Goal: Task Accomplishment & Management: Complete application form

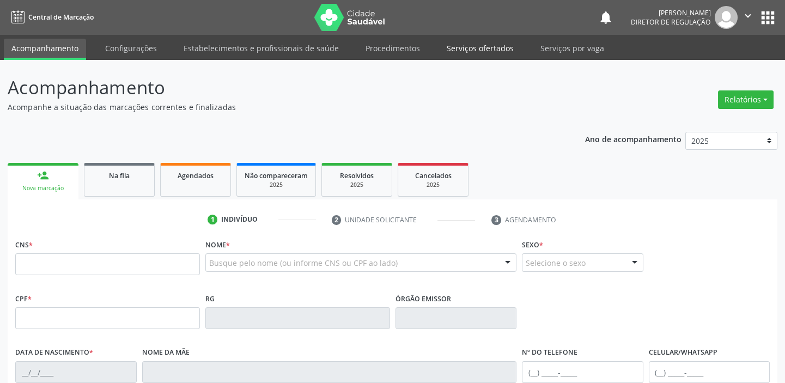
click at [468, 44] on link "Serviços ofertados" at bounding box center [480, 48] width 82 height 19
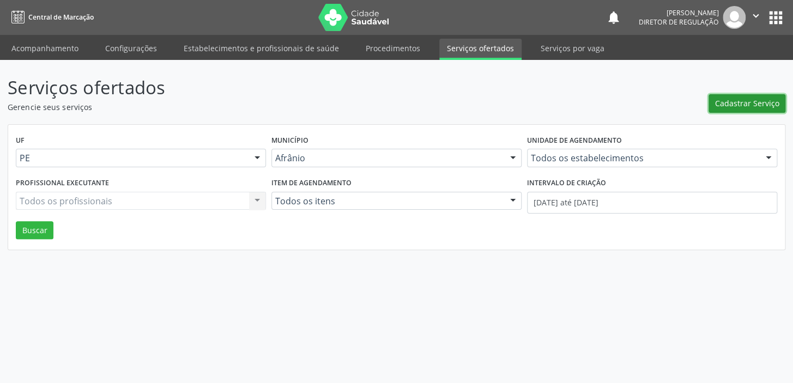
click at [733, 108] on span "Cadastrar Serviço" at bounding box center [747, 103] width 64 height 11
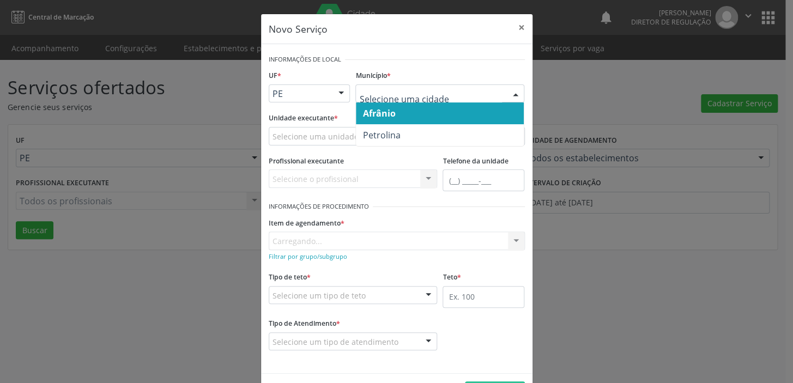
click at [377, 116] on span "Afrânio" at bounding box center [378, 113] width 33 height 12
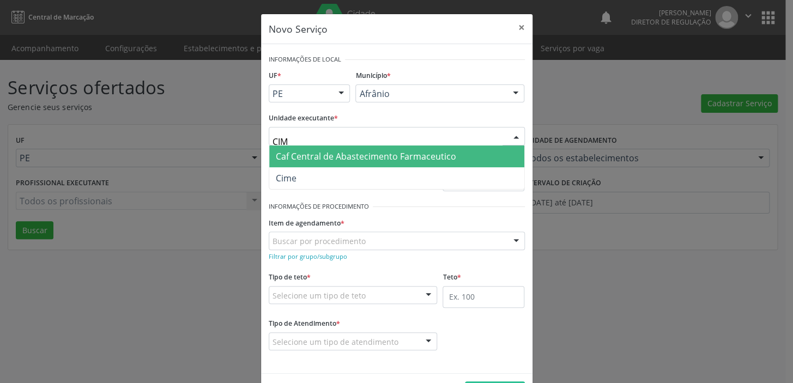
type input "CIME"
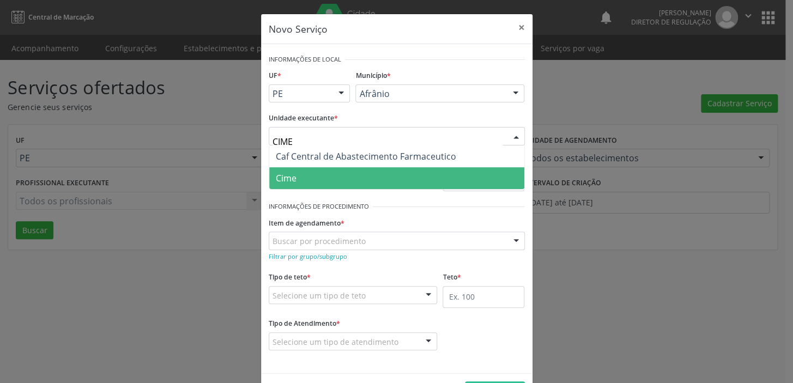
click at [308, 185] on span "Cime" at bounding box center [396, 178] width 255 height 22
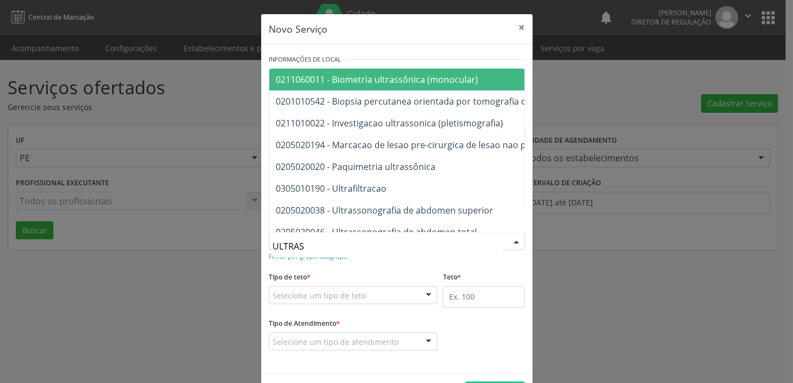
type input "ULTRASS"
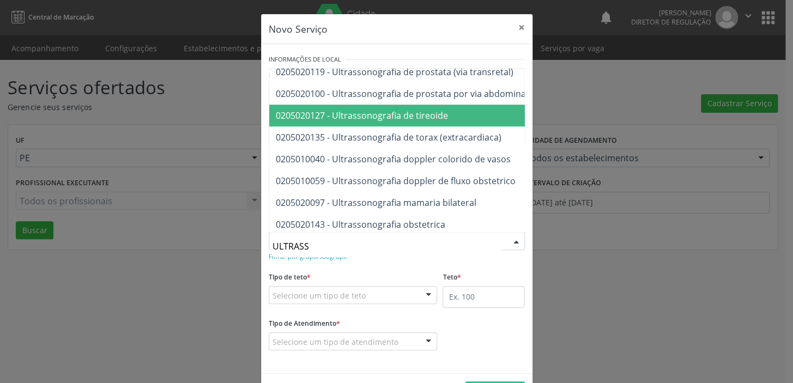
scroll to position [297, 0]
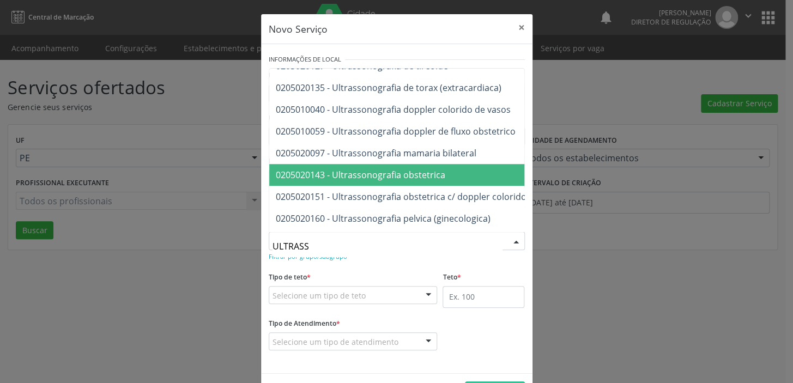
click at [389, 181] on span "0205020143 - Ultrassonografia obstetrica" at bounding box center [539, 175] width 541 height 22
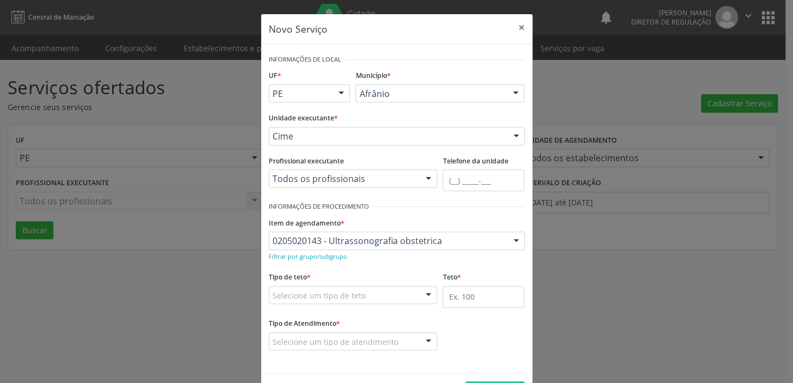
click at [283, 304] on fieldset "Tipo de teto * Selecione um tipo de teto Teto financeiro Teto físico Nenhum res…" at bounding box center [353, 290] width 169 height 43
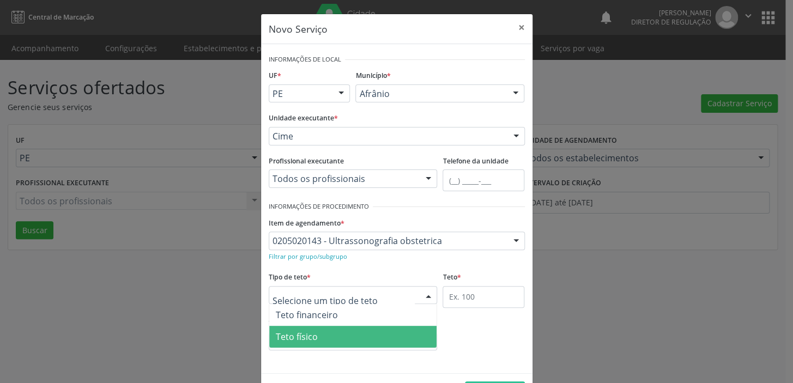
click at [293, 342] on span "Teto físico" at bounding box center [353, 337] width 168 height 22
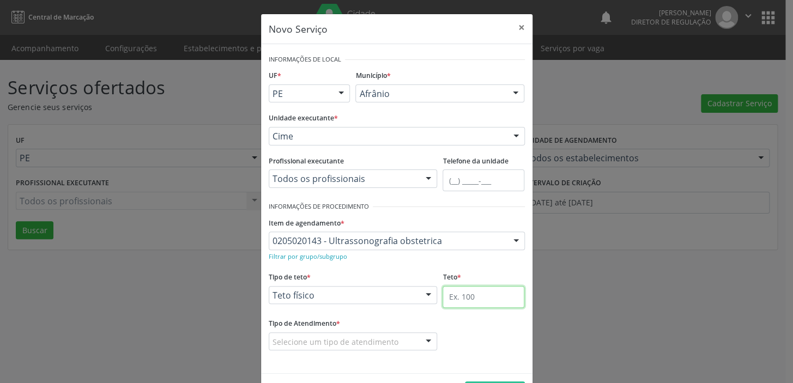
click at [465, 297] on input "text" at bounding box center [483, 297] width 82 height 22
type input "1"
click at [294, 335] on div "Selecione um tipo de atendimento" at bounding box center [353, 341] width 169 height 19
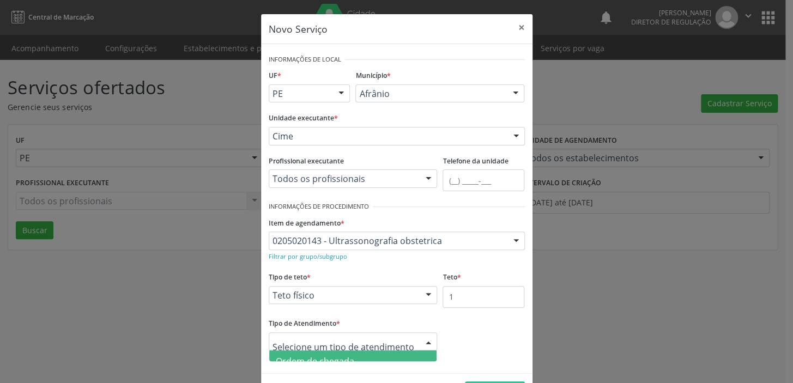
click at [305, 356] on span "Ordem de chegada" at bounding box center [315, 361] width 78 height 12
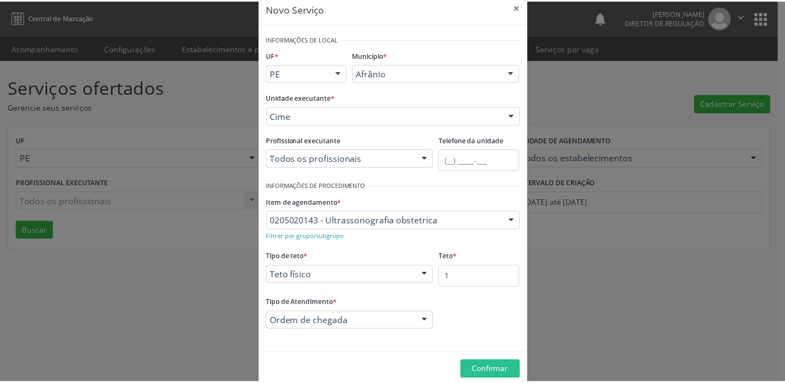
scroll to position [38, 0]
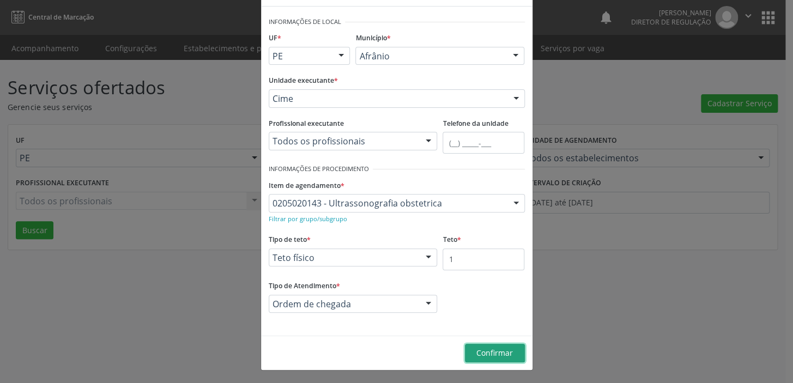
click at [478, 360] on button "Confirmar" at bounding box center [495, 353] width 60 height 19
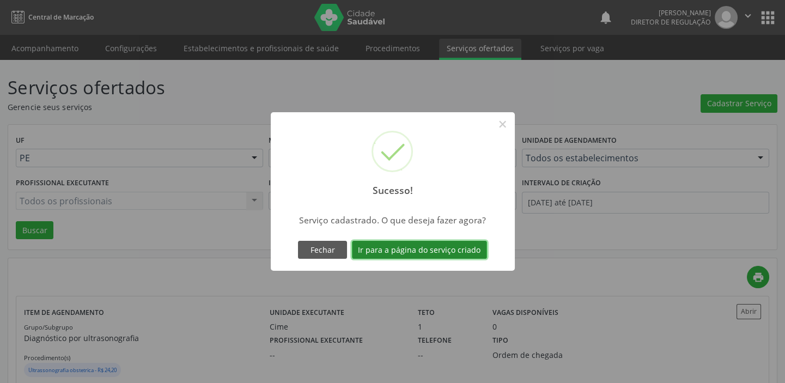
click at [384, 253] on button "Ir para a página do serviço criado" at bounding box center [419, 250] width 135 height 19
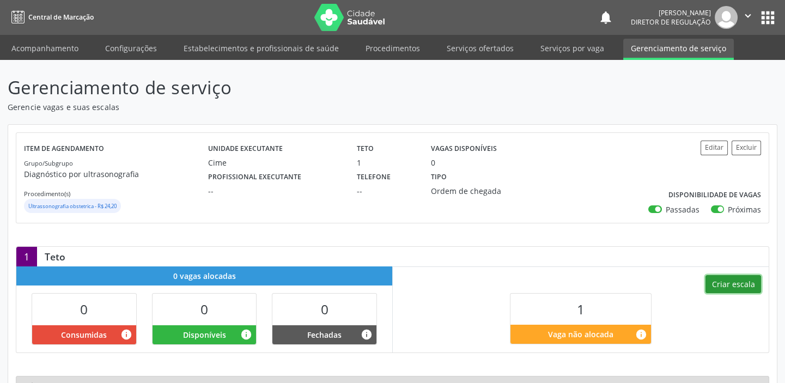
click at [724, 288] on button "Criar escala" at bounding box center [734, 284] width 56 height 19
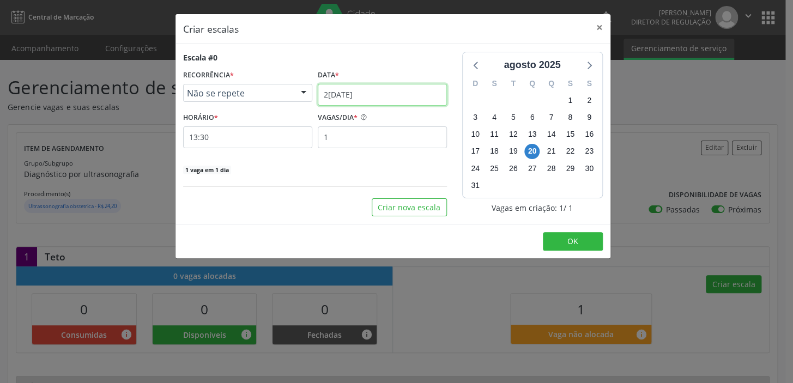
click at [350, 90] on input "20/08/2025" at bounding box center [382, 95] width 129 height 22
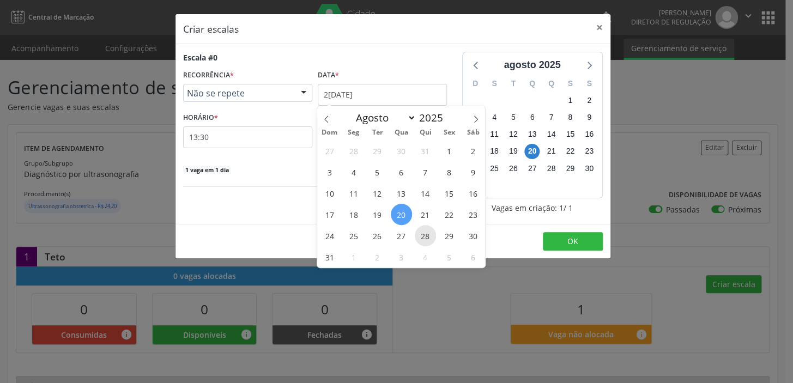
click at [425, 236] on span "28" at bounding box center [425, 235] width 21 height 21
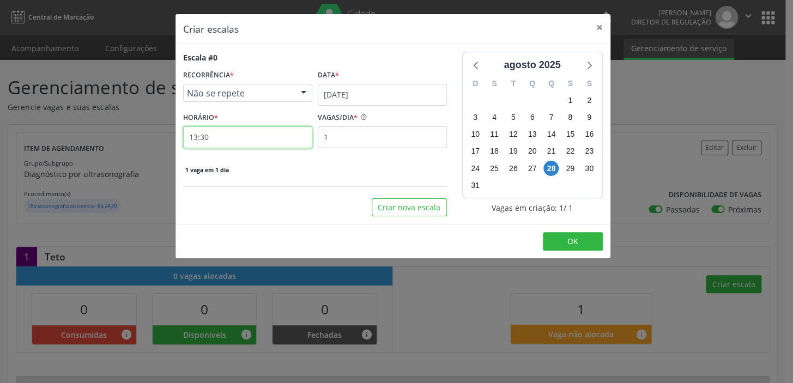
click at [238, 143] on input "13:30" at bounding box center [247, 137] width 129 height 22
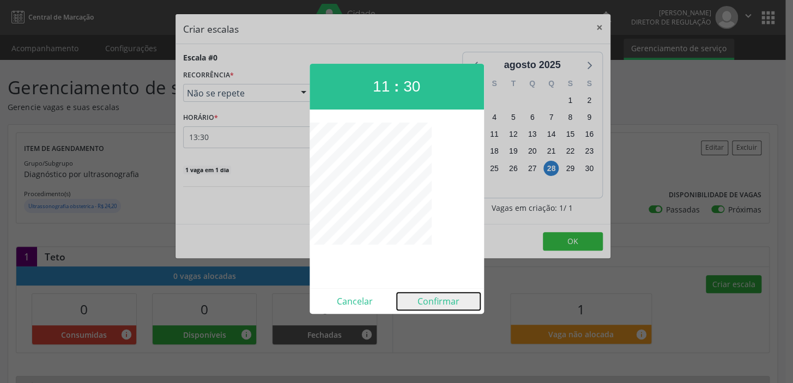
click at [438, 300] on button "Confirmar" at bounding box center [438, 301] width 83 height 17
type input "11:30"
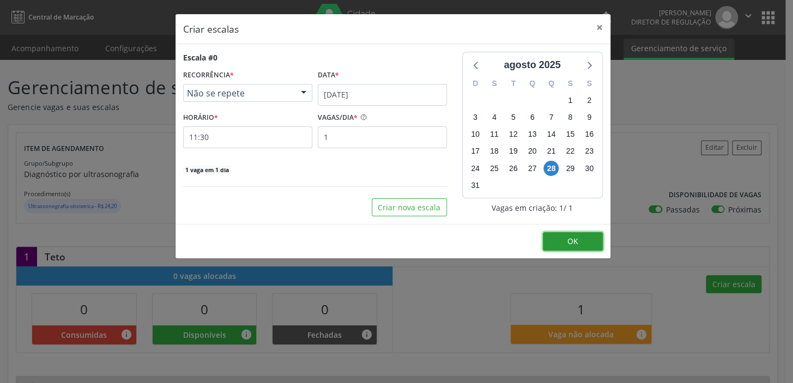
click at [572, 245] on span "OK" at bounding box center [572, 241] width 11 height 10
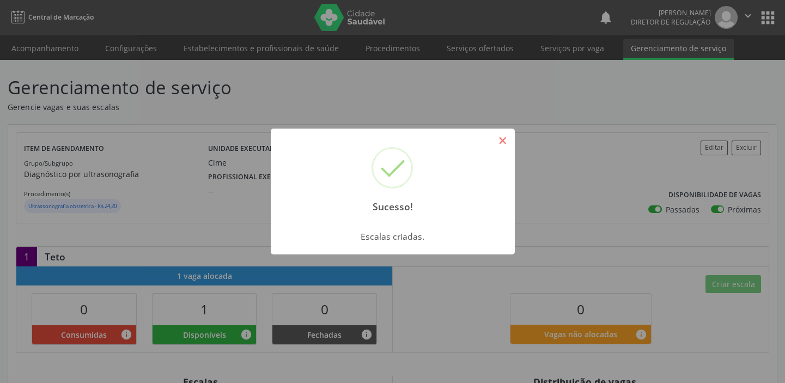
click at [501, 140] on button "×" at bounding box center [503, 140] width 19 height 19
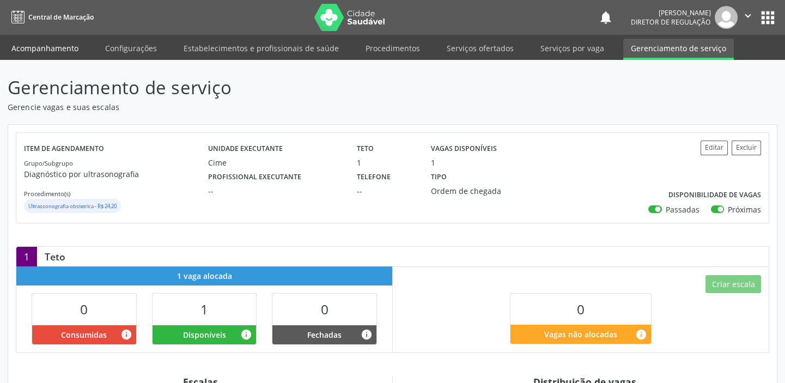
click at [43, 50] on link "Acompanhamento" at bounding box center [45, 48] width 82 height 19
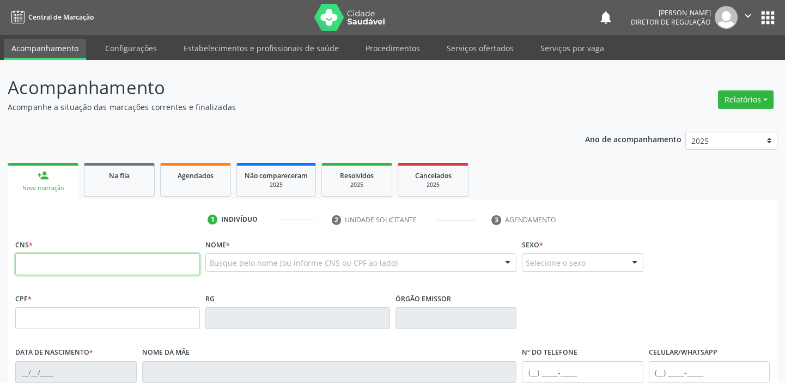
click at [46, 265] on input "text" at bounding box center [107, 264] width 185 height 22
type input "704 5083 6611 1817"
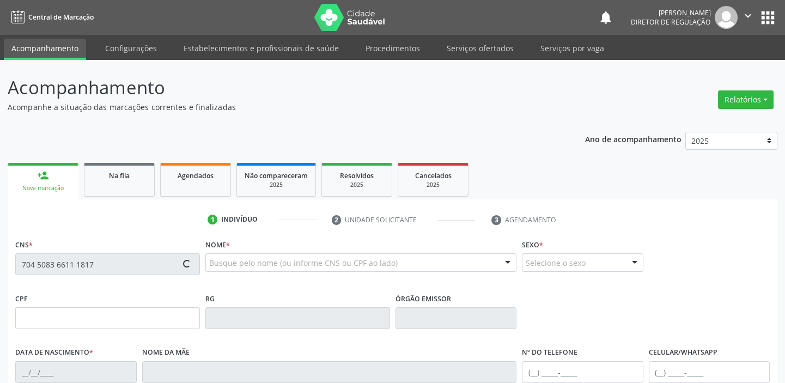
type input "118.887.424-10"
type input "25/10/1997"
type input "Luzileide Espedeta da Silva"
type input "(87) 98866-1410"
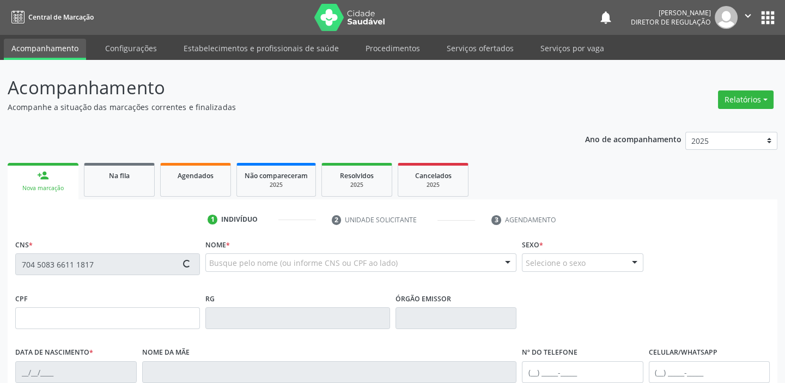
type input "946.105.764-49"
type input "66"
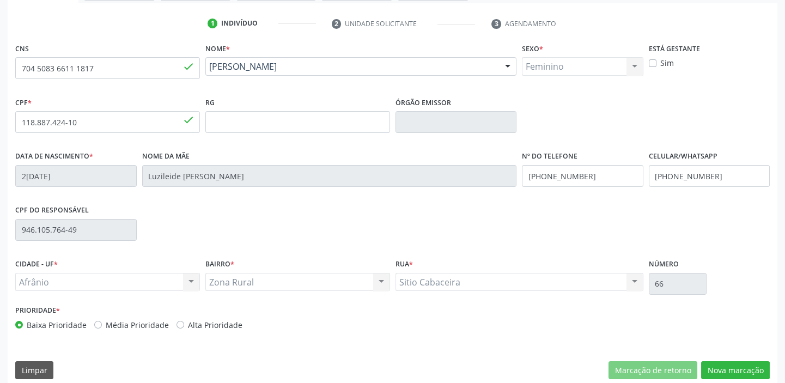
scroll to position [207, 0]
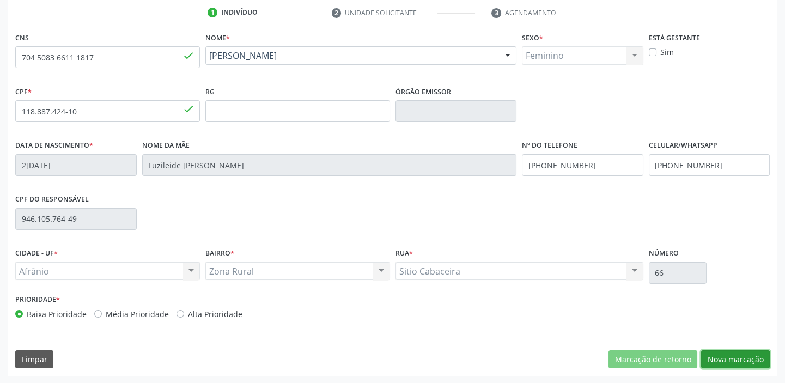
click at [725, 362] on button "Nova marcação" at bounding box center [735, 359] width 69 height 19
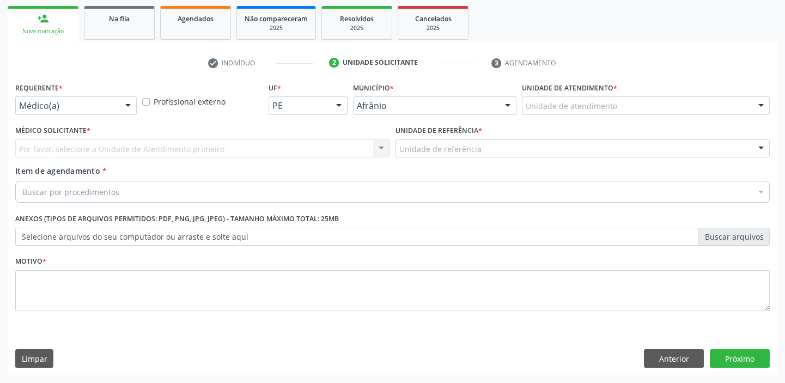
scroll to position [156, 0]
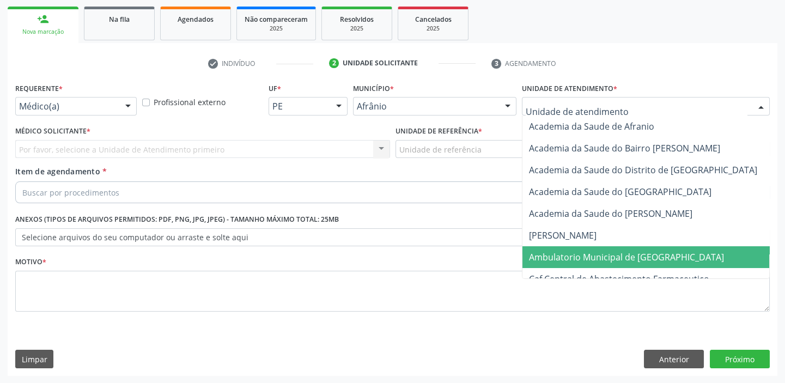
click at [566, 254] on span "Ambulatorio Municipal de [GEOGRAPHIC_DATA]" at bounding box center [626, 257] width 195 height 12
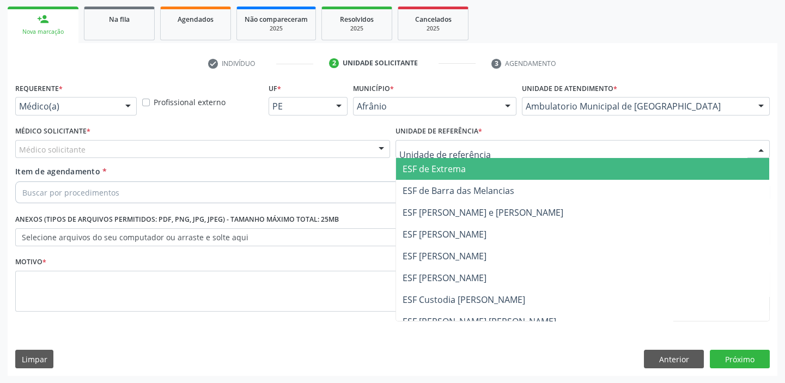
drag, startPoint x: 402, startPoint y: 149, endPoint x: 407, endPoint y: 210, distance: 60.7
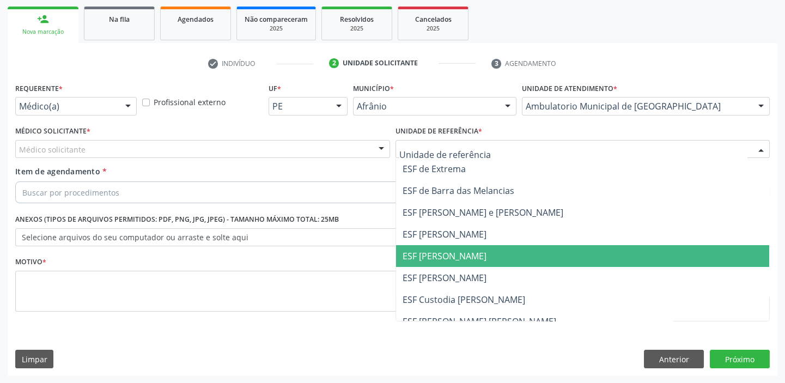
click at [409, 259] on span "ESF [PERSON_NAME]" at bounding box center [445, 256] width 84 height 12
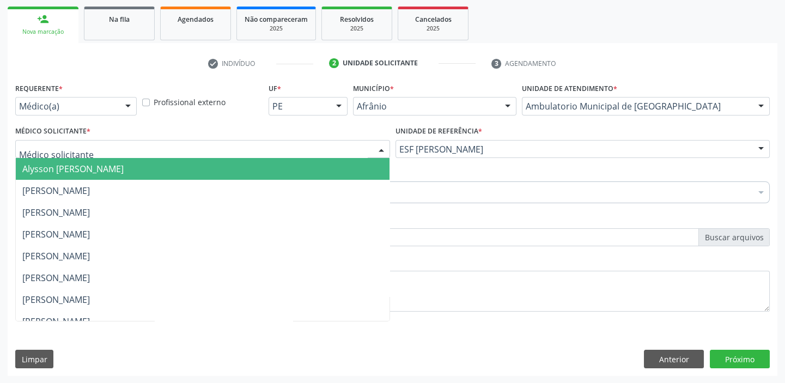
click at [89, 172] on span "Alysson [PERSON_NAME]" at bounding box center [72, 169] width 101 height 12
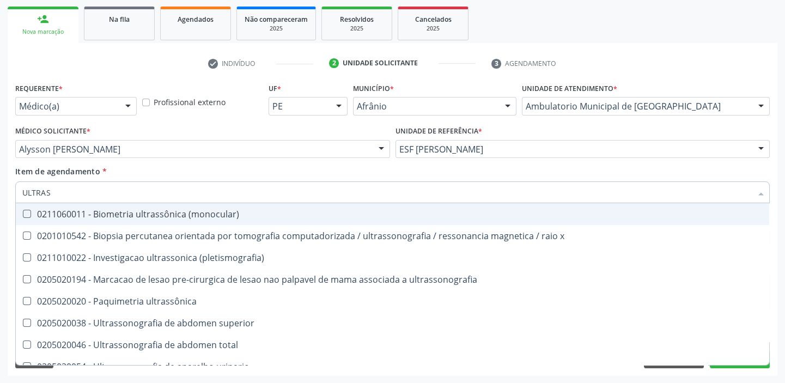
type input "ULTRASS"
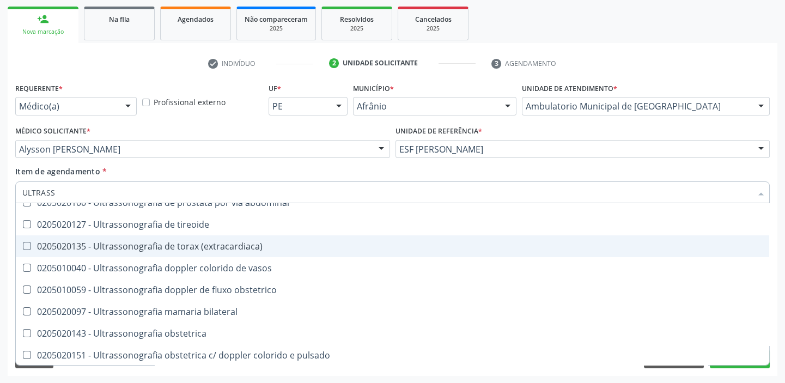
scroll to position [297, 0]
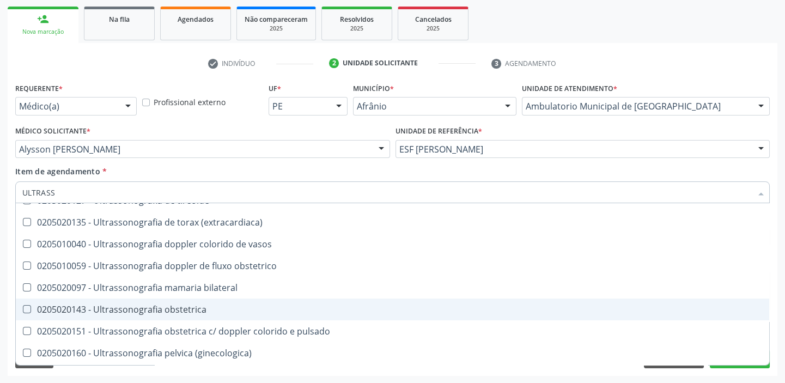
click at [147, 308] on div "0205020143 - Ultrassonografia obstetrica" at bounding box center [392, 309] width 741 height 9
checkbox obstetrica "true"
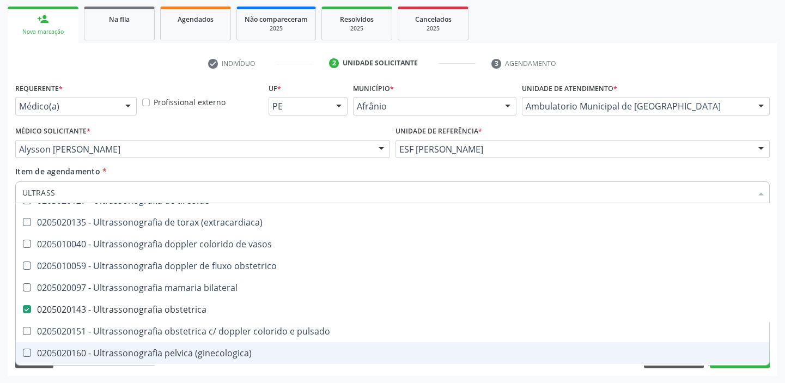
click at [72, 371] on div "Requerente * Médico(a) Médico(a) Enfermeiro(a) Paciente Nenhum resultado encont…" at bounding box center [393, 228] width 770 height 296
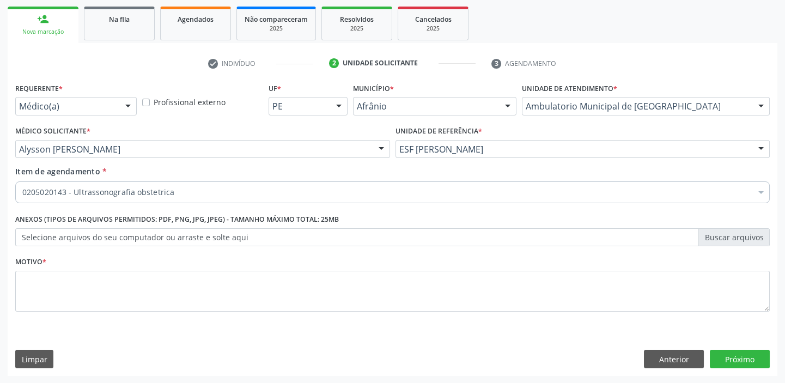
scroll to position [0, 0]
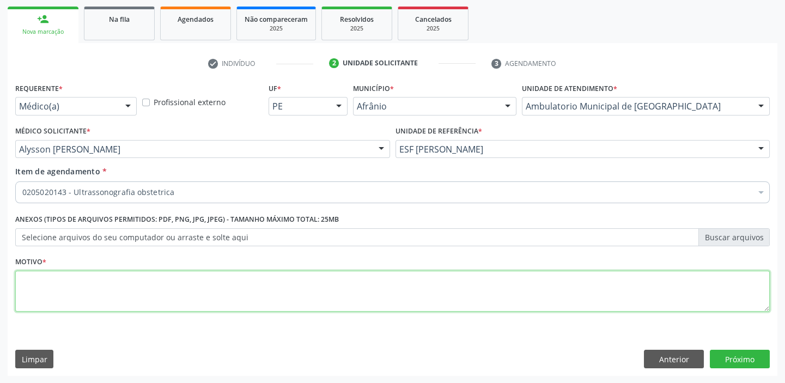
click at [44, 274] on textarea at bounding box center [392, 291] width 755 height 41
type textarea "*"
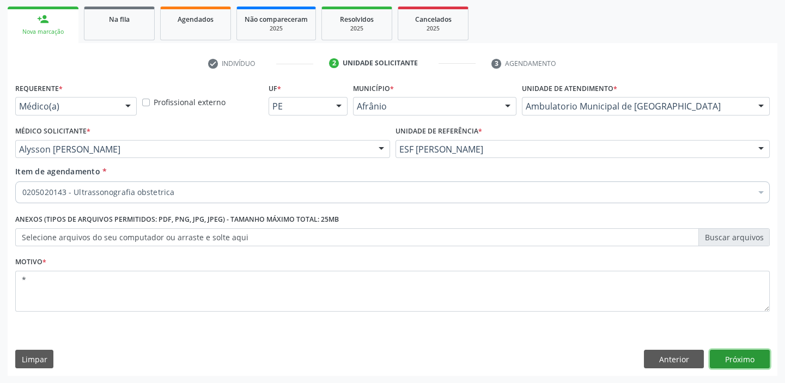
click at [735, 354] on button "Próximo" at bounding box center [740, 359] width 60 height 19
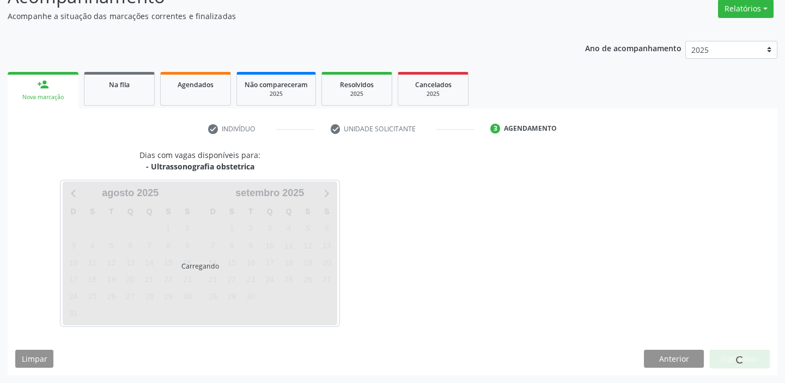
scroll to position [90, 0]
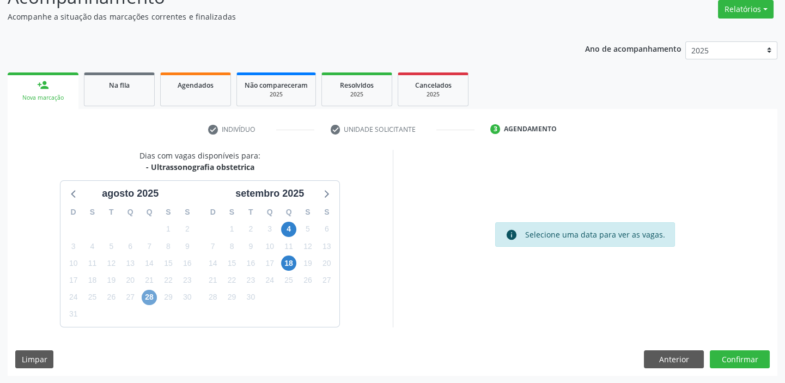
click at [151, 294] on span "28" at bounding box center [149, 297] width 15 height 15
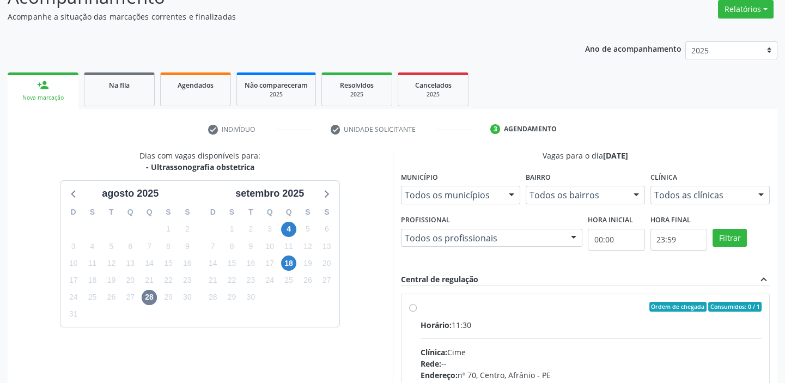
click at [417, 312] on input "Ordem de chegada Consumidos: 0 / 1 Horário: 11:30 Clínica: Cime Rede: -- Endere…" at bounding box center [413, 307] width 8 height 10
radio input "true"
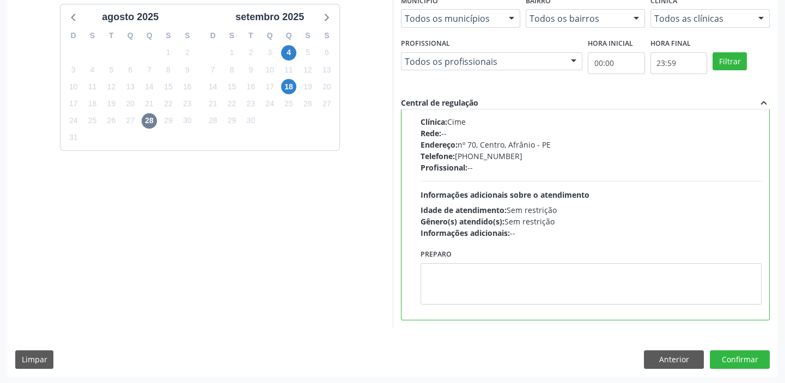
scroll to position [267, 0]
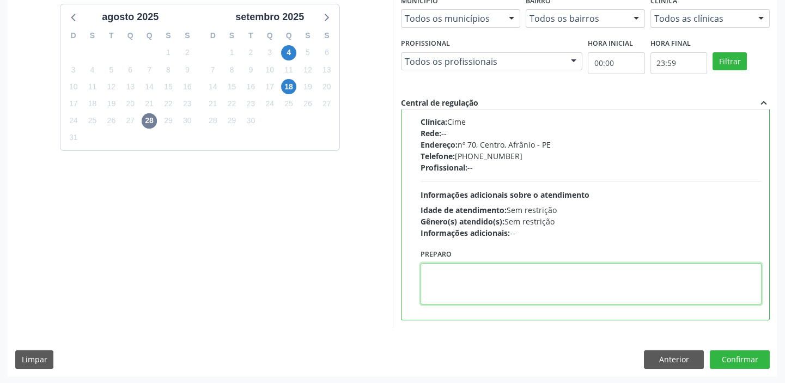
click at [495, 276] on textarea at bounding box center [592, 283] width 342 height 41
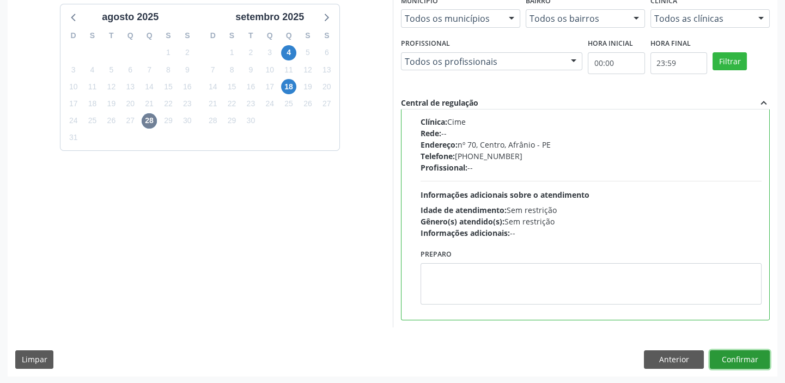
click at [730, 356] on button "Confirmar" at bounding box center [740, 359] width 60 height 19
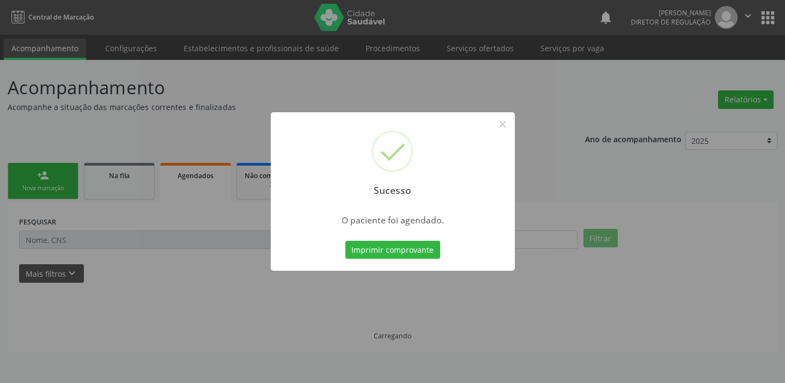
scroll to position [0, 0]
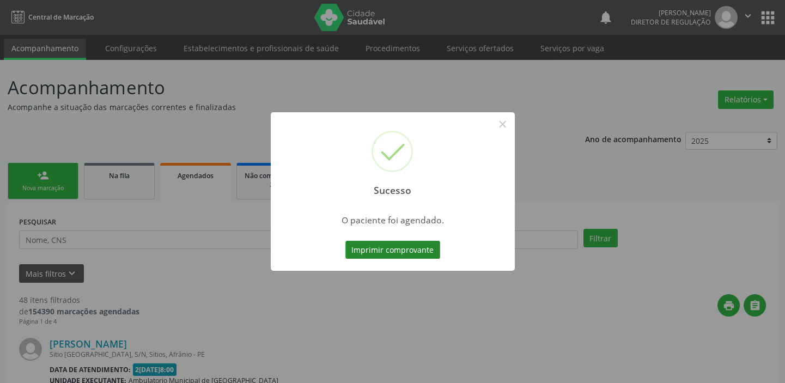
click at [375, 245] on button "Imprimir comprovante" at bounding box center [392, 250] width 95 height 19
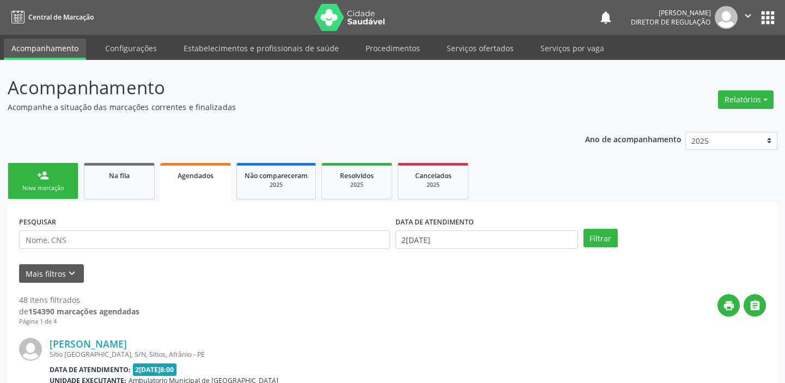
click at [44, 190] on div "Nova marcação" at bounding box center [43, 188] width 54 height 8
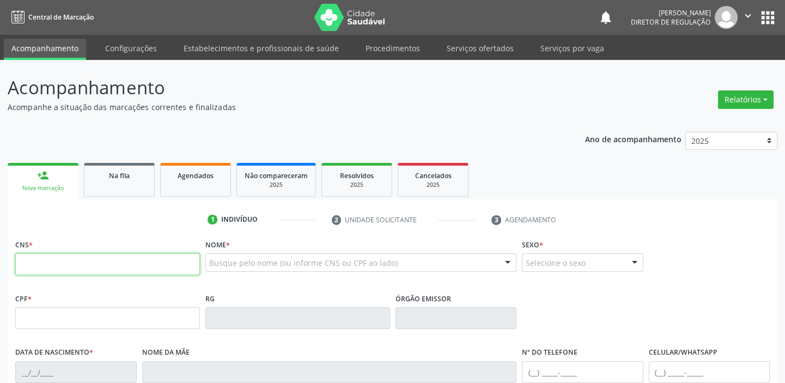
click at [50, 260] on input "text" at bounding box center [107, 264] width 185 height 22
type input "702 6057 7572 3142"
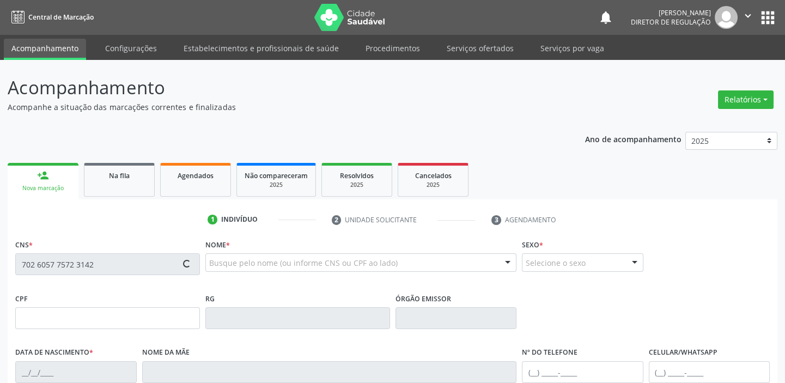
type input "041.428.184-57"
type input "05/03/1978"
type input "Rita Ferreira Lima"
type input "(87) 98173-7478"
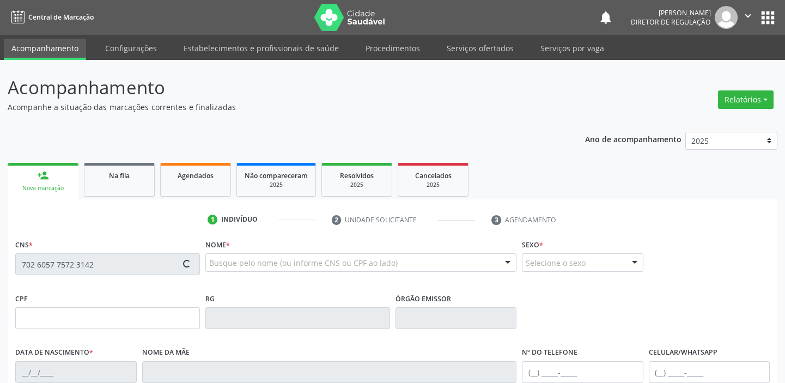
type input "S/N"
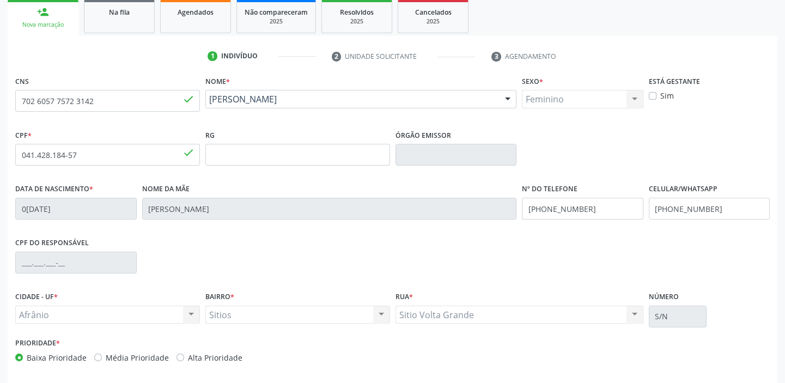
scroll to position [207, 0]
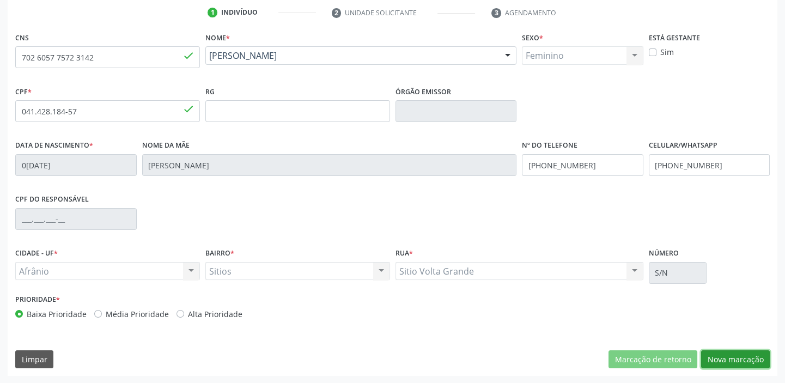
click at [735, 365] on button "Nova marcação" at bounding box center [735, 359] width 69 height 19
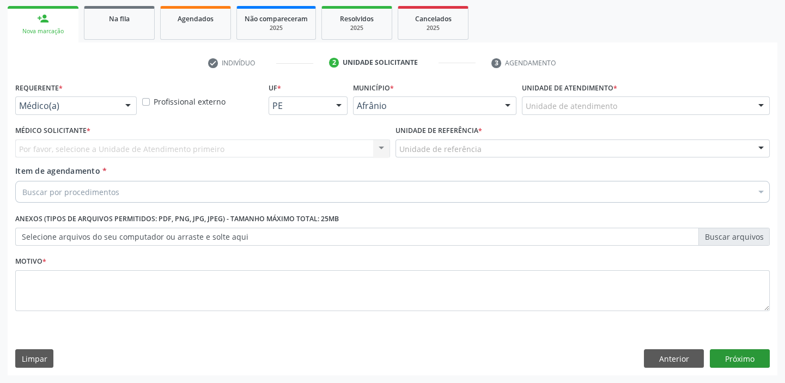
scroll to position [156, 0]
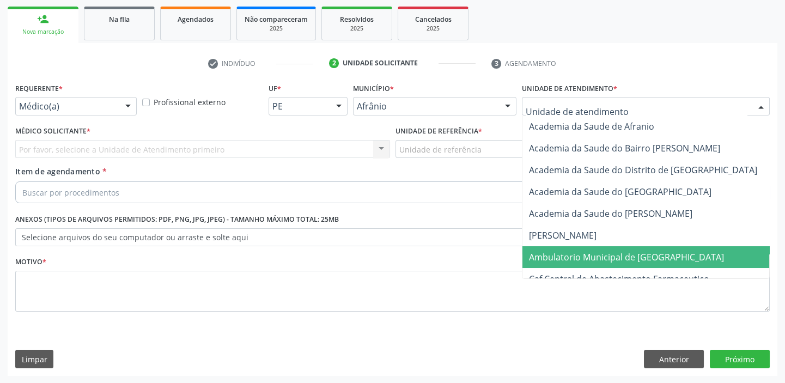
click at [578, 258] on span "Ambulatorio Municipal de [GEOGRAPHIC_DATA]" at bounding box center [626, 257] width 195 height 12
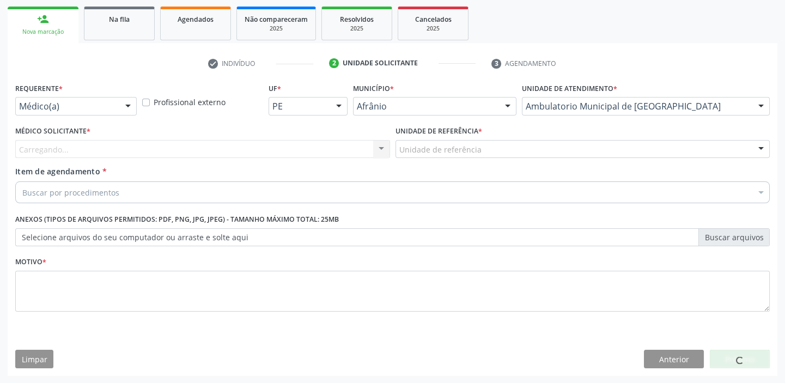
drag, startPoint x: 421, startPoint y: 153, endPoint x: 424, endPoint y: 213, distance: 60.0
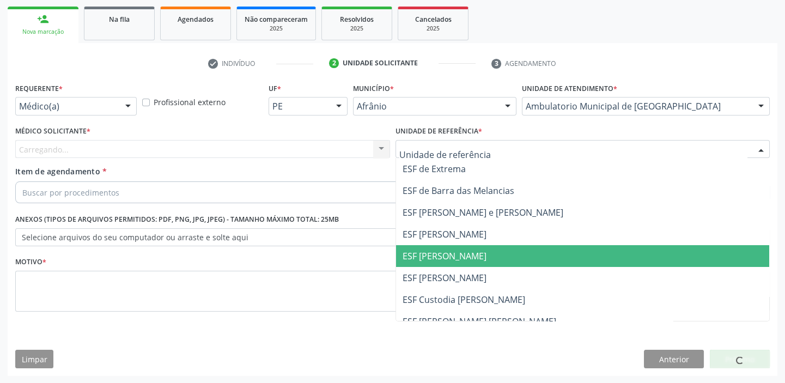
click at [424, 257] on span "ESF [PERSON_NAME]" at bounding box center [445, 256] width 84 height 12
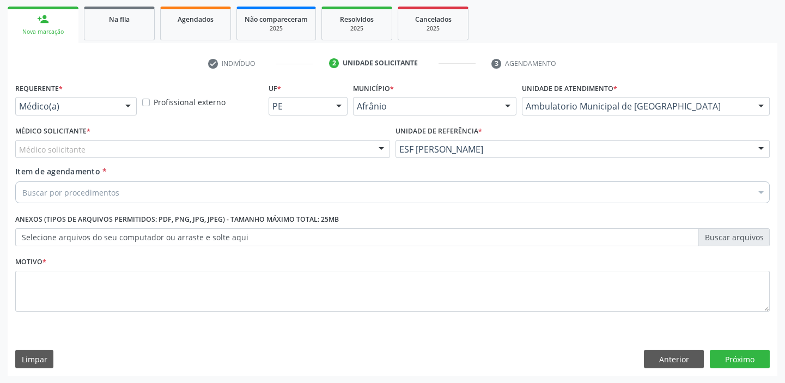
drag, startPoint x: 76, startPoint y: 151, endPoint x: 72, endPoint y: 163, distance: 12.6
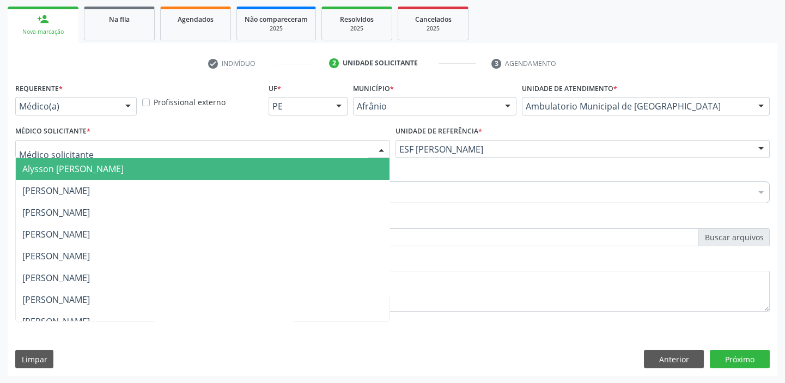
click at [71, 166] on span "Alysson [PERSON_NAME]" at bounding box center [72, 169] width 101 height 12
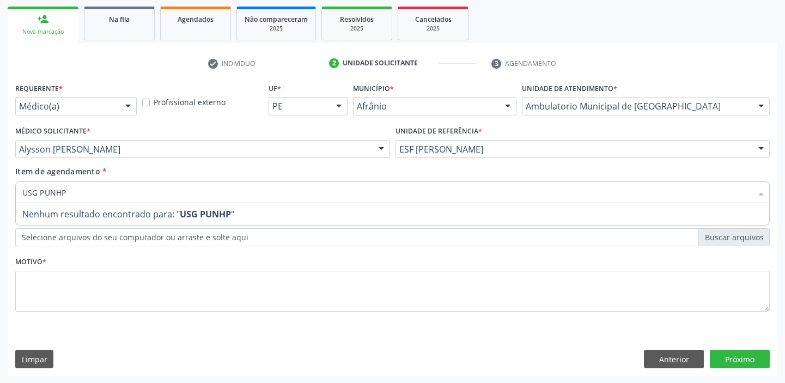
type input "USG PUNH"
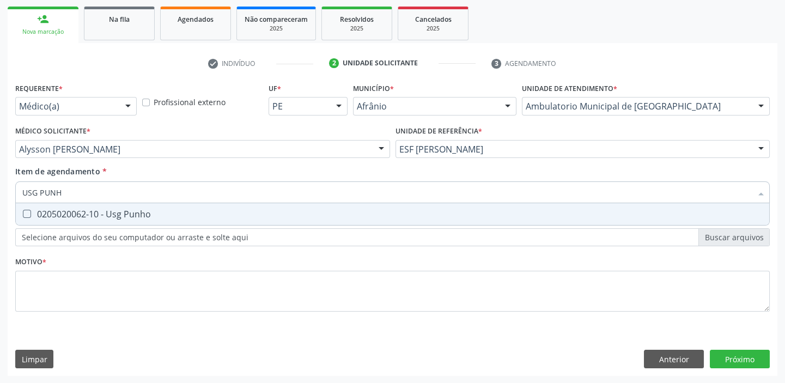
click at [55, 220] on span "0205020062-10 - Usg Punho" at bounding box center [393, 214] width 754 height 22
checkbox Punho "true"
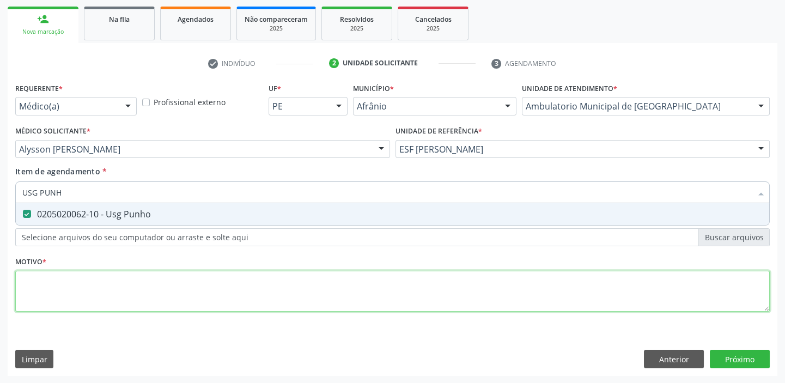
click at [42, 278] on div "Requerente * Médico(a) Médico(a) Enfermeiro(a) Paciente Nenhum resultado encont…" at bounding box center [392, 203] width 755 height 247
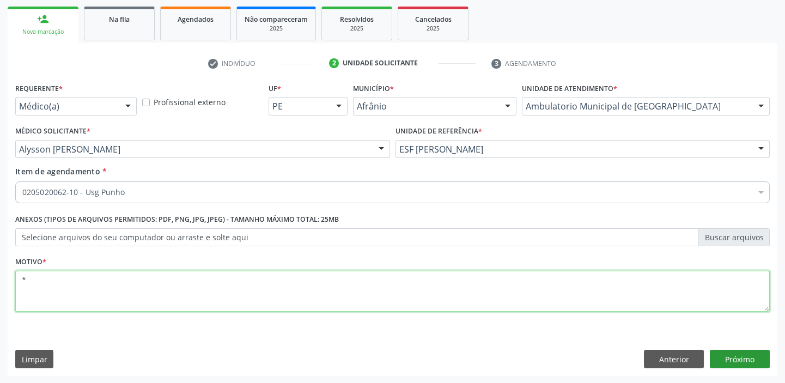
type textarea "*"
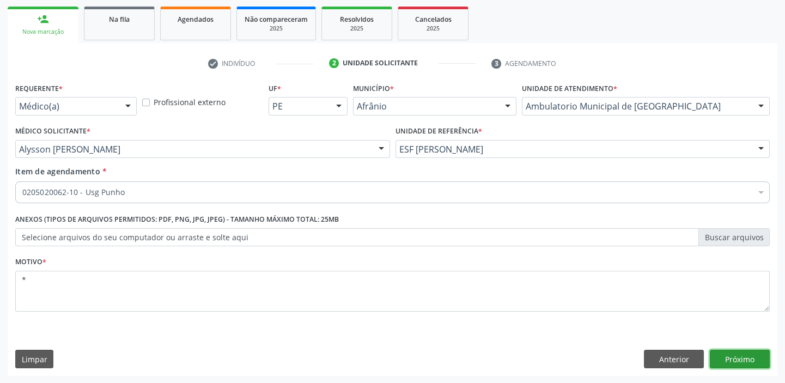
click at [741, 357] on button "Próximo" at bounding box center [740, 359] width 60 height 19
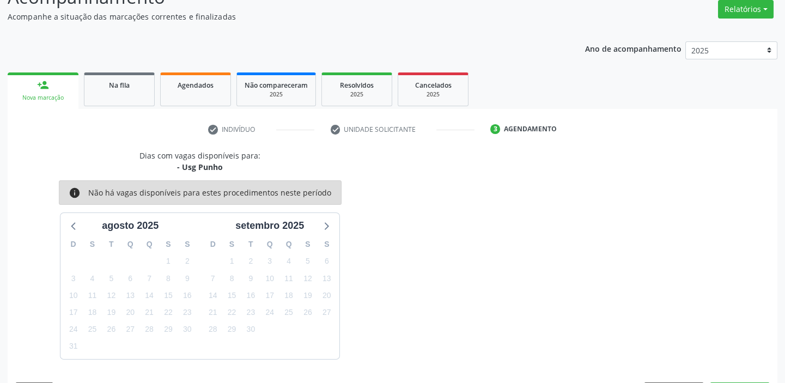
scroll to position [123, 0]
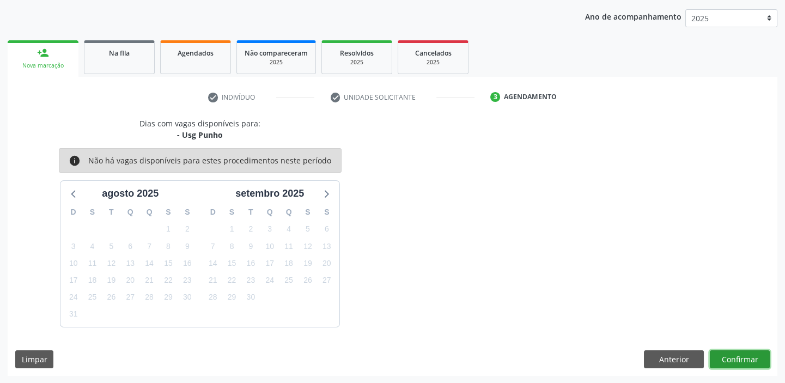
click at [743, 357] on button "Confirmar" at bounding box center [740, 359] width 60 height 19
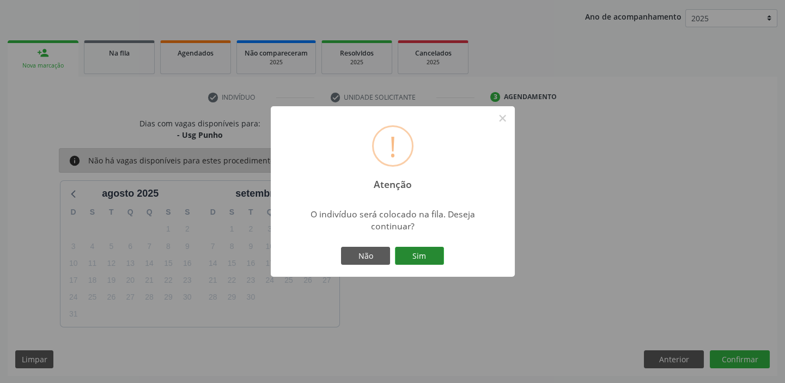
click at [412, 253] on button "Sim" at bounding box center [419, 256] width 49 height 19
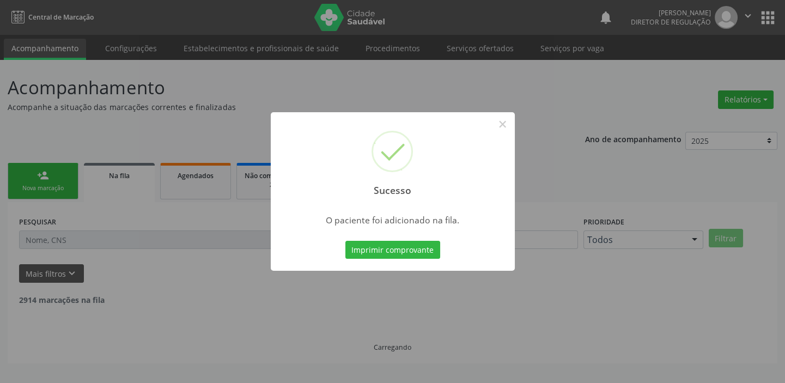
scroll to position [0, 0]
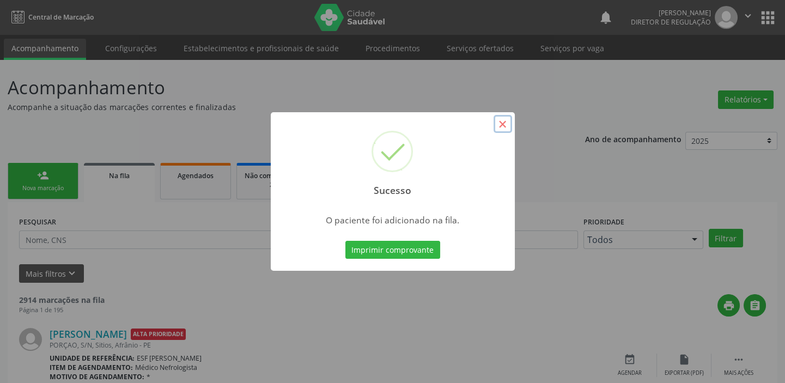
click at [500, 122] on button "×" at bounding box center [503, 124] width 19 height 19
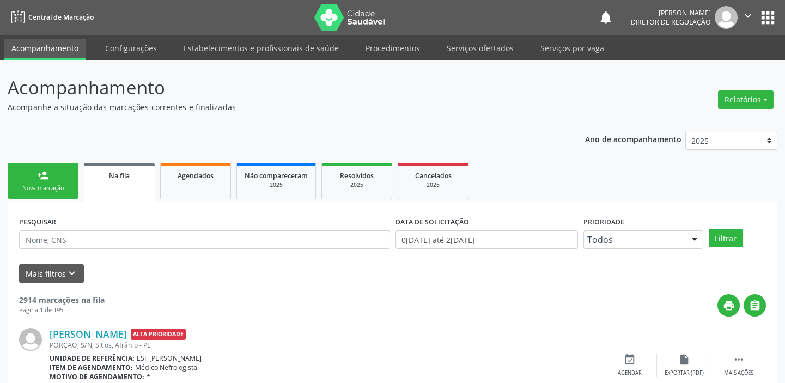
click at [53, 177] on link "person_add Nova marcação" at bounding box center [43, 181] width 71 height 37
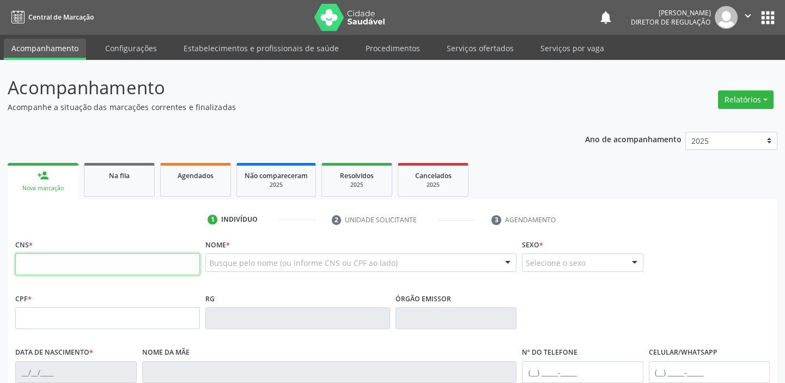
click at [58, 263] on input "text" at bounding box center [107, 264] width 185 height 22
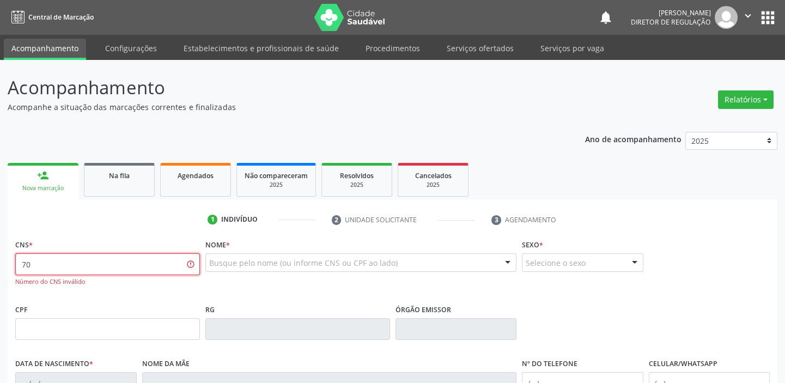
type input "7"
type input "704 2052 6311 5283"
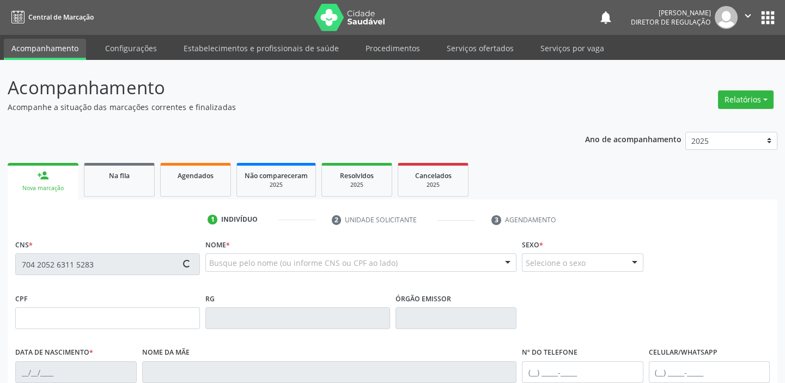
type input "10/06/1983"
type input "(87) 9996-1137"
type input "S/N"
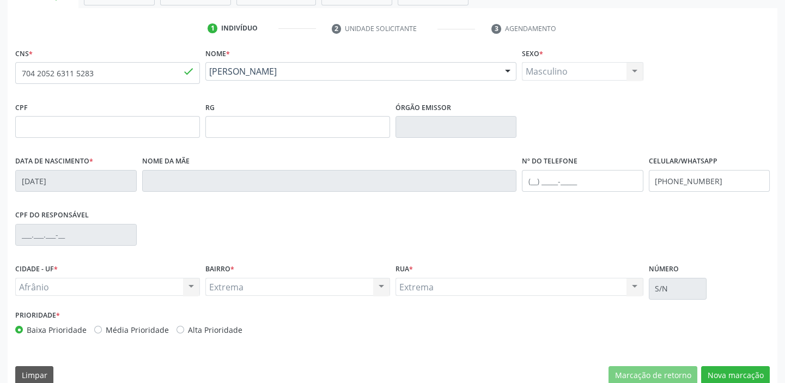
scroll to position [207, 0]
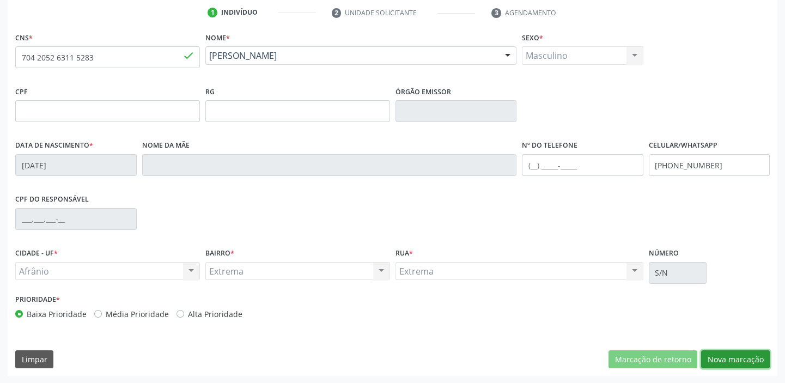
click at [729, 357] on button "Nova marcação" at bounding box center [735, 359] width 69 height 19
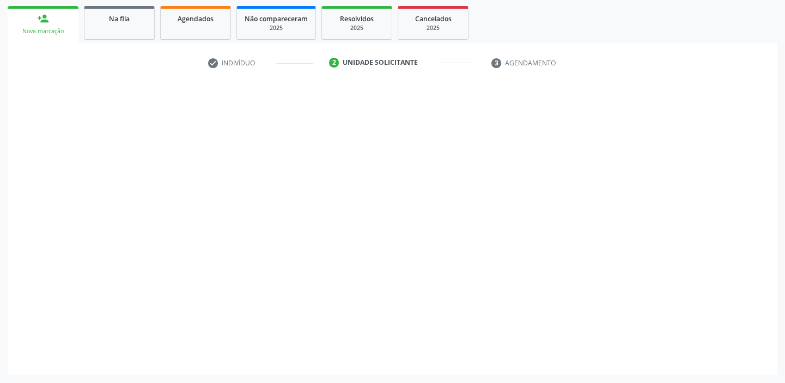
scroll to position [156, 0]
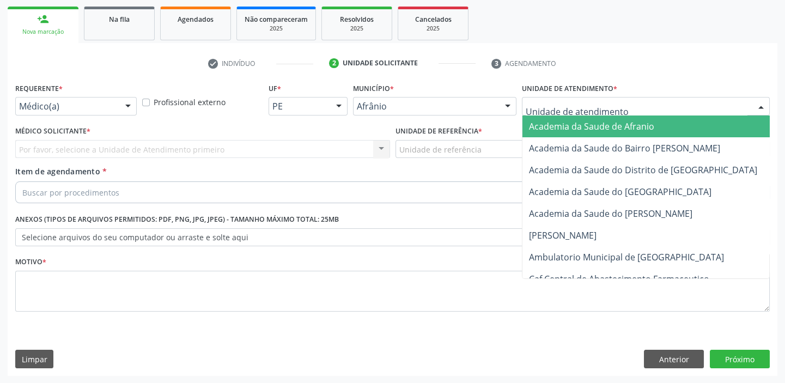
drag, startPoint x: 549, startPoint y: 104, endPoint x: 560, endPoint y: 181, distance: 78.1
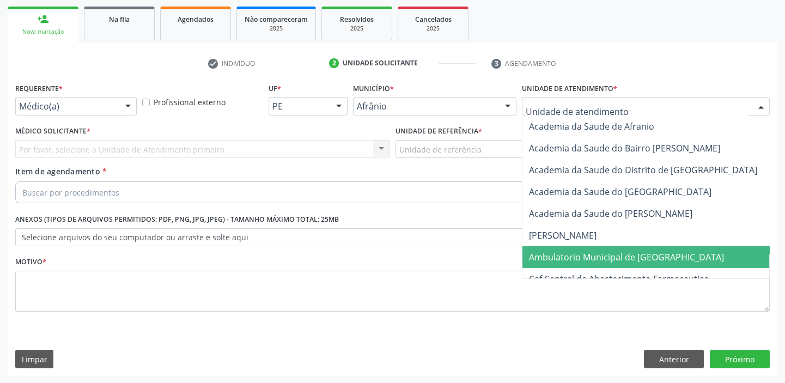
drag, startPoint x: 567, startPoint y: 255, endPoint x: 536, endPoint y: 232, distance: 38.1
click at [567, 252] on span "Ambulatorio Municipal de [GEOGRAPHIC_DATA]" at bounding box center [626, 257] width 195 height 12
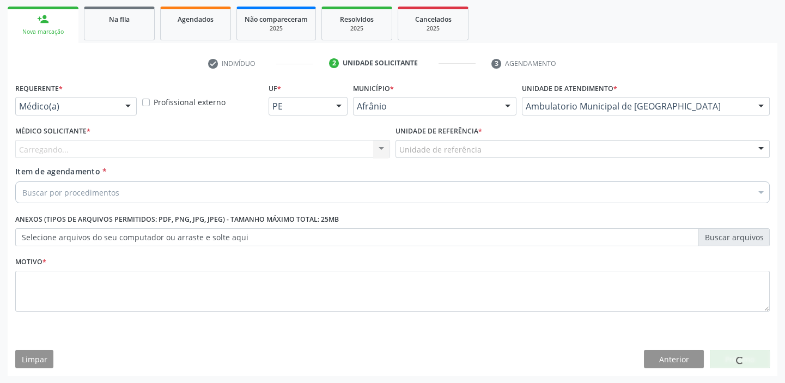
click at [439, 158] on div "Unidade de referência * Unidade de referência ESF de Extrema ESF de Barra das M…" at bounding box center [583, 144] width 380 height 43
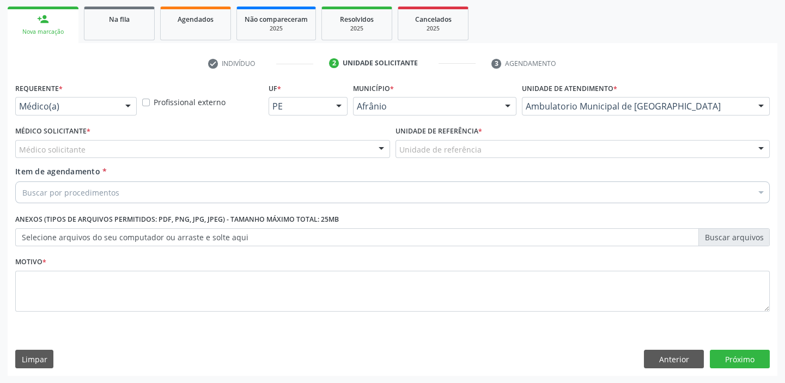
click at [431, 158] on div "Unidade de referência * Unidade de referência ESF de Extrema ESF de Barra das M…" at bounding box center [583, 144] width 380 height 43
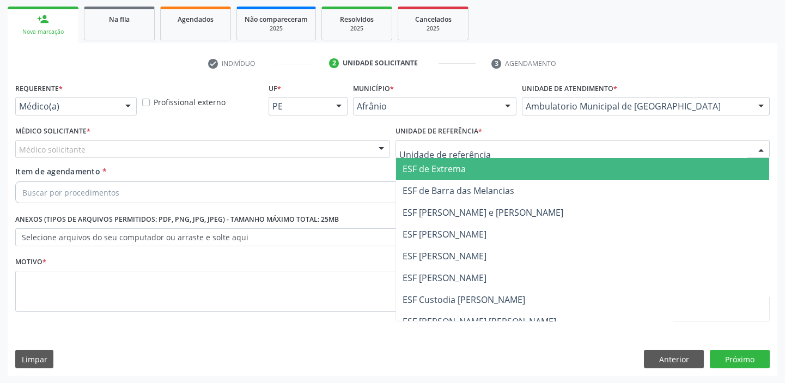
drag, startPoint x: 435, startPoint y: 143, endPoint x: 436, endPoint y: 207, distance: 64.3
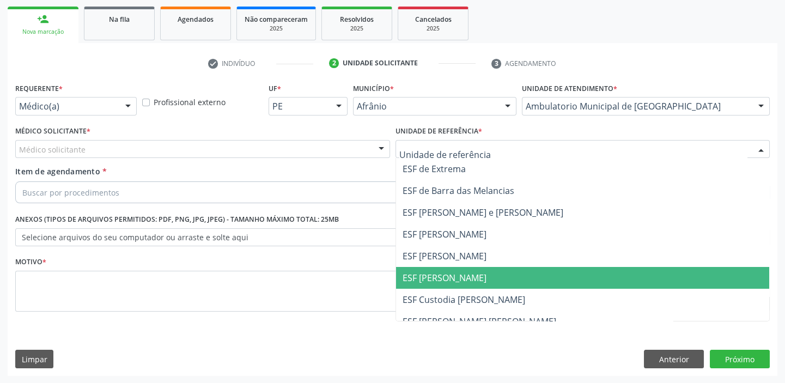
click at [432, 277] on span "ESF [PERSON_NAME]" at bounding box center [445, 278] width 84 height 12
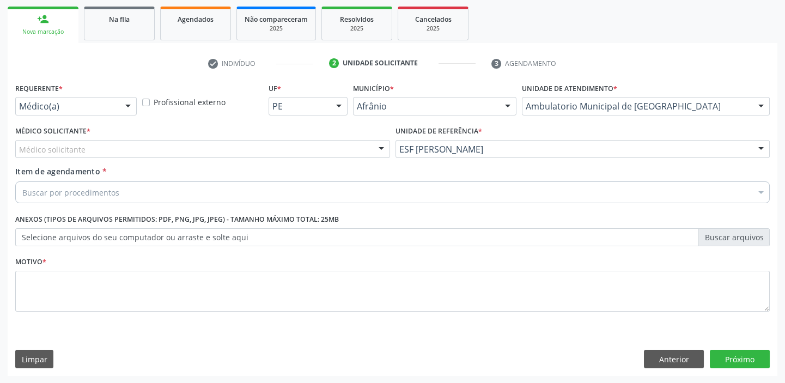
drag, startPoint x: 94, startPoint y: 150, endPoint x: 94, endPoint y: 156, distance: 6.0
click at [94, 156] on div "Médico solicitante" at bounding box center [202, 149] width 375 height 19
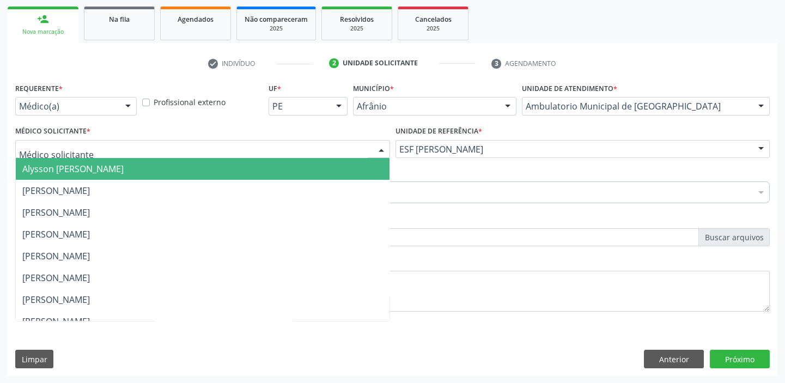
click at [92, 163] on span "Alysson [PERSON_NAME]" at bounding box center [72, 169] width 101 height 12
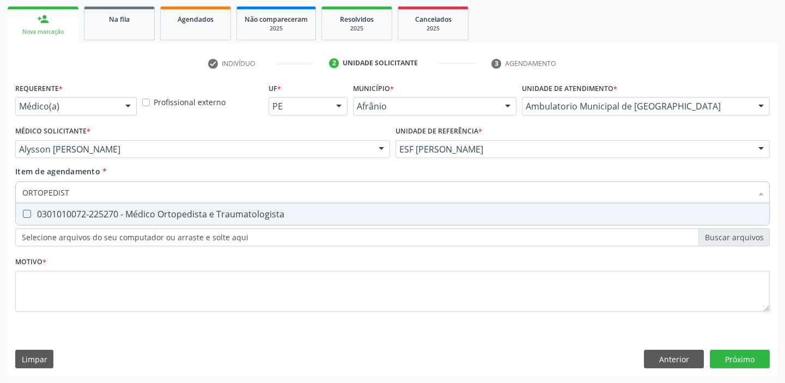
type input "ORTOPEDISTA"
drag, startPoint x: 66, startPoint y: 209, endPoint x: 57, endPoint y: 245, distance: 37.1
click at [69, 211] on div "0301010072-225270 - Médico Ortopedista e Traumatologista" at bounding box center [392, 214] width 741 height 9
checkbox Traumatologista "true"
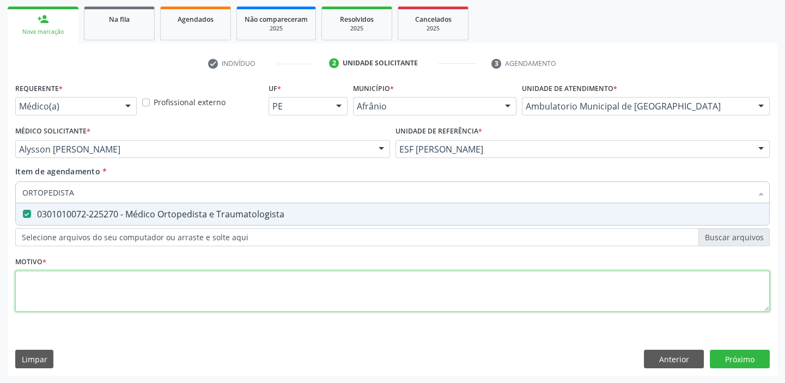
click at [53, 299] on div "Requerente * Médico(a) Médico(a) Enfermeiro(a) Paciente Nenhum resultado encont…" at bounding box center [392, 203] width 755 height 247
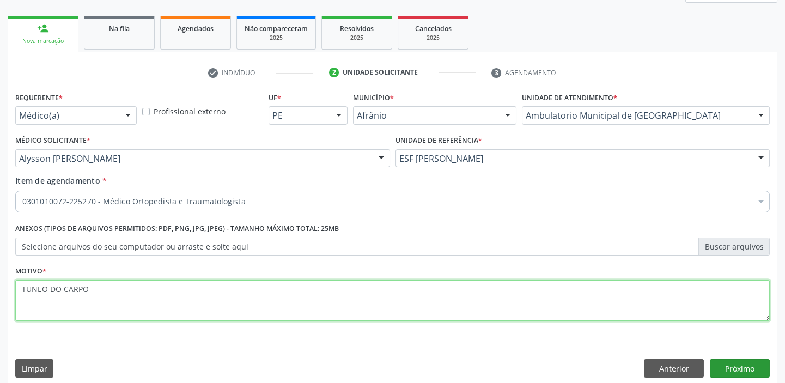
type textarea "TUNEO DO CARPO"
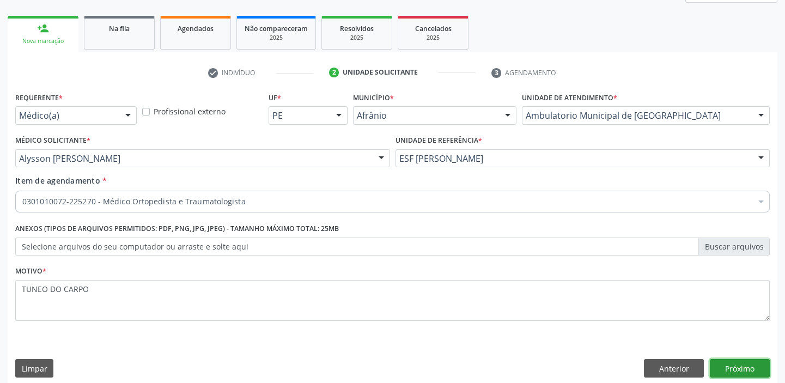
click at [744, 369] on button "Próximo" at bounding box center [740, 368] width 60 height 19
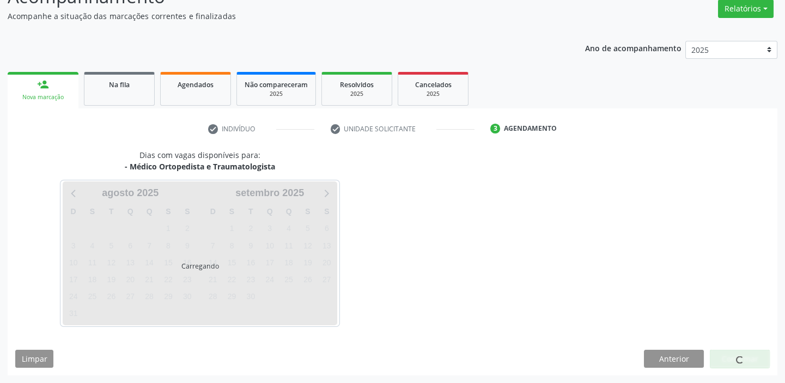
scroll to position [90, 0]
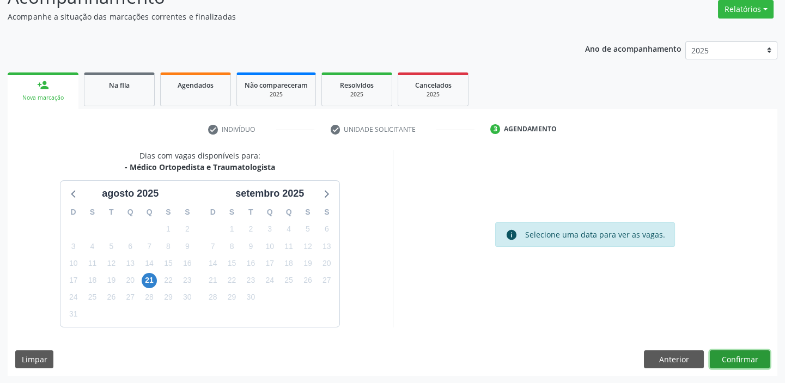
click at [735, 354] on button "Confirmar" at bounding box center [740, 359] width 60 height 19
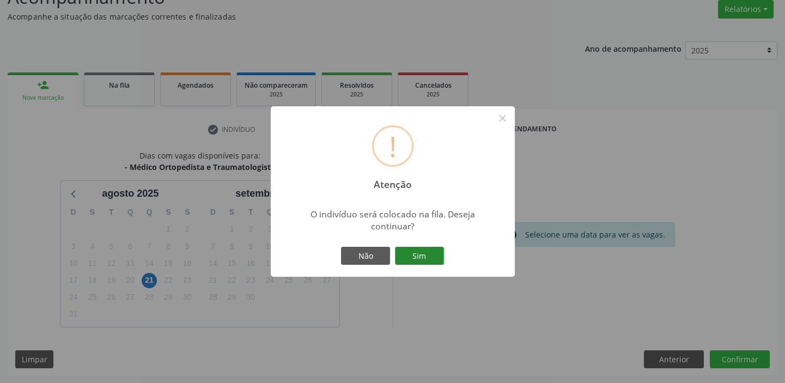
click at [414, 257] on button "Sim" at bounding box center [419, 256] width 49 height 19
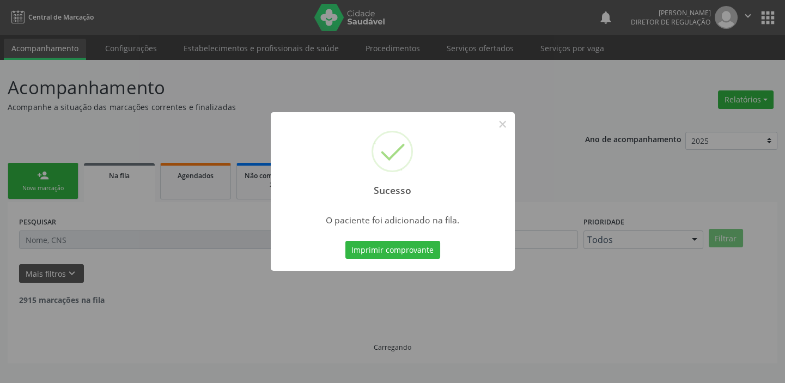
scroll to position [0, 0]
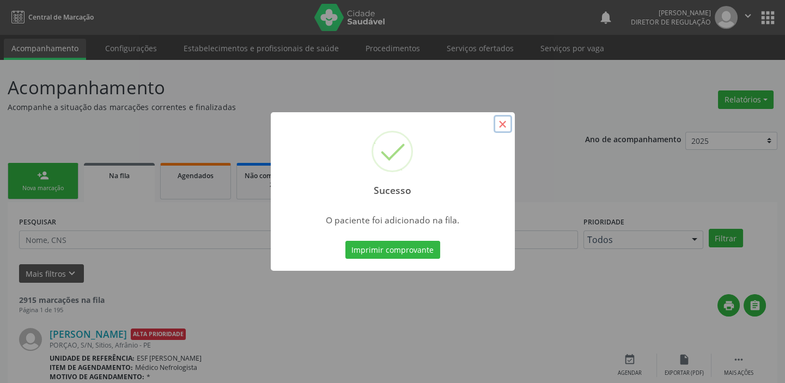
click at [508, 122] on button "×" at bounding box center [503, 124] width 19 height 19
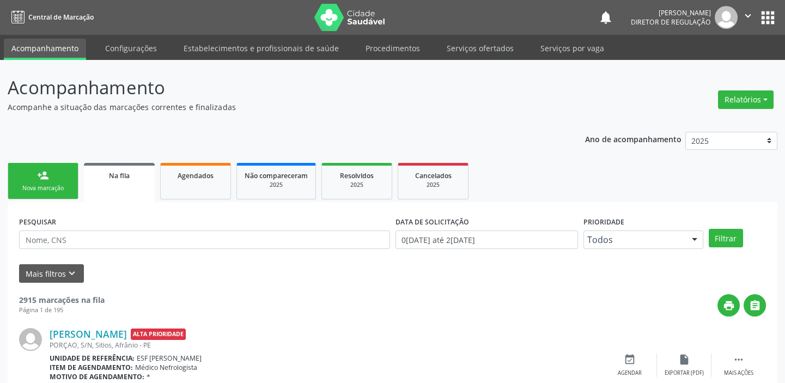
click at [40, 175] on div "person_add" at bounding box center [43, 175] width 12 height 12
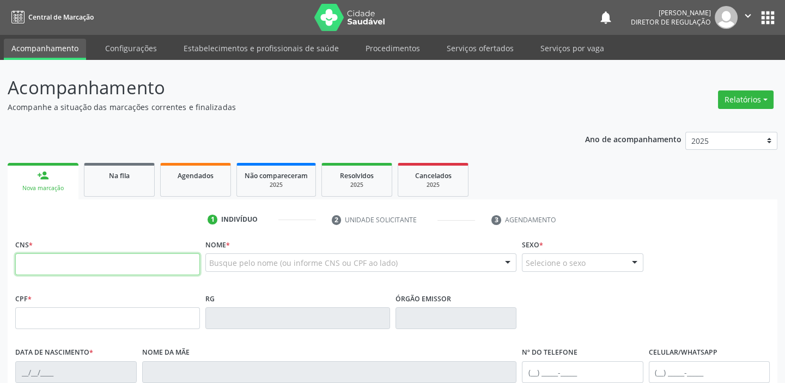
click at [62, 256] on input "text" at bounding box center [107, 264] width 185 height 22
type input "708 5083 3264 3177"
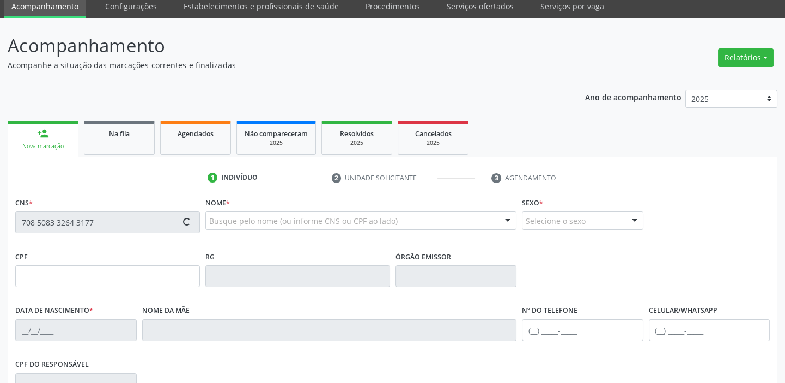
type input "052.078.954-78"
type input "17/01/1984"
type input "Maria Auxiliada de Souza Vieira"
type input "(87) 98809-7699"
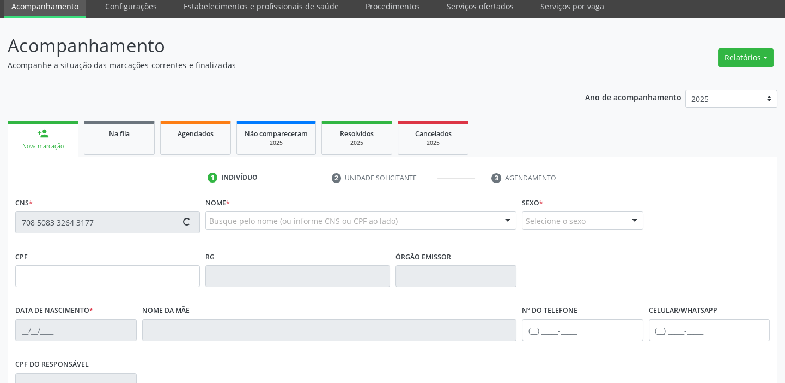
type input "305"
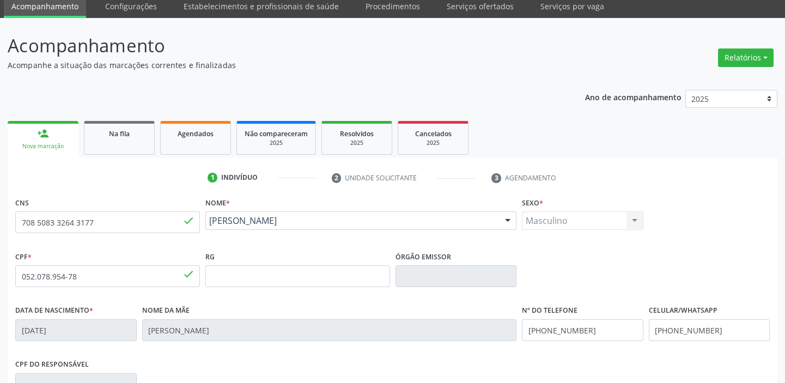
scroll to position [207, 0]
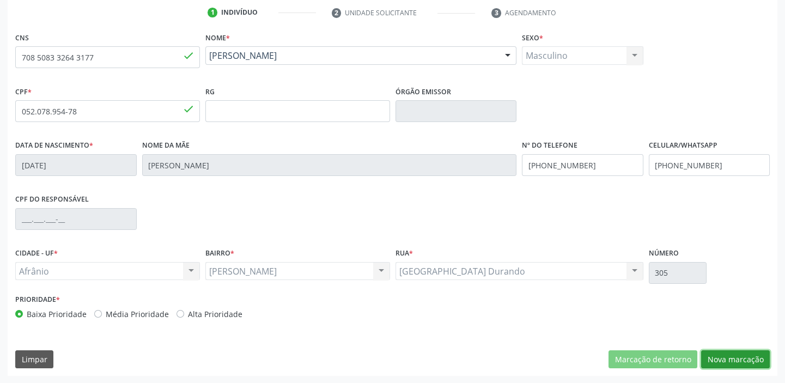
click at [721, 363] on button "Nova marcação" at bounding box center [735, 359] width 69 height 19
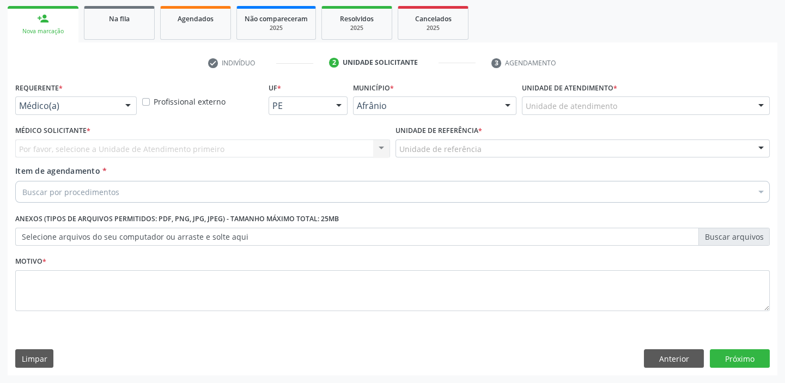
scroll to position [156, 0]
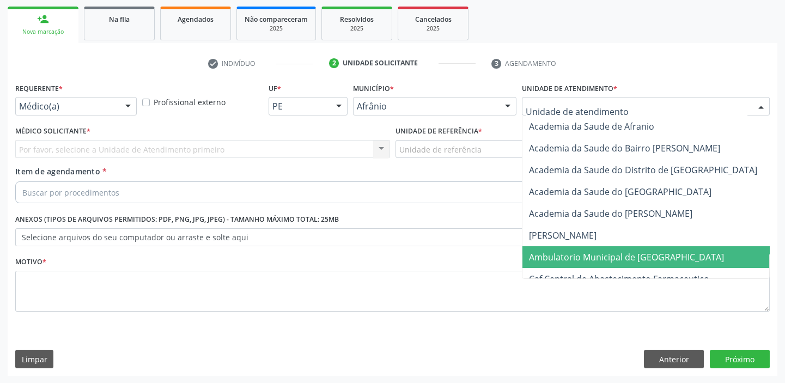
click at [555, 254] on span "Ambulatorio Municipal de [GEOGRAPHIC_DATA]" at bounding box center [626, 257] width 195 height 12
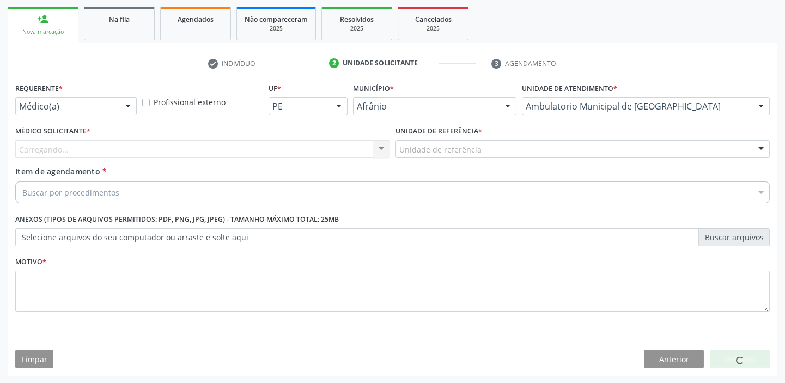
drag, startPoint x: 427, startPoint y: 147, endPoint x: 428, endPoint y: 232, distance: 85.0
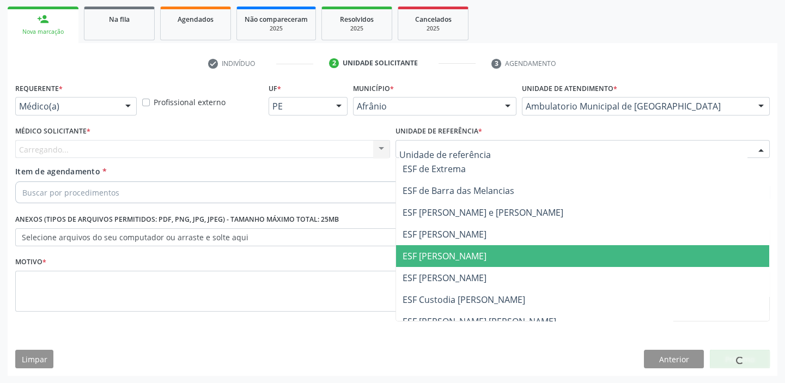
click at [428, 262] on span "ESF [PERSON_NAME]" at bounding box center [583, 256] width 374 height 22
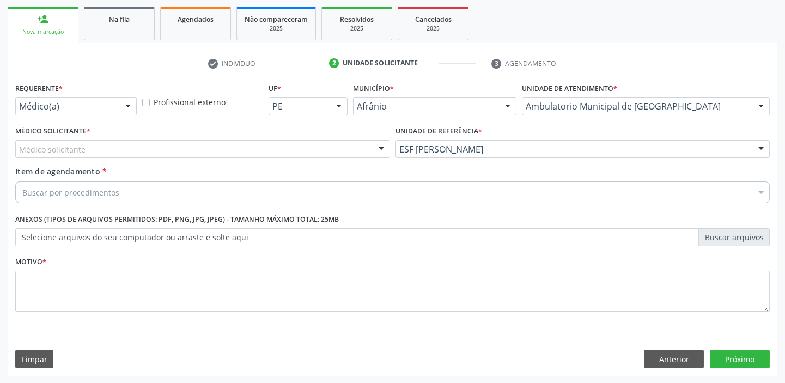
drag, startPoint x: 92, startPoint y: 153, endPoint x: 88, endPoint y: 162, distance: 10.0
click at [92, 153] on div "Médico solicitante" at bounding box center [202, 149] width 375 height 19
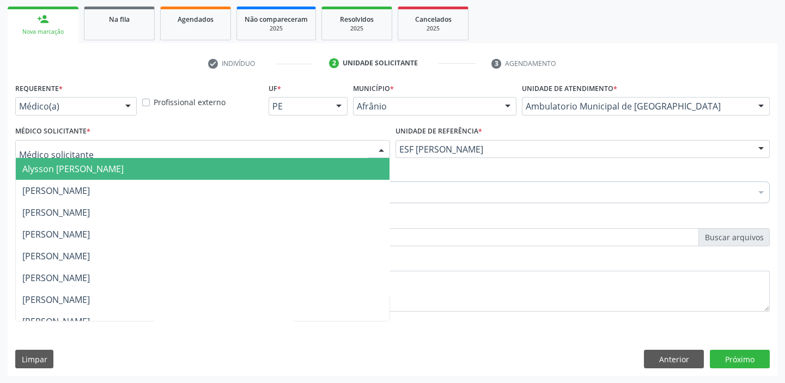
click at [88, 163] on span "Alysson [PERSON_NAME]" at bounding box center [72, 169] width 101 height 12
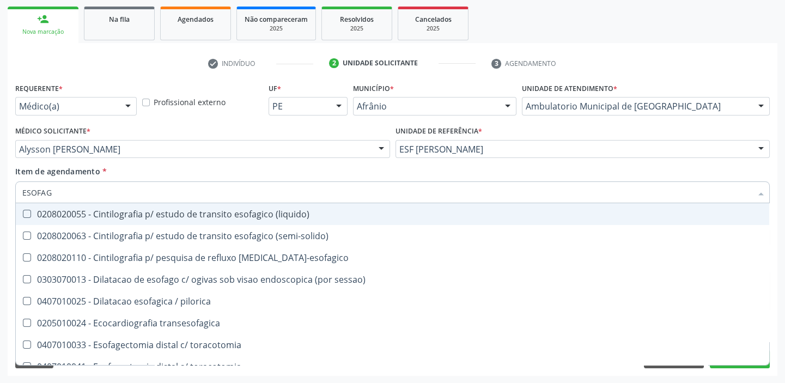
type input "ESOFA"
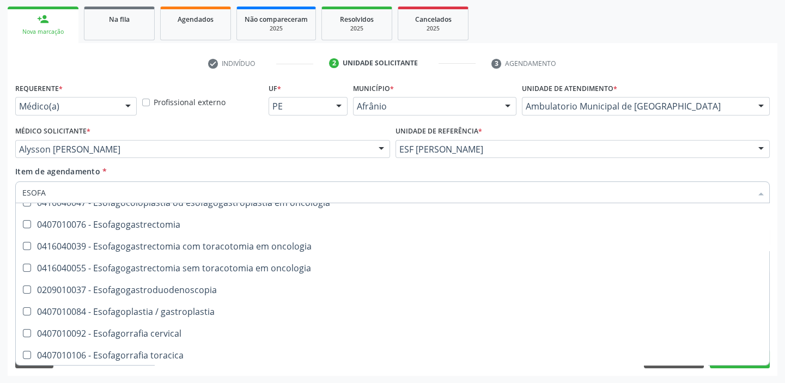
scroll to position [247, 0]
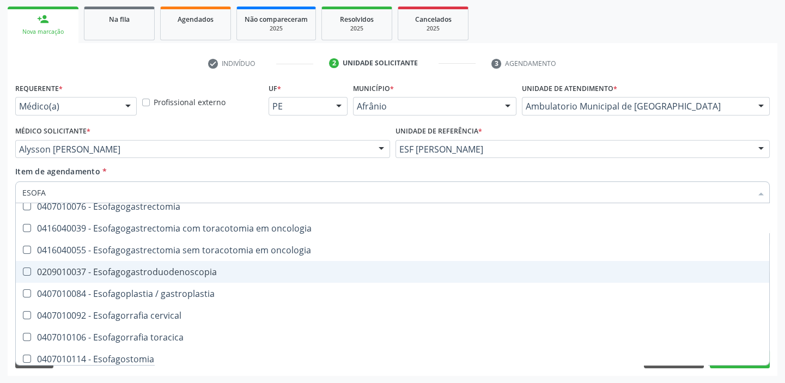
click at [162, 275] on div "0209010037 - Esofagogastroduodenoscopia" at bounding box center [392, 272] width 741 height 9
checkbox Esofagogastroduodenoscopia "true"
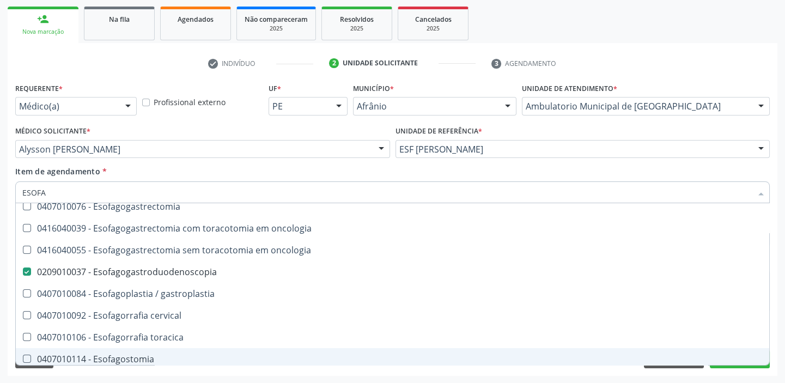
click at [65, 376] on div "Acompanhamento Acompanhe a situação das marcações correntes e finalizadas Relat…" at bounding box center [392, 144] width 785 height 480
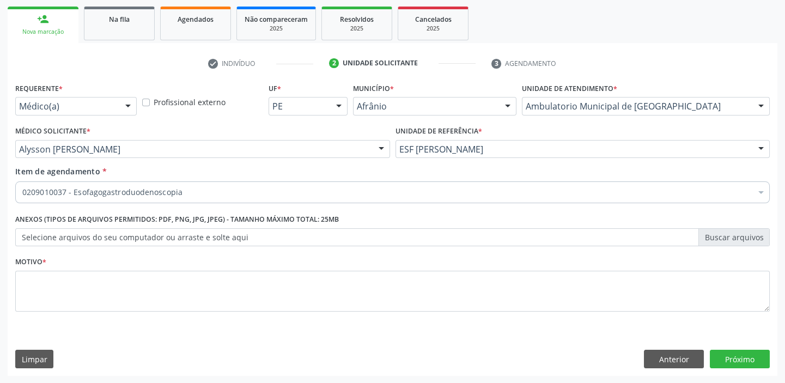
scroll to position [0, 0]
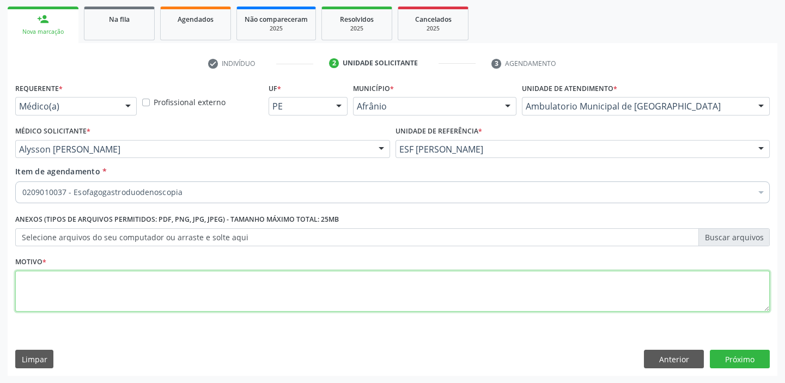
click at [49, 272] on textarea at bounding box center [392, 291] width 755 height 41
type textarea "6*"
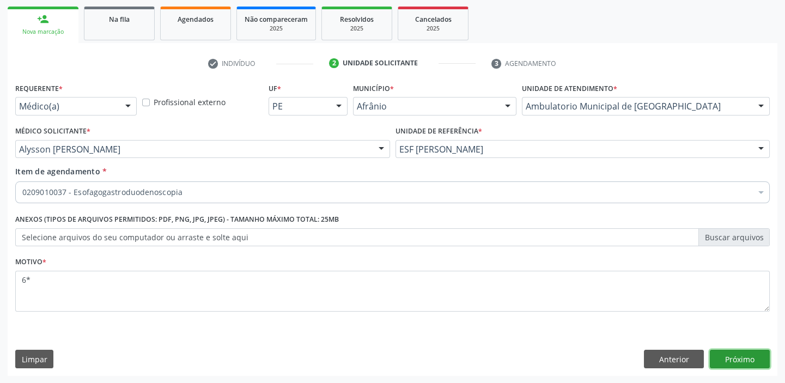
click at [727, 358] on button "Próximo" at bounding box center [740, 359] width 60 height 19
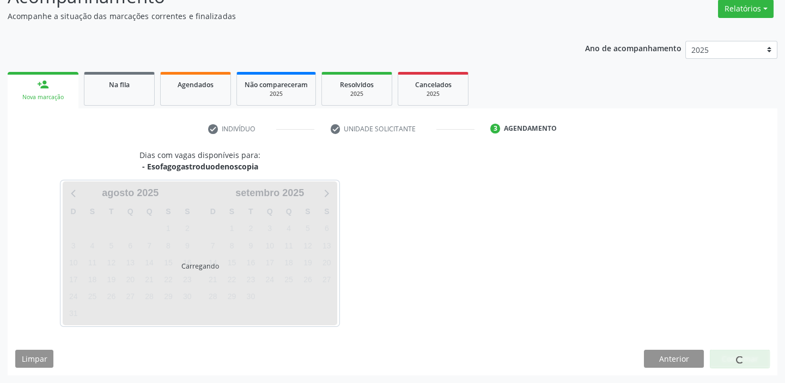
scroll to position [90, 0]
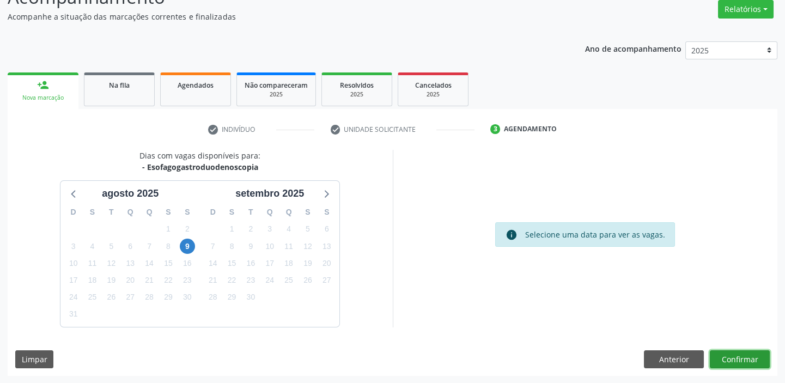
click at [735, 356] on button "Confirmar" at bounding box center [740, 359] width 60 height 19
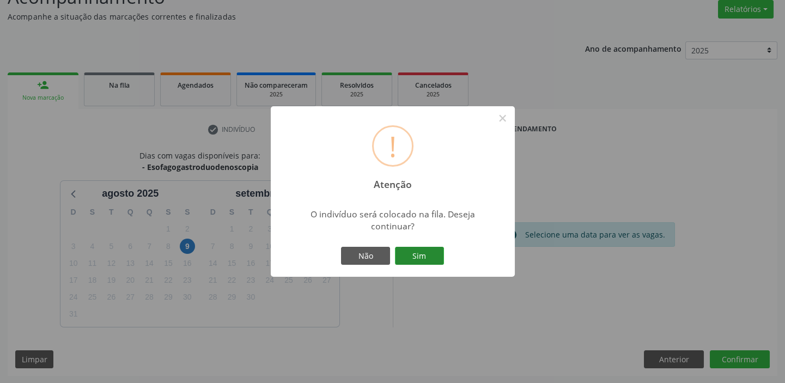
click at [424, 251] on button "Sim" at bounding box center [419, 256] width 49 height 19
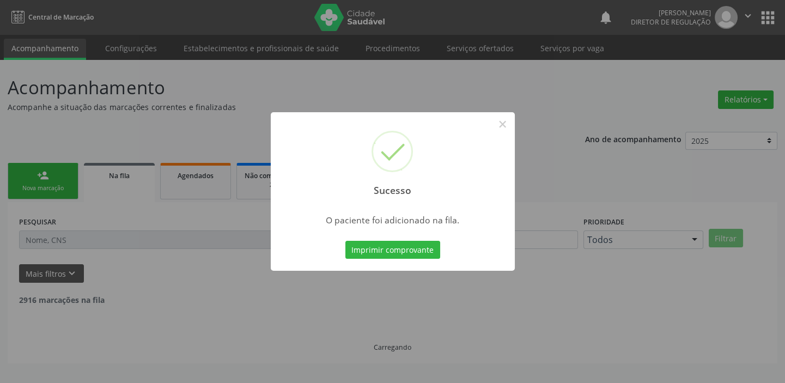
scroll to position [0, 0]
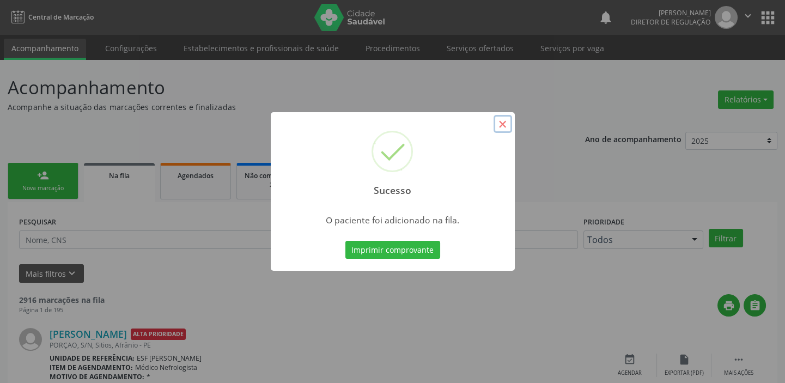
click at [499, 123] on button "×" at bounding box center [503, 124] width 19 height 19
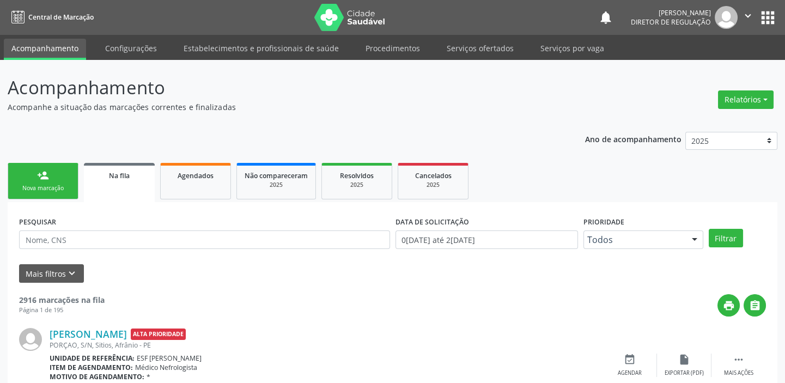
click at [41, 177] on div "person_add" at bounding box center [43, 175] width 12 height 12
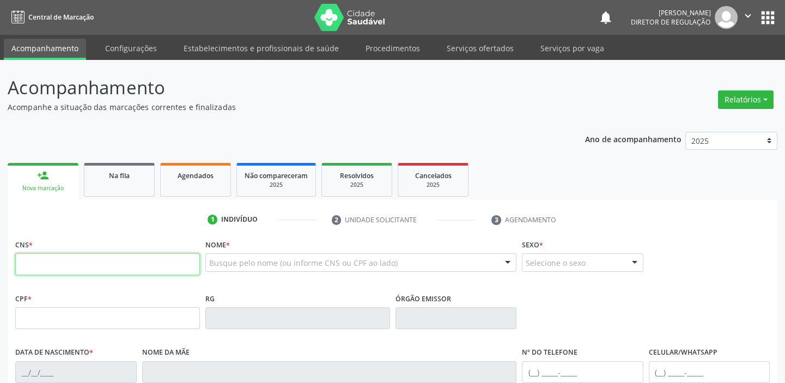
click at [65, 257] on input "text" at bounding box center [107, 264] width 185 height 22
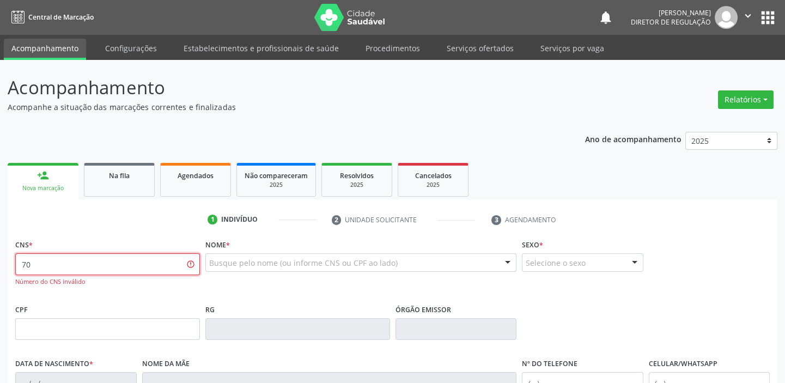
type input "7"
type input "701 0008 3606 0094"
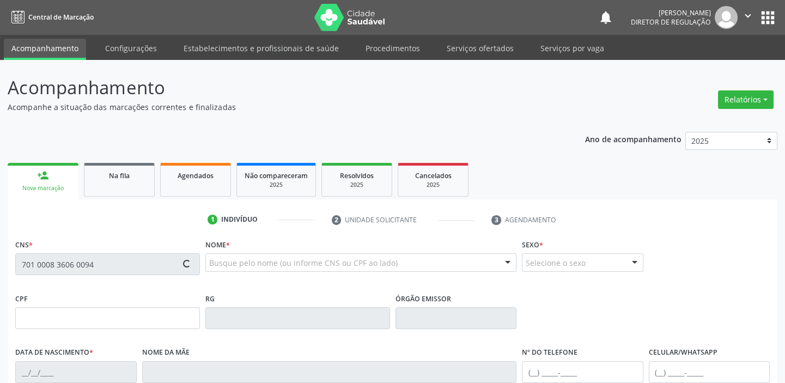
type input "20/09/1973"
type input "Maria Erlia Conceição Santos"
type input "(87) 98839-4119"
type input "90"
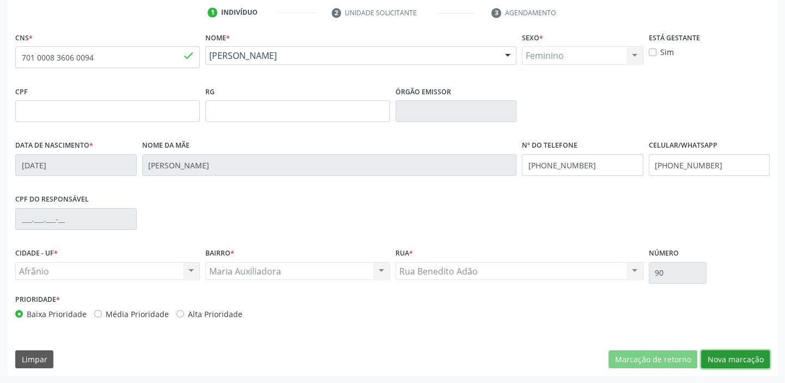
click at [730, 353] on button "Nova marcação" at bounding box center [735, 359] width 69 height 19
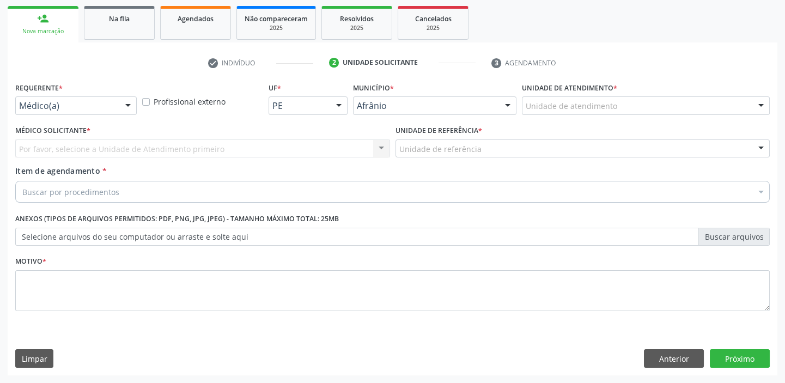
scroll to position [156, 0]
drag, startPoint x: 544, startPoint y: 107, endPoint x: 554, endPoint y: 185, distance: 78.6
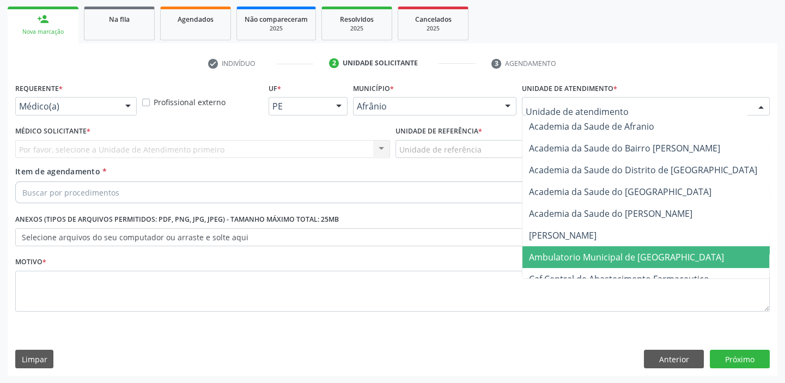
click at [562, 256] on span "Ambulatorio Municipal de [GEOGRAPHIC_DATA]" at bounding box center [626, 257] width 195 height 12
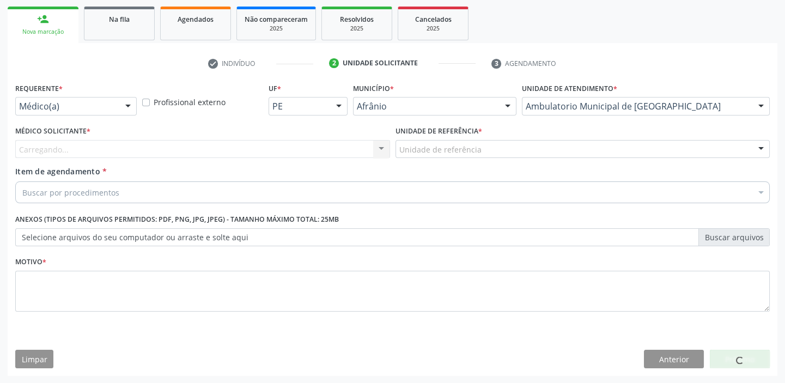
drag, startPoint x: 430, startPoint y: 147, endPoint x: 430, endPoint y: 207, distance: 59.4
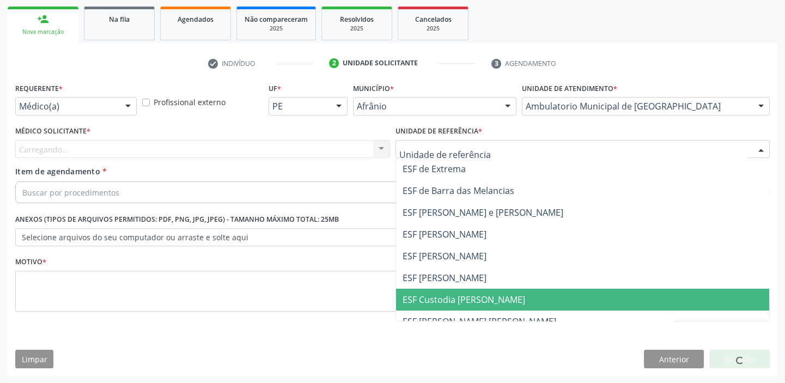
click at [428, 296] on span "ESF Custodia [PERSON_NAME]" at bounding box center [464, 300] width 123 height 12
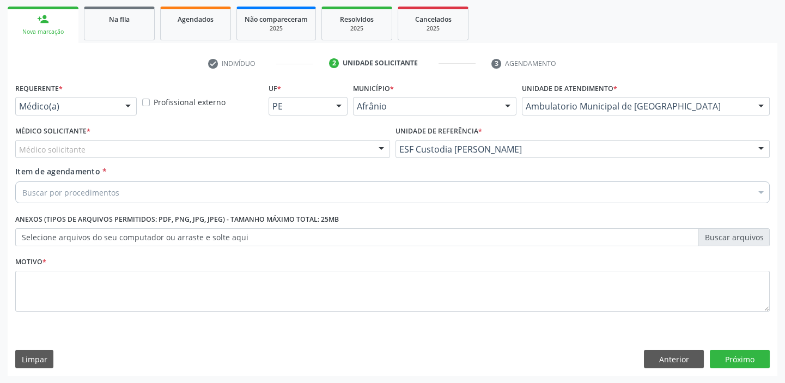
drag, startPoint x: 58, startPoint y: 153, endPoint x: 59, endPoint y: 163, distance: 10.5
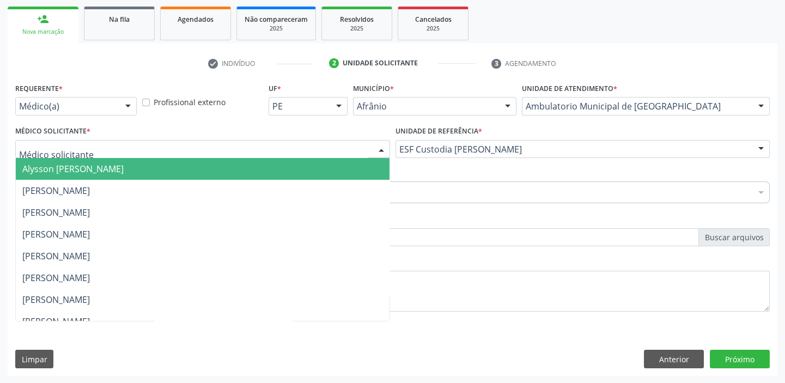
drag, startPoint x: 60, startPoint y: 168, endPoint x: 57, endPoint y: 189, distance: 20.9
click at [60, 168] on span "Alysson [PERSON_NAME]" at bounding box center [72, 169] width 101 height 12
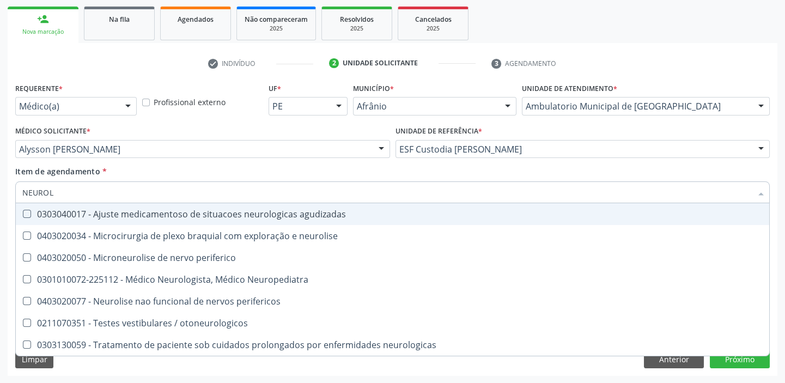
type input "NEUROLO"
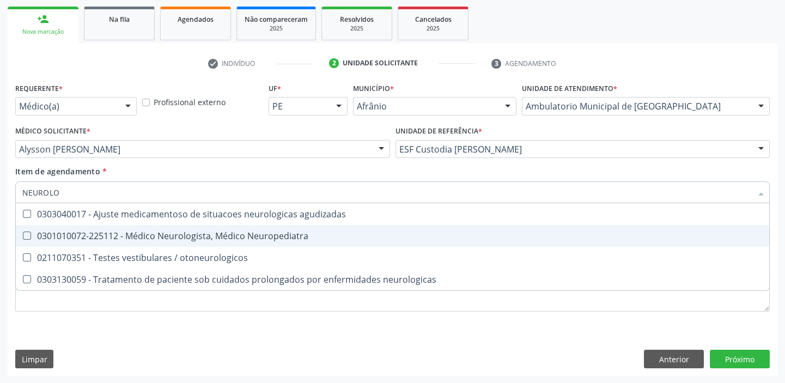
click at [109, 241] on span "0301010072-225112 - Médico Neurologista, Médico Neuropediatra" at bounding box center [393, 236] width 754 height 22
checkbox Neuropediatra "true"
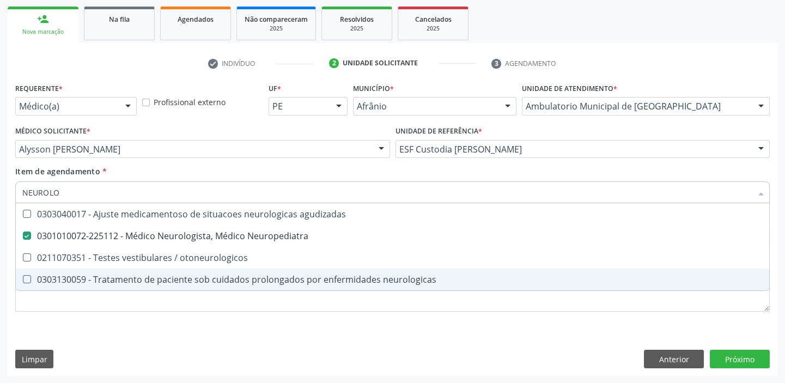
drag, startPoint x: 47, startPoint y: 318, endPoint x: 54, endPoint y: 299, distance: 20.3
click at [48, 317] on div "Requerente * Médico(a) Médico(a) Enfermeiro(a) Paciente Nenhum resultado encont…" at bounding box center [392, 203] width 755 height 247
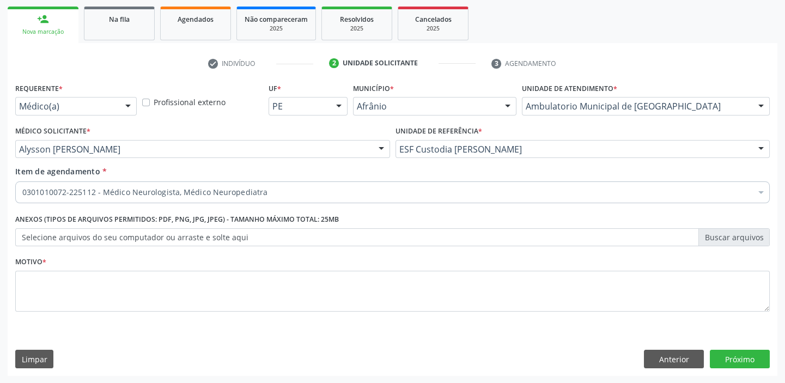
click at [54, 299] on li "Não selecionados" at bounding box center [442, 297] width 852 height 29
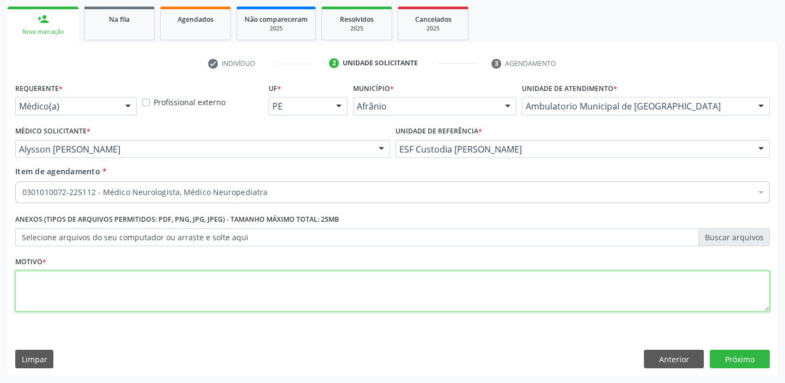
click at [54, 299] on textarea at bounding box center [392, 291] width 755 height 41
type textarea "-"
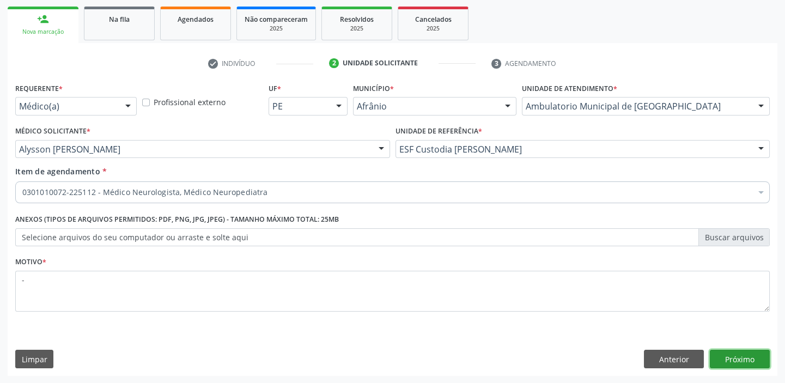
click at [738, 357] on button "Próximo" at bounding box center [740, 359] width 60 height 19
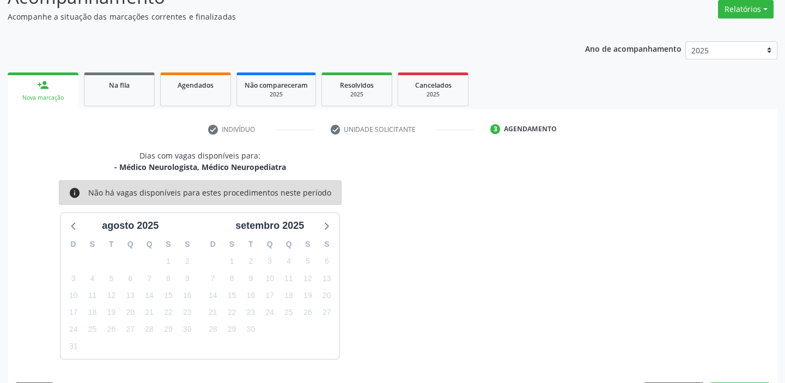
scroll to position [123, 0]
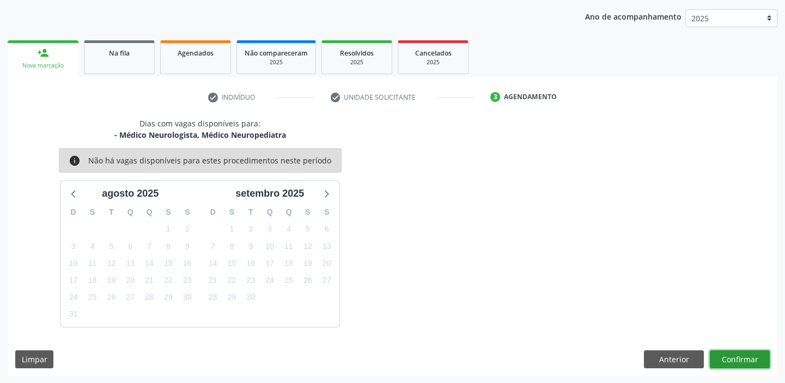
click at [725, 355] on button "Confirmar" at bounding box center [740, 359] width 60 height 19
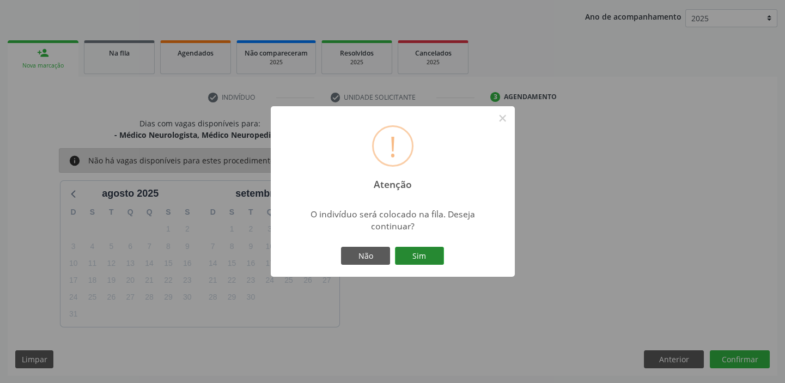
click at [432, 257] on button "Sim" at bounding box center [419, 256] width 49 height 19
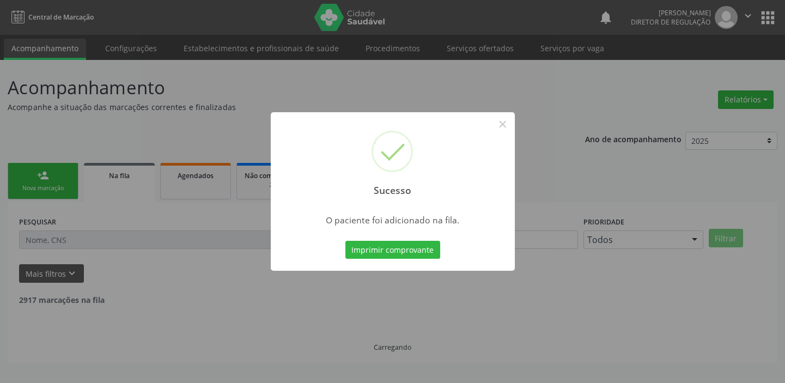
scroll to position [0, 0]
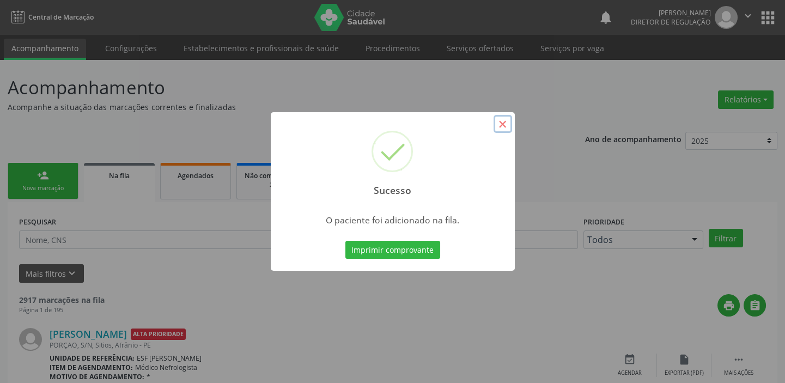
click at [496, 124] on button "×" at bounding box center [503, 124] width 19 height 19
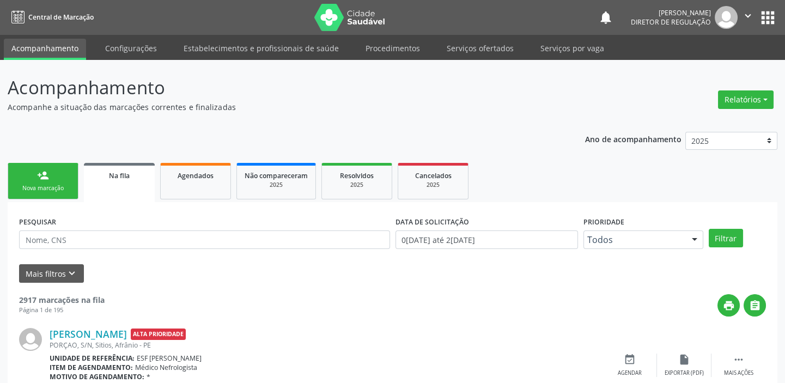
click at [27, 180] on link "person_add Nova marcação" at bounding box center [43, 181] width 71 height 37
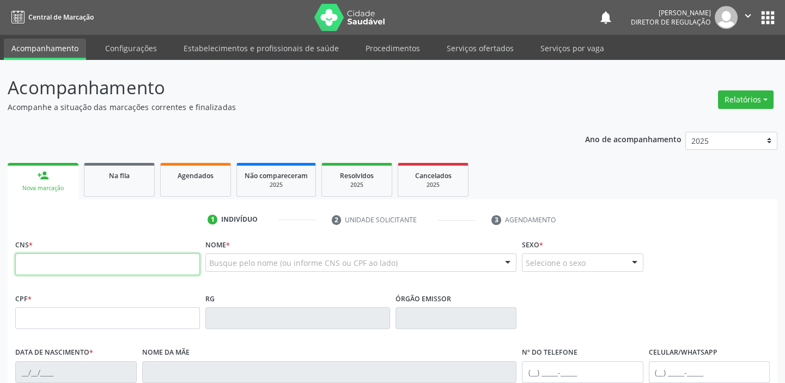
click at [47, 267] on input "text" at bounding box center [107, 264] width 185 height 22
type input "700 4099 5479 8650"
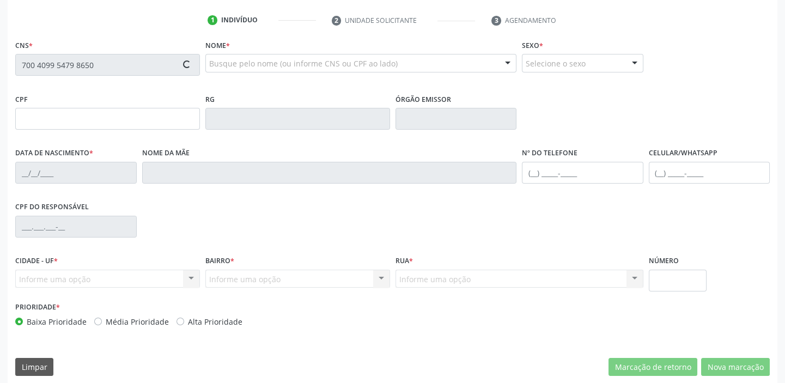
type input "24/10/1979"
type input "(87) 98865-6604"
type input "(87) 98875-5140"
type input "S/N"
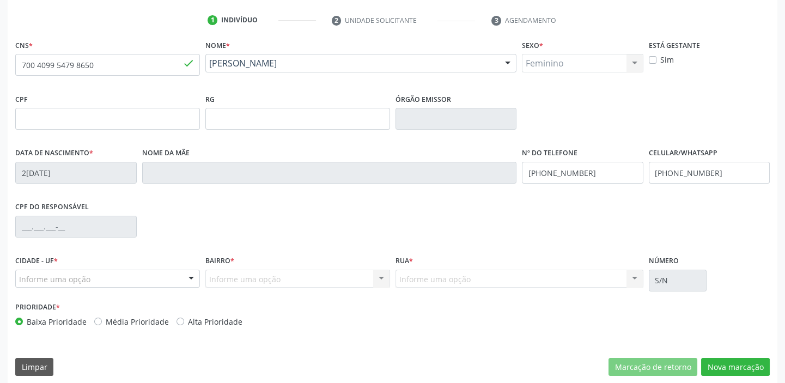
scroll to position [207, 0]
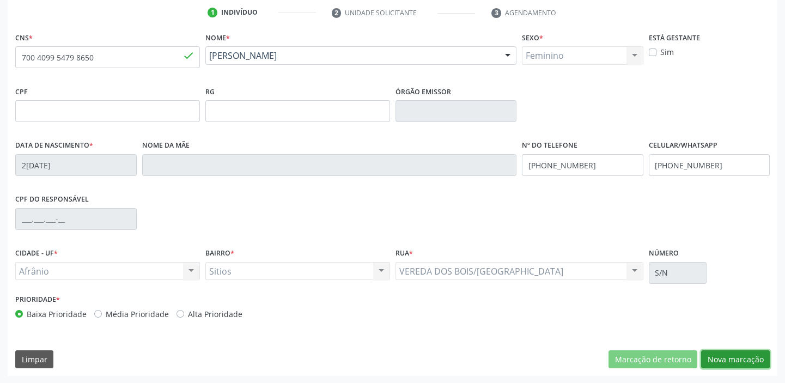
click at [728, 360] on button "Nova marcação" at bounding box center [735, 359] width 69 height 19
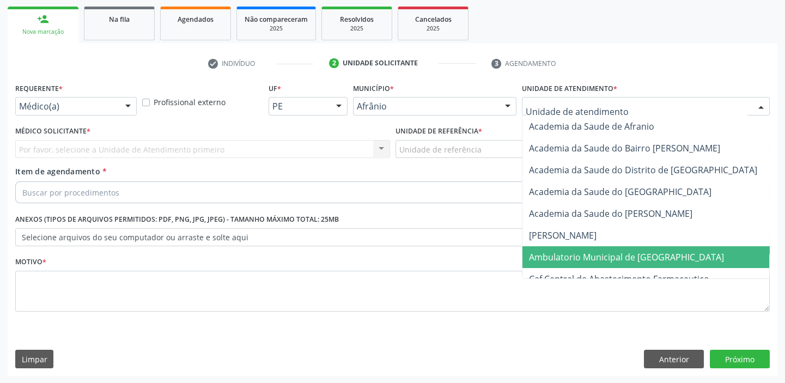
drag, startPoint x: 561, startPoint y: 253, endPoint x: 508, endPoint y: 223, distance: 60.5
click at [559, 249] on span "Ambulatorio Municipal de [GEOGRAPHIC_DATA]" at bounding box center [656, 257] width 266 height 22
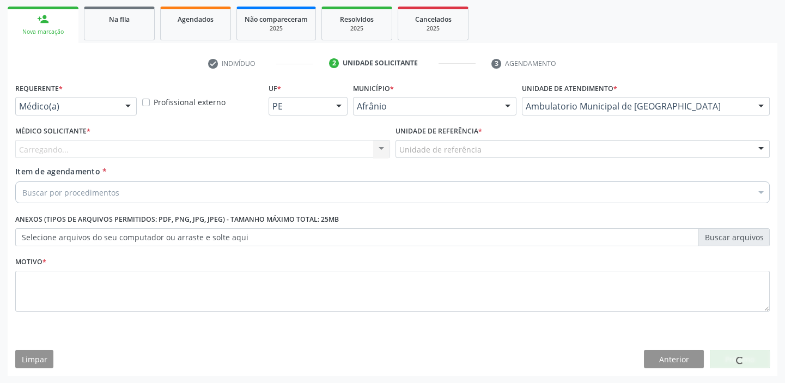
drag, startPoint x: 416, startPoint y: 146, endPoint x: 416, endPoint y: 199, distance: 53.4
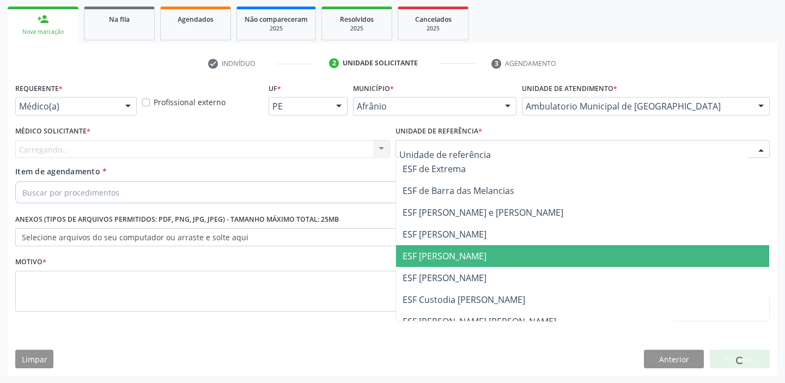
click at [418, 250] on span "ESF [PERSON_NAME]" at bounding box center [445, 256] width 84 height 12
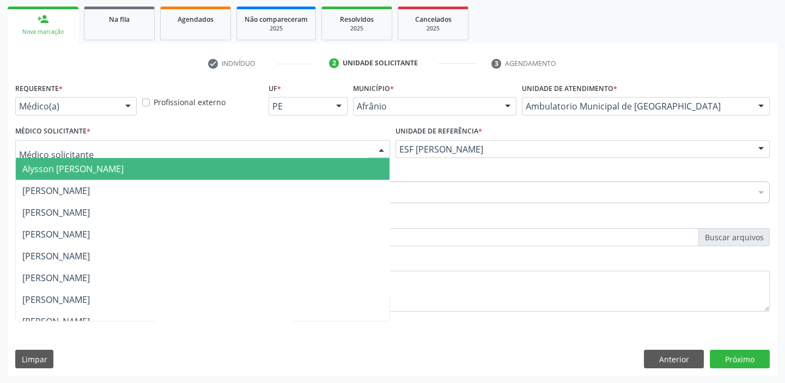
drag, startPoint x: 49, startPoint y: 141, endPoint x: 48, endPoint y: 159, distance: 18.6
click at [48, 145] on div at bounding box center [202, 149] width 375 height 19
drag, startPoint x: 49, startPoint y: 163, endPoint x: 52, endPoint y: 180, distance: 16.7
click at [50, 165] on span "Alysson [PERSON_NAME]" at bounding box center [72, 169] width 101 height 12
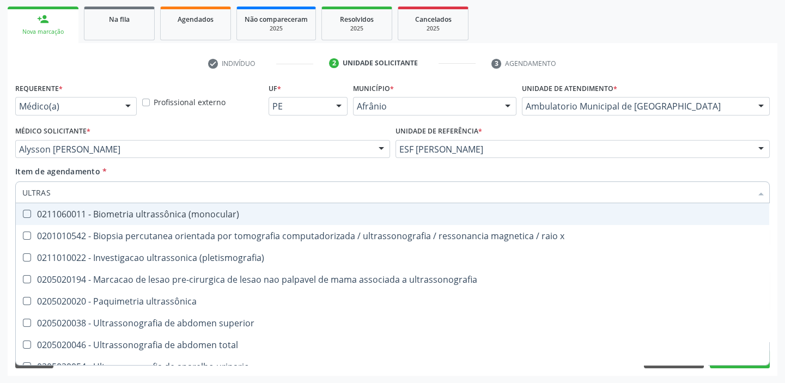
type input "ULTRASS"
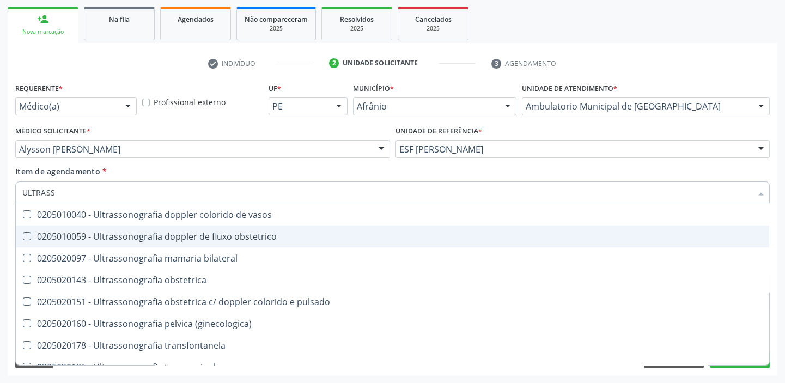
scroll to position [339, 0]
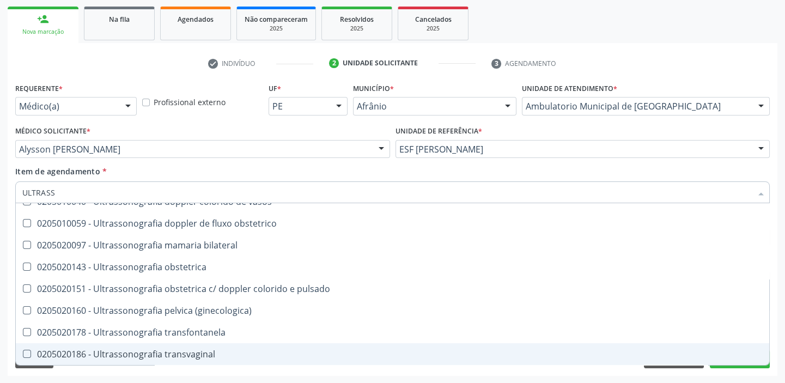
click at [154, 350] on div "0205020186 - Ultrassonografia transvaginal" at bounding box center [392, 354] width 741 height 9
checkbox transvaginal "true"
click at [131, 368] on div "Requerente * Médico(a) Médico(a) Enfermeiro(a) Paciente Nenhum resultado encont…" at bounding box center [393, 228] width 770 height 296
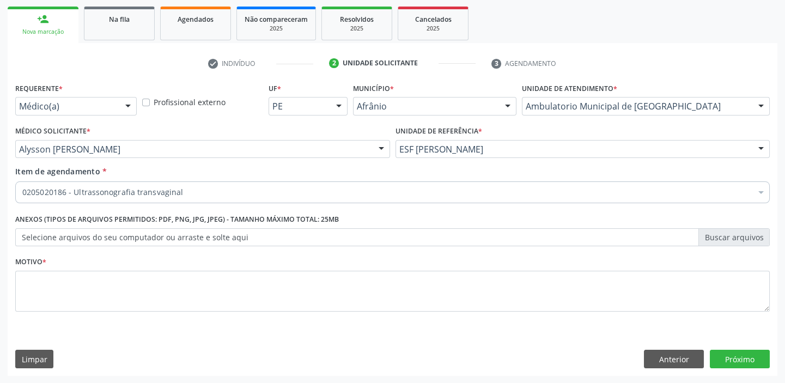
scroll to position [0, 0]
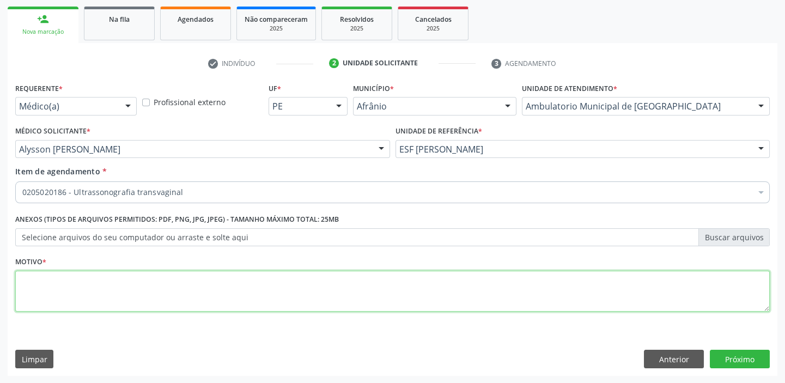
click at [84, 294] on textarea at bounding box center [392, 291] width 755 height 41
type textarea "MIOMA"
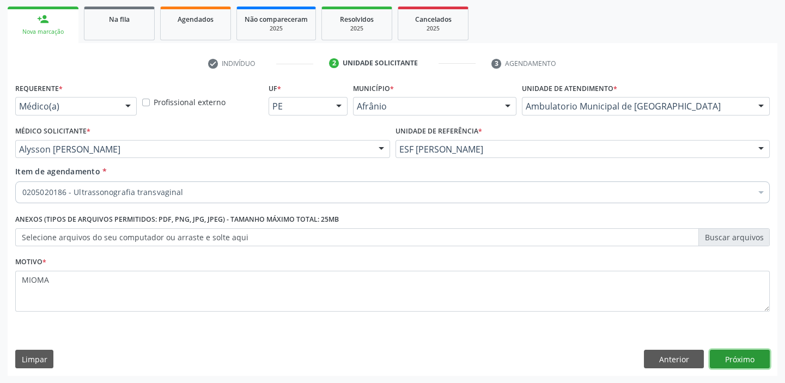
click at [734, 357] on button "Próximo" at bounding box center [740, 359] width 60 height 19
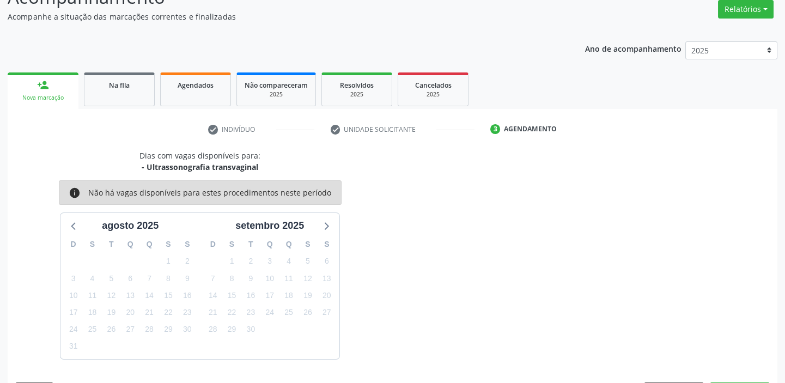
scroll to position [123, 0]
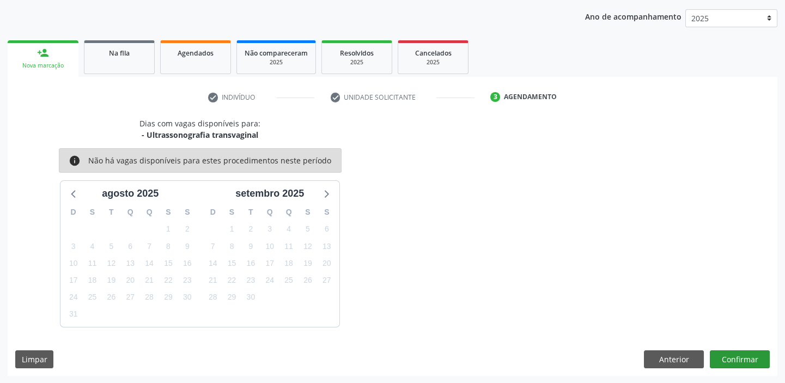
scroll to position [123, 0]
click at [733, 353] on button "Confirmar" at bounding box center [740, 359] width 60 height 19
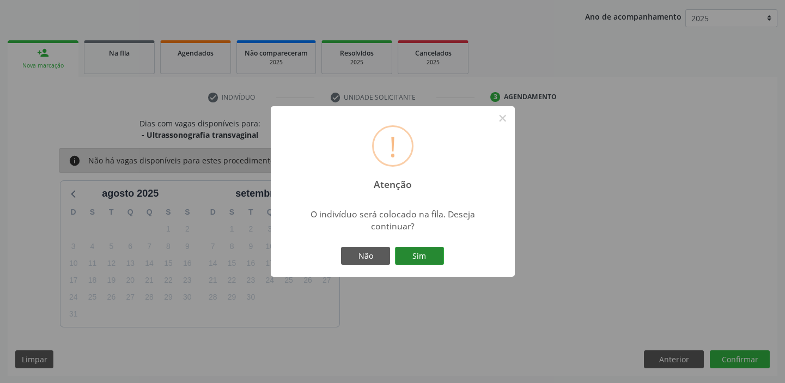
click at [422, 256] on button "Sim" at bounding box center [419, 256] width 49 height 19
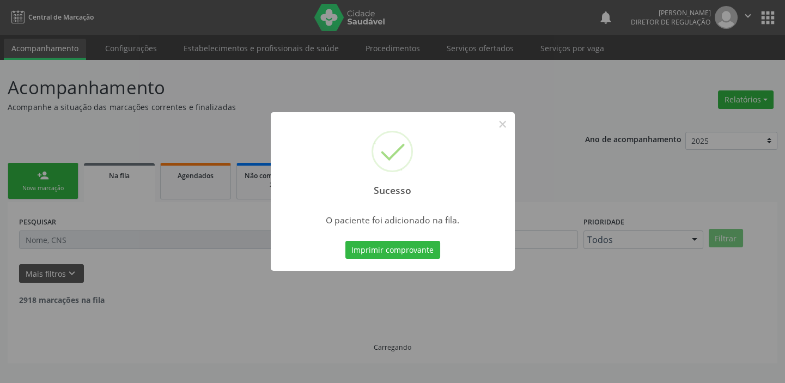
scroll to position [0, 0]
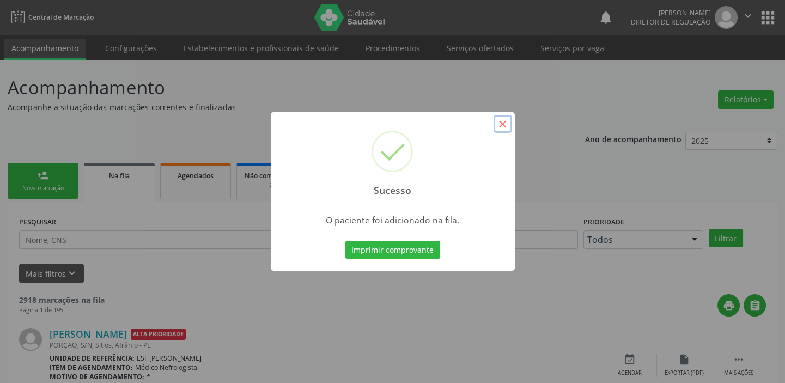
click at [505, 126] on button "×" at bounding box center [503, 124] width 19 height 19
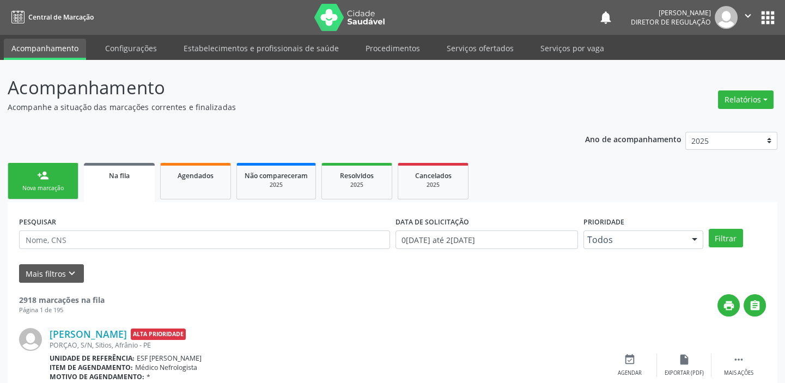
click at [44, 174] on div "person_add" at bounding box center [43, 175] width 12 height 12
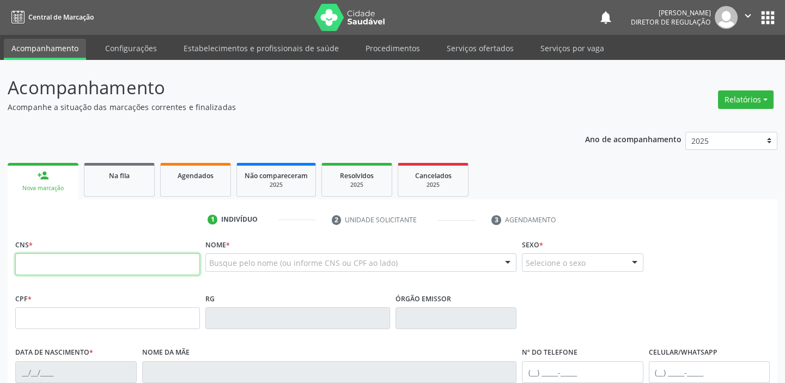
click at [62, 266] on input "text" at bounding box center [107, 264] width 185 height 22
type input "705 0040 8482 9558"
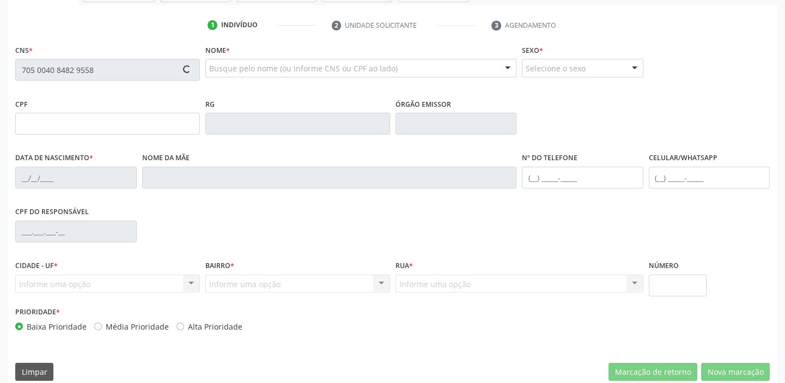
type input "084.874.094-74"
type input "04/04/1987"
type input "Francisca Rodrigues Damasceno"
type input "(87) 98835-3391"
type input "70"
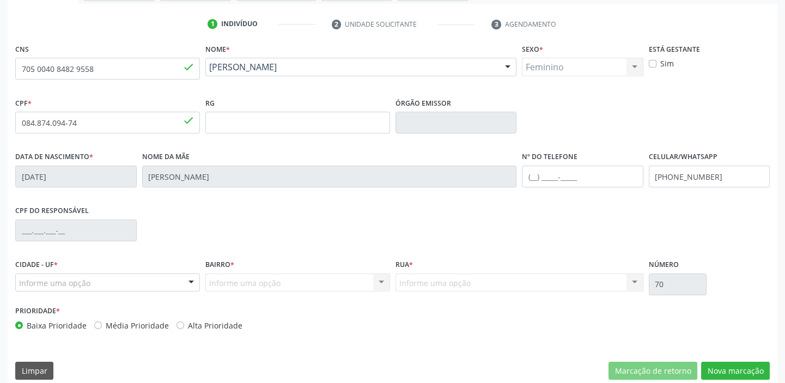
scroll to position [207, 0]
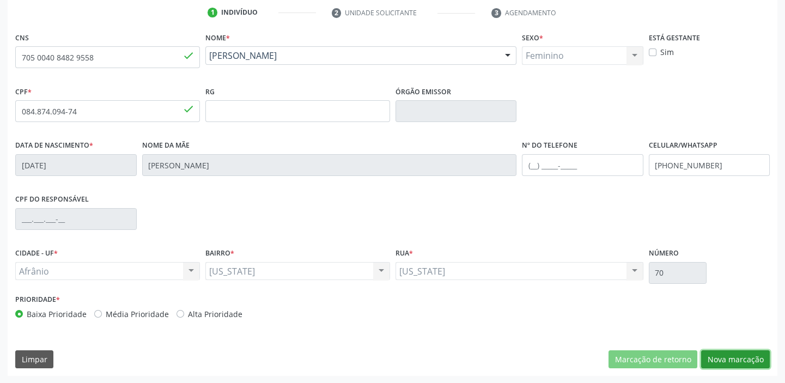
click at [717, 360] on button "Nova marcação" at bounding box center [735, 359] width 69 height 19
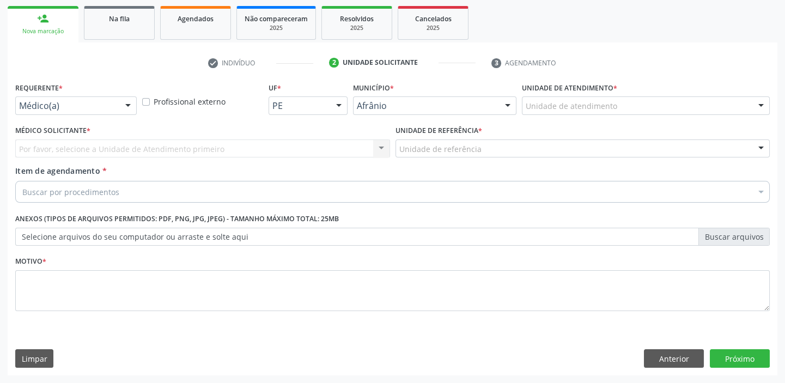
scroll to position [156, 0]
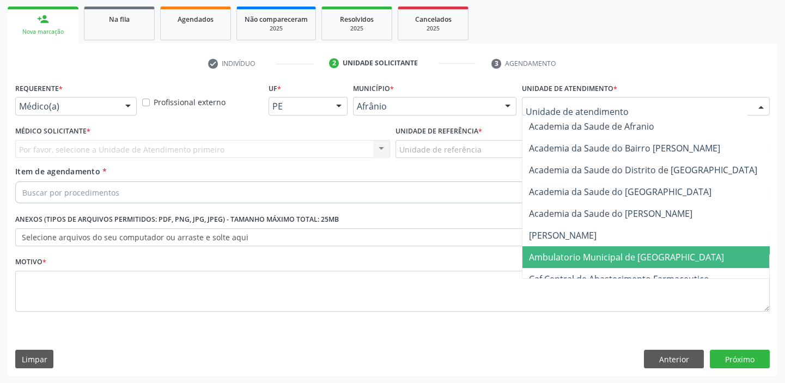
drag, startPoint x: 540, startPoint y: 253, endPoint x: 478, endPoint y: 200, distance: 81.6
click at [539, 251] on span "Ambulatorio Municipal de [GEOGRAPHIC_DATA]" at bounding box center [626, 257] width 195 height 12
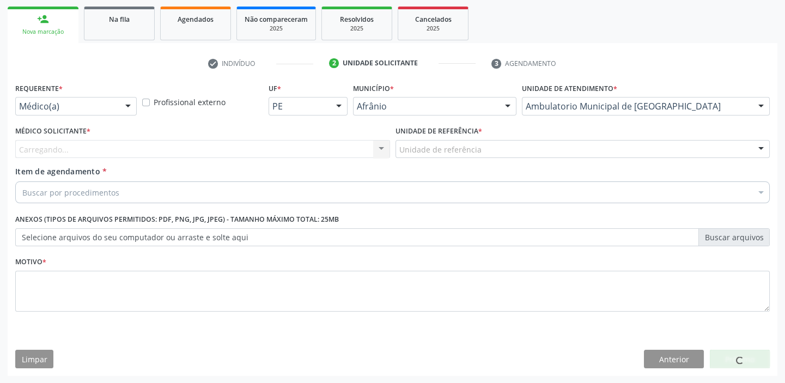
click at [434, 157] on div "Unidade de referência ESF de Extrema ESF de Barra das Melancias ESF Jose e Mari…" at bounding box center [583, 149] width 375 height 19
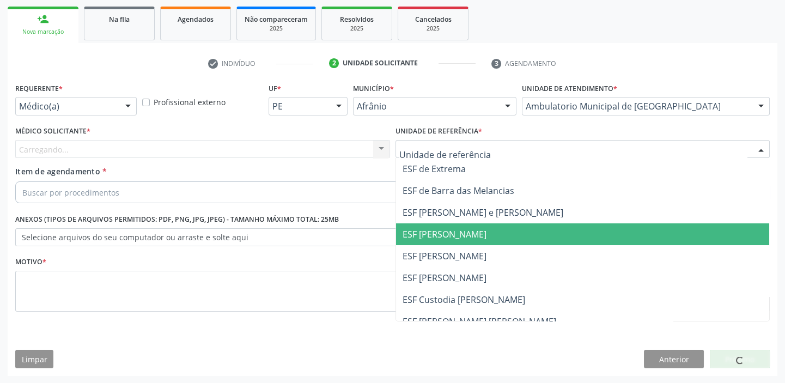
click at [434, 228] on span "ESF [PERSON_NAME]" at bounding box center [445, 234] width 84 height 12
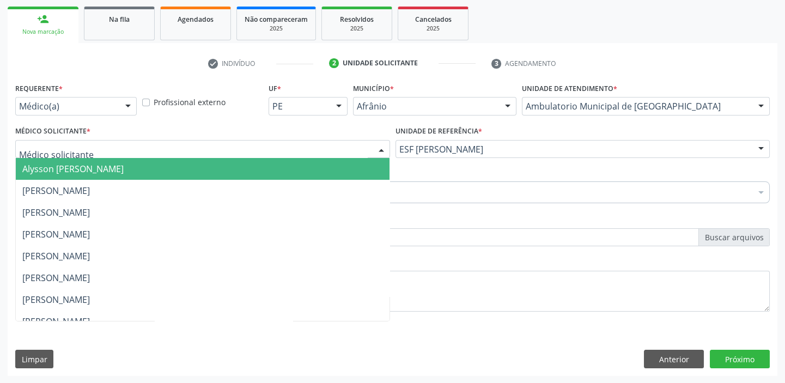
click at [72, 167] on span "Alysson [PERSON_NAME]" at bounding box center [72, 169] width 101 height 12
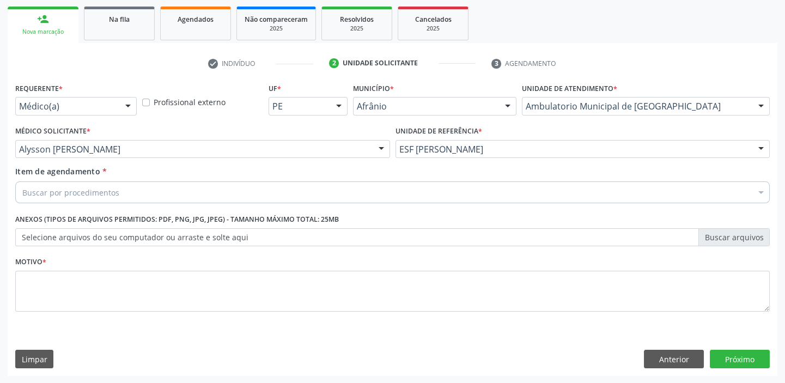
click at [71, 182] on div "Buscar por procedimentos" at bounding box center [392, 192] width 755 height 22
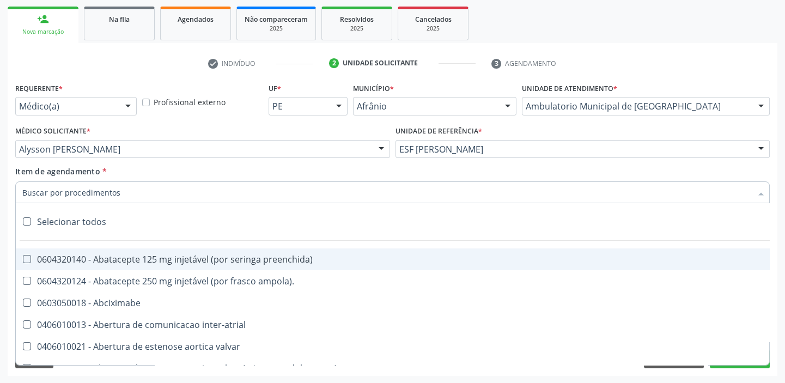
click at [66, 192] on input "Item de agendamento *" at bounding box center [387, 192] width 730 height 22
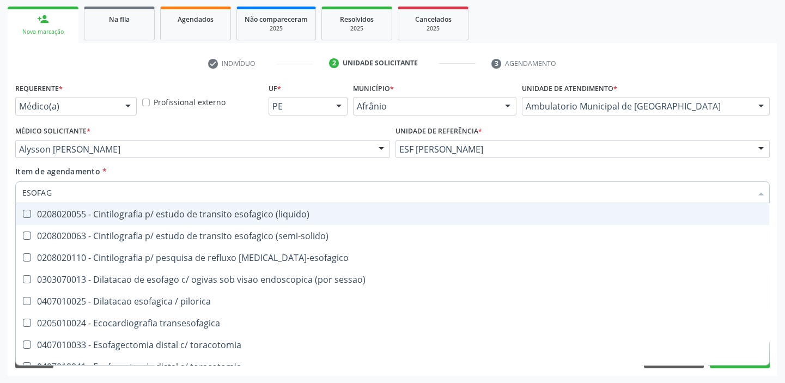
type input "ESOFA"
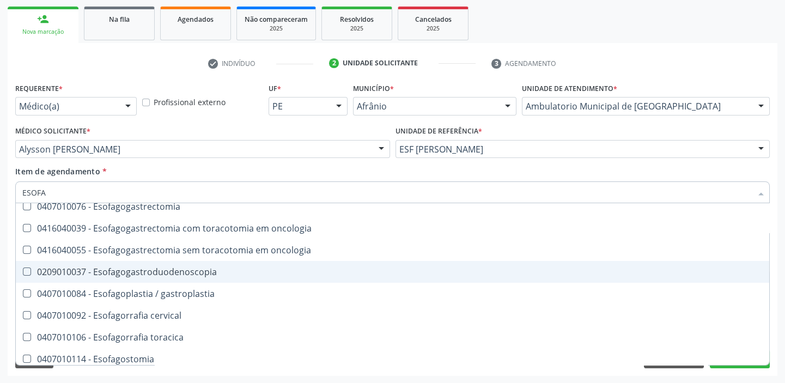
scroll to position [297, 0]
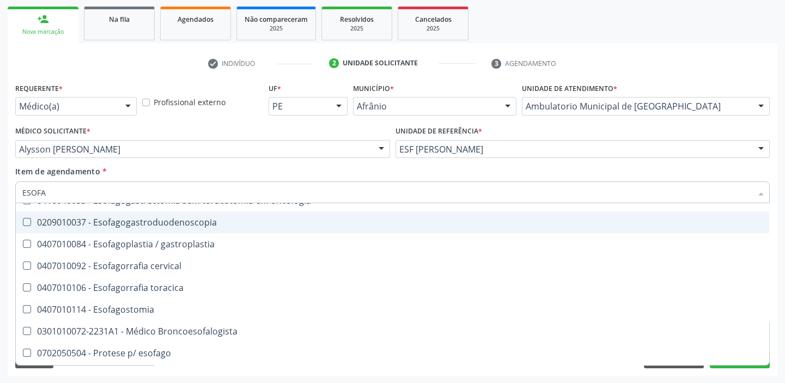
click at [142, 219] on div "0209010037 - Esofagogastroduodenoscopia" at bounding box center [392, 222] width 741 height 9
checkbox Esofagogastroduodenoscopia "true"
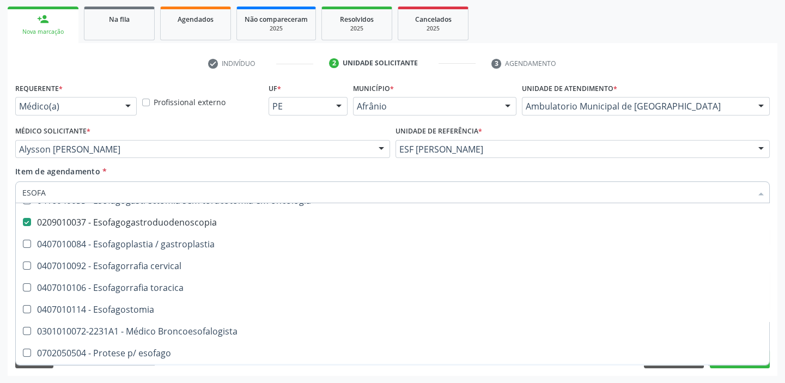
click at [77, 371] on div "Requerente * Médico(a) Médico(a) Enfermeiro(a) Paciente Nenhum resultado encont…" at bounding box center [393, 228] width 770 height 296
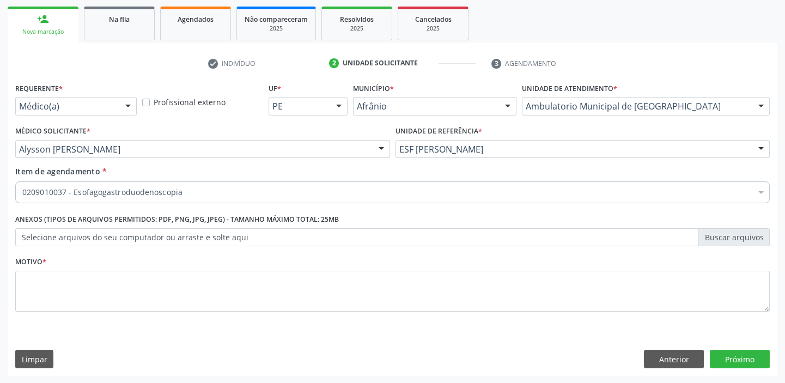
scroll to position [0, 0]
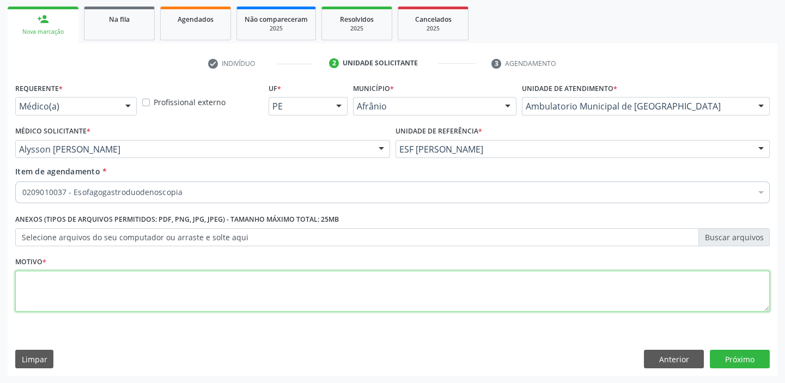
click at [46, 286] on textarea at bounding box center [392, 291] width 755 height 41
type textarea "GASTRITE"
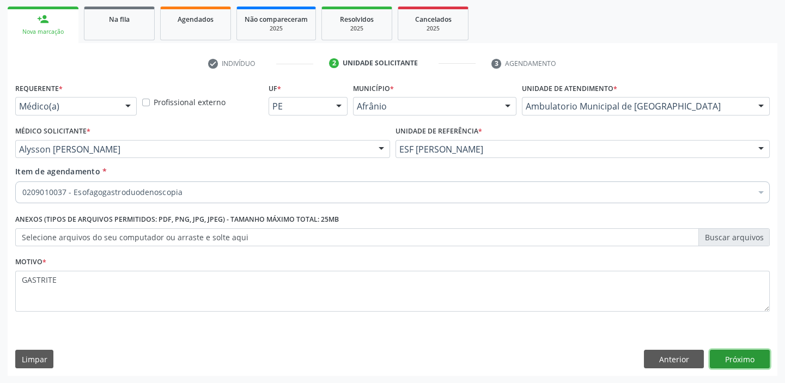
click at [715, 354] on button "Próximo" at bounding box center [740, 359] width 60 height 19
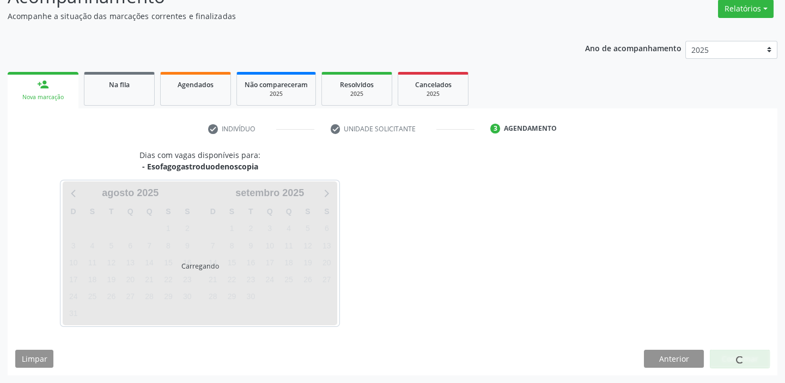
scroll to position [90, 0]
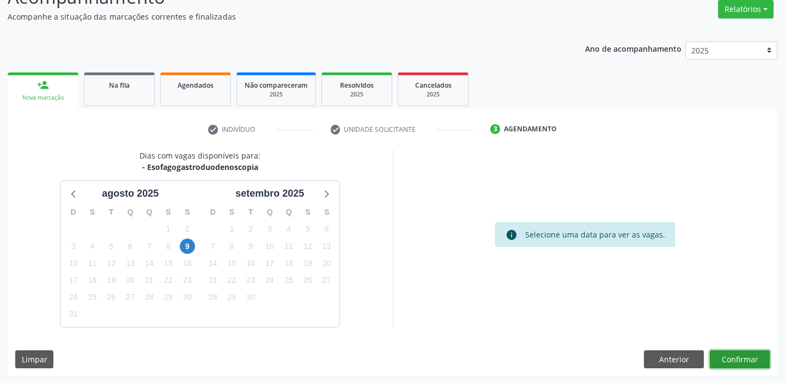
click at [742, 359] on button "Confirmar" at bounding box center [740, 359] width 60 height 19
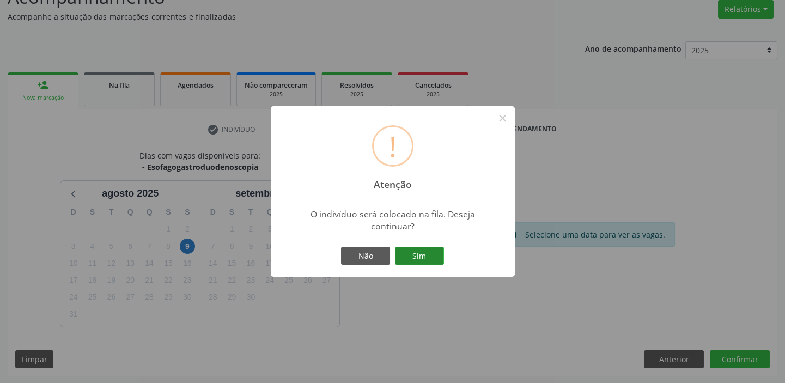
click at [413, 256] on button "Sim" at bounding box center [419, 256] width 49 height 19
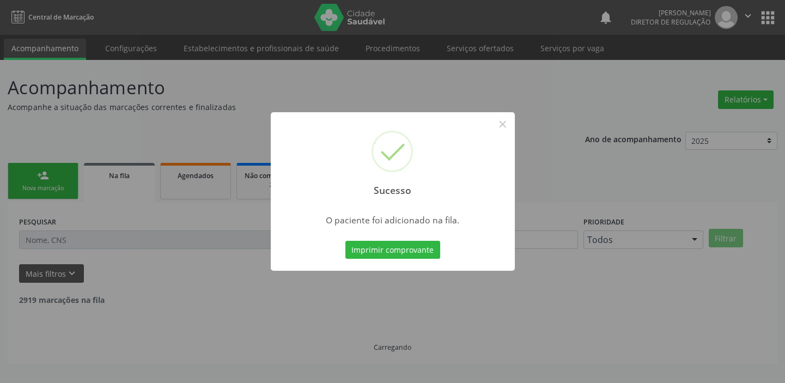
scroll to position [0, 0]
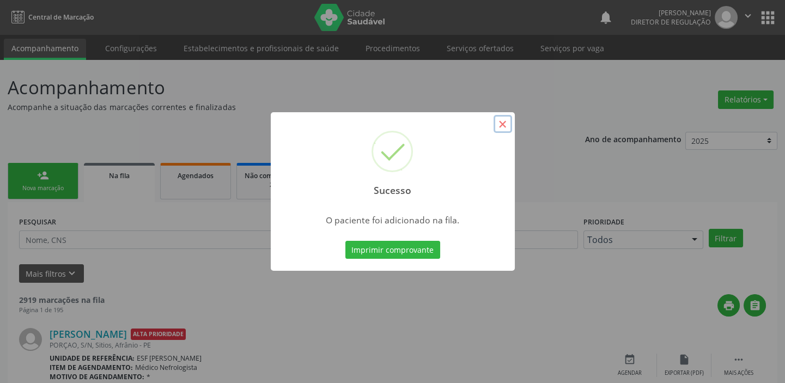
click at [501, 128] on button "×" at bounding box center [503, 124] width 19 height 19
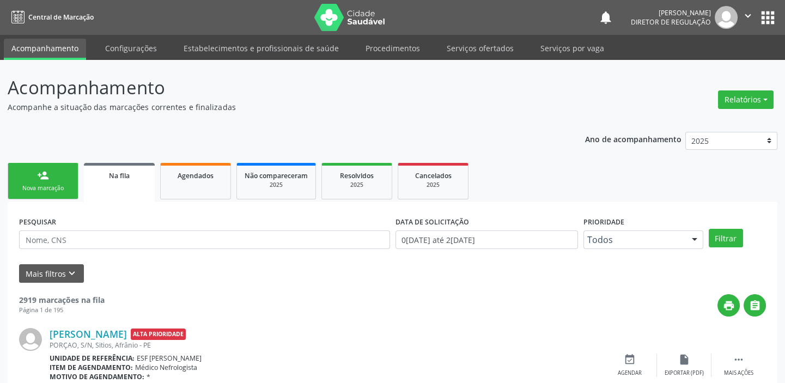
click at [41, 174] on div "person_add" at bounding box center [43, 175] width 12 height 12
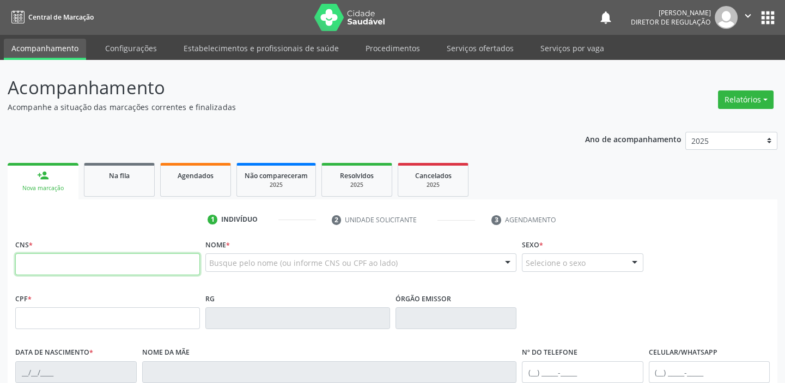
click at [66, 260] on input "text" at bounding box center [107, 264] width 185 height 22
type input "706 4066 9462 0284"
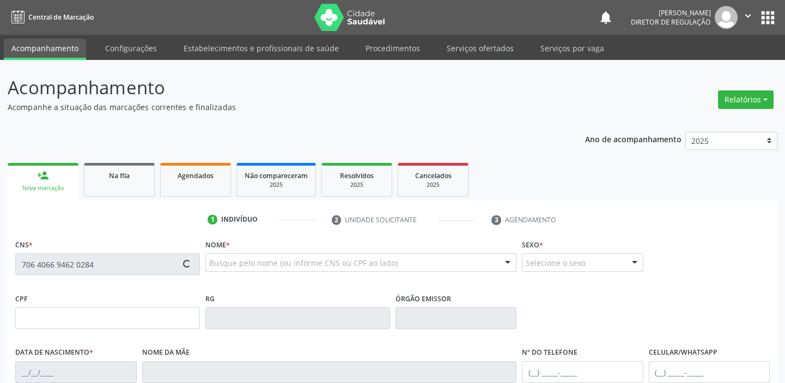
type input "103.929.284-42"
type input "06/08/1993"
type input "Eliza Alves Alves da Cruz Luz"
type input "(87) 98108-9763"
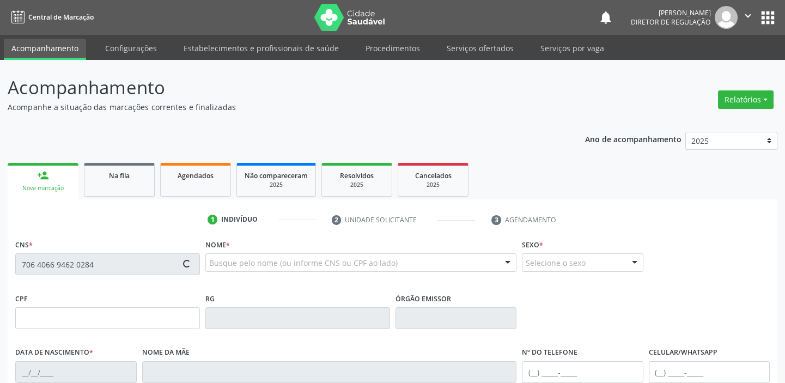
type input "056.958.794-85"
type input "S/N"
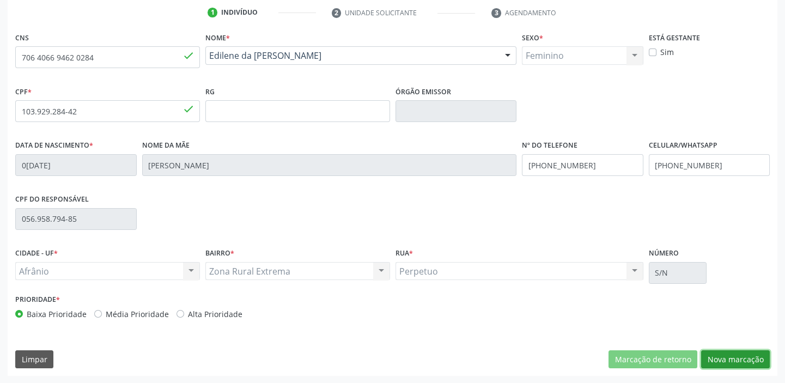
drag, startPoint x: 725, startPoint y: 355, endPoint x: 725, endPoint y: 343, distance: 12.0
click at [726, 355] on button "Nova marcação" at bounding box center [735, 359] width 69 height 19
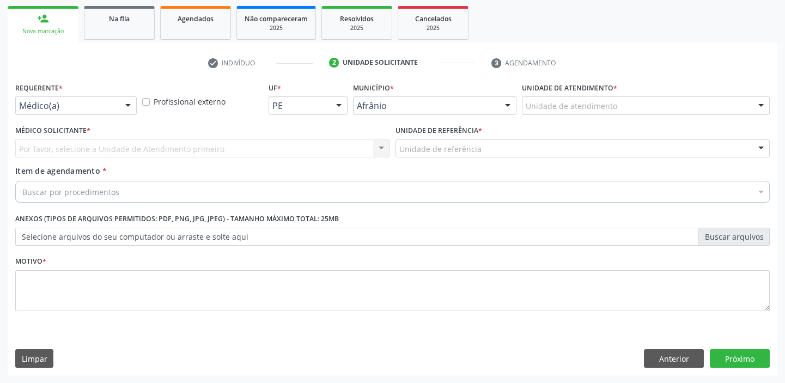
scroll to position [156, 0]
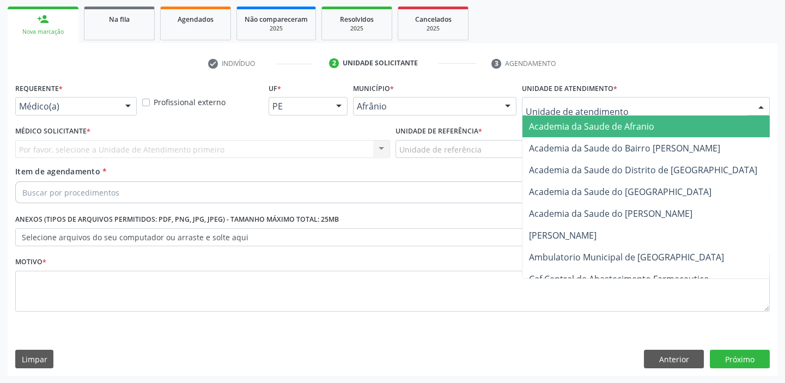
drag, startPoint x: 551, startPoint y: 104, endPoint x: 551, endPoint y: 178, distance: 73.6
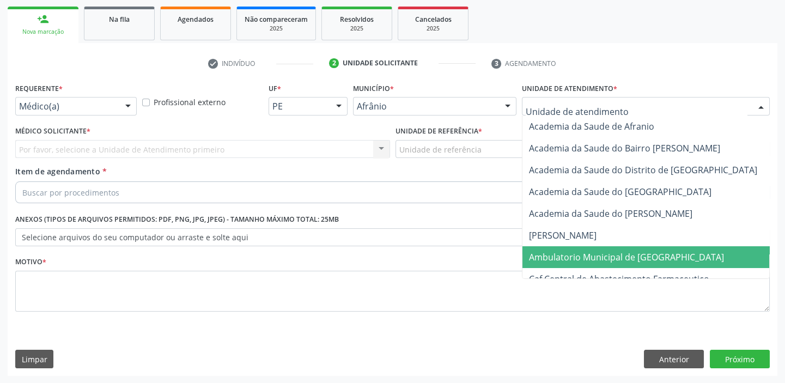
drag, startPoint x: 560, startPoint y: 258, endPoint x: 521, endPoint y: 232, distance: 47.2
click at [561, 257] on span "Ambulatorio Municipal de [GEOGRAPHIC_DATA]" at bounding box center [626, 257] width 195 height 12
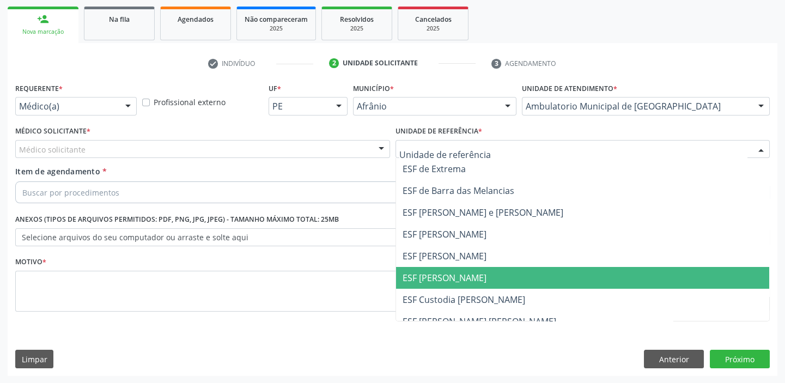
drag, startPoint x: 426, startPoint y: 275, endPoint x: 126, endPoint y: 178, distance: 315.5
click at [421, 274] on span "ESF [PERSON_NAME]" at bounding box center [445, 278] width 84 height 12
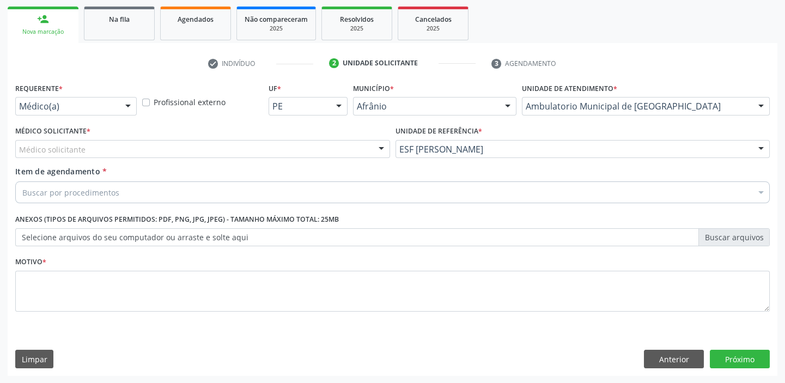
drag, startPoint x: 70, startPoint y: 148, endPoint x: 69, endPoint y: 166, distance: 18.0
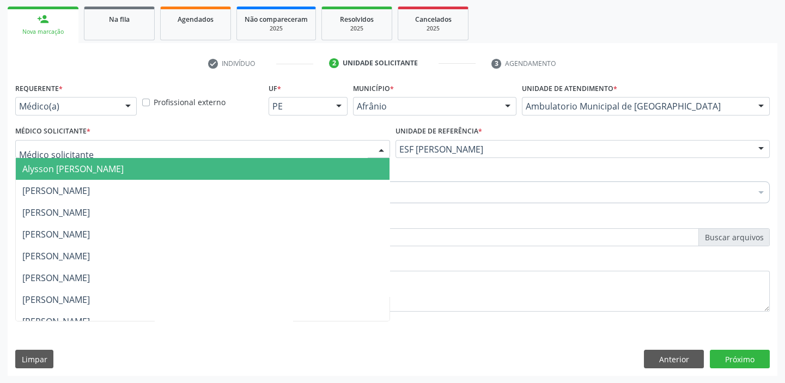
click at [69, 169] on span "Alysson [PERSON_NAME]" at bounding box center [72, 169] width 101 height 12
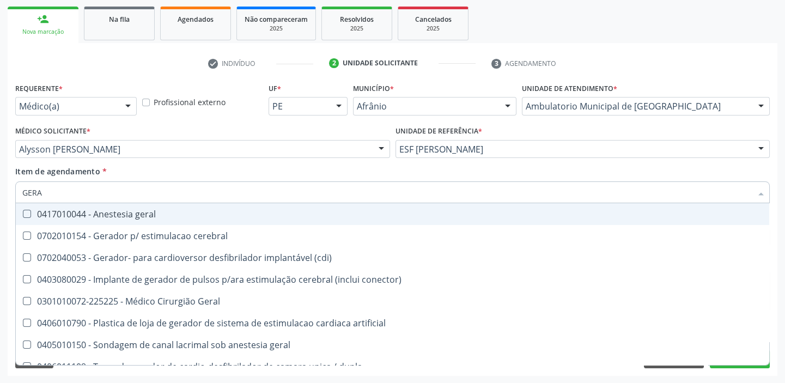
type input "GERAL"
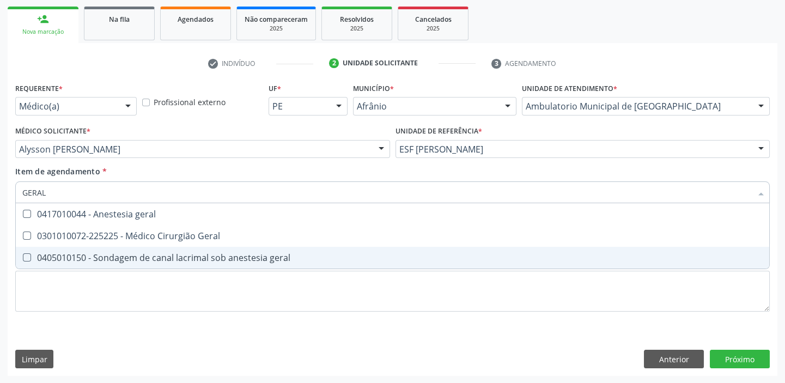
click at [64, 250] on span "0405010150 - Sondagem de canal lacrimal sob anestesia geral" at bounding box center [393, 258] width 754 height 22
click at [53, 254] on div "0405010150 - Sondagem de canal lacrimal sob anestesia geral" at bounding box center [392, 257] width 741 height 9
checkbox geral "false"
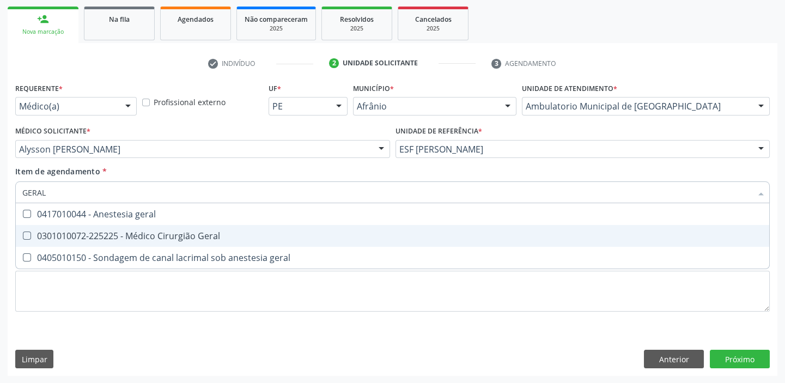
click at [59, 238] on div "0301010072-225225 - Médico Cirurgião Geral" at bounding box center [392, 236] width 741 height 9
checkbox Geral "true"
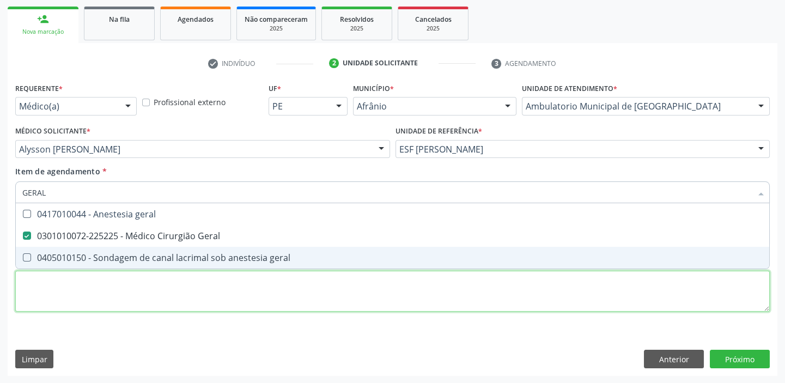
click at [37, 301] on div "Requerente * Médico(a) Médico(a) Enfermeiro(a) Paciente Nenhum resultado encont…" at bounding box center [392, 203] width 755 height 247
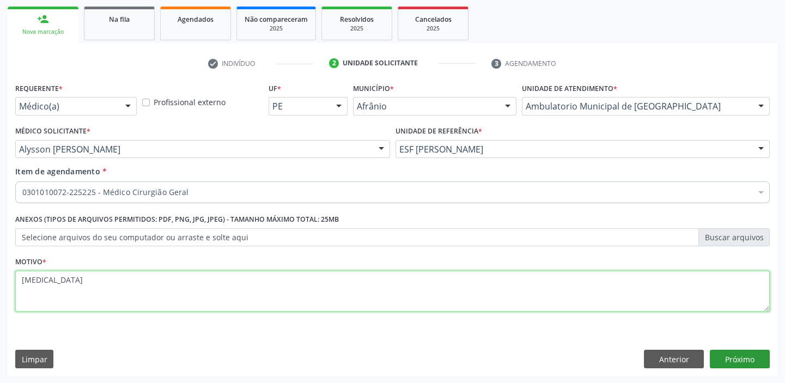
type textarea "HERNIA"
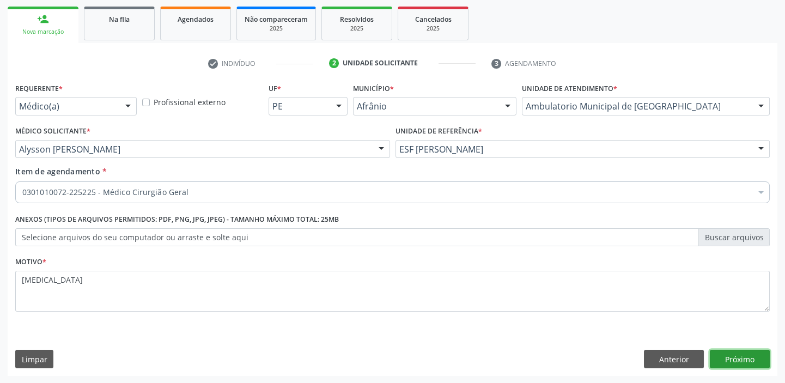
click at [716, 361] on button "Próximo" at bounding box center [740, 359] width 60 height 19
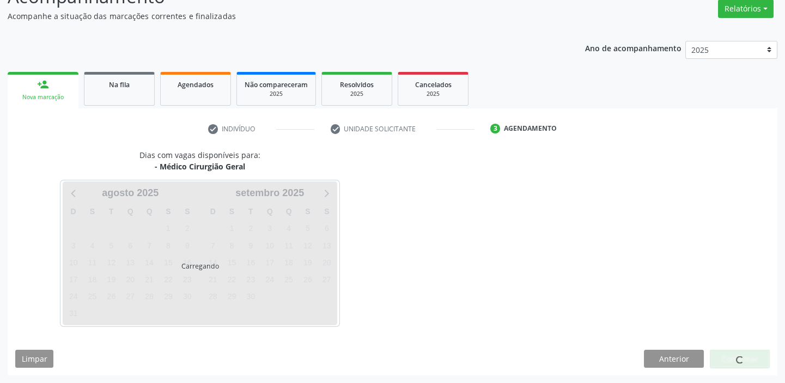
scroll to position [90, 0]
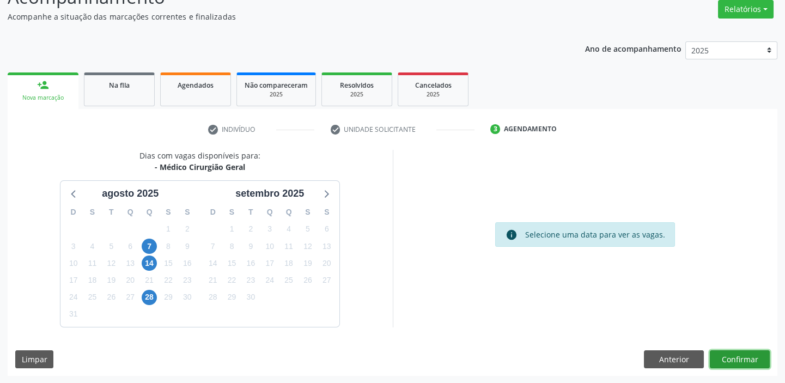
click at [720, 359] on button "Confirmar" at bounding box center [740, 359] width 60 height 19
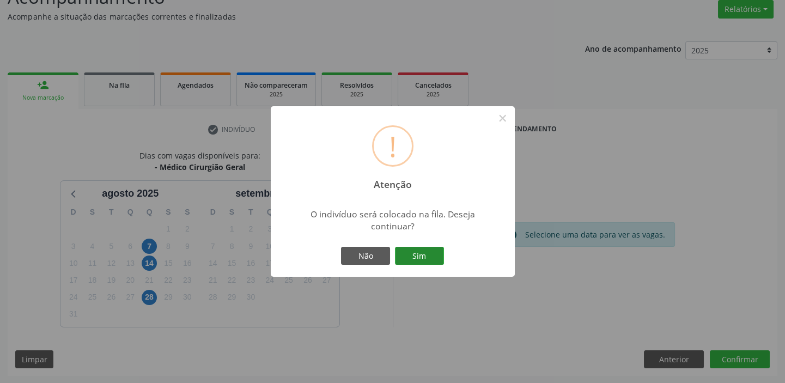
click at [430, 253] on button "Sim" at bounding box center [419, 256] width 49 height 19
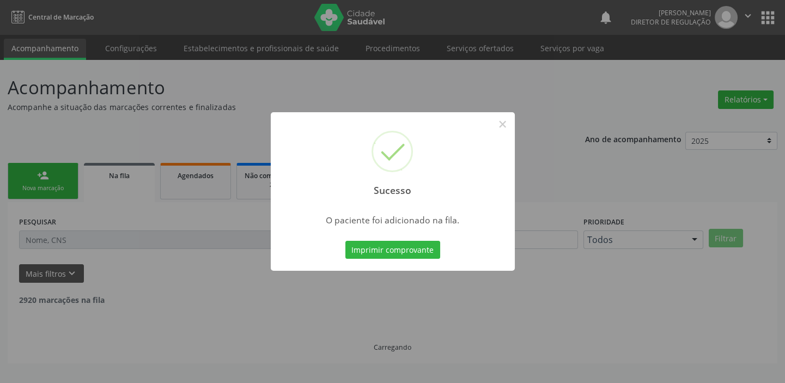
scroll to position [0, 0]
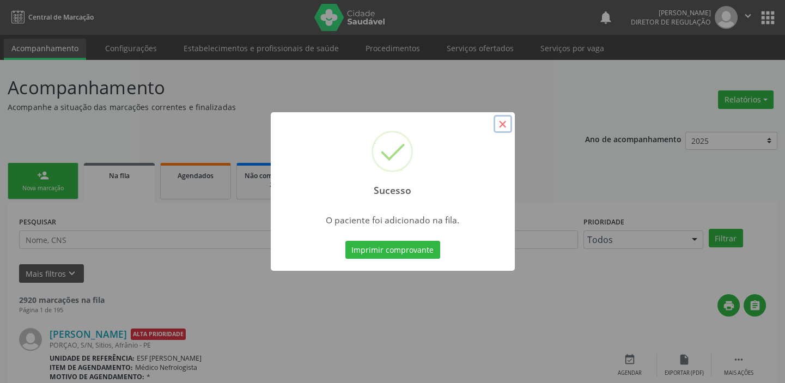
click at [505, 124] on button "×" at bounding box center [503, 124] width 19 height 19
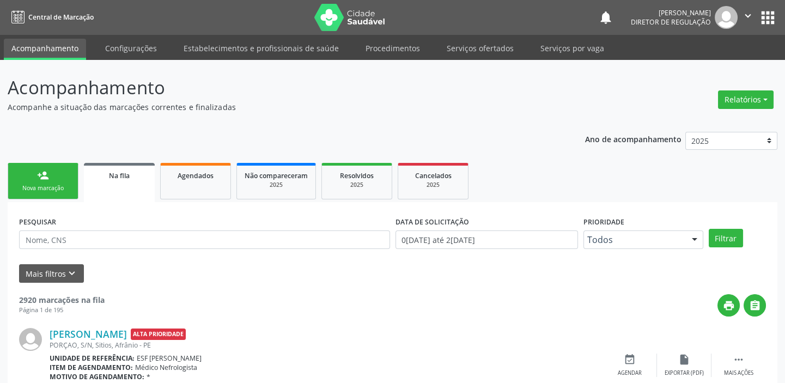
click at [50, 177] on link "person_add Nova marcação" at bounding box center [43, 181] width 71 height 37
drag, startPoint x: 50, startPoint y: 177, endPoint x: 50, endPoint y: 187, distance: 10.4
click at [49, 177] on link "person_add Nova marcação" at bounding box center [43, 181] width 71 height 37
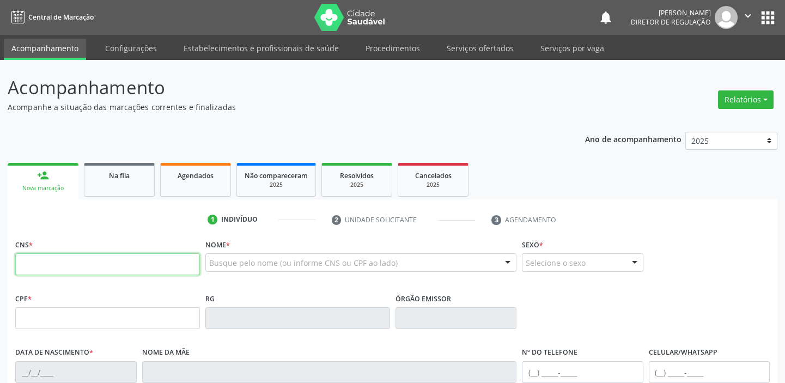
click at [49, 259] on input "text" at bounding box center [107, 264] width 185 height 22
type input "705 0008 9319 5257"
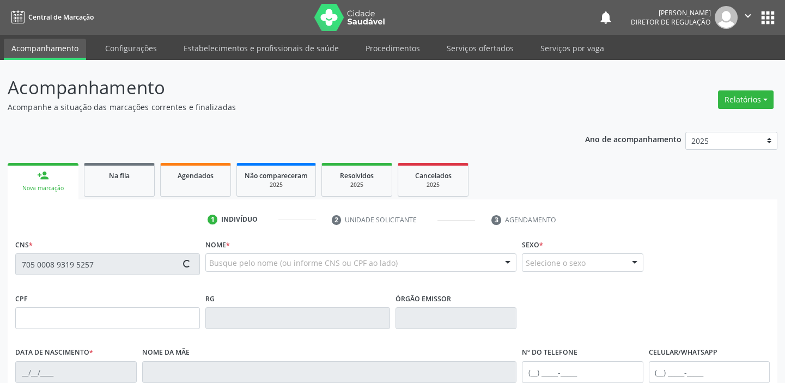
type input "109.094.684-86"
type input "16/11/2007"
type input "Maria Luciana Carvalho"
type input "(87) 99999-9999"
type input "068.850.074-98"
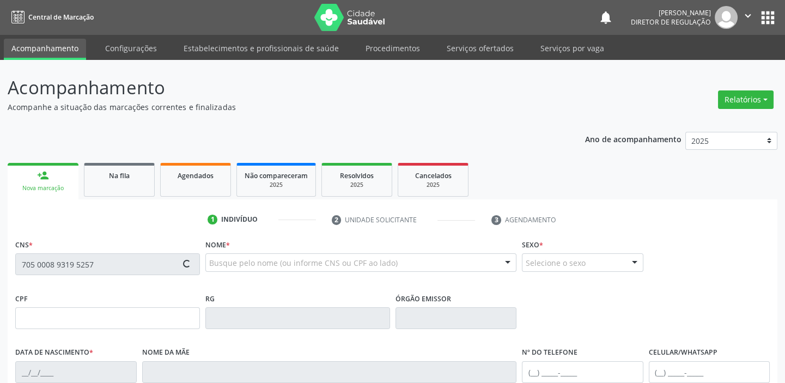
type input "S/N"
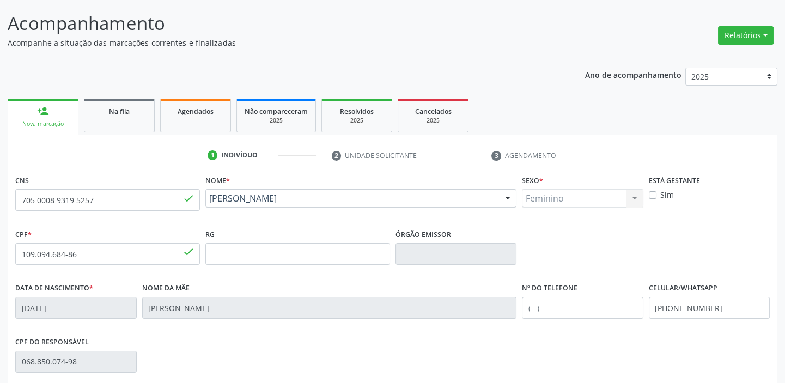
scroll to position [207, 0]
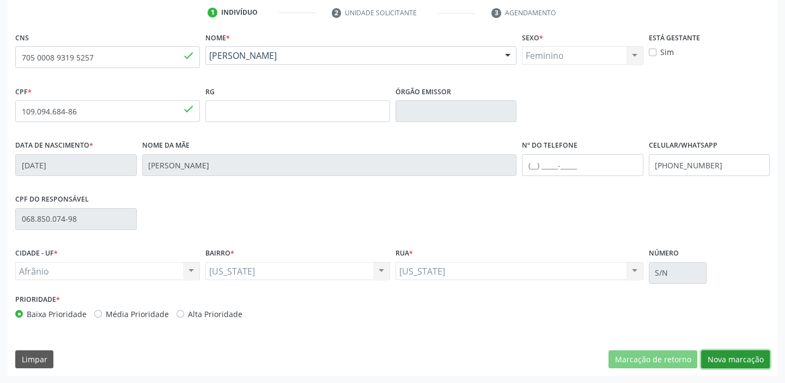
click at [738, 352] on button "Nova marcação" at bounding box center [735, 359] width 69 height 19
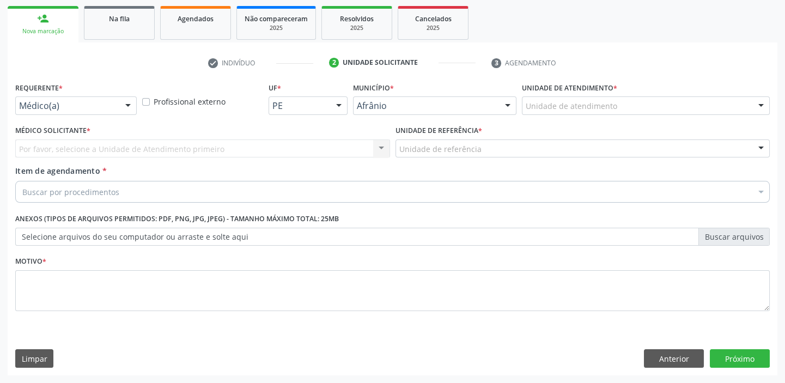
scroll to position [156, 0]
drag, startPoint x: 543, startPoint y: 106, endPoint x: 544, endPoint y: 124, distance: 18.0
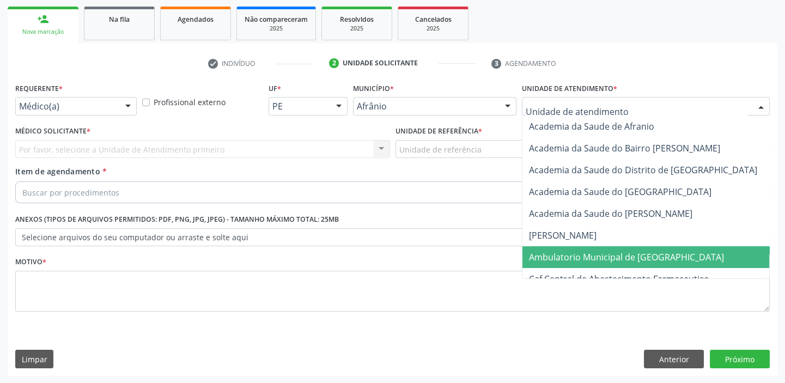
click at [554, 254] on span "Ambulatorio Municipal de [GEOGRAPHIC_DATA]" at bounding box center [626, 257] width 195 height 12
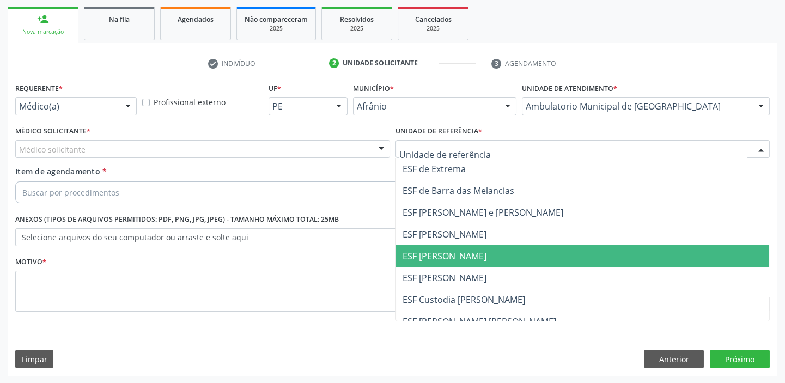
click at [422, 262] on span "ESF [PERSON_NAME]" at bounding box center [583, 256] width 374 height 22
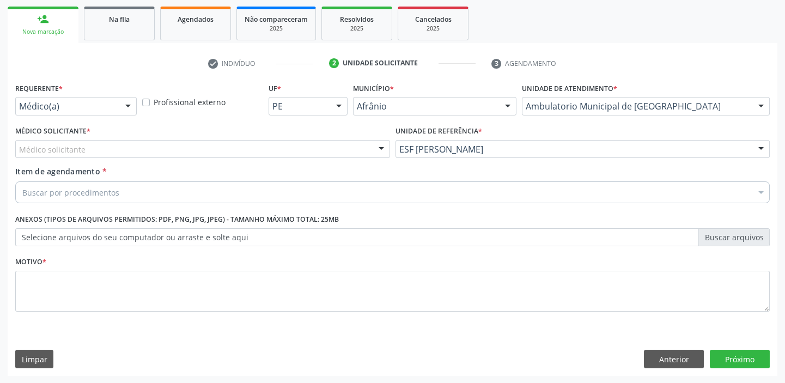
click at [91, 151] on div "Médico solicitante" at bounding box center [202, 149] width 375 height 19
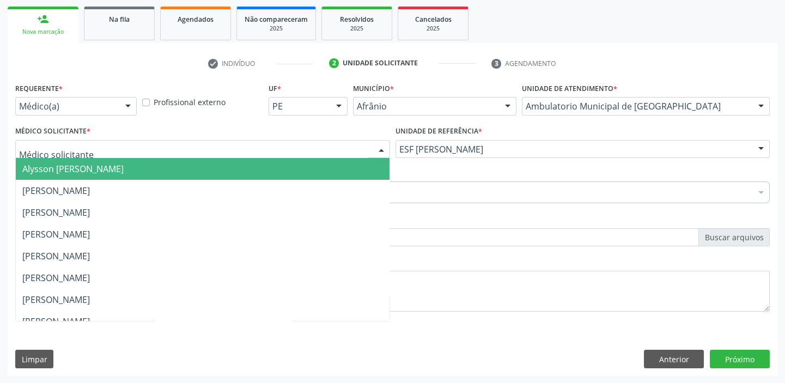
drag, startPoint x: 87, startPoint y: 165, endPoint x: 87, endPoint y: 179, distance: 14.7
click at [87, 165] on span "Alysson [PERSON_NAME]" at bounding box center [72, 169] width 101 height 12
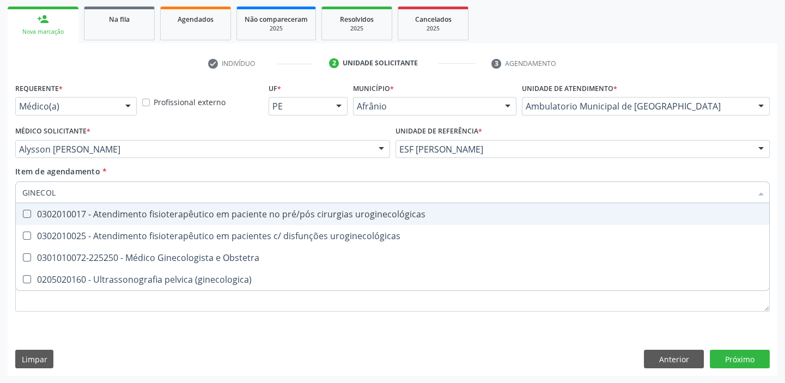
type input "GINECOLO"
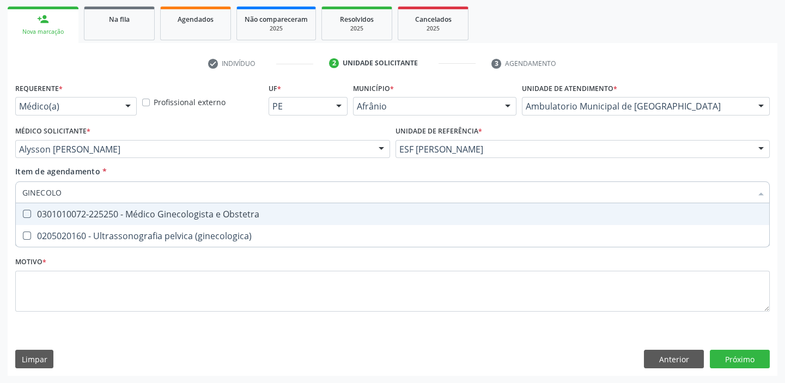
click at [76, 211] on div "0301010072-225250 - Médico Ginecologista e Obstetra" at bounding box center [392, 214] width 741 height 9
checkbox Obstetra "true"
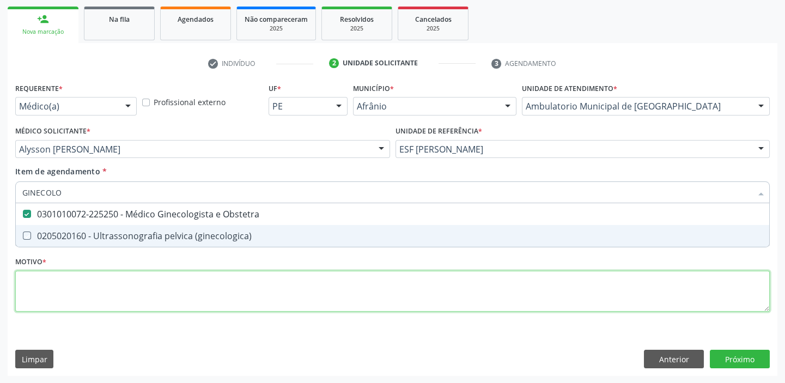
click at [29, 272] on div "Requerente * Médico(a) Médico(a) Enfermeiro(a) Paciente Nenhum resultado encont…" at bounding box center [392, 203] width 755 height 247
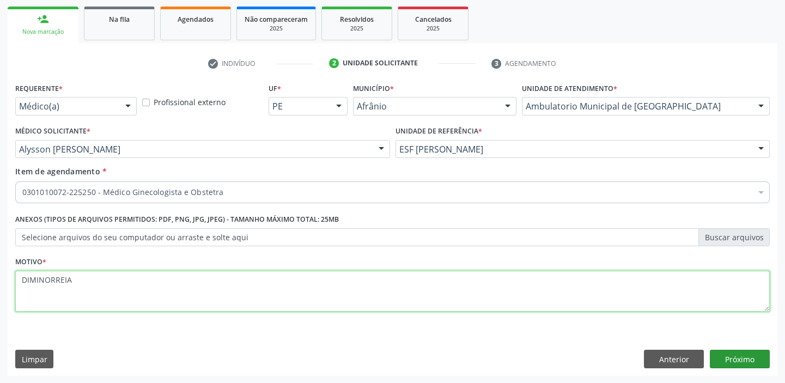
type textarea "DIMINORREIA"
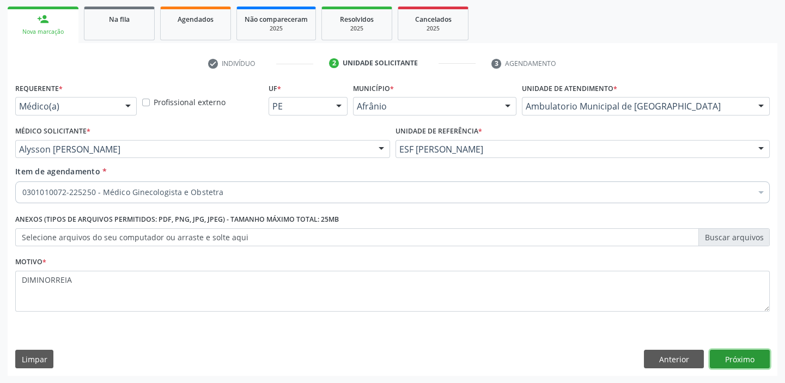
click at [747, 362] on button "Próximo" at bounding box center [740, 359] width 60 height 19
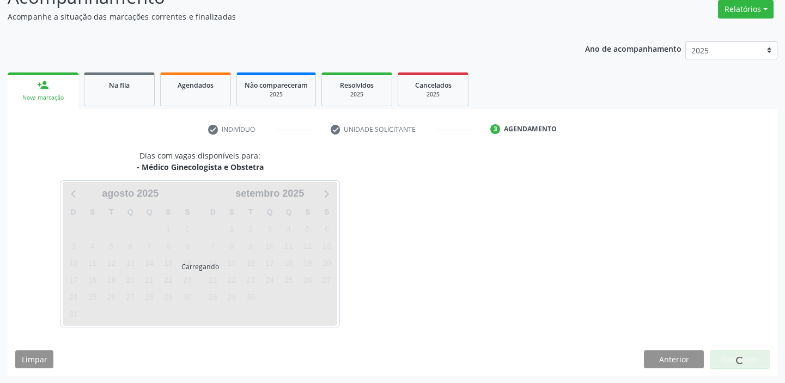
scroll to position [123, 0]
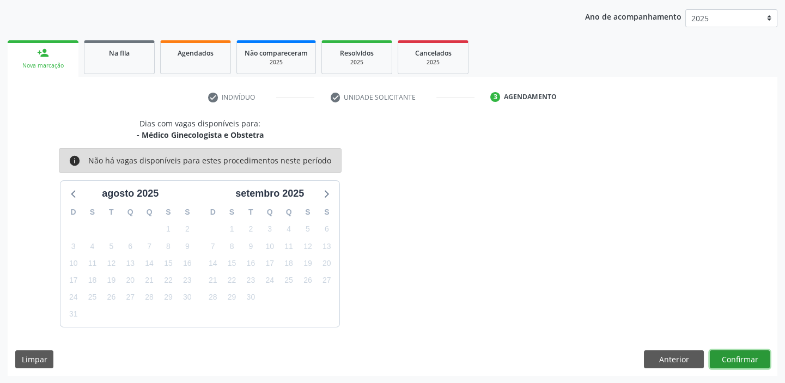
click at [726, 362] on button "Confirmar" at bounding box center [740, 359] width 60 height 19
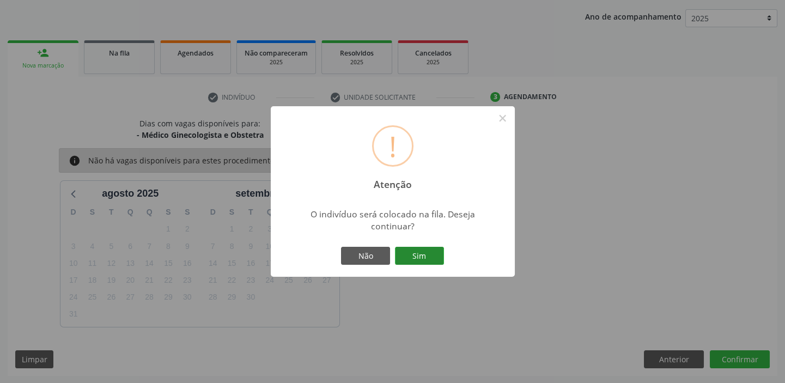
click at [411, 253] on button "Sim" at bounding box center [419, 256] width 49 height 19
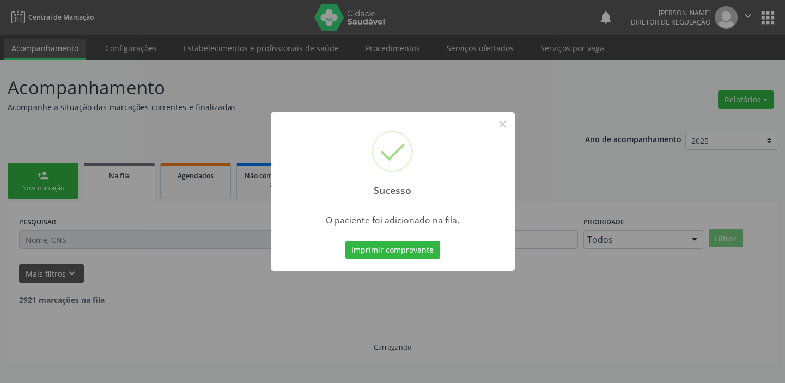
scroll to position [0, 0]
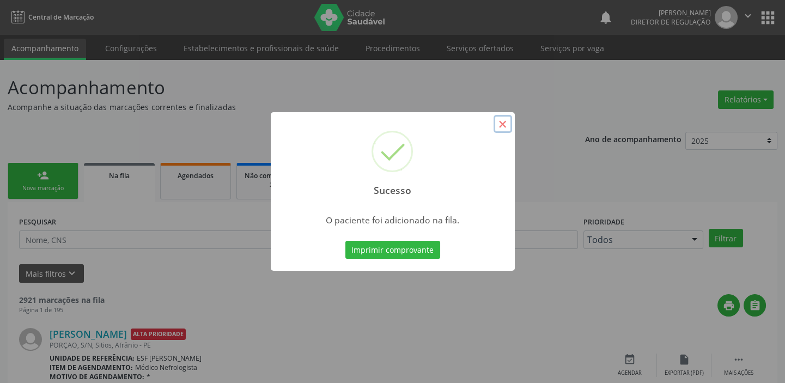
click at [507, 123] on button "×" at bounding box center [503, 124] width 19 height 19
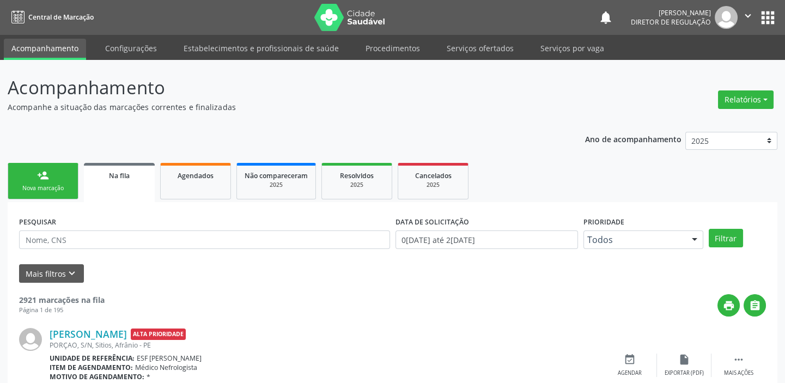
click at [31, 180] on link "person_add Nova marcação" at bounding box center [43, 181] width 71 height 37
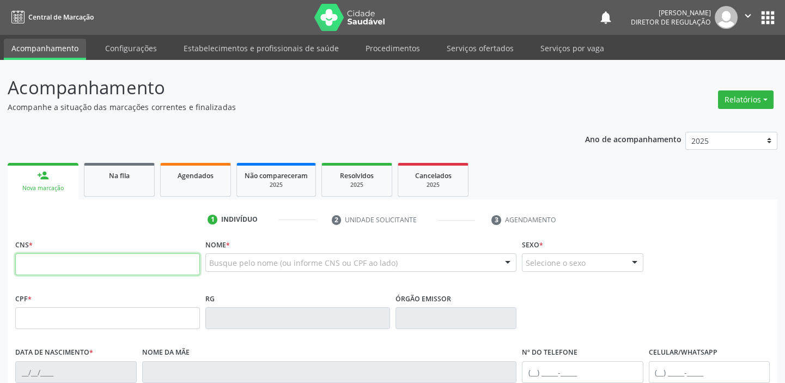
click at [43, 257] on input "text" at bounding box center [107, 264] width 185 height 22
type input "705 0008 9319 5257"
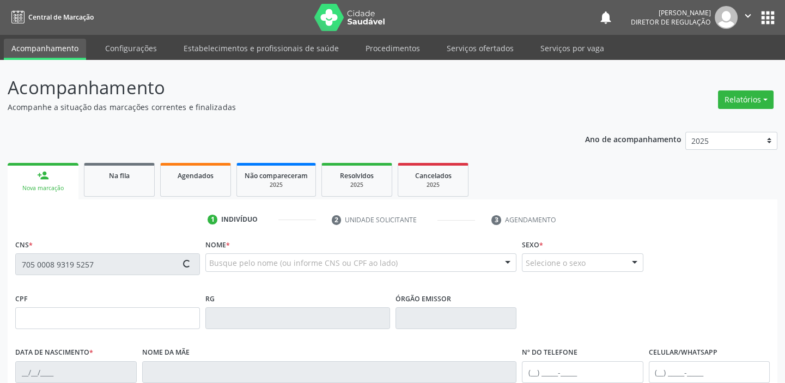
type input "109.094.684-86"
type input "16/11/2007"
type input "Maria Luciana Carvalho"
type input "(87) 99999-9999"
type input "068.850.074-98"
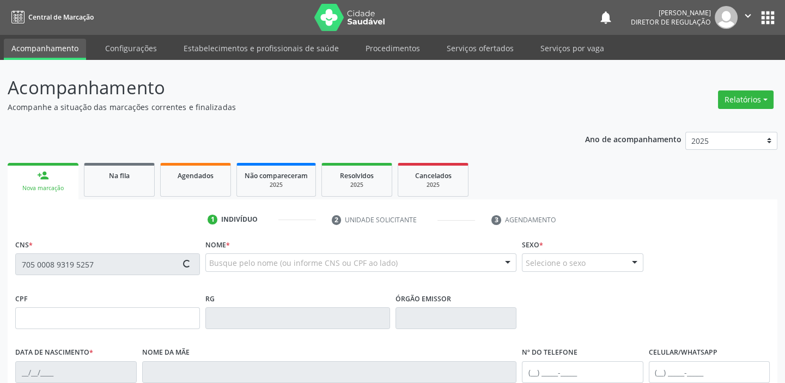
type input "S/N"
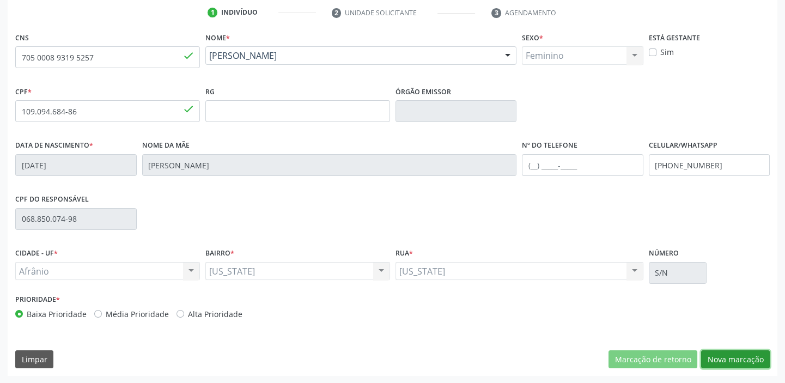
click at [727, 355] on button "Nova marcação" at bounding box center [735, 359] width 69 height 19
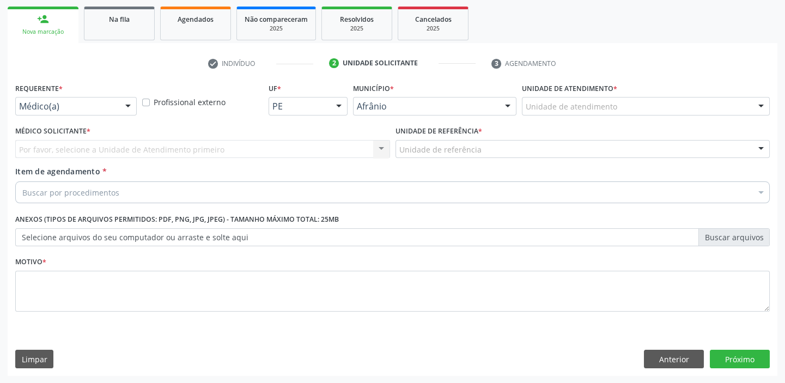
click at [545, 112] on div "Unidade de atendimento" at bounding box center [646, 106] width 248 height 19
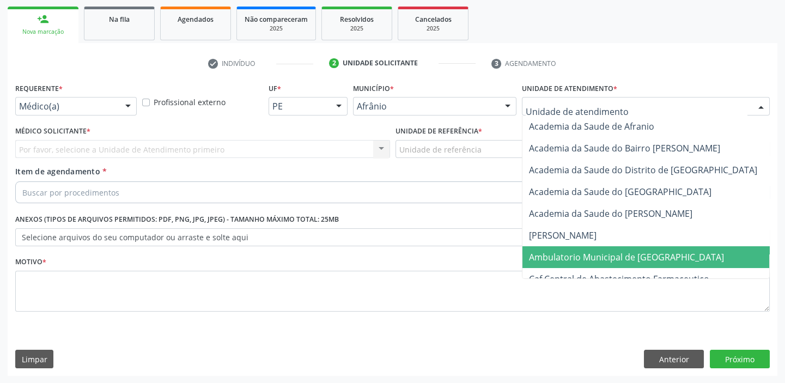
click at [539, 254] on span "Ambulatorio Municipal de [GEOGRAPHIC_DATA]" at bounding box center [626, 257] width 195 height 12
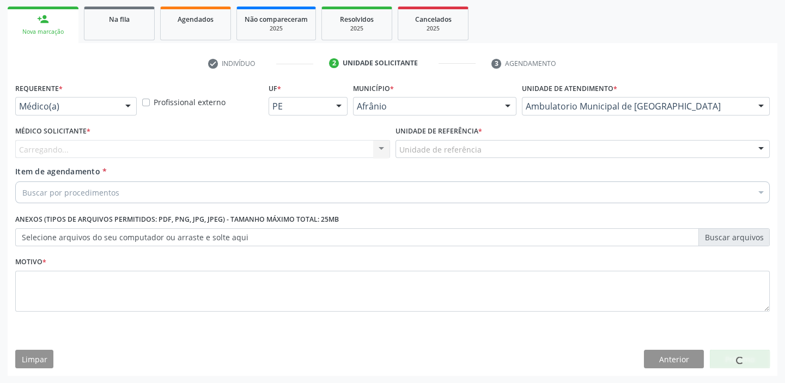
click at [460, 154] on div "Unidade de referência" at bounding box center [583, 149] width 375 height 19
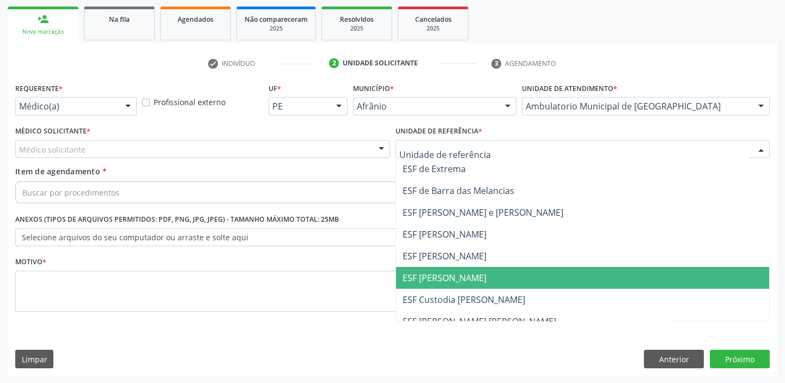
click at [458, 267] on span "ESF [PERSON_NAME]" at bounding box center [583, 278] width 374 height 22
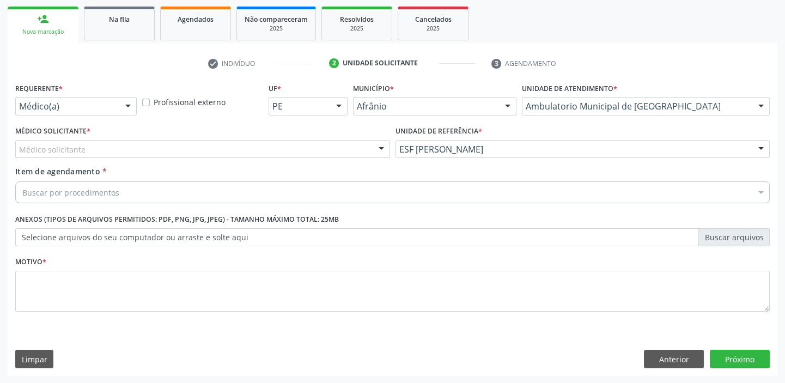
drag, startPoint x: 81, startPoint y: 150, endPoint x: 78, endPoint y: 167, distance: 17.1
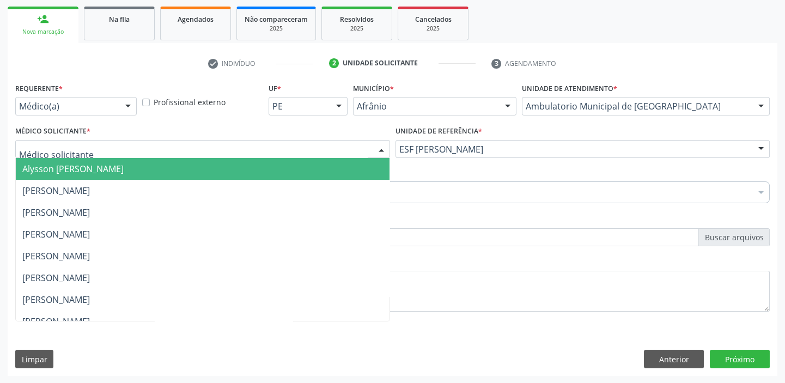
click at [78, 169] on span "Alysson [PERSON_NAME]" at bounding box center [72, 169] width 101 height 12
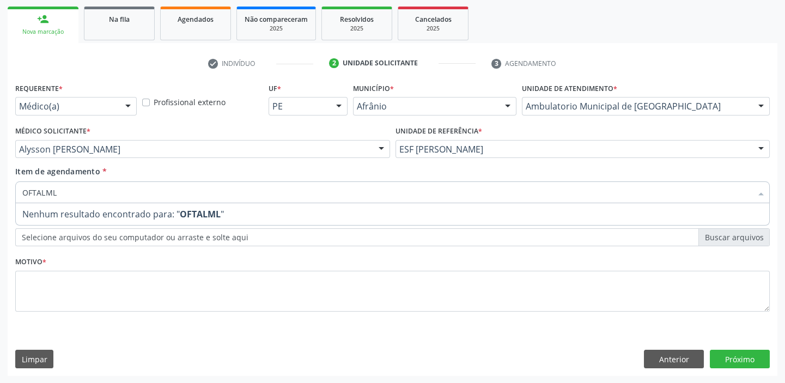
type input "OFTALM"
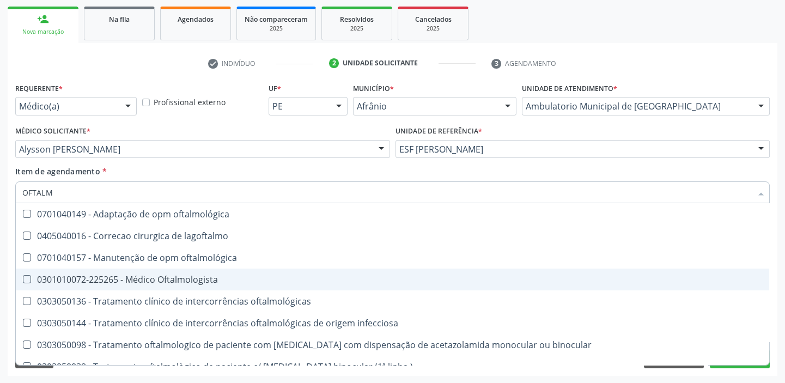
click at [55, 277] on div "0301010072-225265 - Médico Oftalmologista" at bounding box center [392, 279] width 741 height 9
checkbox Oftalmologista "true"
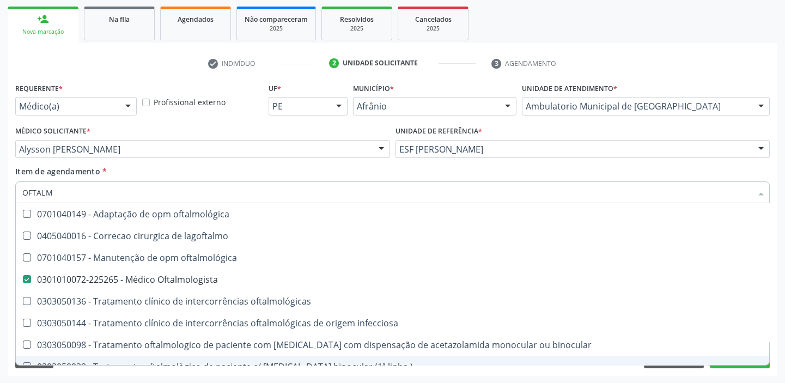
click at [77, 375] on div "Requerente * Médico(a) Médico(a) Enfermeiro(a) Paciente Nenhum resultado encont…" at bounding box center [393, 228] width 770 height 296
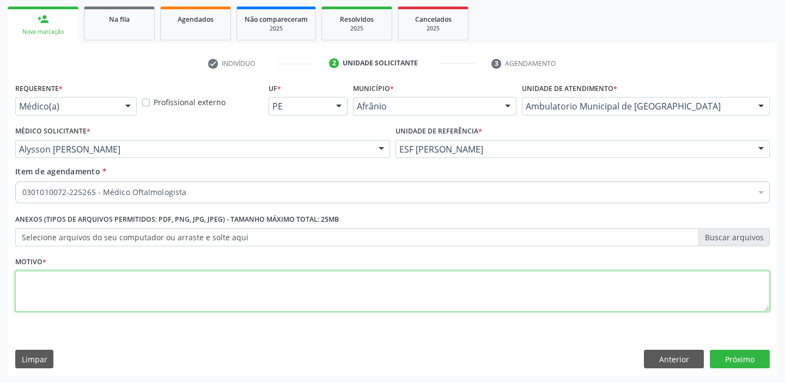
click at [51, 288] on textarea at bounding box center [392, 291] width 755 height 41
type textarea "PERDA AUDITIVA"
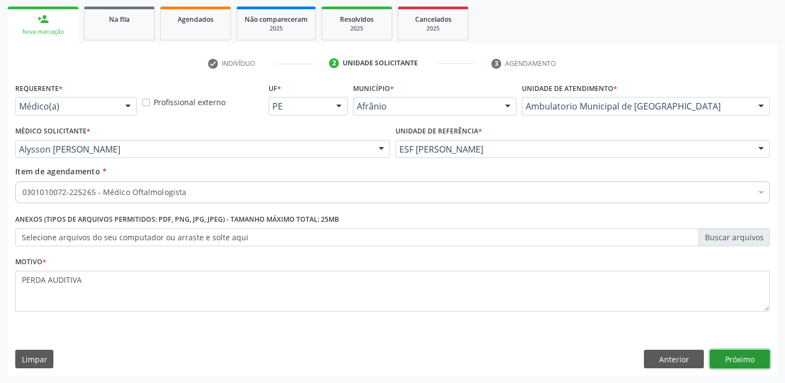
click at [732, 357] on button "Próximo" at bounding box center [740, 359] width 60 height 19
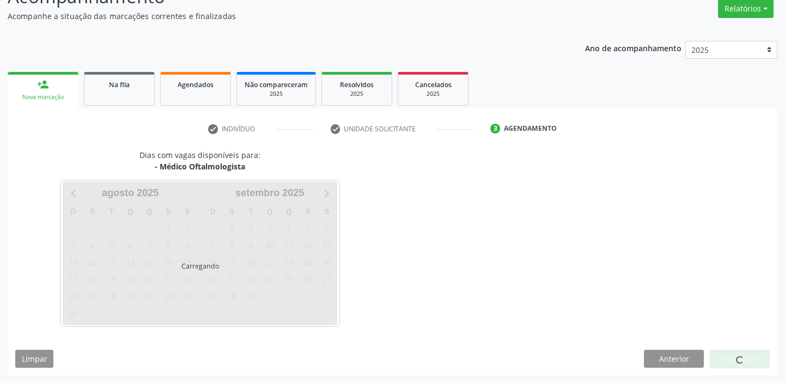
scroll to position [90, 0]
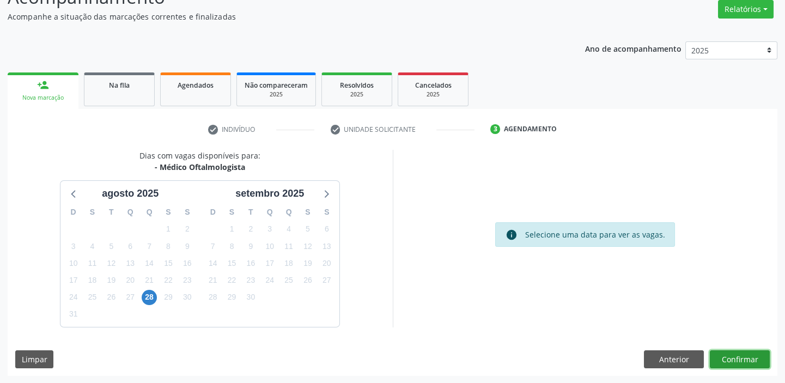
click at [735, 355] on button "Confirmar" at bounding box center [740, 359] width 60 height 19
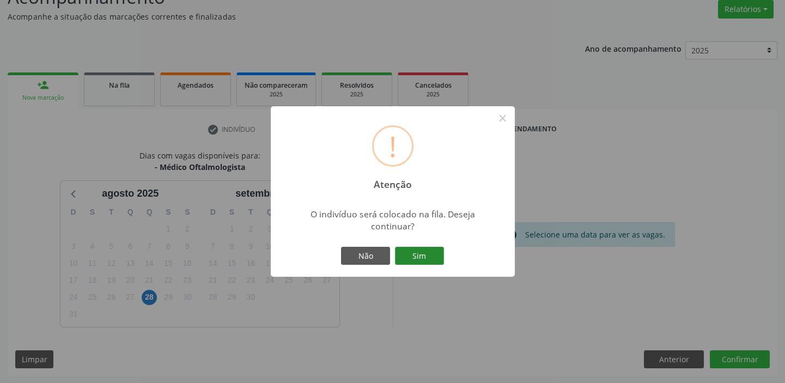
click at [428, 257] on button "Sim" at bounding box center [419, 256] width 49 height 19
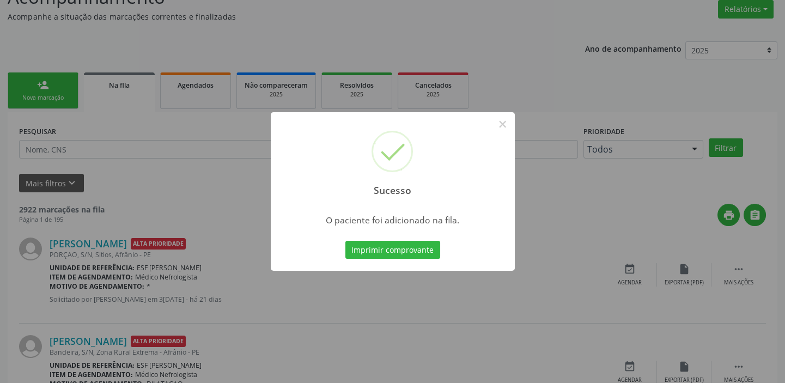
scroll to position [0, 0]
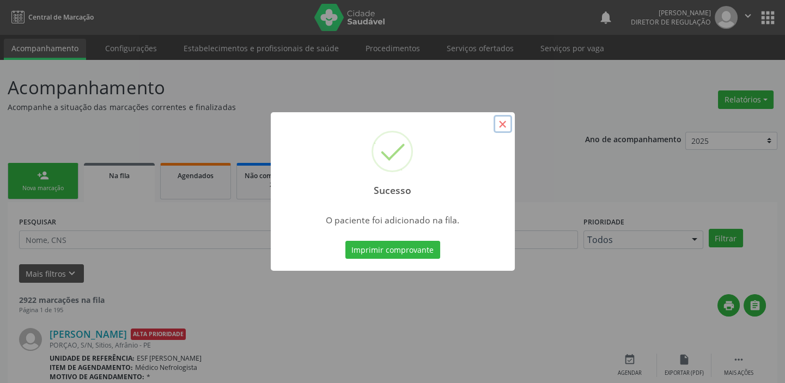
click at [501, 124] on button "×" at bounding box center [503, 124] width 19 height 19
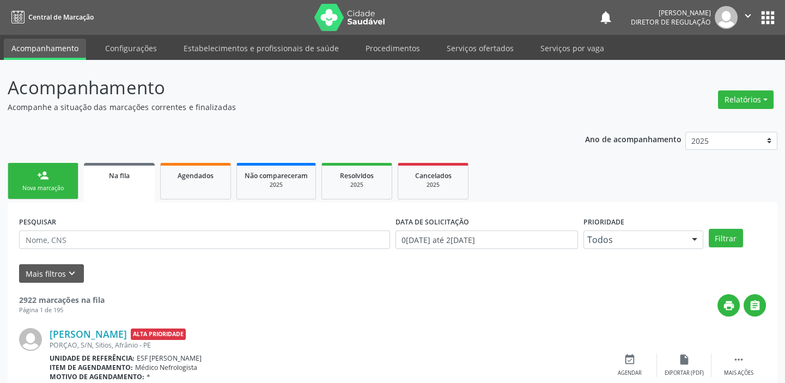
click at [34, 177] on link "person_add Nova marcação" at bounding box center [43, 181] width 71 height 37
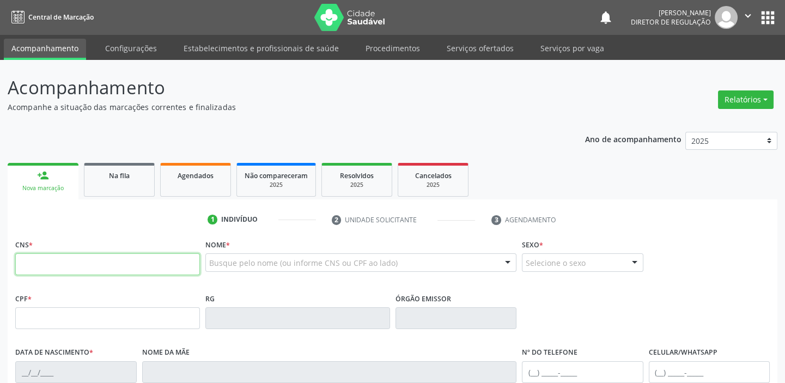
click at [38, 258] on input "text" at bounding box center [107, 264] width 185 height 22
click at [41, 264] on input "text" at bounding box center [107, 264] width 185 height 22
type input "706 2050 2909 0268"
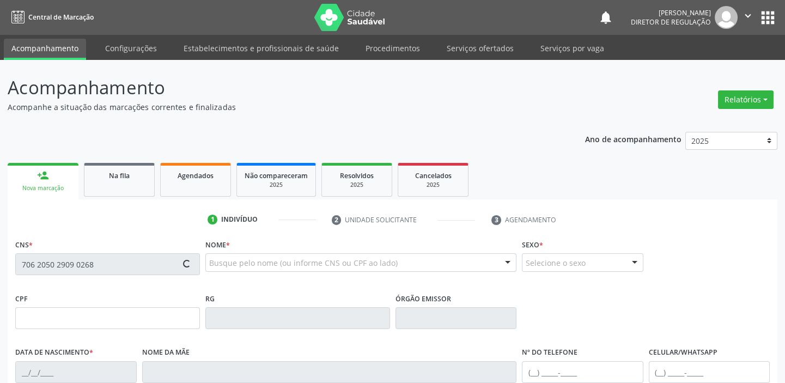
type input "599.955.644-91"
type input "15/06/1966"
type input "Josefa Maria dos Santos"
type input "(87) 98806-9033"
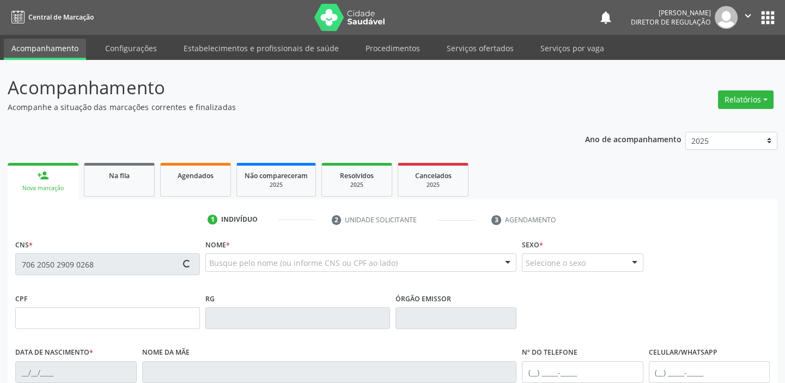
type input "S/N"
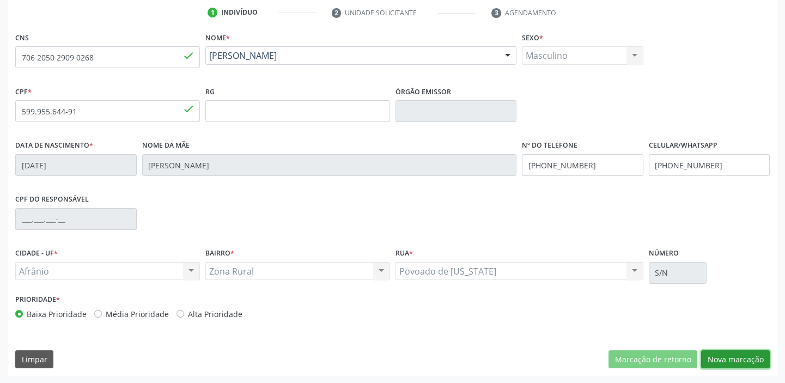
click at [717, 360] on button "Nova marcação" at bounding box center [735, 359] width 69 height 19
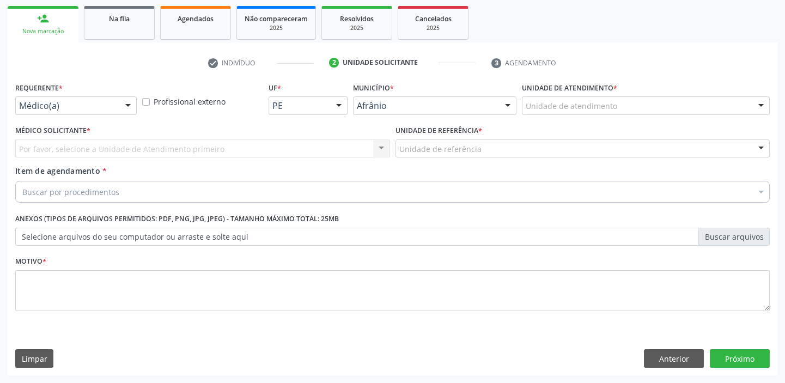
scroll to position [156, 0]
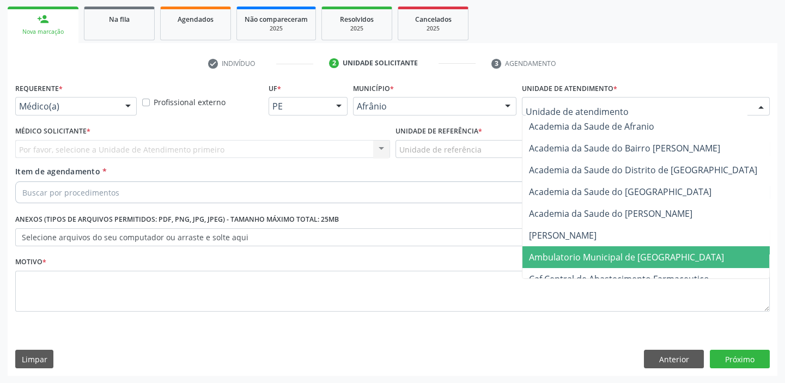
drag, startPoint x: 556, startPoint y: 250, endPoint x: 493, endPoint y: 217, distance: 70.4
click at [555, 250] on span "Ambulatorio Municipal de [GEOGRAPHIC_DATA]" at bounding box center [656, 257] width 266 height 22
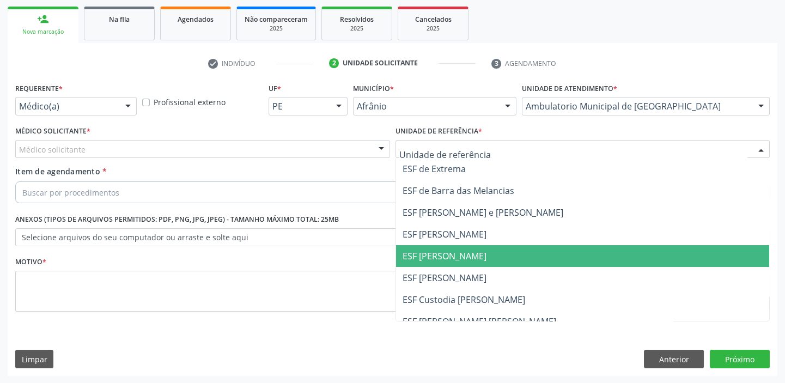
click at [433, 261] on span "ESF [PERSON_NAME]" at bounding box center [445, 256] width 84 height 12
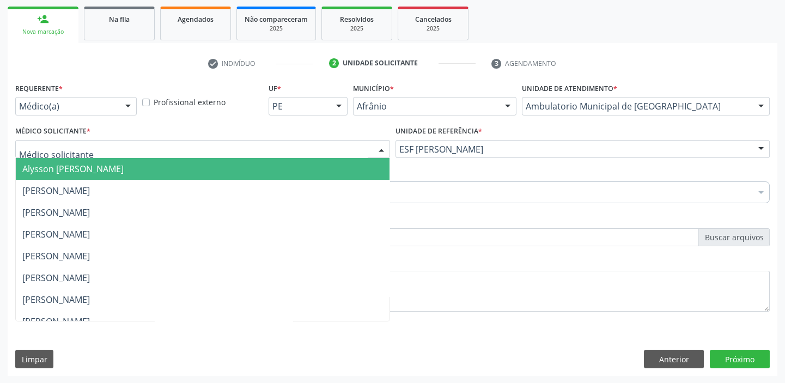
click at [64, 167] on span "Alysson [PERSON_NAME]" at bounding box center [72, 169] width 101 height 12
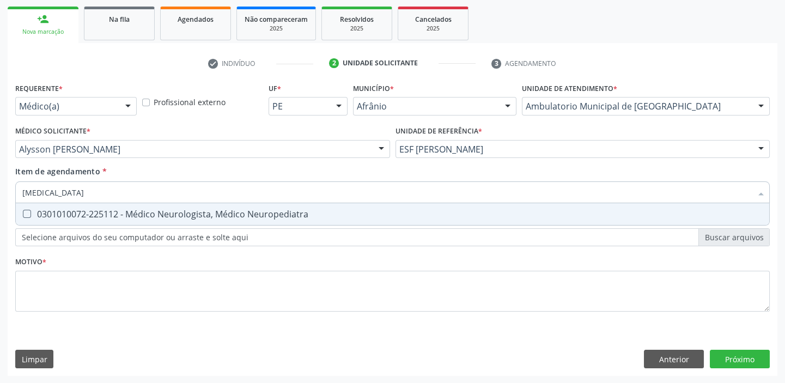
type input "NEUROLOGISTA"
click at [65, 213] on div "0301010072-225112 - Médico Neurologista, Médico Neuropediatra" at bounding box center [392, 214] width 741 height 9
checkbox Neuropediatra "true"
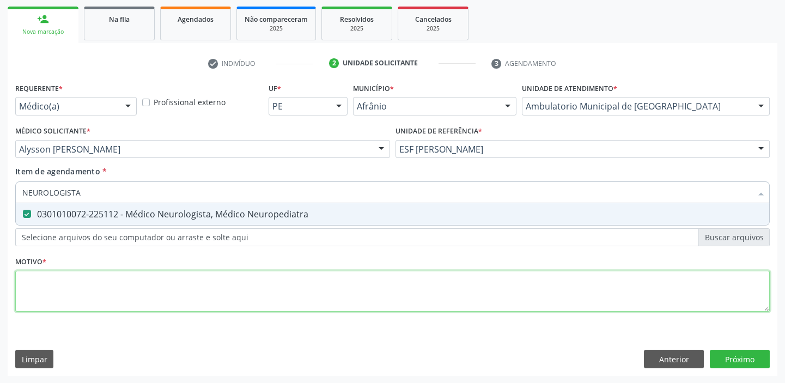
click at [57, 277] on div "Requerente * Médico(a) Médico(a) Enfermeiro(a) Paciente Nenhum resultado encont…" at bounding box center [392, 203] width 755 height 247
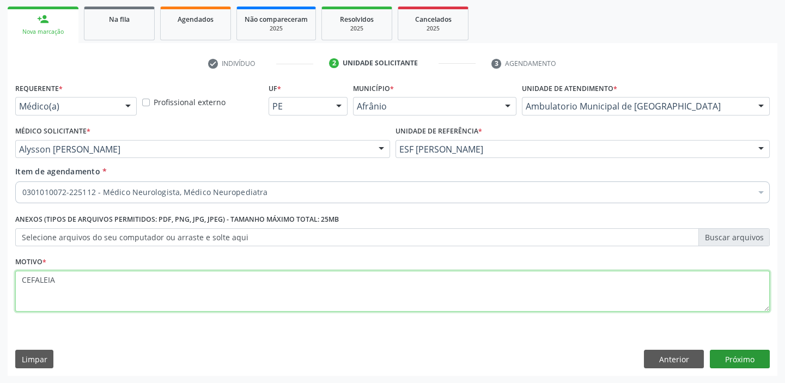
type textarea "CEFALEIA"
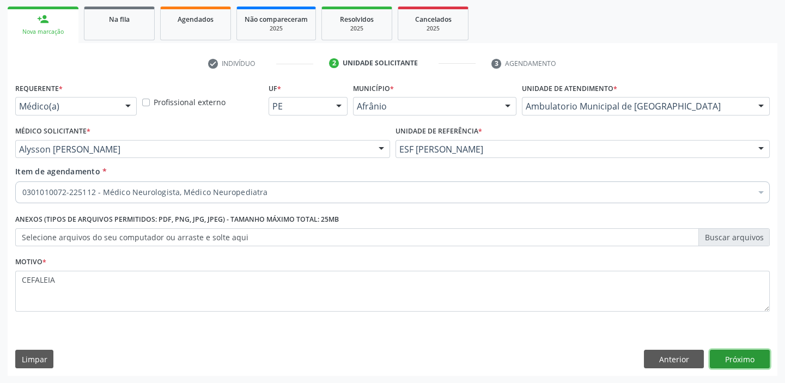
click at [731, 352] on button "Próximo" at bounding box center [740, 359] width 60 height 19
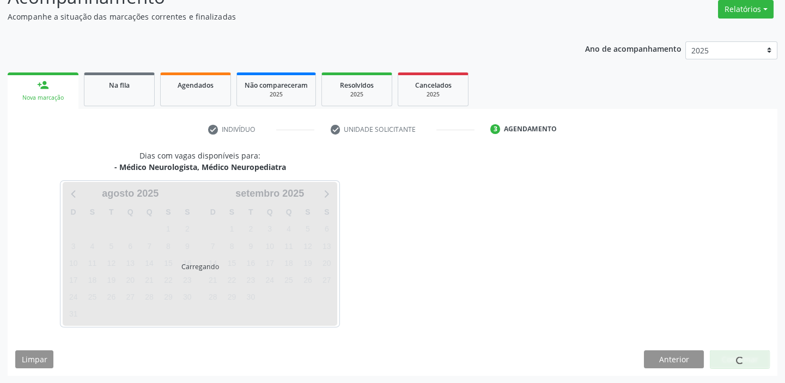
scroll to position [123, 0]
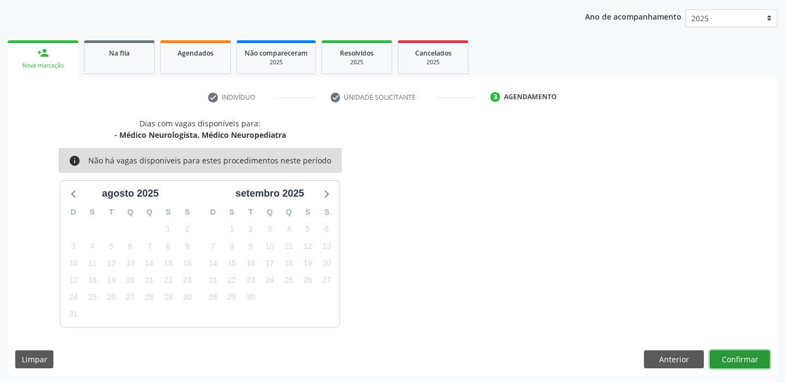
click at [729, 357] on button "Confirmar" at bounding box center [740, 359] width 60 height 19
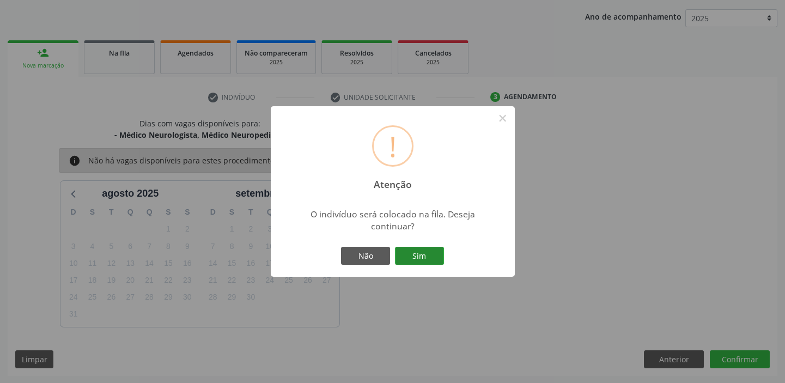
click at [416, 259] on button "Sim" at bounding box center [419, 256] width 49 height 19
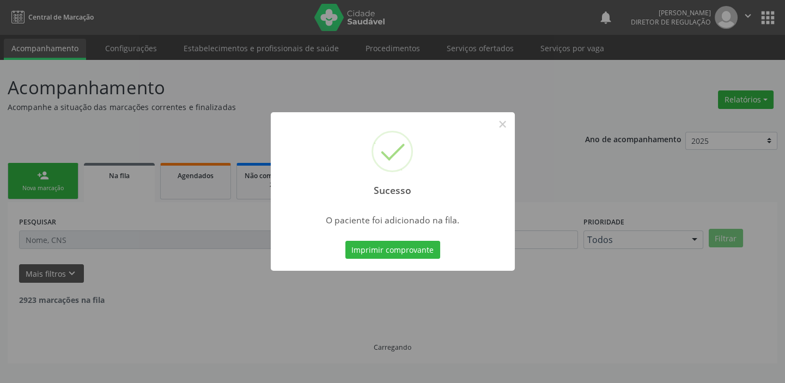
scroll to position [0, 0]
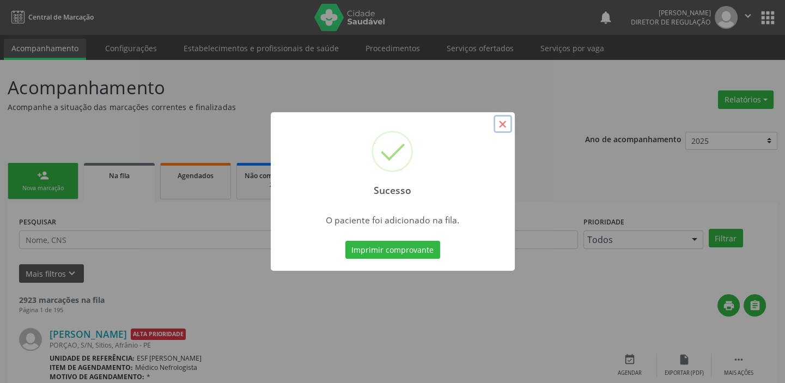
click at [506, 125] on button "×" at bounding box center [503, 124] width 19 height 19
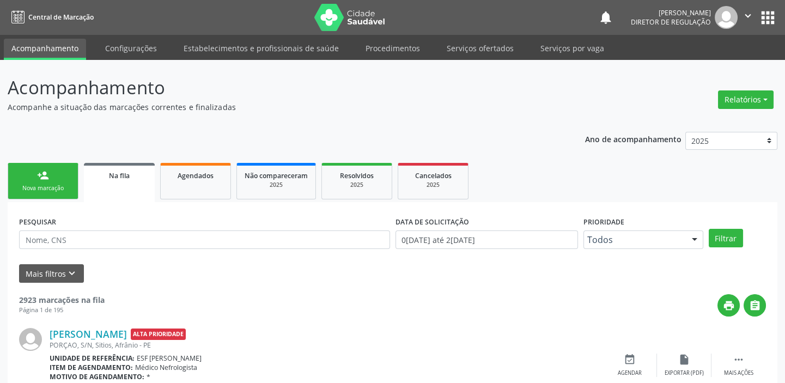
click at [47, 180] on div "person_add" at bounding box center [43, 175] width 12 height 12
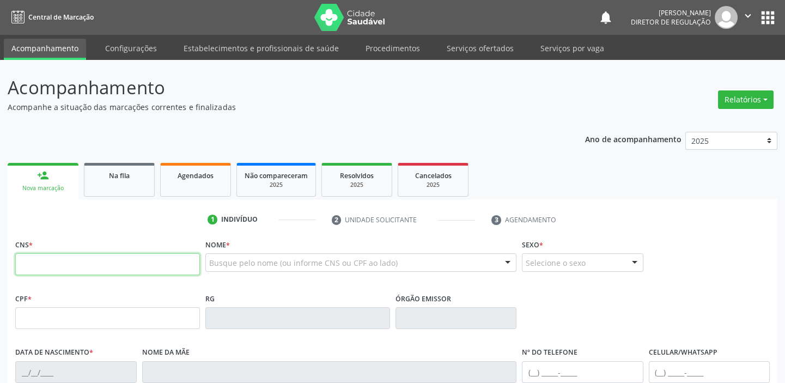
click at [49, 261] on input "text" at bounding box center [107, 264] width 185 height 22
type input "706 2050 2909 0268"
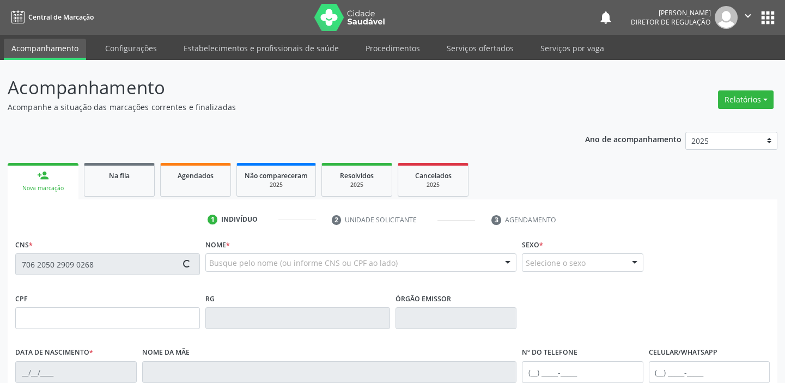
type input "599.955.644-91"
type input "15/06/1966"
type input "Josefa Maria dos Santos"
type input "(87) 98806-9033"
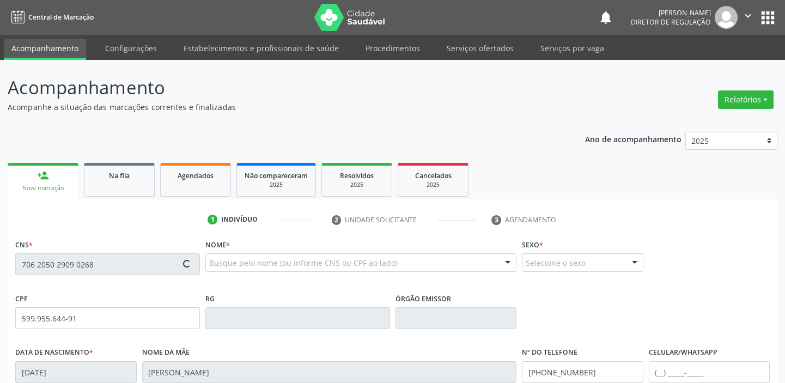
type input "S/N"
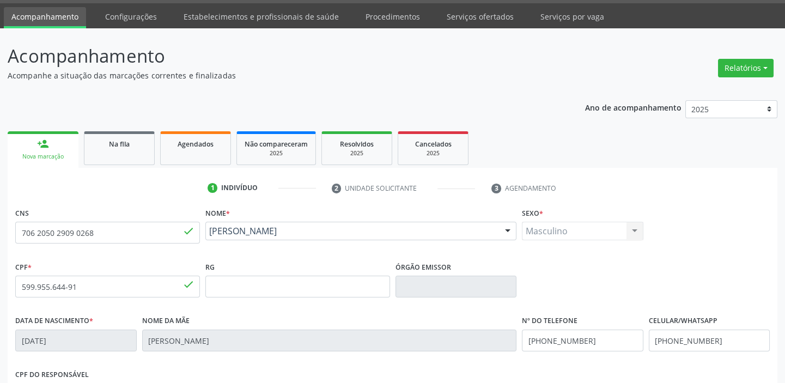
scroll to position [207, 0]
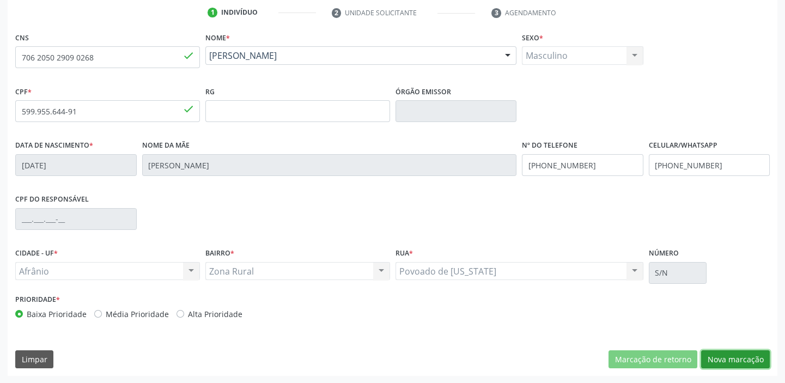
click at [724, 359] on button "Nova marcação" at bounding box center [735, 359] width 69 height 19
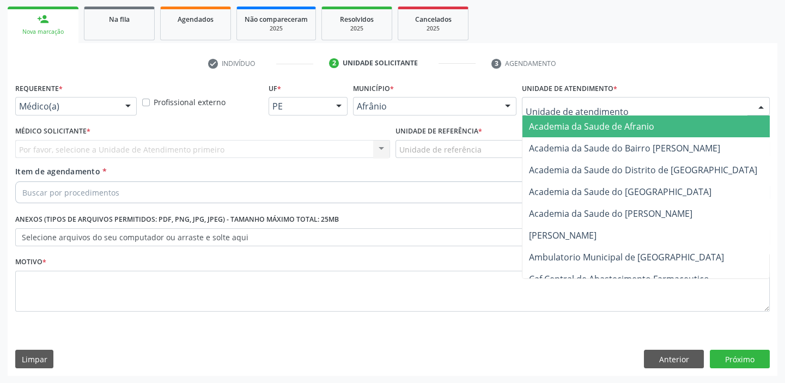
drag, startPoint x: 531, startPoint y: 107, endPoint x: 542, endPoint y: 211, distance: 104.2
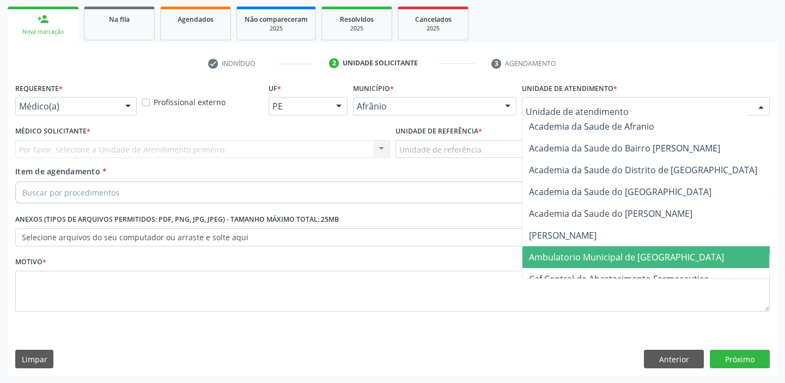
click at [544, 251] on span "Ambulatorio Municipal de [GEOGRAPHIC_DATA]" at bounding box center [626, 257] width 195 height 12
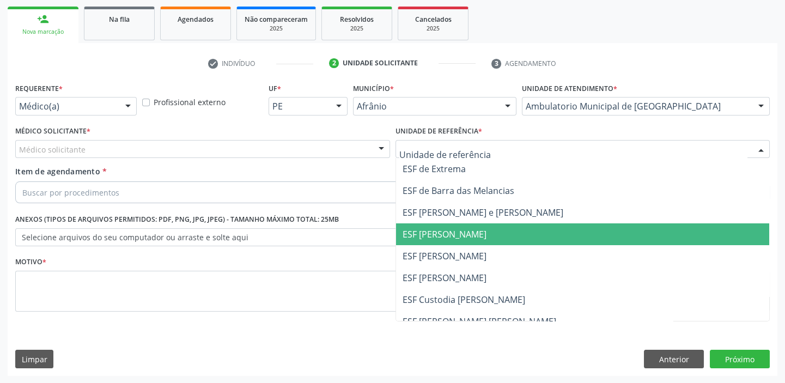
click at [420, 232] on span "ESF [PERSON_NAME]" at bounding box center [445, 234] width 84 height 12
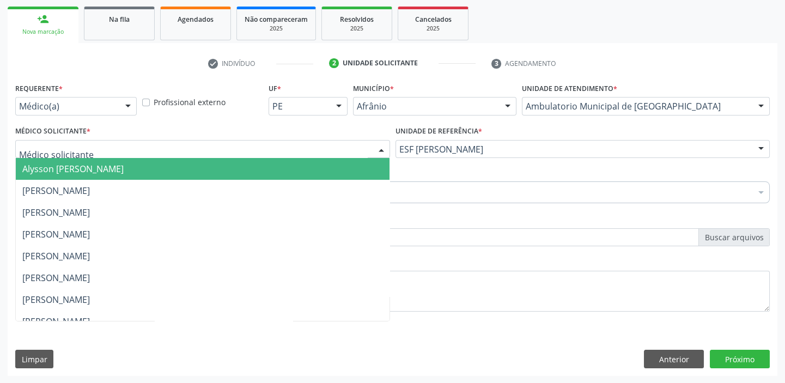
click at [65, 166] on span "Alysson [PERSON_NAME]" at bounding box center [72, 169] width 101 height 12
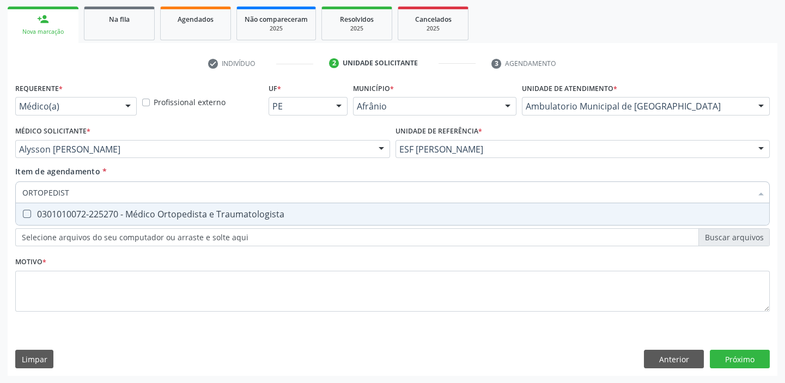
type input "ORTOPEDISTA"
click at [63, 217] on div "0301010072-225270 - Médico Ortopedista e Traumatologista" at bounding box center [392, 214] width 741 height 9
checkbox Traumatologista "true"
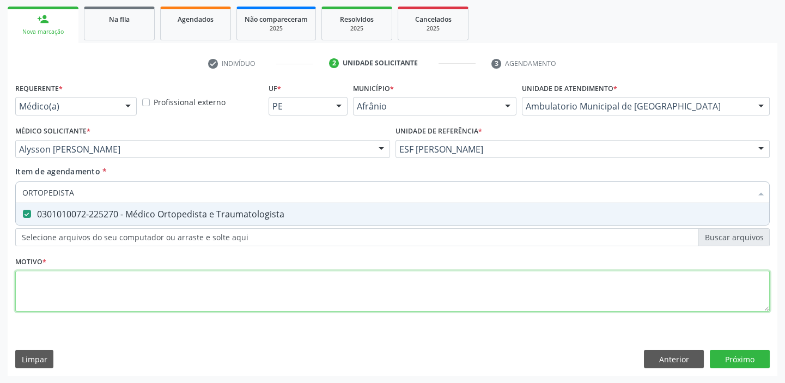
click at [45, 283] on div "Requerente * Médico(a) Médico(a) Enfermeiro(a) Paciente Nenhum resultado encont…" at bounding box center [392, 203] width 755 height 247
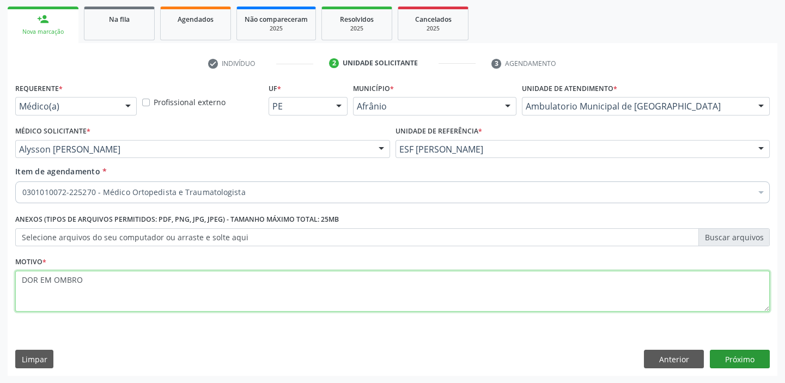
type textarea "DOR EM OMBRO"
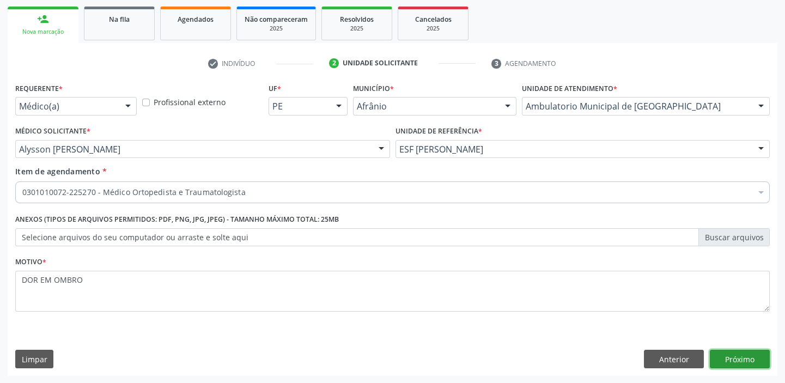
click at [715, 350] on button "Próximo" at bounding box center [740, 359] width 60 height 19
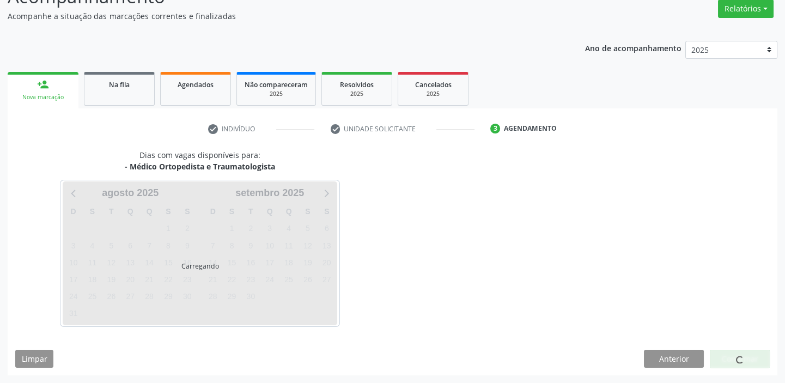
scroll to position [90, 0]
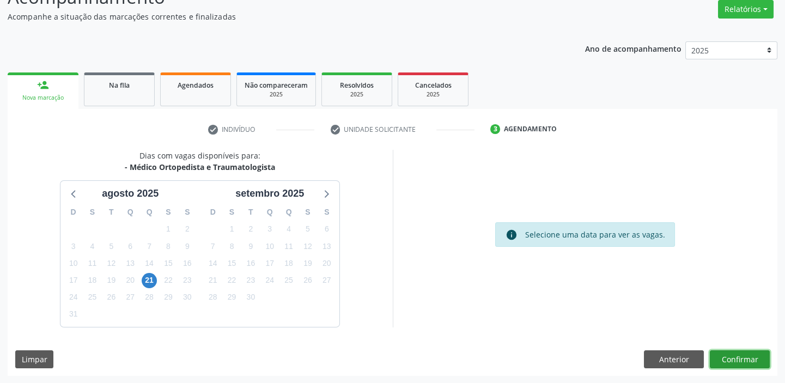
click at [751, 360] on button "Confirmar" at bounding box center [740, 359] width 60 height 19
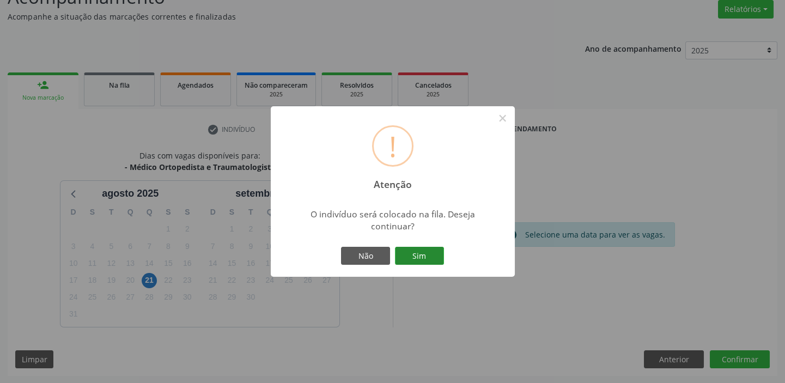
click at [418, 258] on button "Sim" at bounding box center [419, 256] width 49 height 19
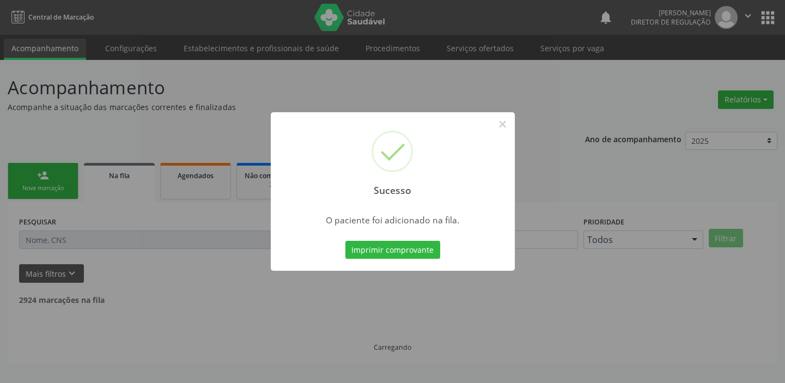
scroll to position [0, 0]
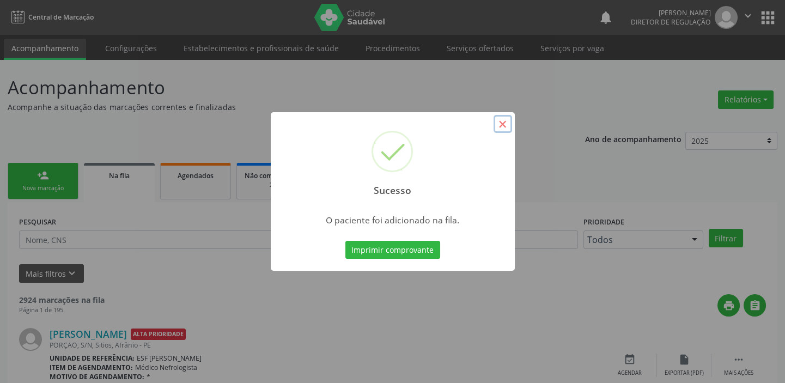
click at [507, 125] on button "×" at bounding box center [503, 124] width 19 height 19
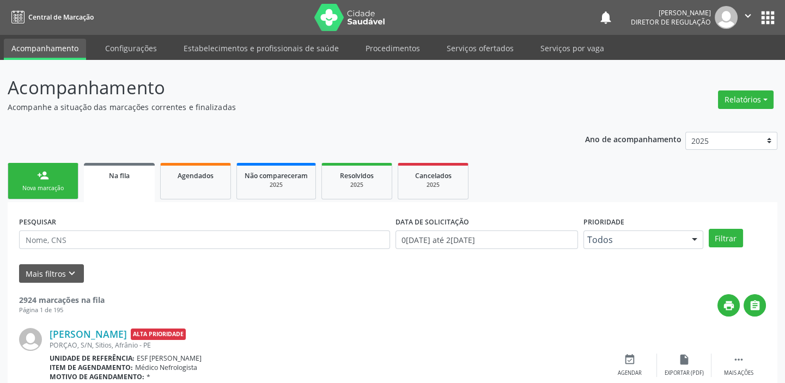
click at [54, 174] on link "person_add Nova marcação" at bounding box center [43, 181] width 71 height 37
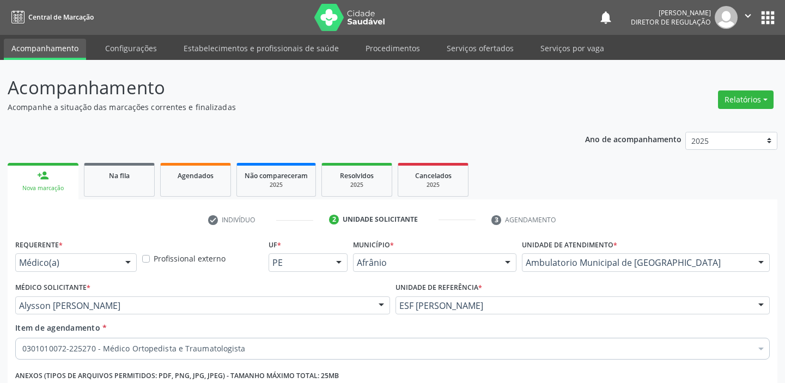
scroll to position [156, 0]
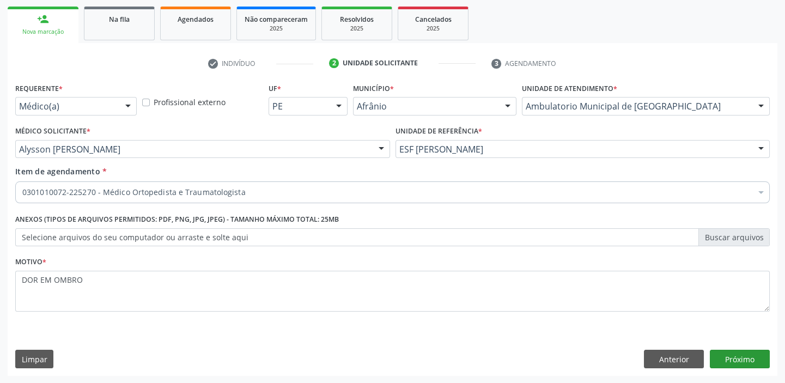
type textarea "DOR EM OMBRO"
click at [731, 355] on button "Próximo" at bounding box center [740, 359] width 60 height 19
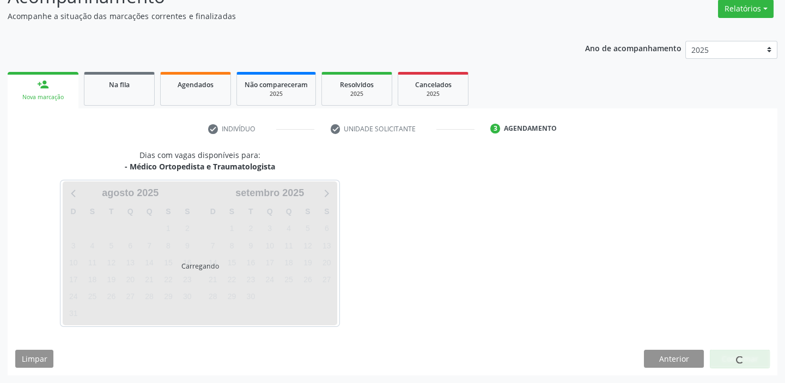
scroll to position [90, 0]
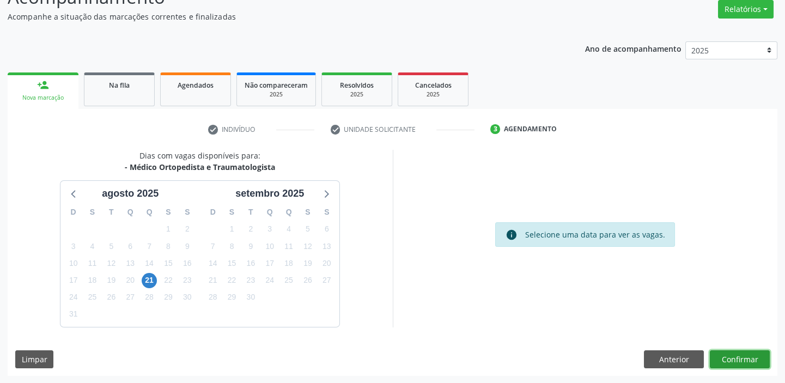
click at [742, 360] on button "Confirmar" at bounding box center [740, 359] width 60 height 19
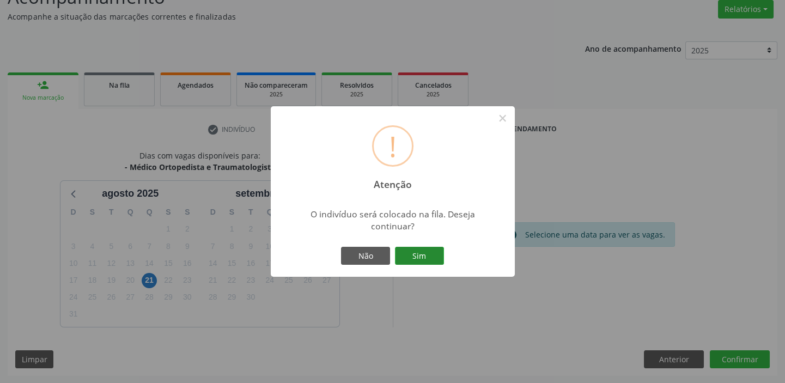
click at [428, 254] on button "Sim" at bounding box center [419, 256] width 49 height 19
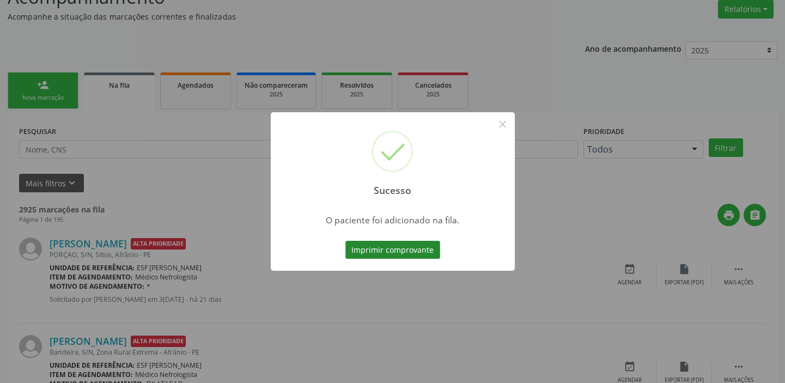
scroll to position [0, 0]
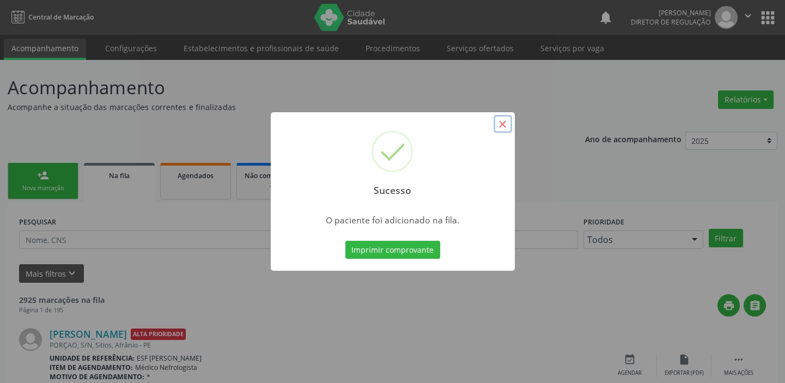
click at [502, 129] on button "×" at bounding box center [503, 124] width 19 height 19
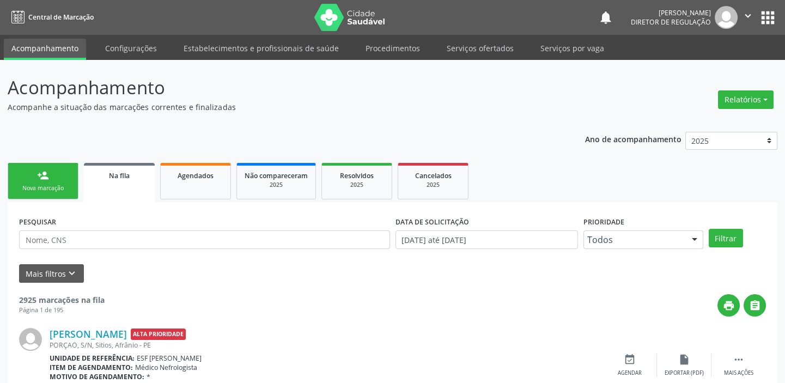
click at [34, 186] on div "Nova marcação" at bounding box center [43, 188] width 54 height 8
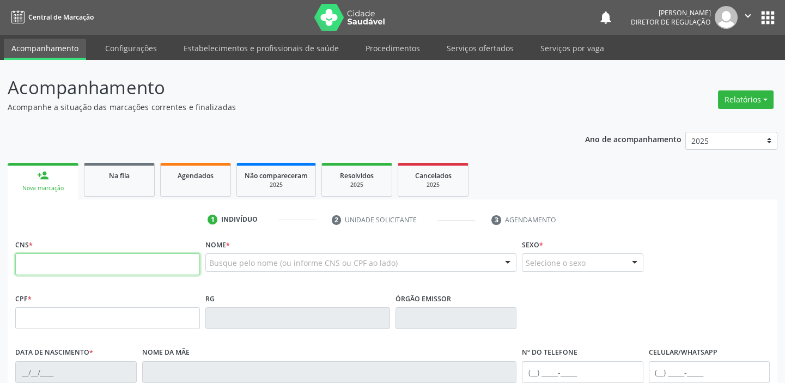
click at [40, 265] on input "text" at bounding box center [107, 264] width 185 height 22
type input "700 4071 2983 8850"
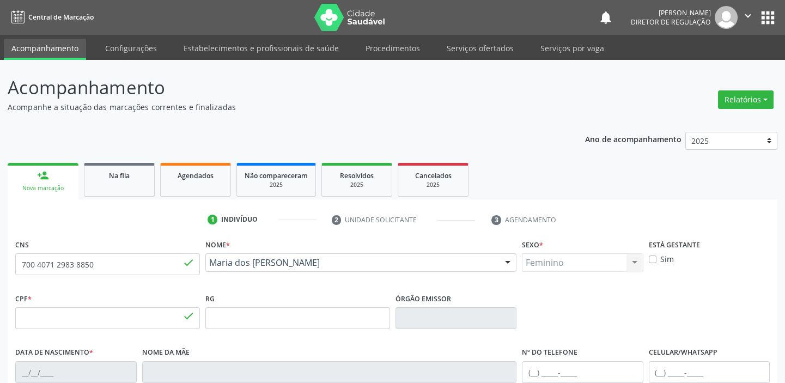
type input "023.176.794-32"
type input "23/05/1976"
type input "Helenita Maria de Souza Silva"
type input "(87) 98856-6497"
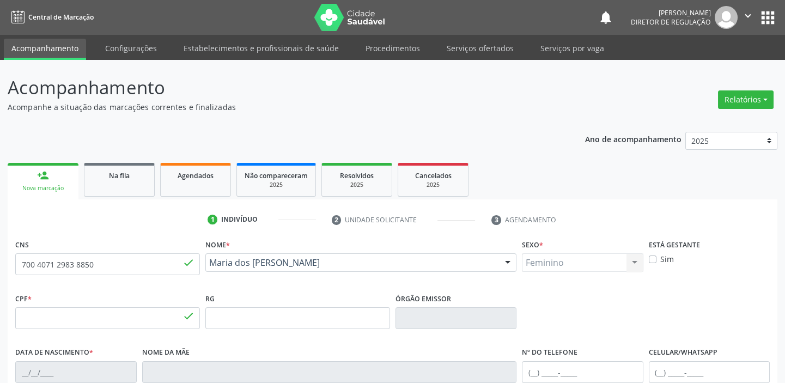
type input "30"
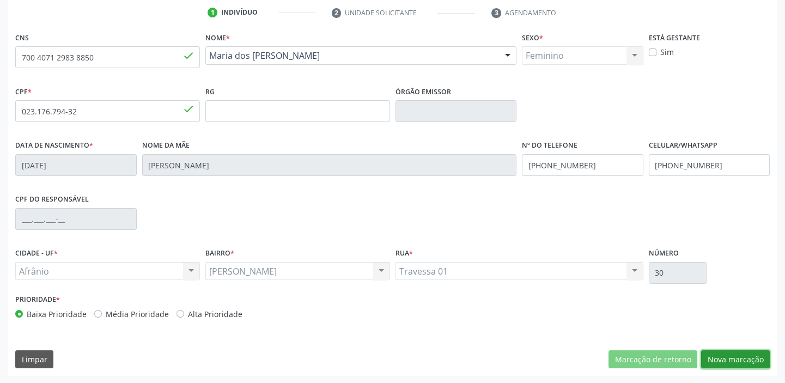
click at [727, 352] on button "Nova marcação" at bounding box center [735, 359] width 69 height 19
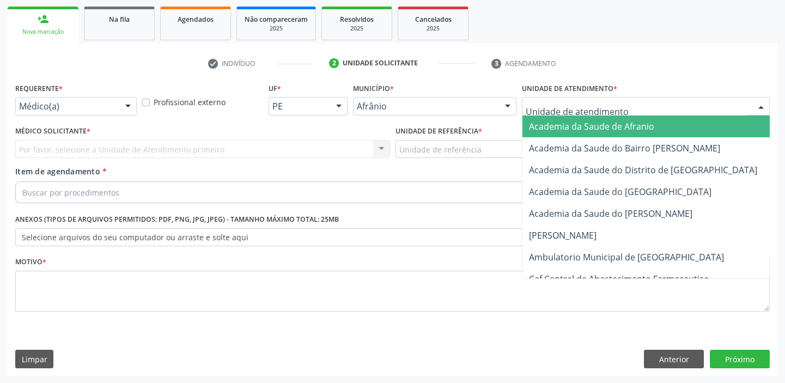
drag, startPoint x: 596, startPoint y: 105, endPoint x: 583, endPoint y: 191, distance: 87.0
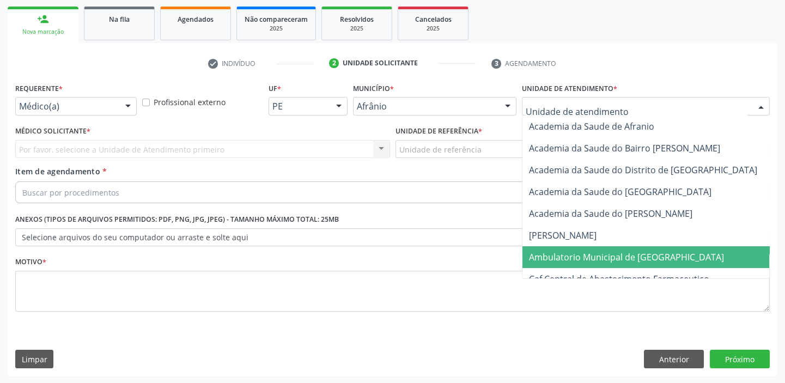
drag, startPoint x: 566, startPoint y: 256, endPoint x: 523, endPoint y: 229, distance: 51.1
click at [566, 253] on span "Ambulatorio Municipal de [GEOGRAPHIC_DATA]" at bounding box center [626, 257] width 195 height 12
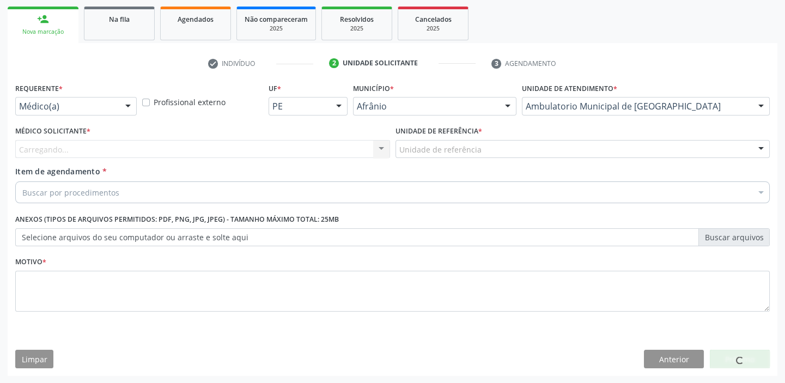
drag, startPoint x: 414, startPoint y: 154, endPoint x: 420, endPoint y: 204, distance: 49.9
click at [414, 155] on div "Unidade de referência" at bounding box center [583, 149] width 375 height 19
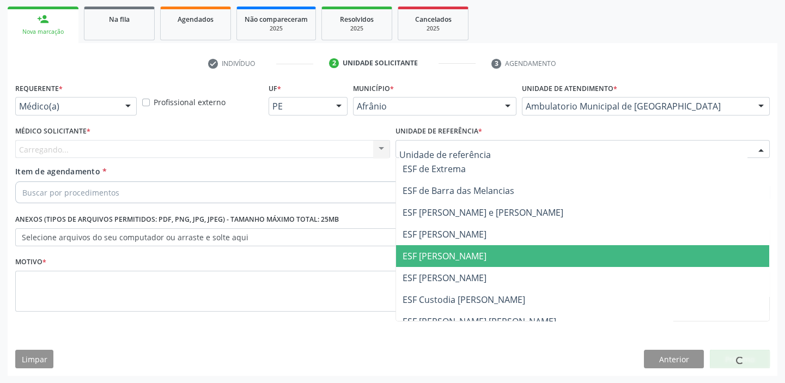
drag, startPoint x: 428, startPoint y: 259, endPoint x: 288, endPoint y: 218, distance: 146.4
click at [428, 259] on span "ESF [PERSON_NAME]" at bounding box center [445, 256] width 84 height 12
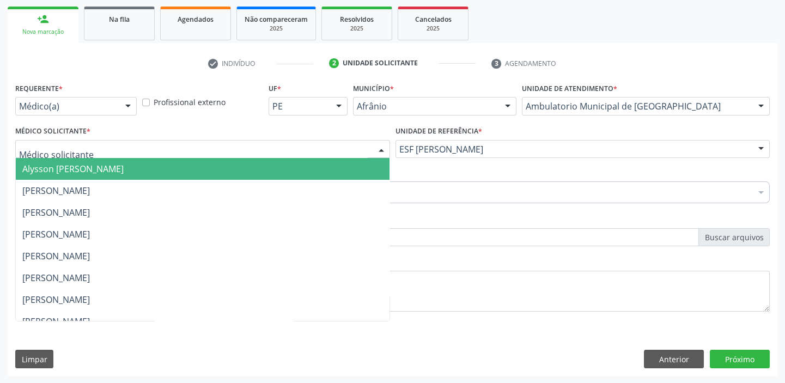
drag, startPoint x: 44, startPoint y: 144, endPoint x: 44, endPoint y: 161, distance: 16.9
click at [44, 174] on span "Alysson [PERSON_NAME]" at bounding box center [72, 169] width 101 height 12
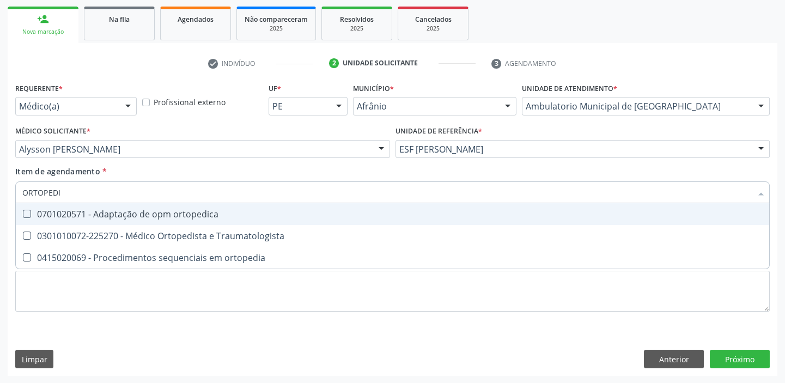
type input "ORTOPEDIS"
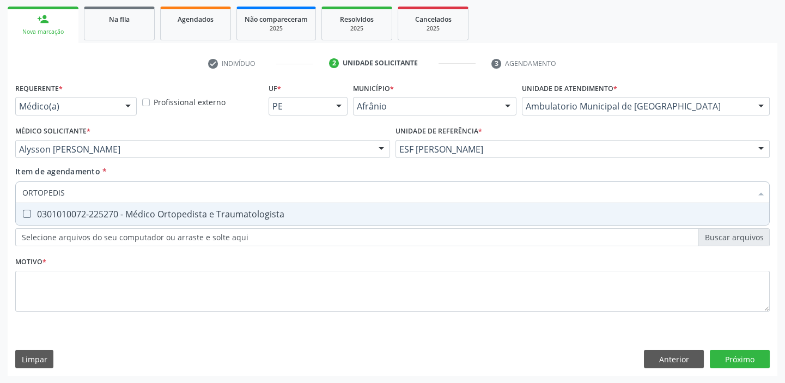
click at [38, 211] on div "0301010072-225270 - Médico Ortopedista e Traumatologista" at bounding box center [392, 214] width 741 height 9
checkbox Traumatologista "true"
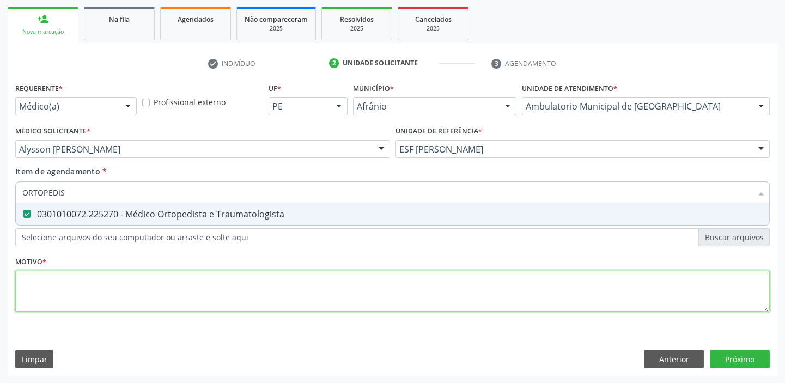
click at [53, 286] on div "Requerente * Médico(a) Médico(a) Enfermeiro(a) Paciente Nenhum resultado encont…" at bounding box center [392, 203] width 755 height 247
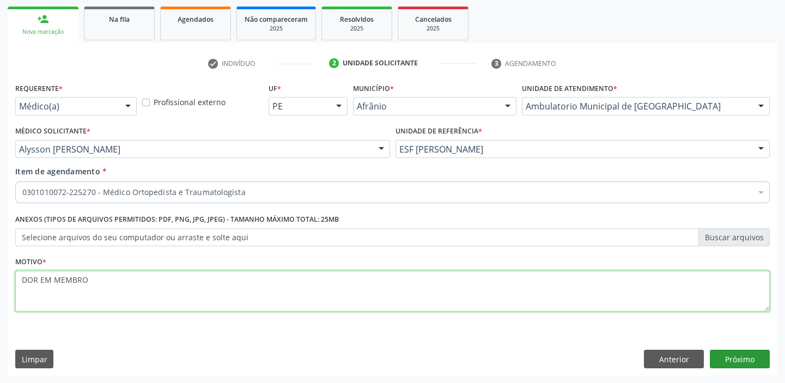
type textarea "DOR EM MEMBRO"
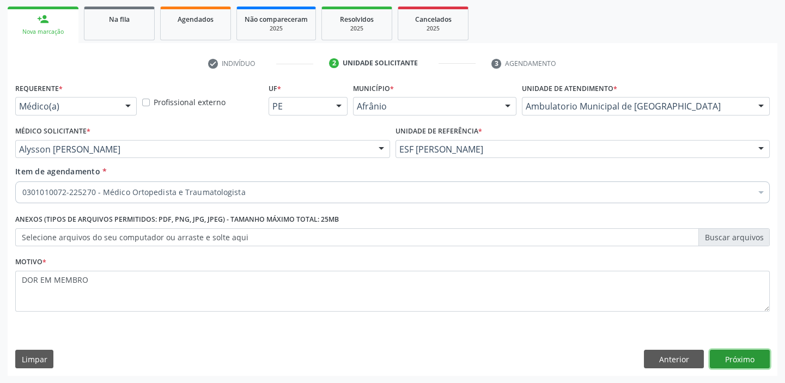
click at [747, 357] on button "Próximo" at bounding box center [740, 359] width 60 height 19
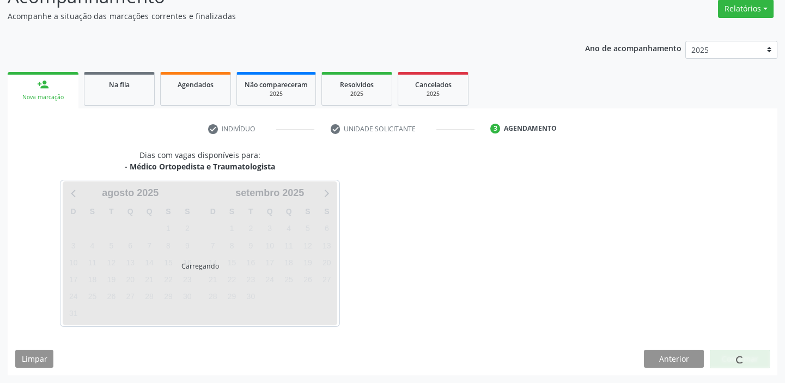
scroll to position [90, 0]
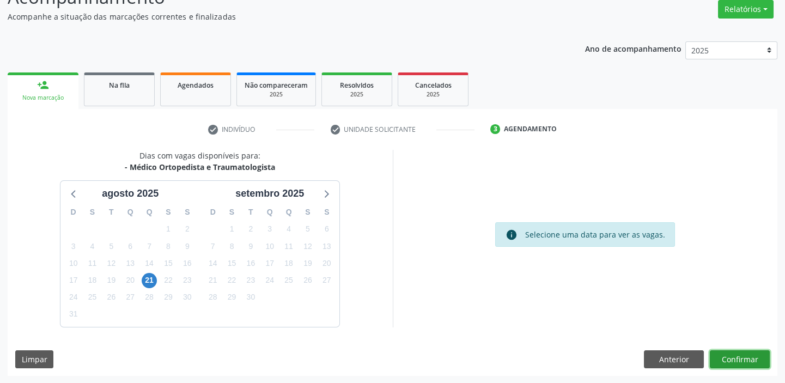
click at [737, 359] on button "Confirmar" at bounding box center [740, 359] width 60 height 19
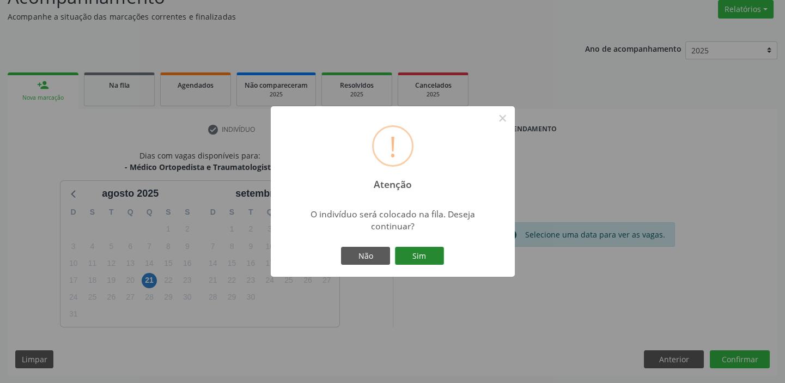
click at [430, 256] on button "Sim" at bounding box center [419, 256] width 49 height 19
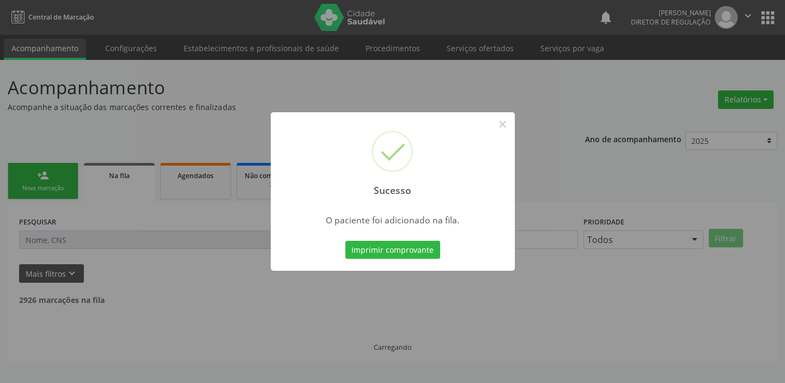
scroll to position [0, 0]
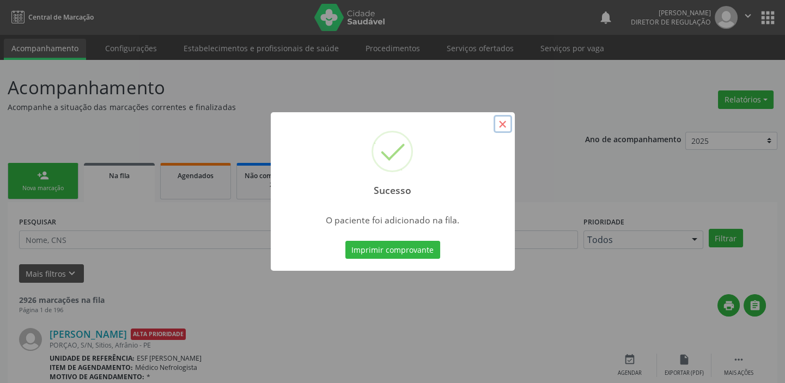
click at [501, 124] on button "×" at bounding box center [503, 124] width 19 height 19
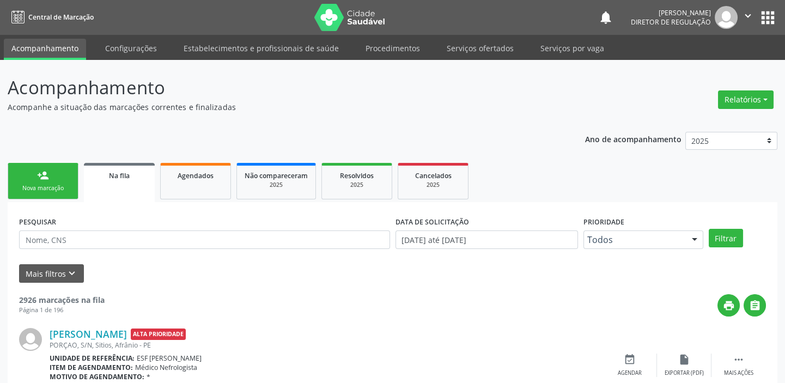
click at [62, 172] on link "person_add Nova marcação" at bounding box center [43, 181] width 71 height 37
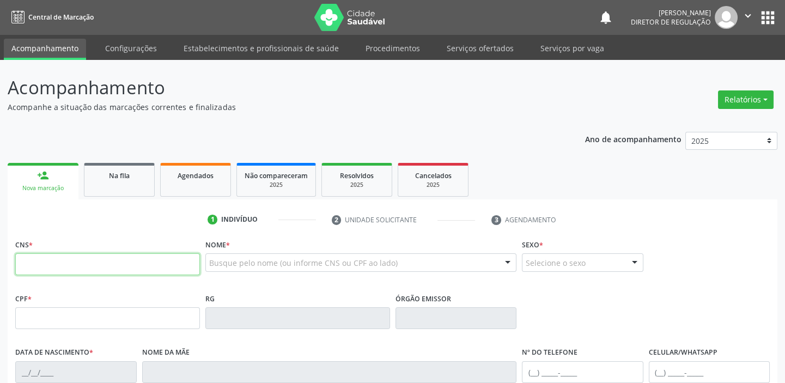
click at [59, 263] on input "text" at bounding box center [107, 264] width 185 height 22
type input "705 0092 3029 9850"
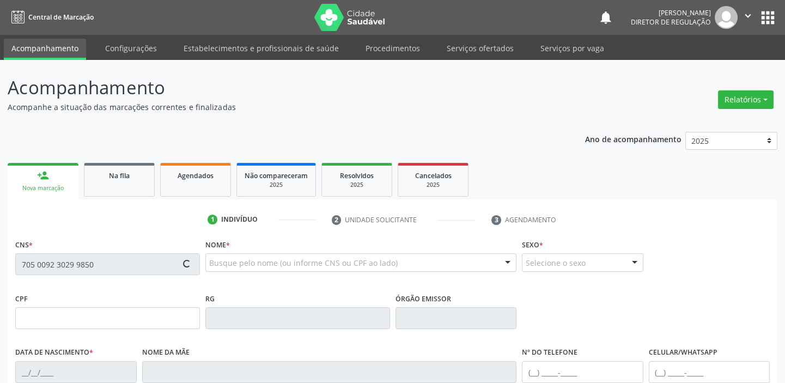
type input "083.493.434-51"
type input "19/09/1988"
type input "Maria das Dores Alves"
type input "(87) 98815-0171"
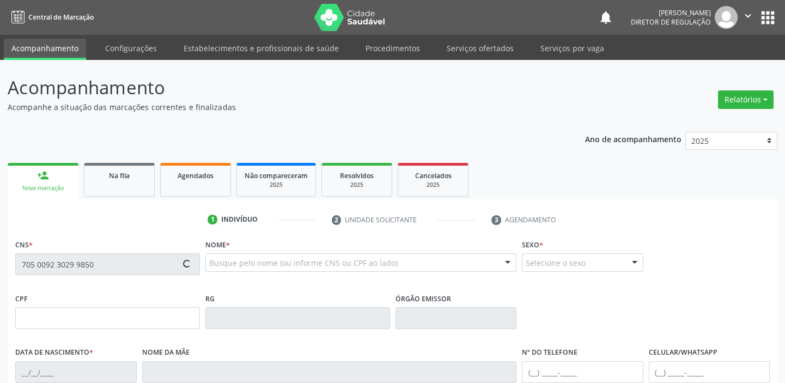
type input "S/N"
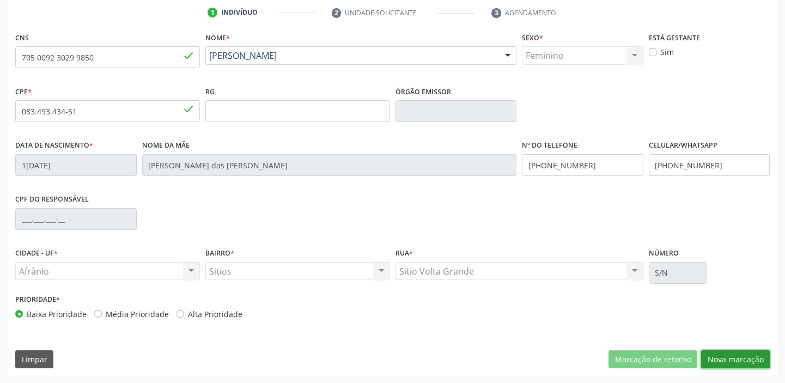
drag, startPoint x: 711, startPoint y: 358, endPoint x: 681, endPoint y: 302, distance: 63.6
click at [711, 358] on button "Nova marcação" at bounding box center [735, 359] width 69 height 19
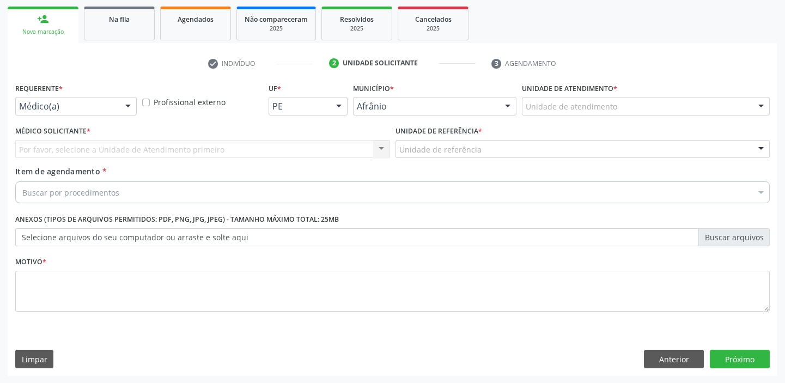
drag, startPoint x: 541, startPoint y: 106, endPoint x: 541, endPoint y: 168, distance: 62.7
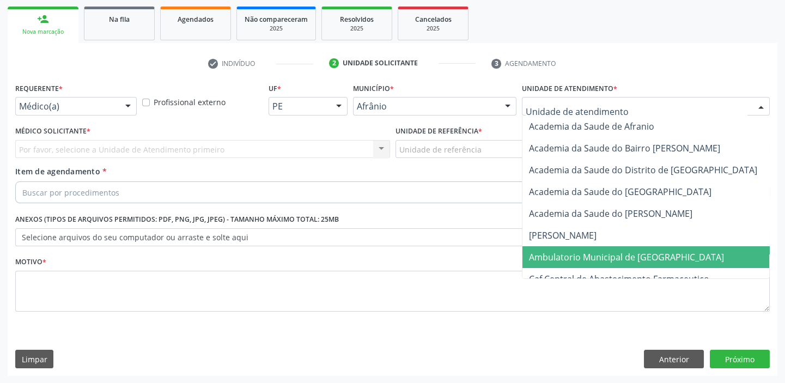
click at [547, 258] on span "Ambulatorio Municipal de [GEOGRAPHIC_DATA]" at bounding box center [626, 257] width 195 height 12
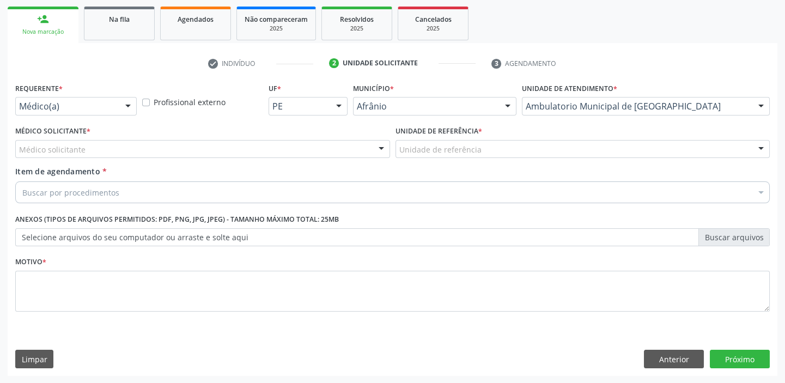
drag, startPoint x: 420, startPoint y: 151, endPoint x: 423, endPoint y: 226, distance: 74.2
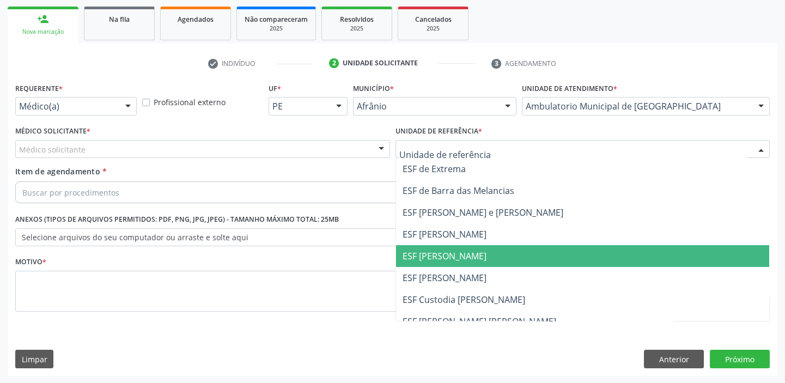
click at [429, 259] on span "ESF [PERSON_NAME]" at bounding box center [445, 256] width 84 height 12
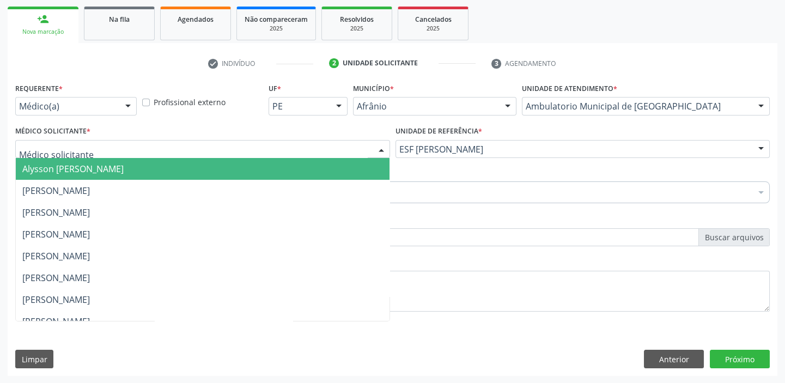
drag, startPoint x: 101, startPoint y: 149, endPoint x: 101, endPoint y: 160, distance: 10.9
click at [101, 153] on div at bounding box center [202, 149] width 375 height 19
drag, startPoint x: 101, startPoint y: 164, endPoint x: 103, endPoint y: 181, distance: 17.0
click at [101, 166] on span "Alysson [PERSON_NAME]" at bounding box center [72, 169] width 101 height 12
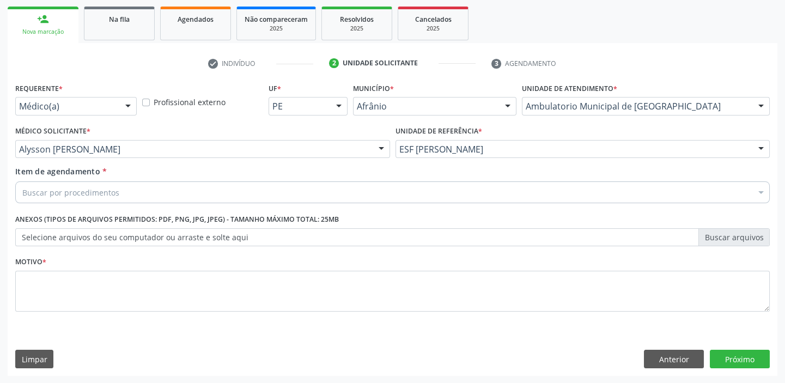
click at [104, 186] on div "Buscar por procedimentos" at bounding box center [392, 192] width 755 height 22
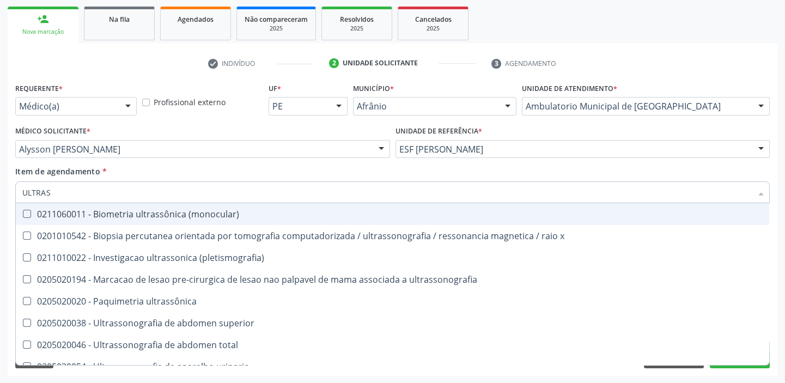
type input "ULTRASS"
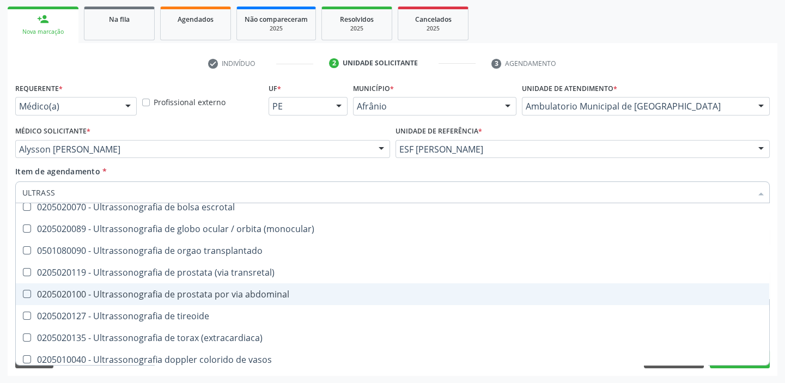
scroll to position [198, 0]
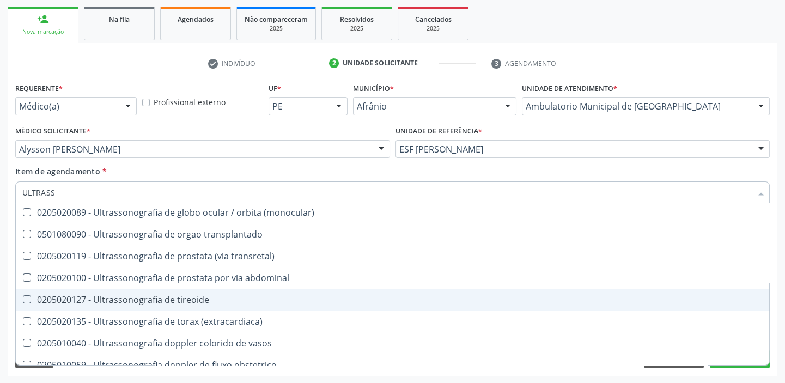
click at [173, 302] on div "0205020127 - Ultrassonografia de tireoide" at bounding box center [392, 299] width 741 height 9
checkbox tireoide "true"
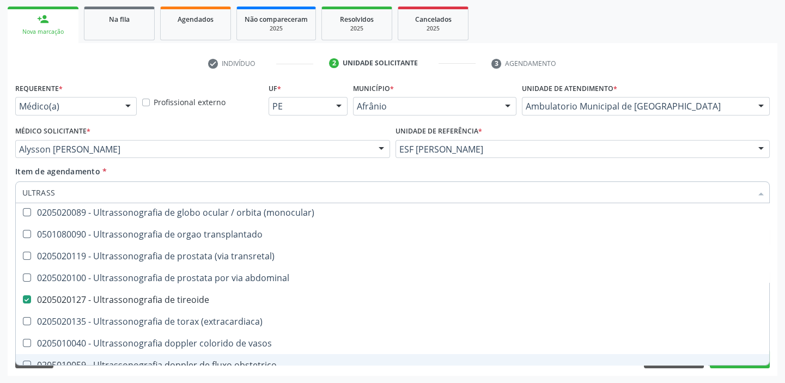
click at [87, 374] on div "Requerente * Médico(a) Médico(a) Enfermeiro(a) Paciente Nenhum resultado encont…" at bounding box center [393, 228] width 770 height 296
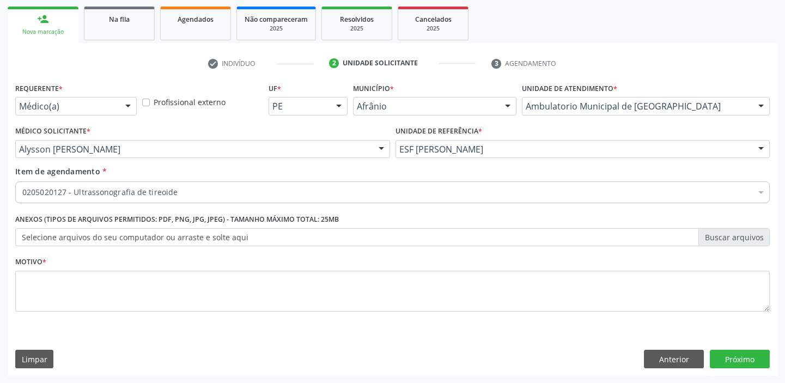
scroll to position [0, 0]
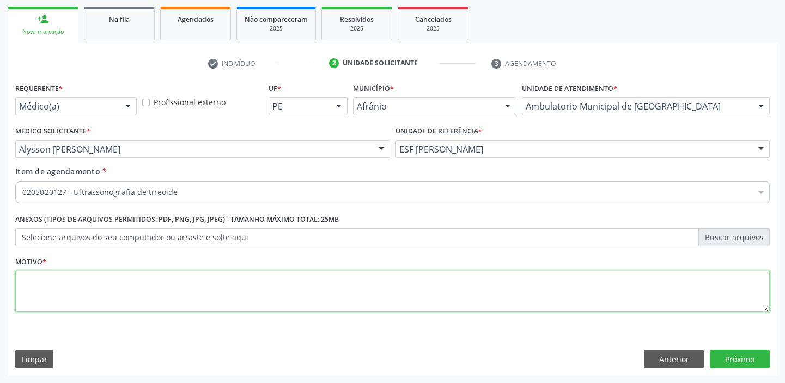
click at [53, 292] on textarea at bounding box center [392, 291] width 755 height 41
type textarea "AUMENTO NA TIREOIDE"
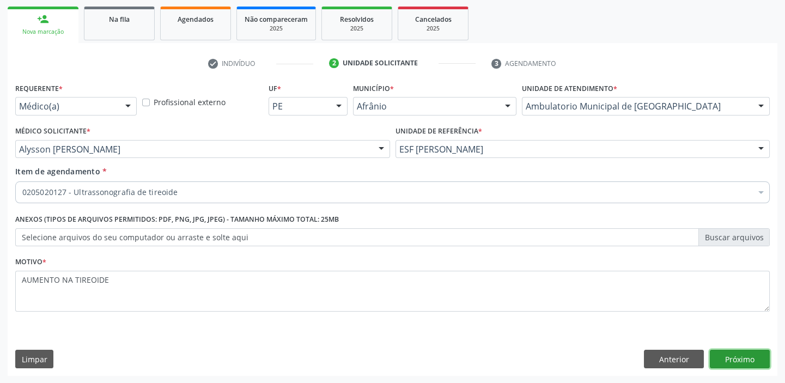
click at [725, 356] on button "Próximo" at bounding box center [740, 359] width 60 height 19
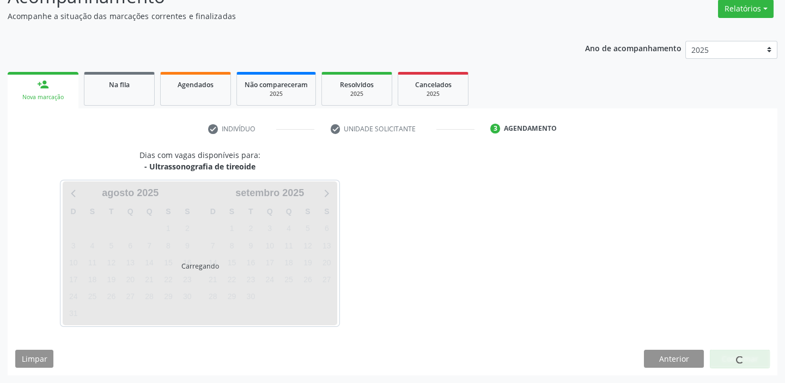
scroll to position [90, 0]
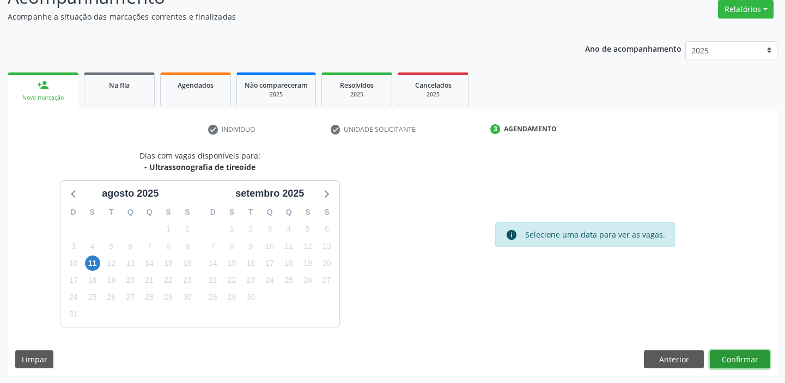
click at [734, 360] on button "Confirmar" at bounding box center [740, 359] width 60 height 19
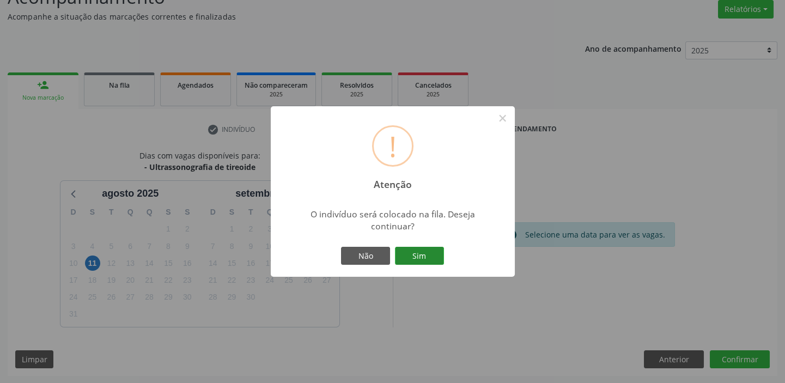
click at [432, 257] on button "Sim" at bounding box center [419, 256] width 49 height 19
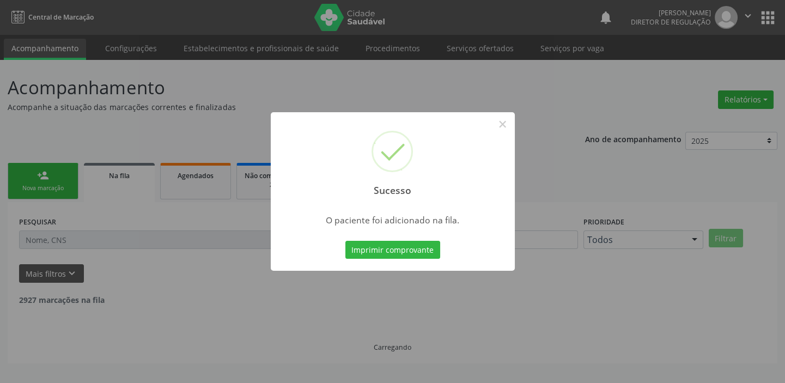
scroll to position [0, 0]
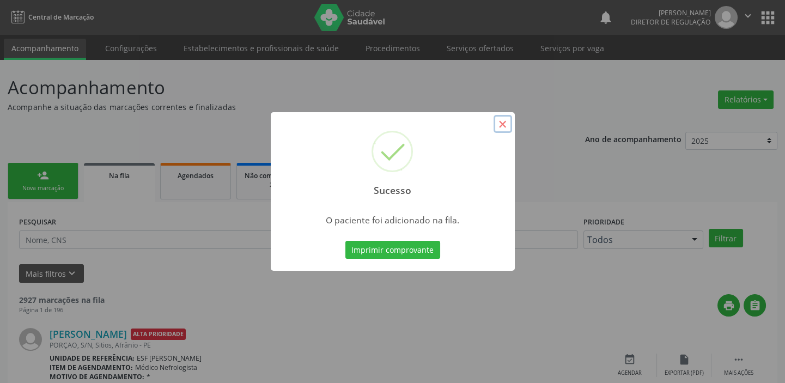
click at [499, 122] on button "×" at bounding box center [503, 124] width 19 height 19
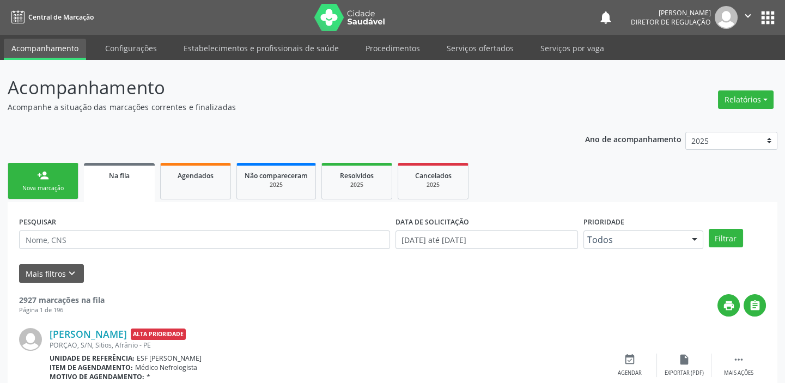
click at [45, 179] on div "person_add" at bounding box center [43, 175] width 12 height 12
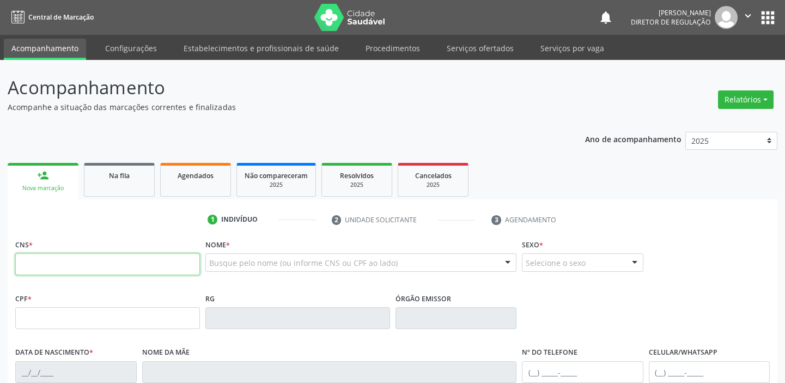
click at [62, 268] on input "text" at bounding box center [107, 264] width 185 height 22
type input "705 0060 4185 9058"
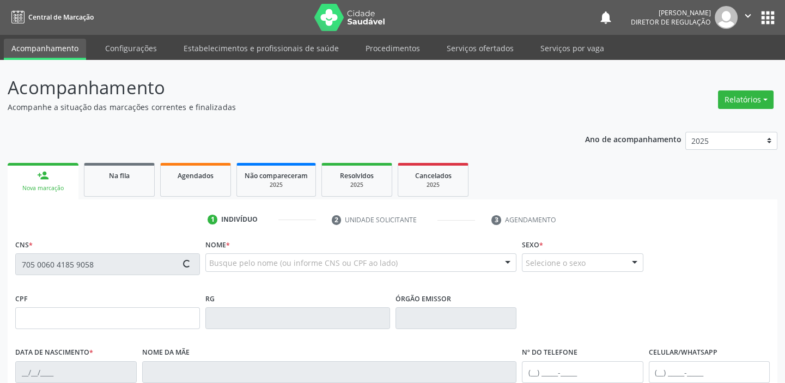
type input "121.702.814-52"
type input "03/05/1996"
type input "Eliza da Alves da Cruz"
type input "(87) 98815-0171"
type input "1"
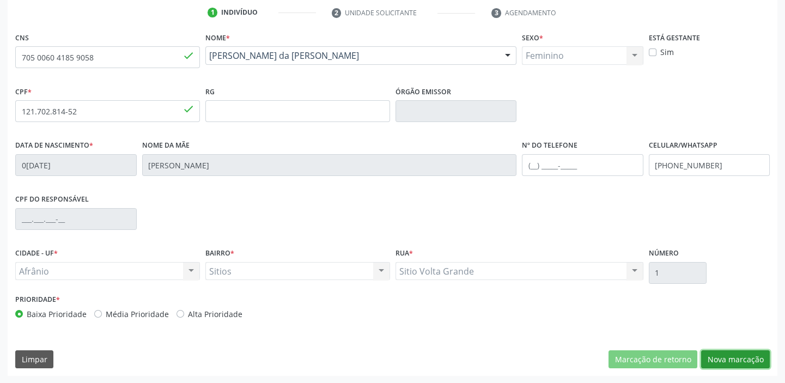
click at [715, 356] on button "Nova marcação" at bounding box center [735, 359] width 69 height 19
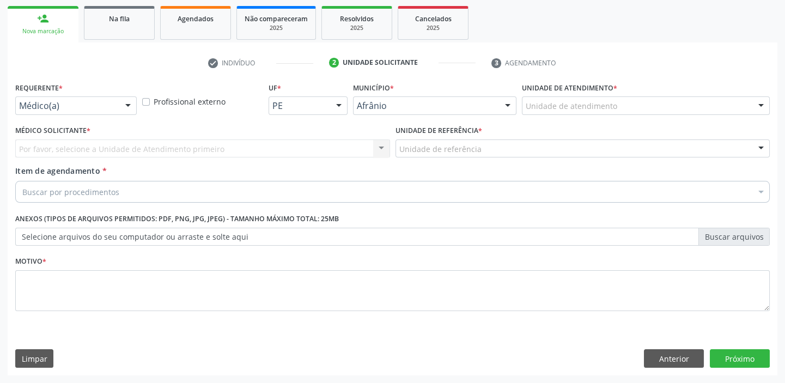
scroll to position [156, 0]
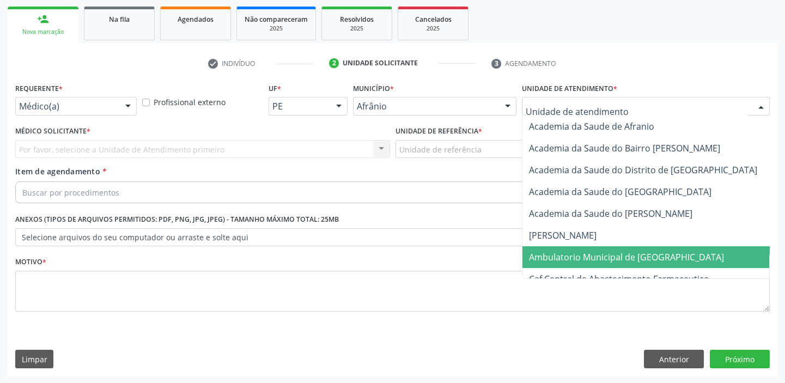
click at [567, 248] on span "Ambulatorio Municipal de [GEOGRAPHIC_DATA]" at bounding box center [656, 257] width 266 height 22
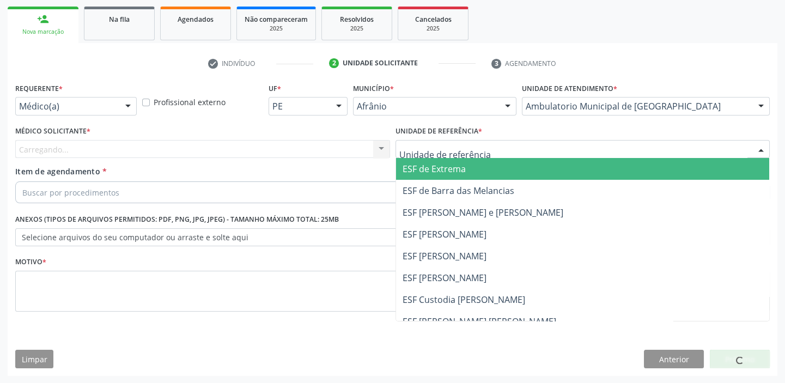
drag, startPoint x: 450, startPoint y: 149, endPoint x: 450, endPoint y: 247, distance: 98.1
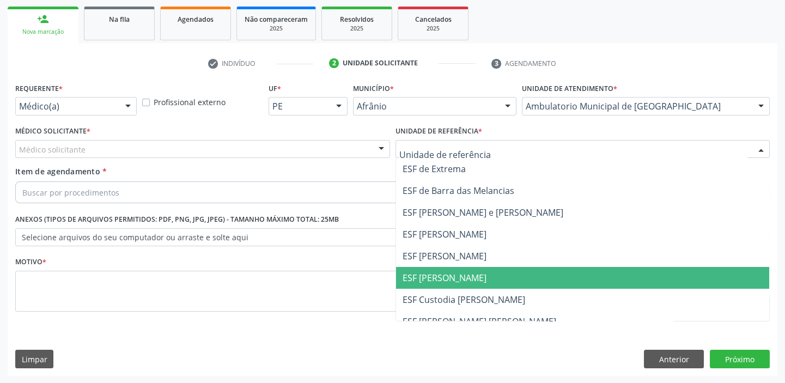
click at [450, 274] on span "ESF [PERSON_NAME]" at bounding box center [445, 278] width 84 height 12
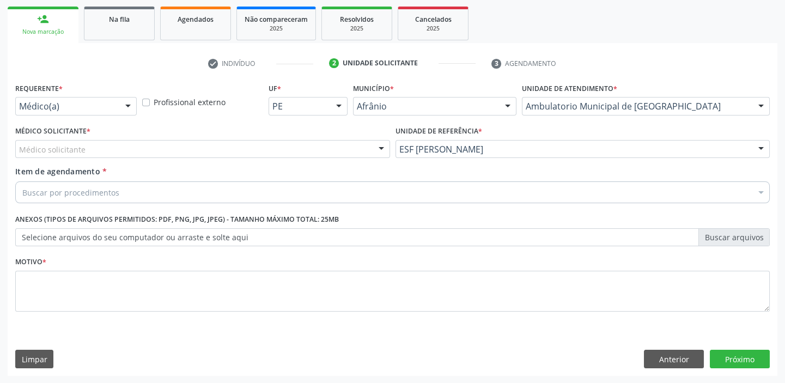
click at [104, 153] on div "Médico solicitante" at bounding box center [202, 149] width 375 height 19
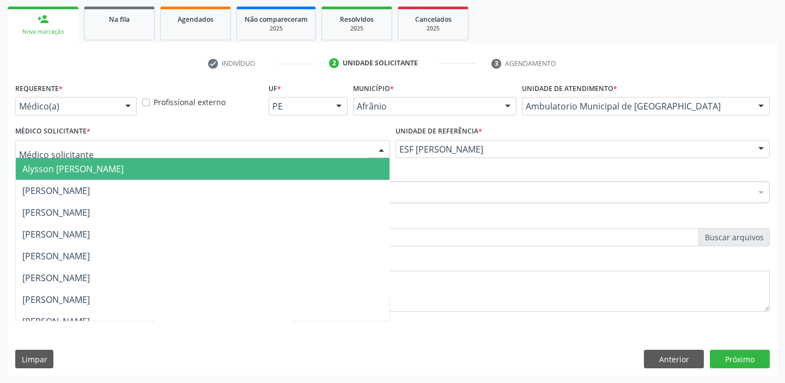
click at [104, 174] on span "Alysson [PERSON_NAME]" at bounding box center [203, 169] width 374 height 22
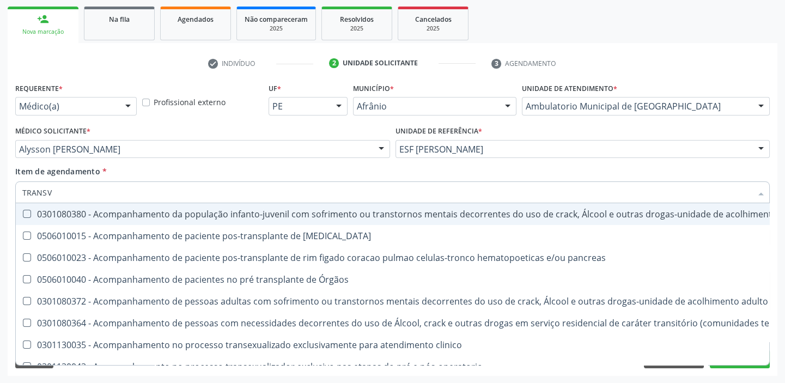
type input "TRANSVA"
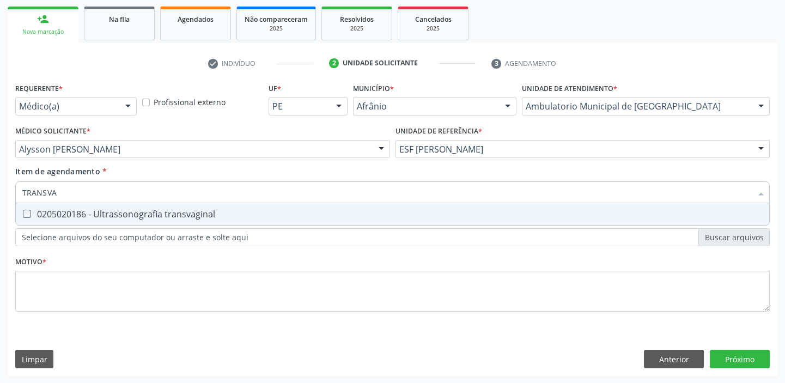
click at [81, 211] on div "0205020186 - Ultrassonografia transvaginal" at bounding box center [392, 214] width 741 height 9
checkbox transvaginal "true"
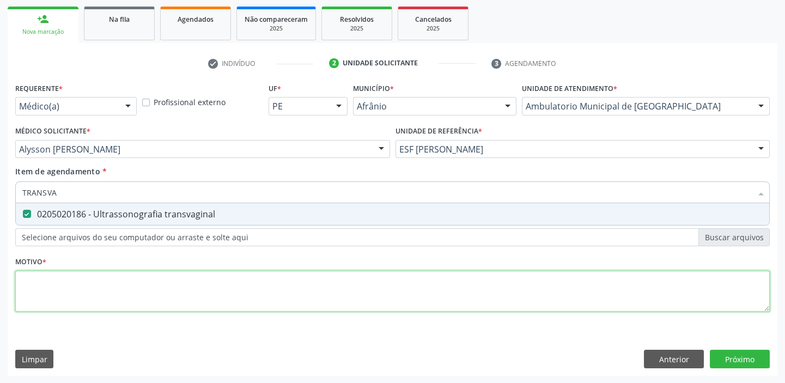
click at [70, 270] on div "Requerente * Médico(a) Médico(a) Enfermeiro(a) Paciente Nenhum resultado encont…" at bounding box center [392, 203] width 755 height 247
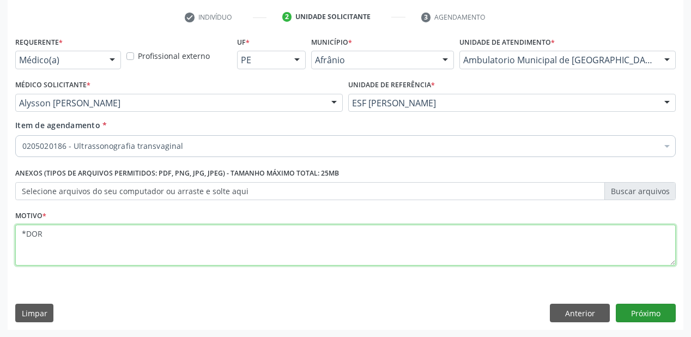
type textarea "*DOR"
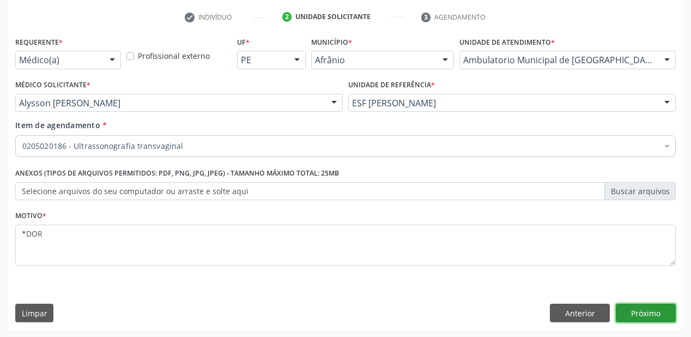
click at [652, 316] on button "Próximo" at bounding box center [646, 313] width 60 height 19
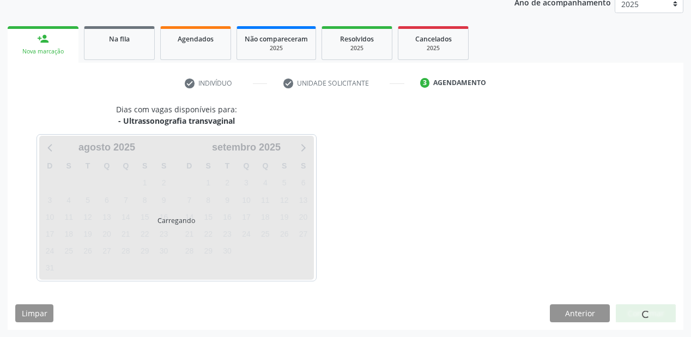
scroll to position [168, 0]
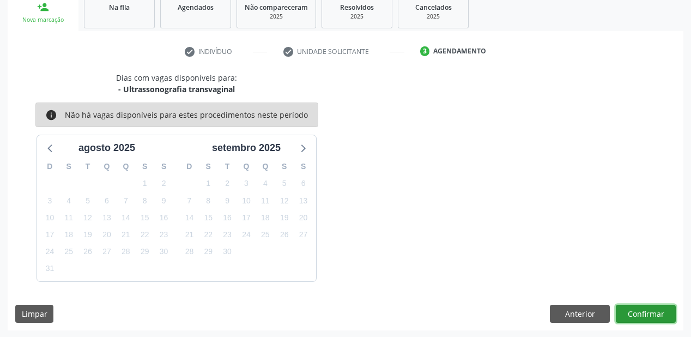
click at [627, 315] on button "Confirmar" at bounding box center [646, 314] width 60 height 19
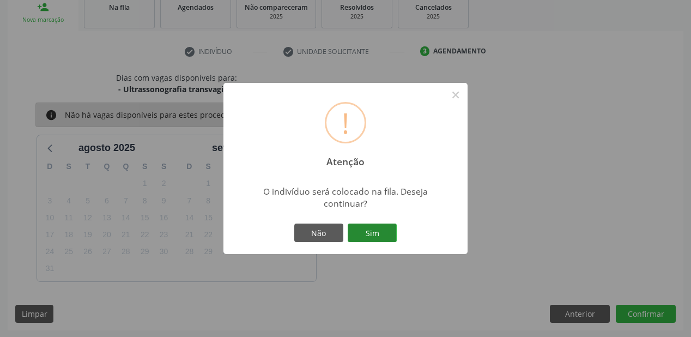
click at [375, 224] on button "Sim" at bounding box center [372, 232] width 49 height 19
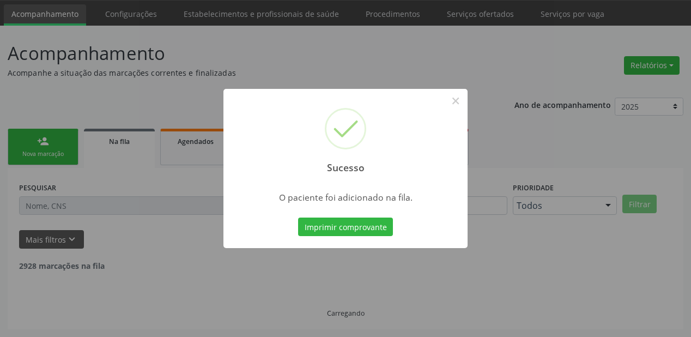
scroll to position [22, 0]
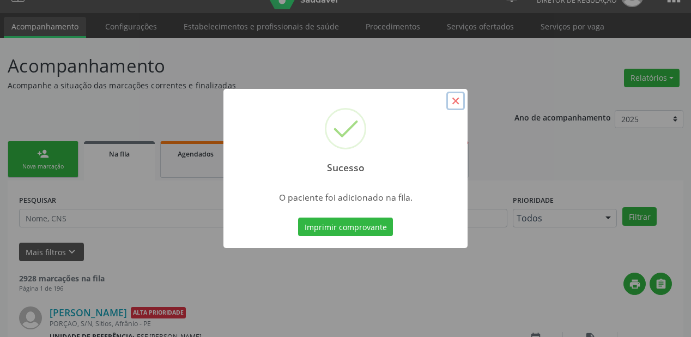
click at [452, 101] on button "×" at bounding box center [455, 101] width 19 height 19
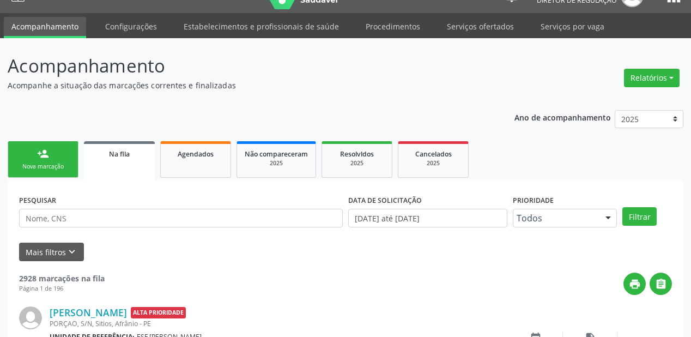
click at [50, 153] on link "person_add Nova marcação" at bounding box center [43, 159] width 71 height 37
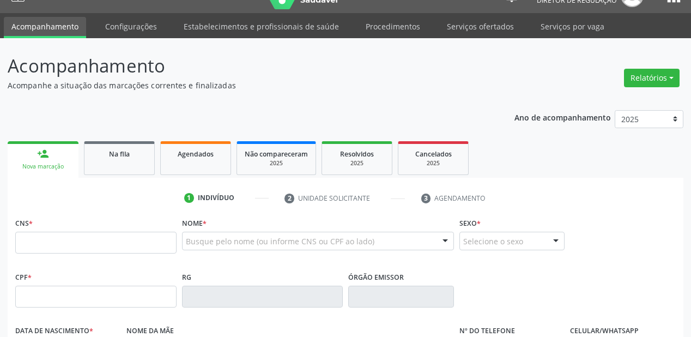
click at [47, 145] on link "person_add Nova marcação" at bounding box center [43, 159] width 71 height 37
click at [47, 239] on input "text" at bounding box center [95, 243] width 161 height 22
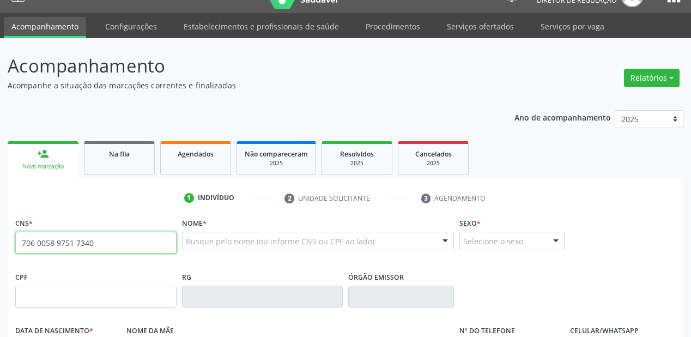
type input "706 0058 9751 7340"
type input "16/03/1962"
type input "Jovelina dos Santos"
type input "(87) 98805-3996"
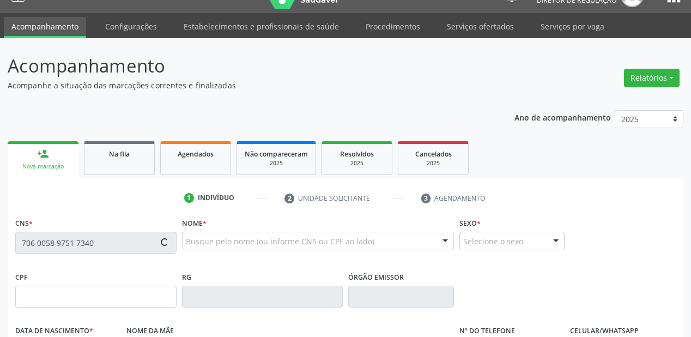
type input "S/N"
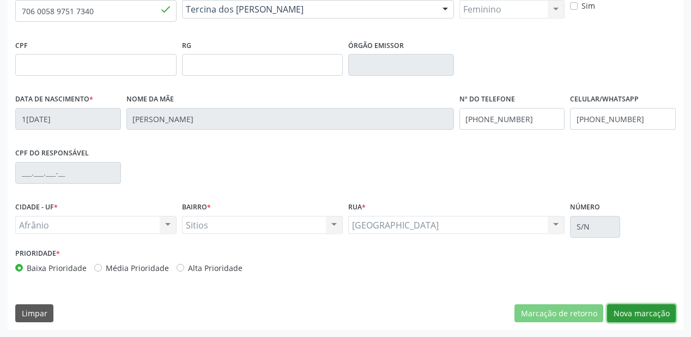
click at [632, 313] on button "Nova marcação" at bounding box center [641, 313] width 69 height 19
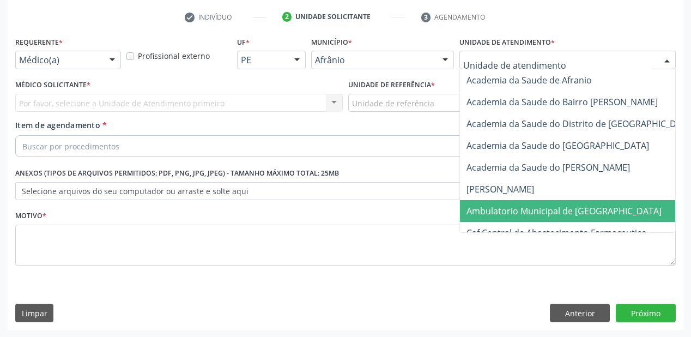
drag, startPoint x: 502, startPoint y: 213, endPoint x: 464, endPoint y: 172, distance: 55.5
click at [501, 209] on span "Ambulatorio Municipal de [GEOGRAPHIC_DATA]" at bounding box center [563, 211] width 195 height 12
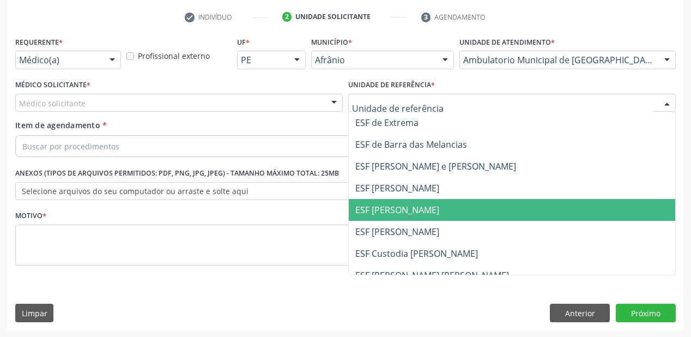
click at [394, 219] on span "ESF [PERSON_NAME]" at bounding box center [512, 210] width 326 height 22
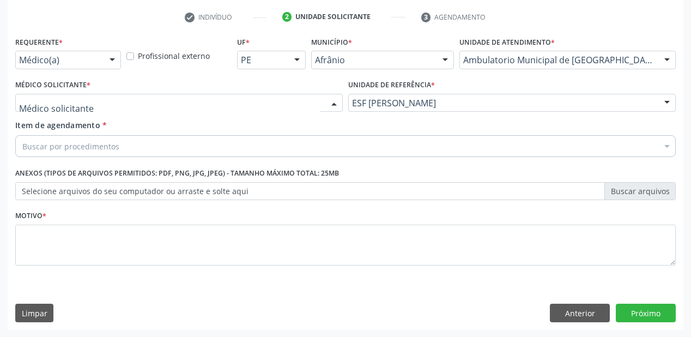
drag, startPoint x: 37, startPoint y: 101, endPoint x: 37, endPoint y: 126, distance: 25.1
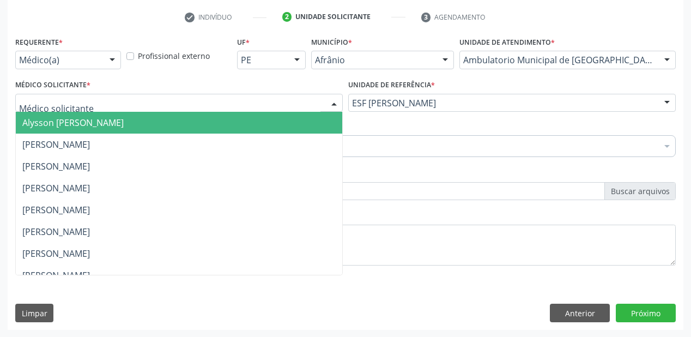
click at [38, 128] on span "Alysson [PERSON_NAME]" at bounding box center [72, 123] width 101 height 12
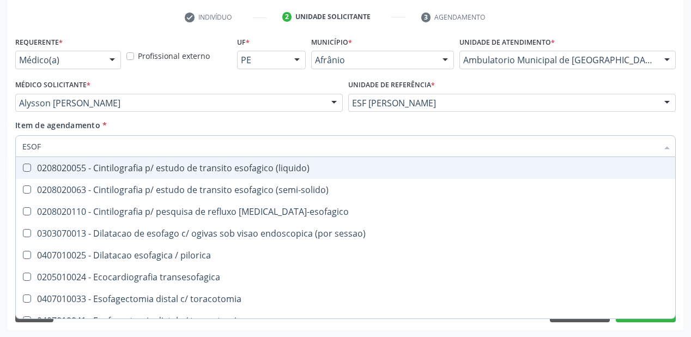
type input "ESOFA"
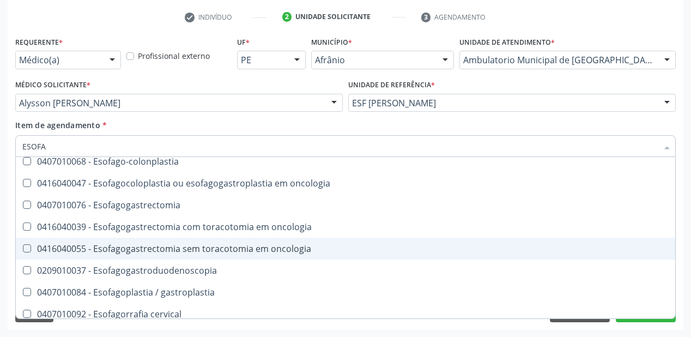
scroll to position [218, 0]
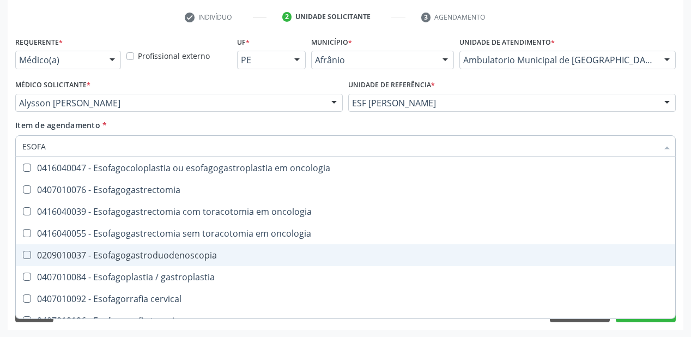
click at [148, 251] on div "0209010037 - Esofagogastroduodenoscopia" at bounding box center [345, 255] width 646 height 9
checkbox Esofagogastroduodenoscopia "true"
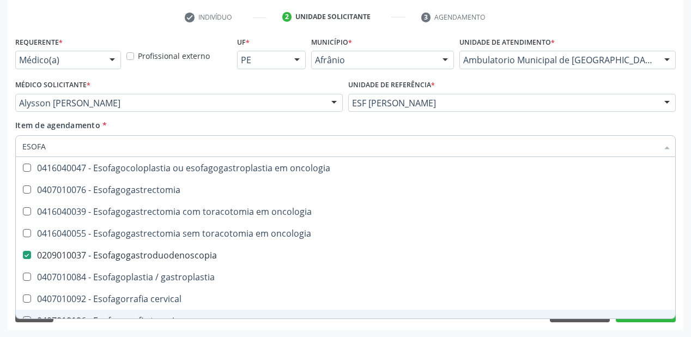
click at [92, 327] on div "Requerente * Médico(a) Médico(a) Enfermeiro(a) Paciente Nenhum resultado encont…" at bounding box center [346, 182] width 676 height 296
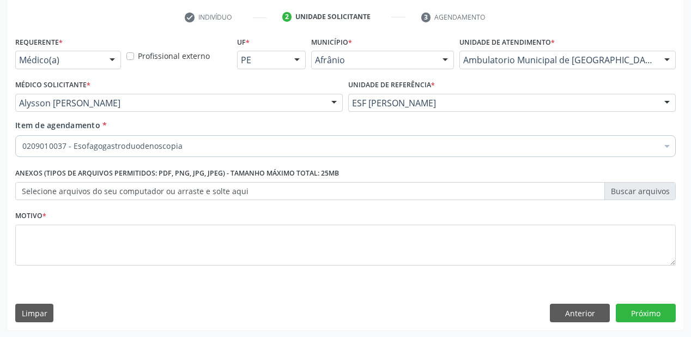
scroll to position [0, 0]
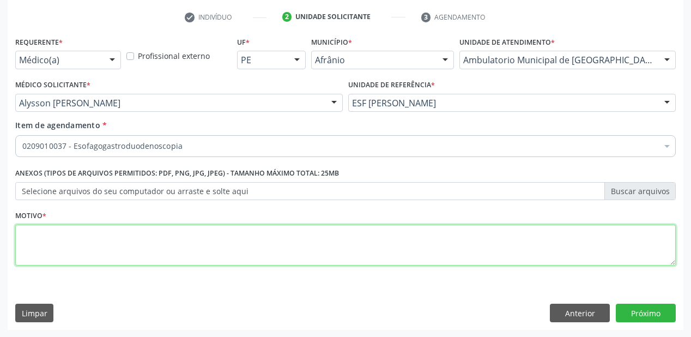
click at [59, 232] on textarea at bounding box center [345, 245] width 660 height 41
type textarea "*"
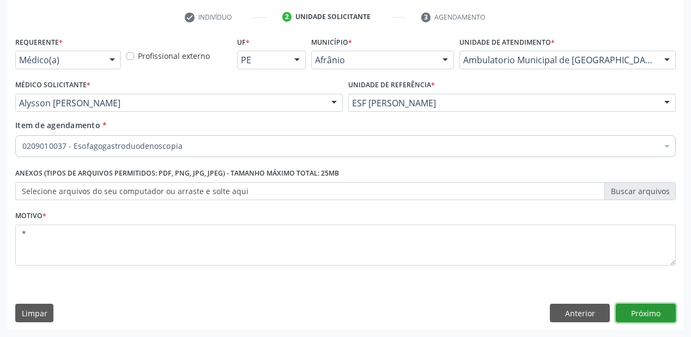
click at [636, 314] on button "Próximo" at bounding box center [646, 313] width 60 height 19
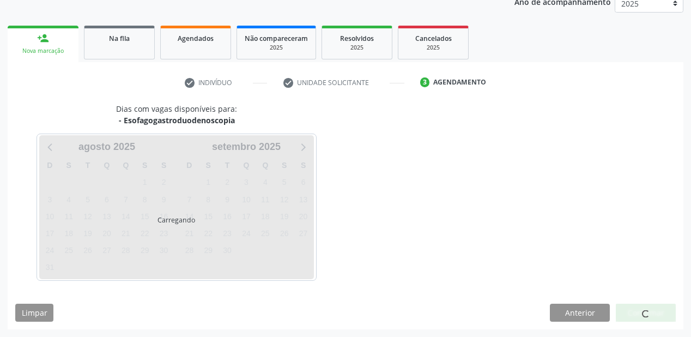
scroll to position [137, 0]
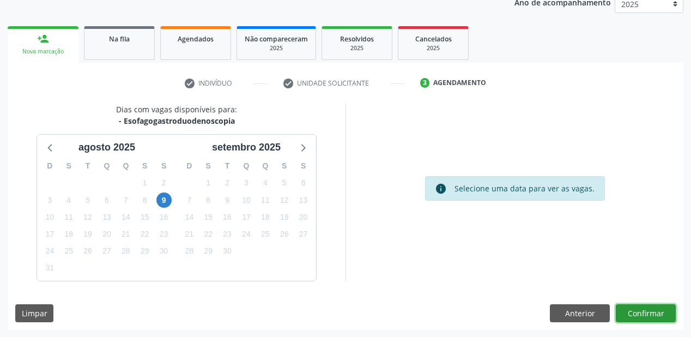
click at [639, 318] on button "Confirmar" at bounding box center [646, 313] width 60 height 19
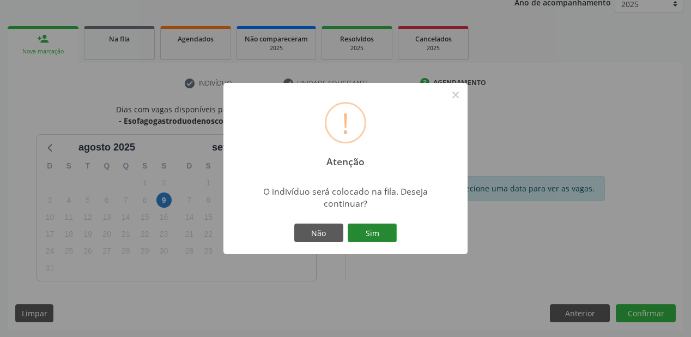
click at [367, 226] on button "Sim" at bounding box center [372, 232] width 49 height 19
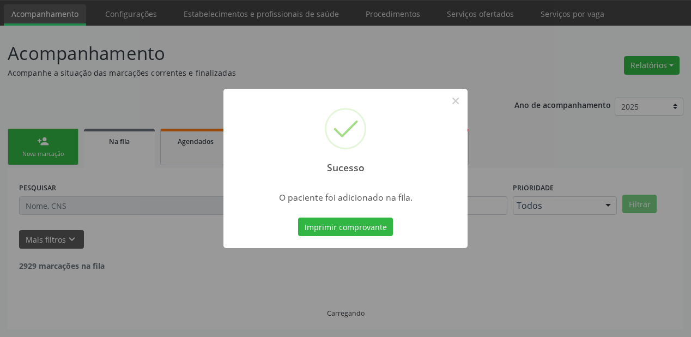
scroll to position [22, 0]
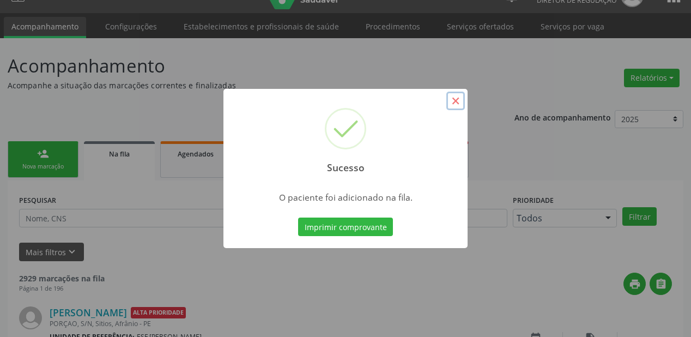
click at [456, 99] on button "×" at bounding box center [455, 101] width 19 height 19
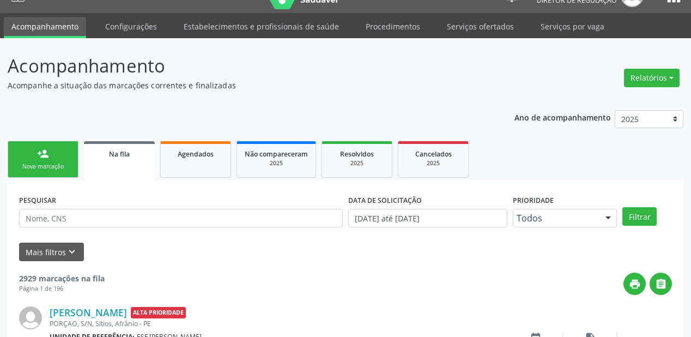
click at [69, 155] on link "person_add Nova marcação" at bounding box center [43, 159] width 71 height 37
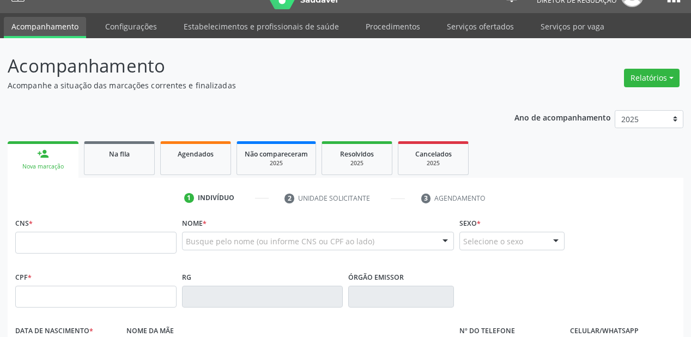
click at [62, 165] on div "Nova marcação" at bounding box center [43, 166] width 56 height 8
click at [57, 229] on div "CNS *" at bounding box center [95, 234] width 161 height 39
click at [55, 240] on input "text" at bounding box center [95, 243] width 161 height 22
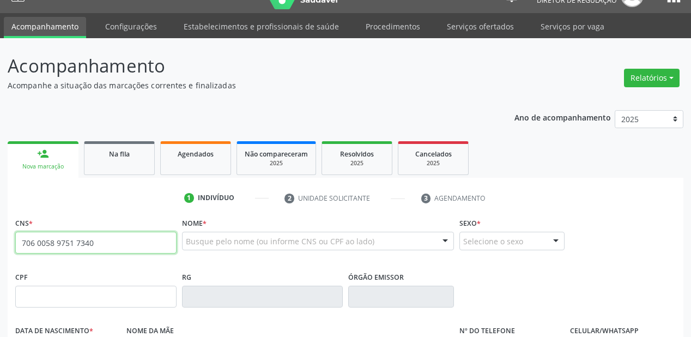
type input "706 0058 9751 7340"
type input "16/03/1962"
type input "Jovelina dos Santos"
type input "(87) 98805-3996"
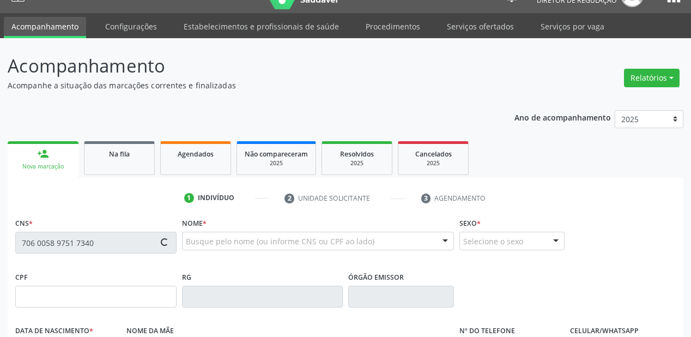
type input "S/N"
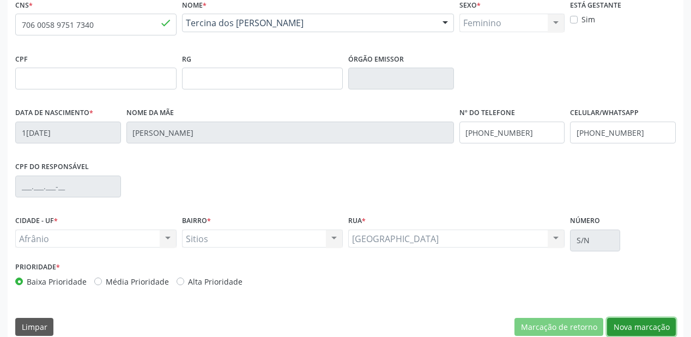
click at [620, 323] on button "Nova marcação" at bounding box center [641, 327] width 69 height 19
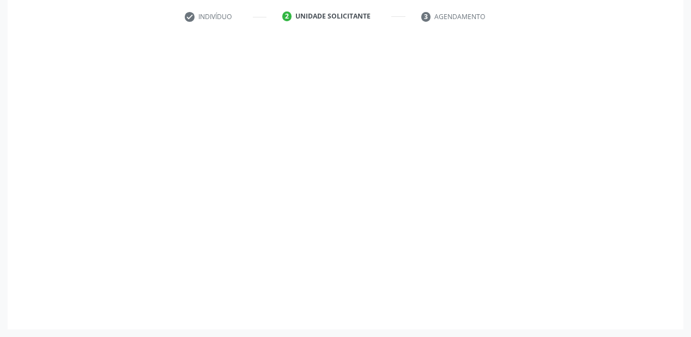
scroll to position [203, 0]
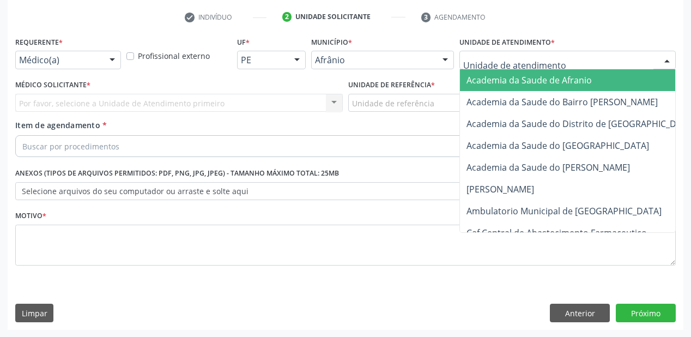
drag, startPoint x: 484, startPoint y: 56, endPoint x: 484, endPoint y: 152, distance: 96.4
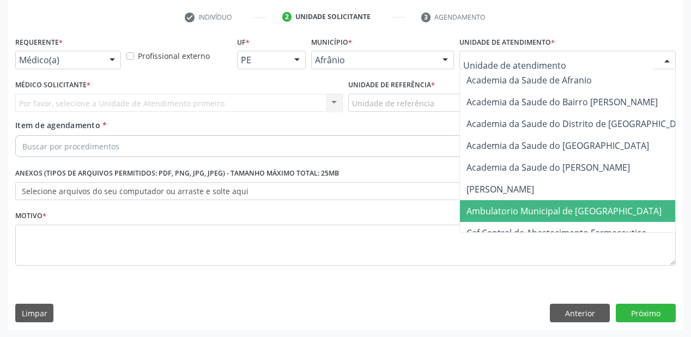
drag, startPoint x: 487, startPoint y: 215, endPoint x: 423, endPoint y: 166, distance: 80.8
click at [487, 214] on span "Ambulatorio Municipal de [GEOGRAPHIC_DATA]" at bounding box center [563, 211] width 195 height 12
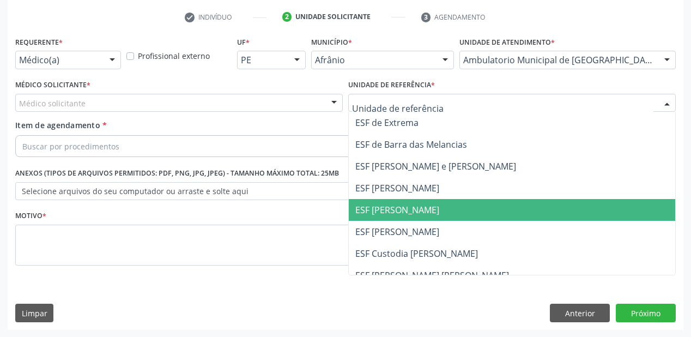
click at [375, 215] on span "ESF [PERSON_NAME]" at bounding box center [512, 210] width 326 height 22
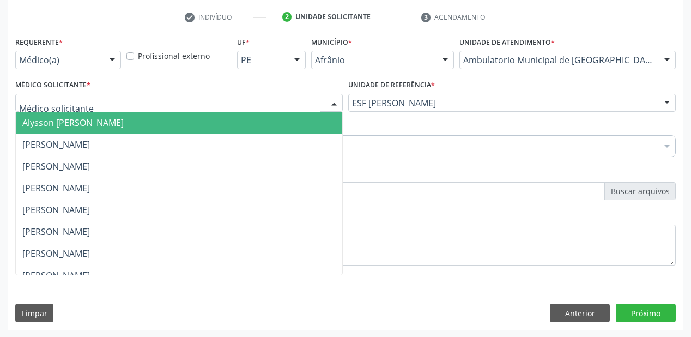
drag, startPoint x: 37, startPoint y: 106, endPoint x: 37, endPoint y: 123, distance: 16.3
click at [37, 123] on span "Alysson [PERSON_NAME]" at bounding box center [72, 123] width 101 height 12
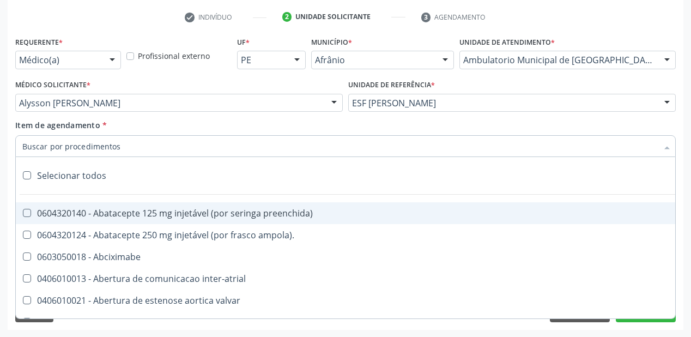
type input ","
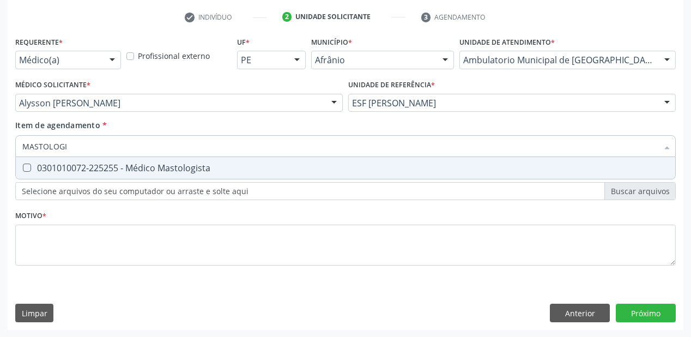
type input "MASTOLOGIS"
click at [33, 178] on span "0301010072-225255 - Médico Mastologista" at bounding box center [345, 168] width 659 height 22
checkbox Mastologista "true"
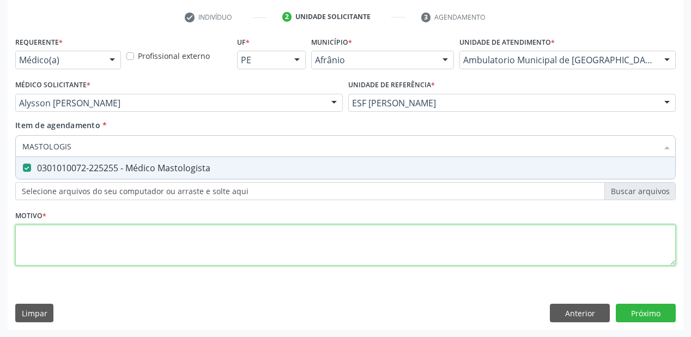
click at [39, 246] on div "Requerente * Médico(a) Médico(a) Enfermeiro(a) Paciente Nenhum resultado encont…" at bounding box center [345, 157] width 660 height 247
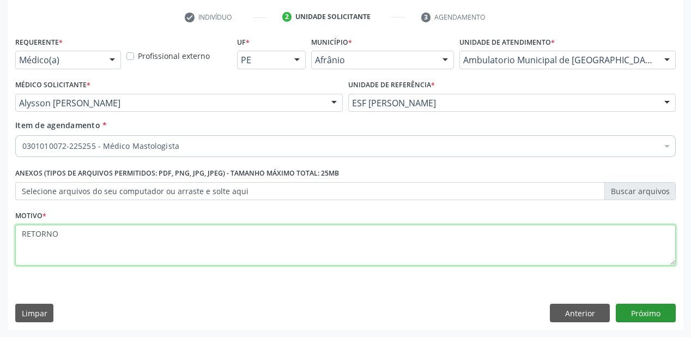
type textarea "RETORNO"
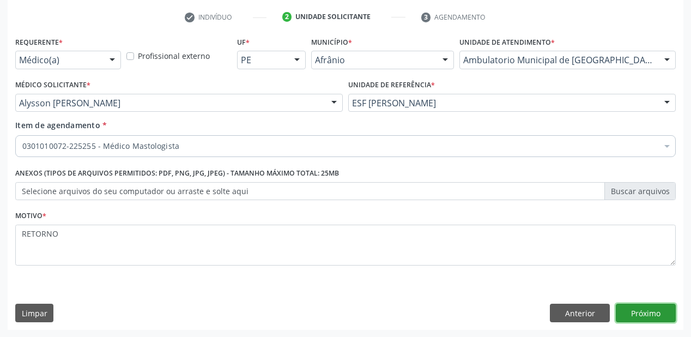
click at [636, 316] on button "Próximo" at bounding box center [646, 313] width 60 height 19
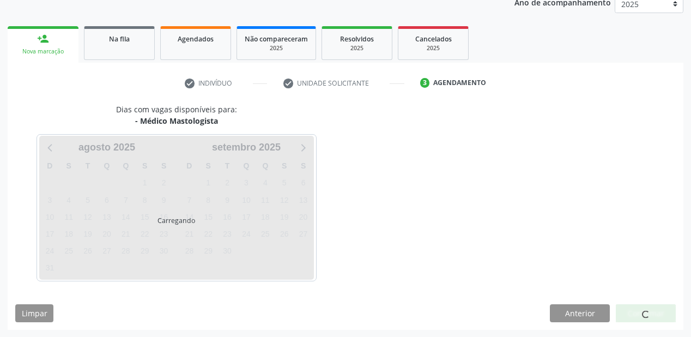
scroll to position [168, 0]
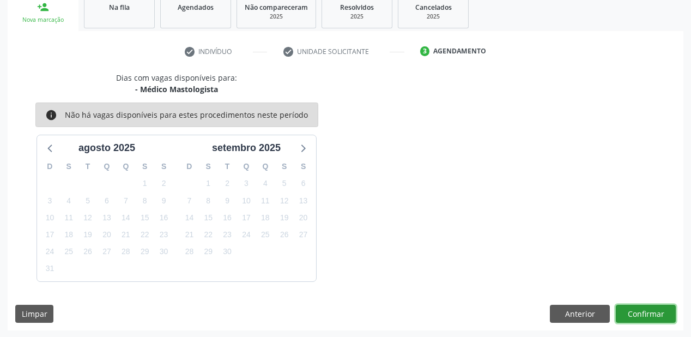
click at [638, 316] on button "Confirmar" at bounding box center [646, 314] width 60 height 19
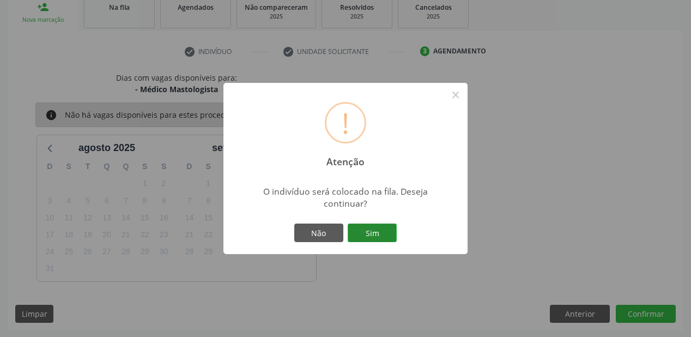
click at [363, 235] on button "Sim" at bounding box center [372, 232] width 49 height 19
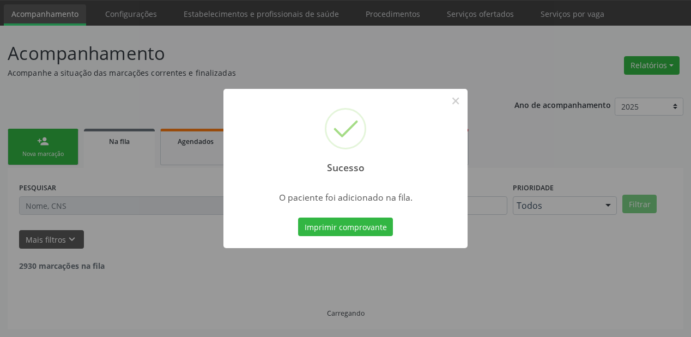
scroll to position [22, 0]
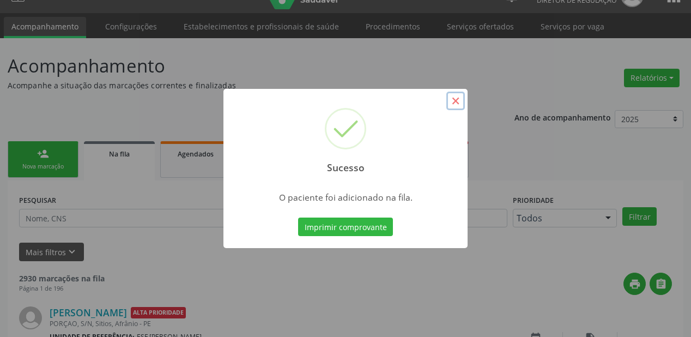
click at [454, 101] on button "×" at bounding box center [455, 101] width 19 height 19
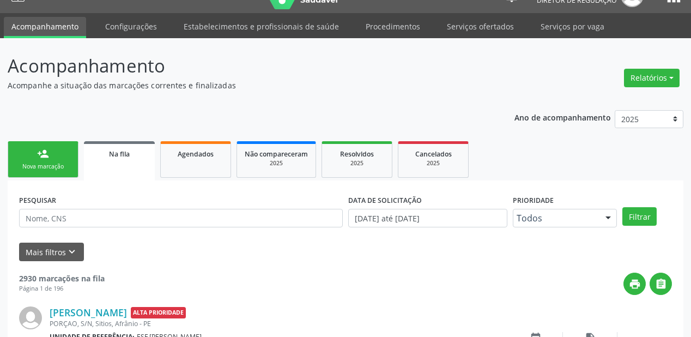
click at [46, 167] on div "Nova marcação" at bounding box center [43, 166] width 54 height 8
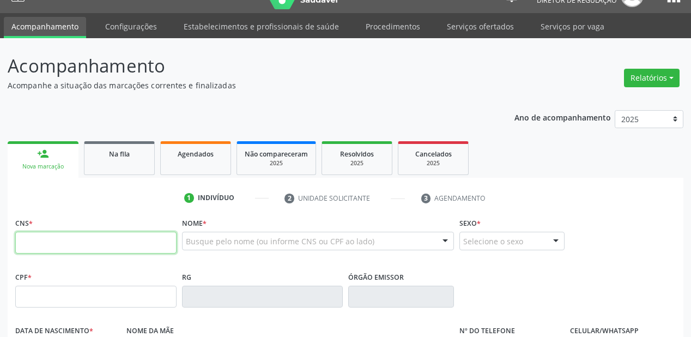
click at [59, 234] on input "text" at bounding box center [95, 243] width 161 height 22
type input "700 0075 3290 0902"
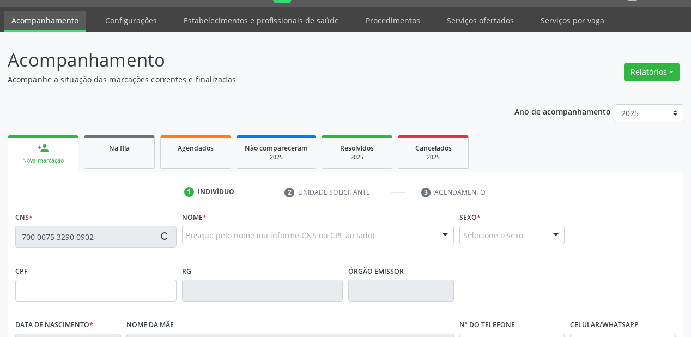
type input "043.454.684-42"
type input "05/03/1979"
type input "Vitória Perpetua Rodrigues"
type input "(87) 98844-0956"
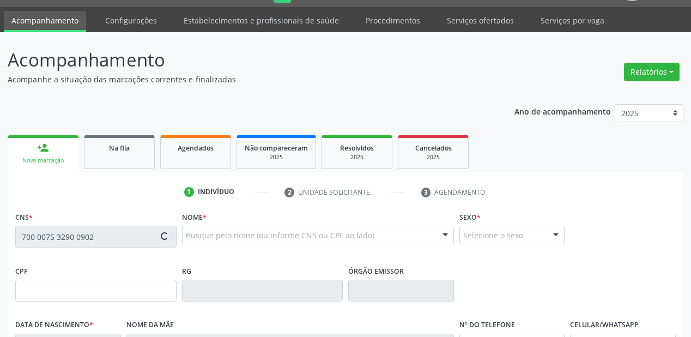
type input "S/N"
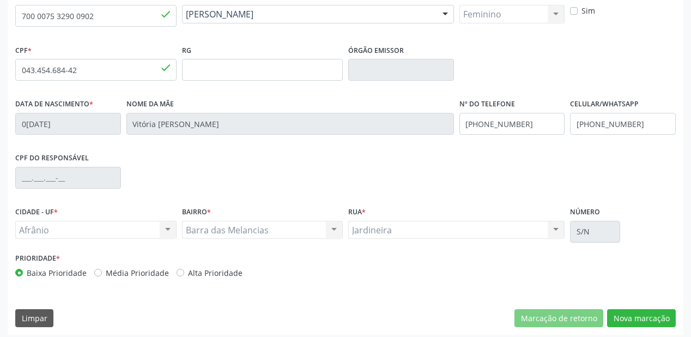
scroll to position [253, 0]
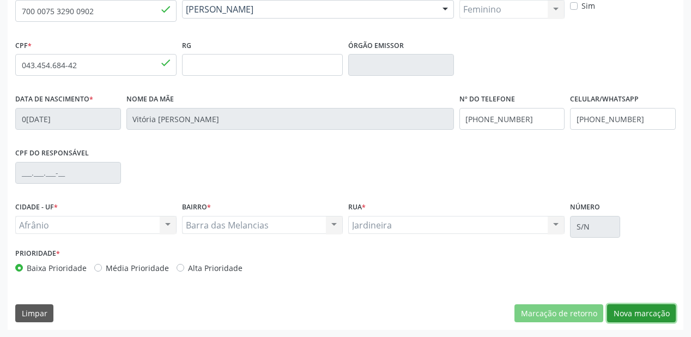
click at [621, 316] on button "Nova marcação" at bounding box center [641, 313] width 69 height 19
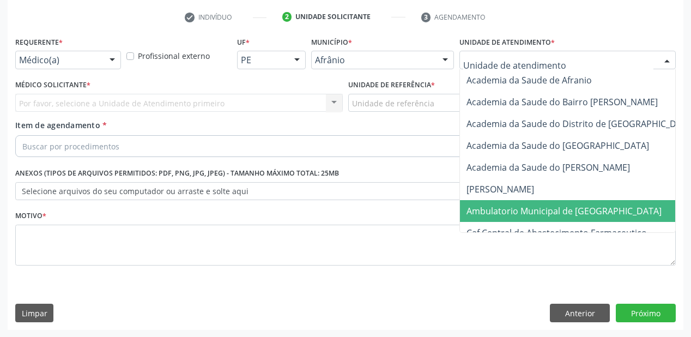
drag, startPoint x: 492, startPoint y: 209, endPoint x: 455, endPoint y: 183, distance: 44.9
click at [492, 207] on span "Ambulatorio Municipal de [GEOGRAPHIC_DATA]" at bounding box center [563, 211] width 195 height 12
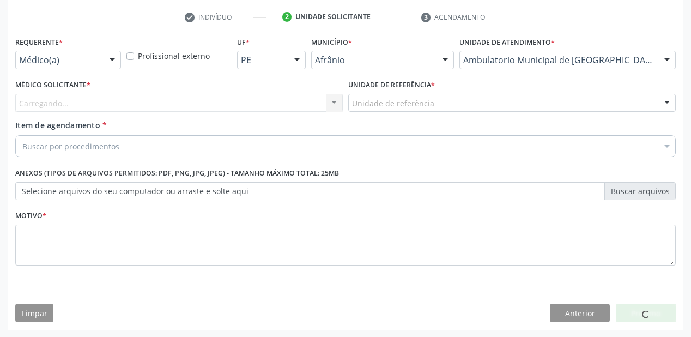
drag, startPoint x: 375, startPoint y: 106, endPoint x: 375, endPoint y: 159, distance: 52.3
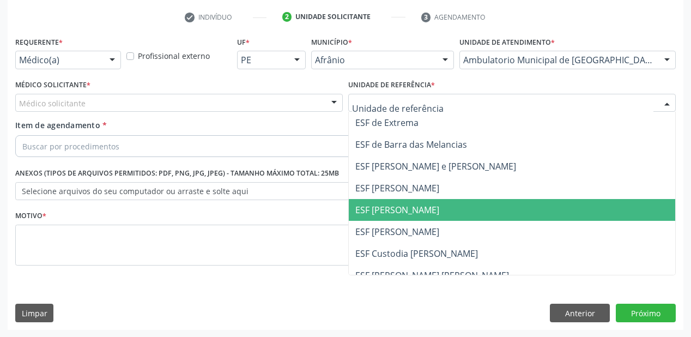
click at [380, 214] on span "ESF [PERSON_NAME]" at bounding box center [397, 210] width 84 height 12
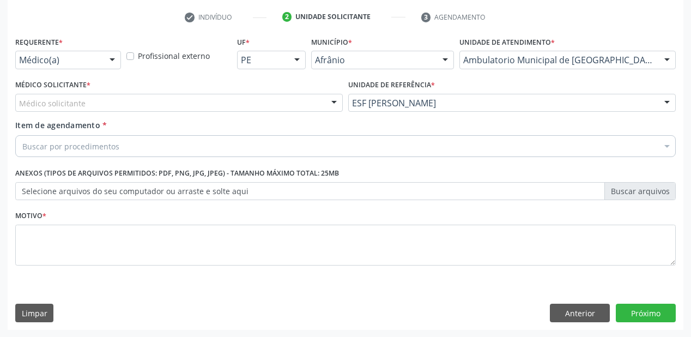
drag, startPoint x: 58, startPoint y: 90, endPoint x: 51, endPoint y: 107, distance: 17.8
click at [56, 95] on div "Médico Solicitante * Médico solicitante Alysson Rodrigo Ferreira Cavalcanti Bru…" at bounding box center [178, 94] width 327 height 35
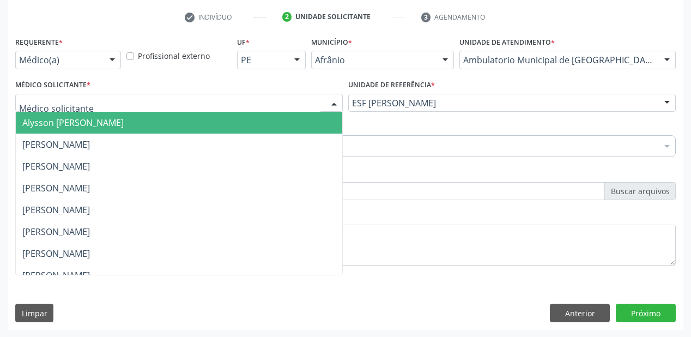
click at [54, 117] on span "Alysson [PERSON_NAME]" at bounding box center [72, 123] width 101 height 12
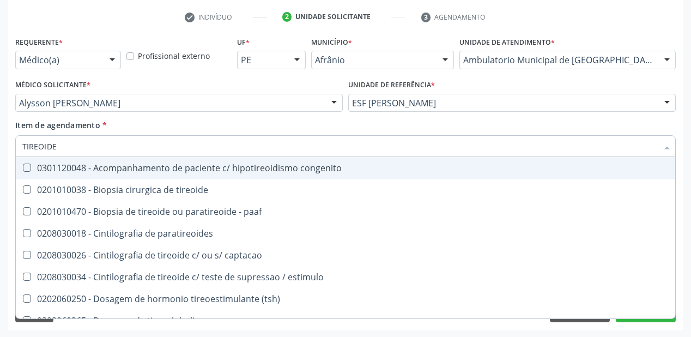
type input "TIREOIDE"
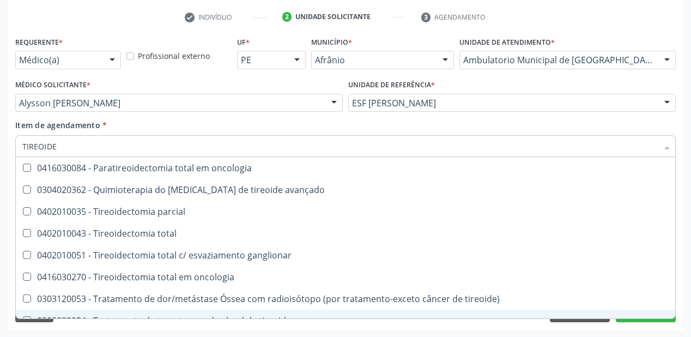
scroll to position [209, 0]
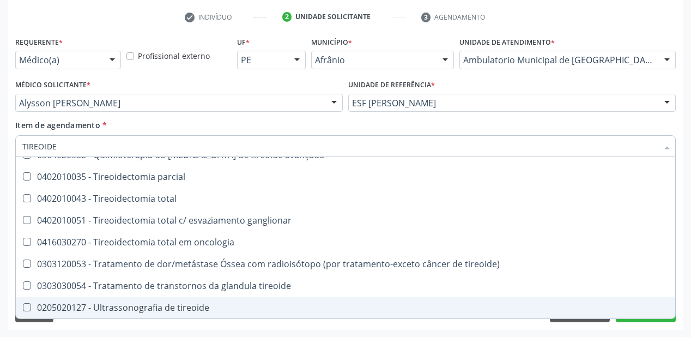
click at [121, 304] on div "0205020127 - Ultrassonografia de tireoide" at bounding box center [345, 307] width 646 height 9
click at [161, 304] on div "0205020127 - Ultrassonografia de tireoide" at bounding box center [345, 307] width 646 height 9
click at [163, 306] on div "0205020127 - Ultrassonografia de tireoide" at bounding box center [345, 307] width 646 height 9
checkbox tireoide "true"
click at [124, 324] on div "Requerente * Médico(a) Médico(a) Enfermeiro(a) Paciente Nenhum resultado encont…" at bounding box center [346, 182] width 676 height 296
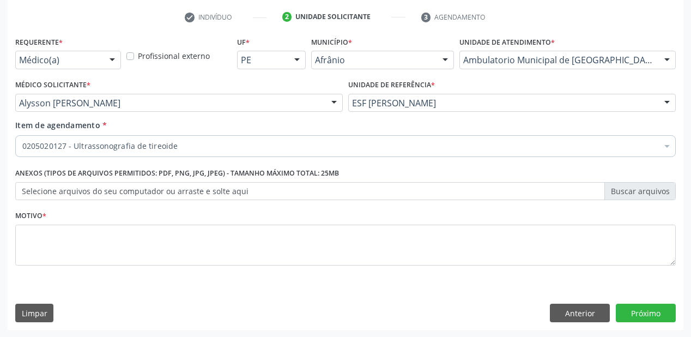
scroll to position [0, 0]
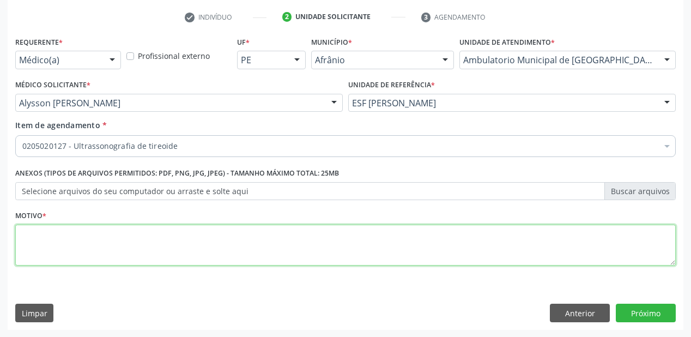
click at [84, 254] on textarea at bounding box center [345, 245] width 660 height 41
type textarea "-"
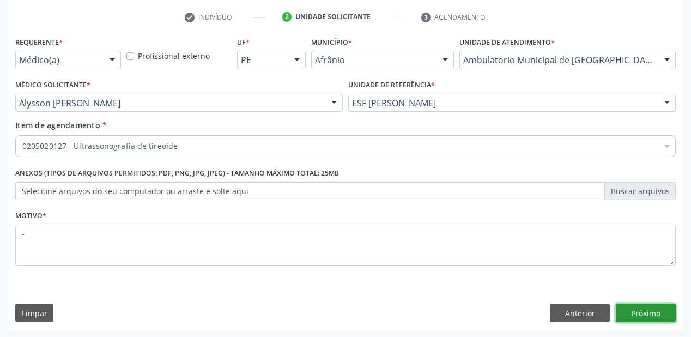
click at [645, 310] on button "Próximo" at bounding box center [646, 313] width 60 height 19
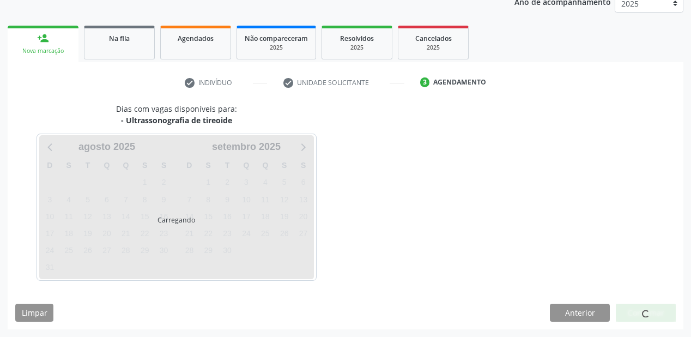
scroll to position [137, 0]
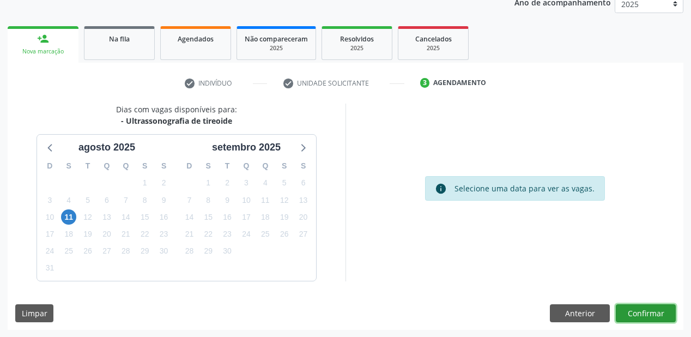
click at [628, 310] on button "Confirmar" at bounding box center [646, 313] width 60 height 19
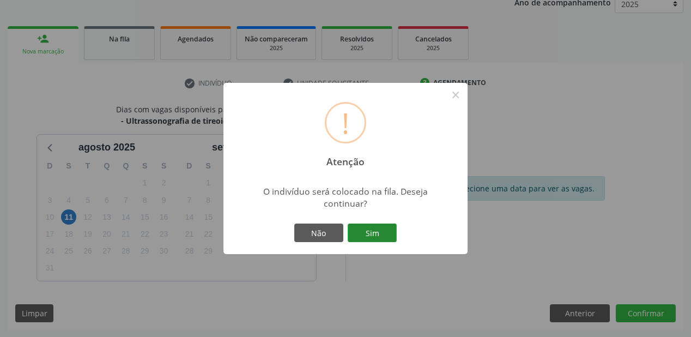
click at [371, 233] on button "Sim" at bounding box center [372, 232] width 49 height 19
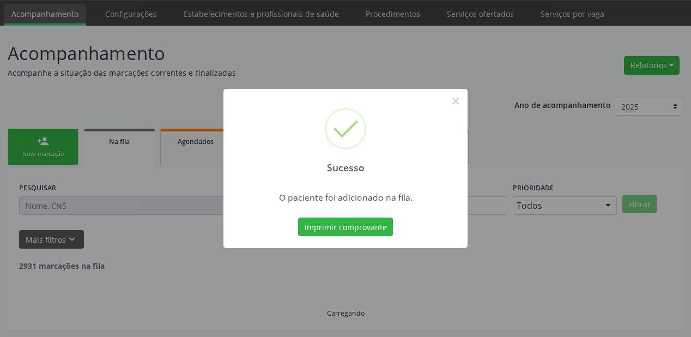
scroll to position [22, 0]
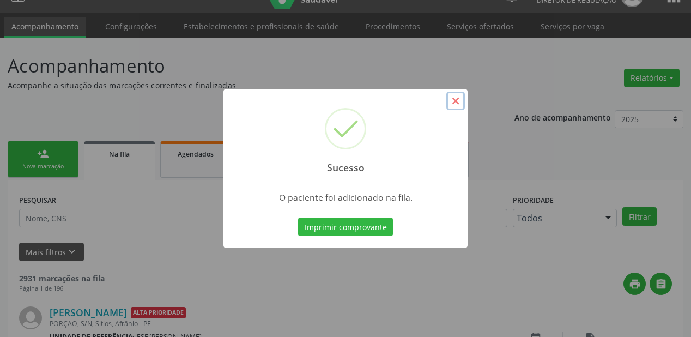
click at [461, 102] on button "×" at bounding box center [455, 101] width 19 height 19
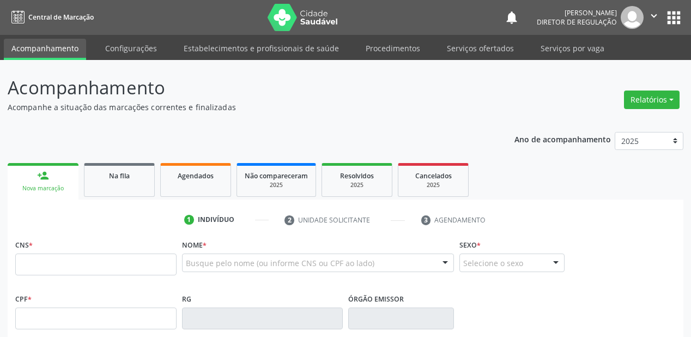
click at [186, 257] on input "text" at bounding box center [186, 268] width 0 height 22
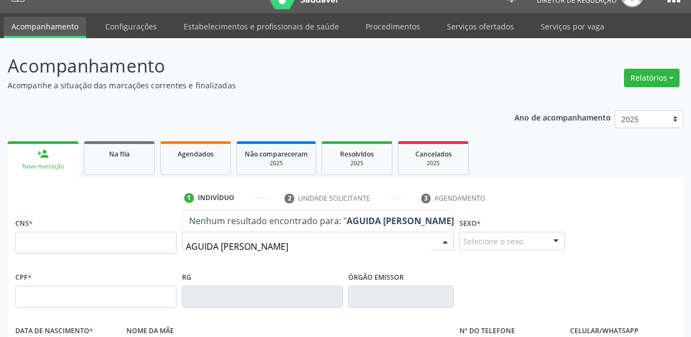
type input "AGUIDA MARIA"
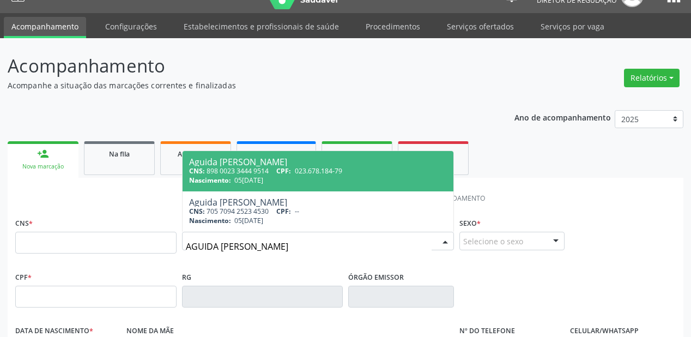
click at [282, 180] on div "Nascimento: 05/03/1944" at bounding box center [318, 179] width 258 height 9
type input "898 0023 3444 9514"
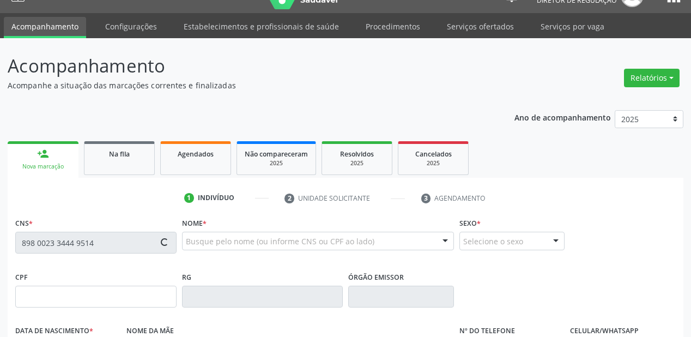
type input "023.678.184-79"
type input "05/03/1944"
type input "Maria José da Purificação Coelho"
type input "(87) 98867-8762"
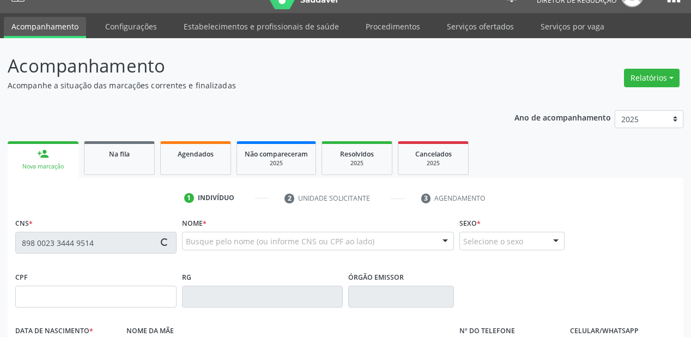
type input "237"
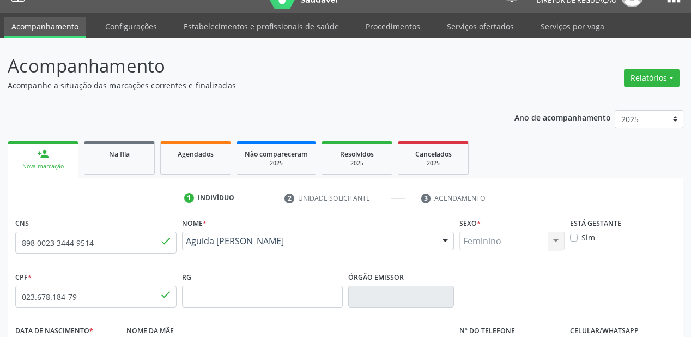
scroll to position [253, 0]
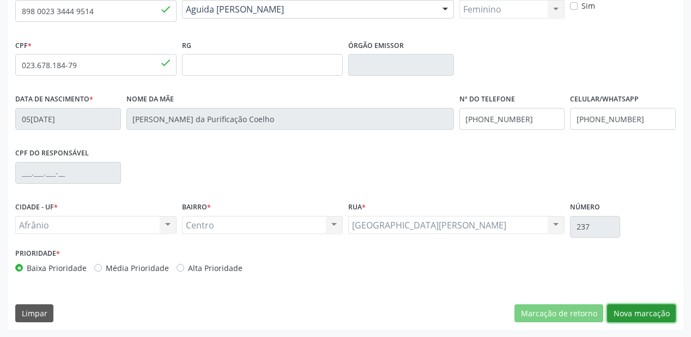
click at [635, 312] on button "Nova marcação" at bounding box center [641, 313] width 69 height 19
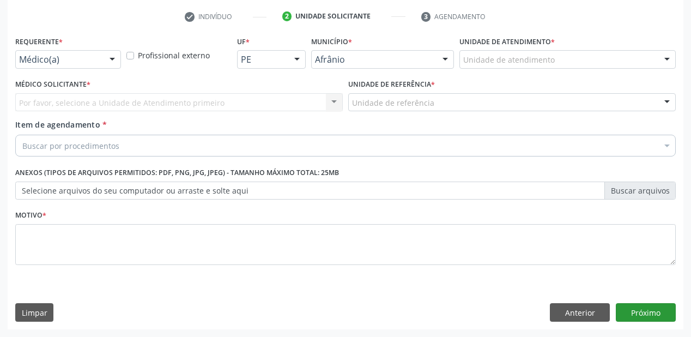
scroll to position [203, 0]
click at [482, 69] on div "Unidade de atendimento * Unidade de atendimento Academia da Saude de Afranio Ac…" at bounding box center [568, 55] width 222 height 43
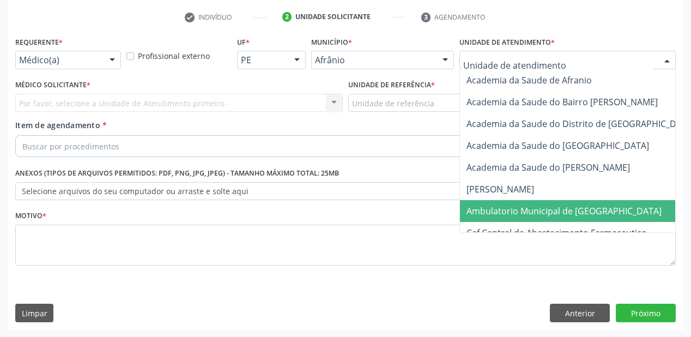
drag, startPoint x: 480, startPoint y: 208, endPoint x: 416, endPoint y: 142, distance: 91.7
click at [480, 205] on span "Ambulatorio Municipal de [GEOGRAPHIC_DATA]" at bounding box center [563, 211] width 195 height 12
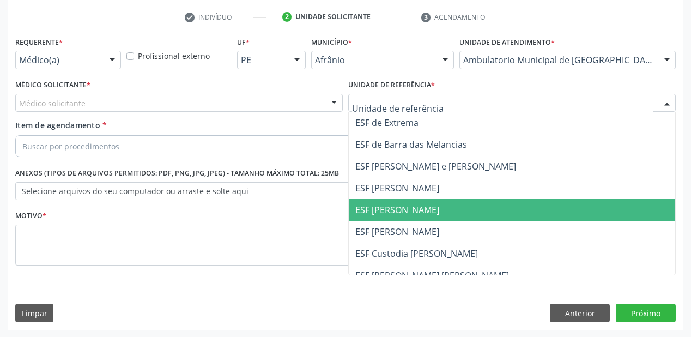
click at [388, 215] on span "ESF [PERSON_NAME]" at bounding box center [397, 210] width 84 height 12
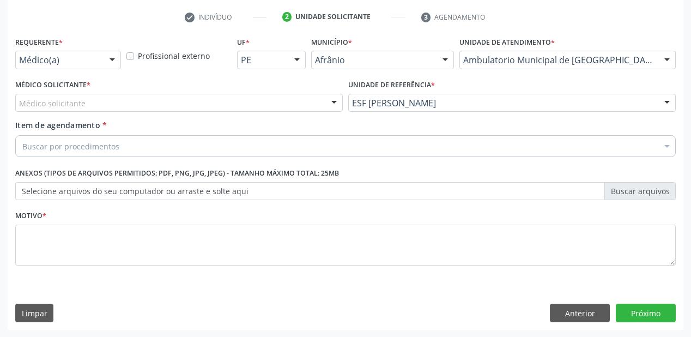
drag, startPoint x: 77, startPoint y: 108, endPoint x: 73, endPoint y: 122, distance: 14.1
click at [76, 112] on div "Médico solicitante [PERSON_NAME] [PERSON_NAME] [PERSON_NAME] Reis [PERSON_NAME]…" at bounding box center [178, 103] width 327 height 19
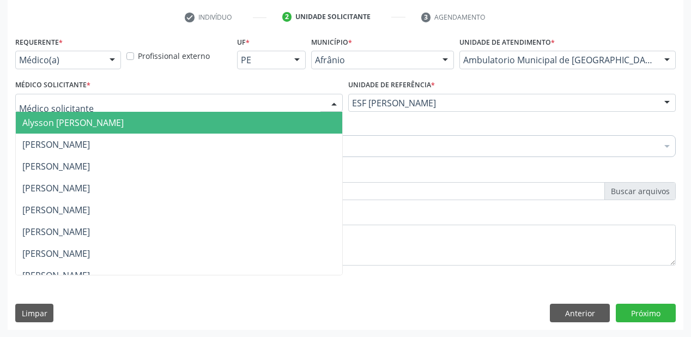
drag, startPoint x: 73, startPoint y: 122, endPoint x: 71, endPoint y: 130, distance: 7.9
click at [73, 123] on span "Alysson [PERSON_NAME]" at bounding box center [72, 123] width 101 height 12
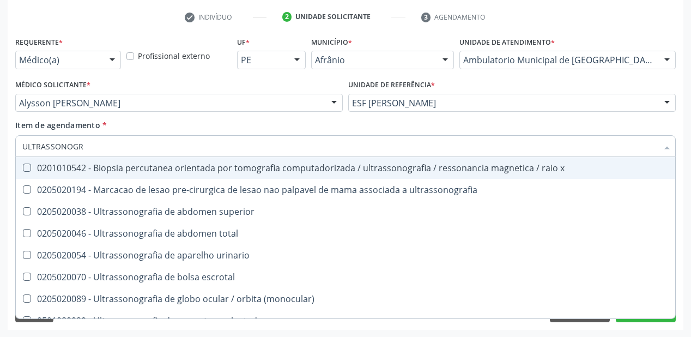
type input "ULTRASSONOGRA"
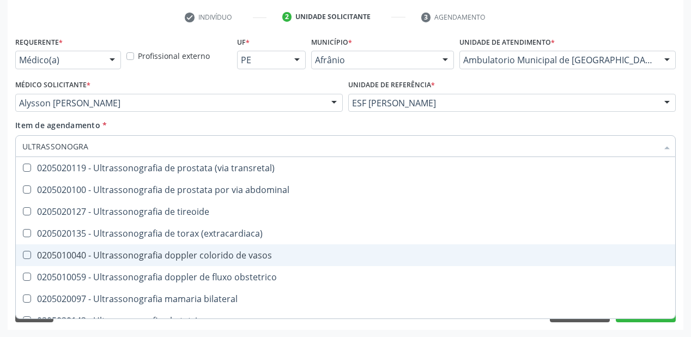
scroll to position [218, 0]
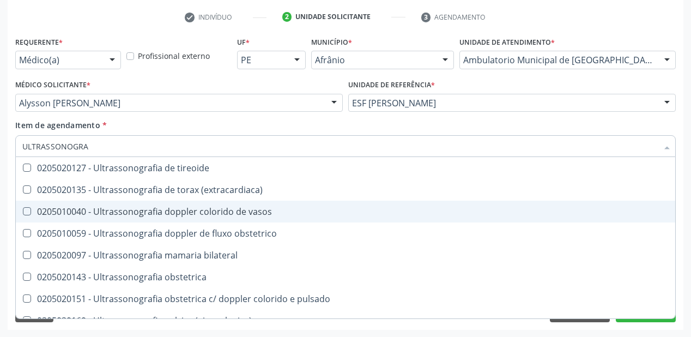
click at [160, 216] on div "0205010040 - Ultrassonografia doppler colorido de vasos" at bounding box center [345, 211] width 646 height 9
checkbox vasos "true"
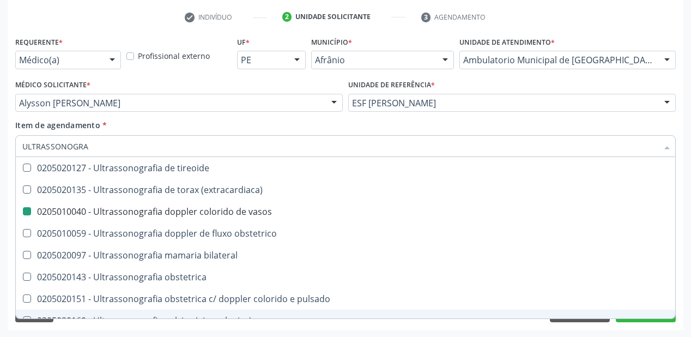
click at [62, 327] on div "Requerente * Médico(a) Médico(a) Enfermeiro(a) Paciente Nenhum resultado encont…" at bounding box center [346, 182] width 676 height 296
click at [50, 326] on div "Requerente * Médico(a) Médico(a) Enfermeiro(a) Paciente Nenhum resultado encont…" at bounding box center [346, 182] width 676 height 296
click at [49, 325] on div "Requerente * Médico(a) Médico(a) Enfermeiro(a) Paciente Nenhum resultado encont…" at bounding box center [346, 182] width 676 height 296
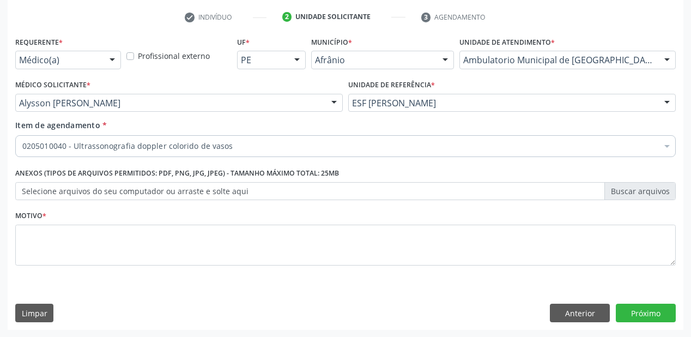
click at [49, 325] on div "Requerente * Médico(a) Médico(a) Enfermeiro(a) Paciente Nenhum resultado encont…" at bounding box center [346, 182] width 676 height 296
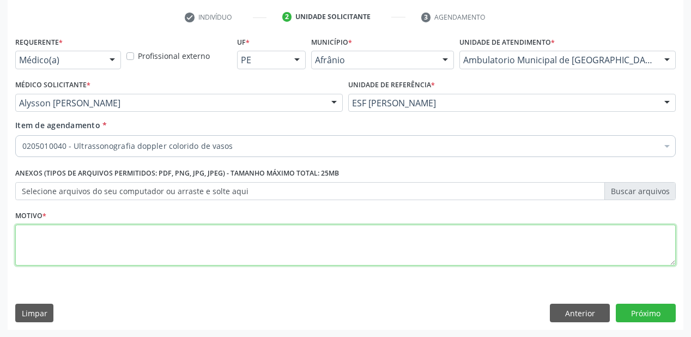
click at [72, 250] on textarea at bounding box center [345, 245] width 660 height 41
type textarea "´PARESTESIA"
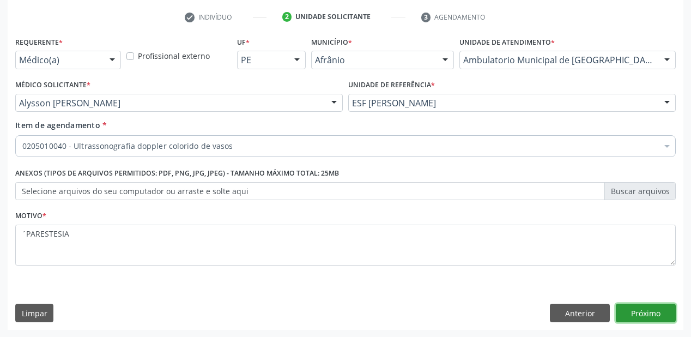
click at [626, 318] on button "Próximo" at bounding box center [646, 313] width 60 height 19
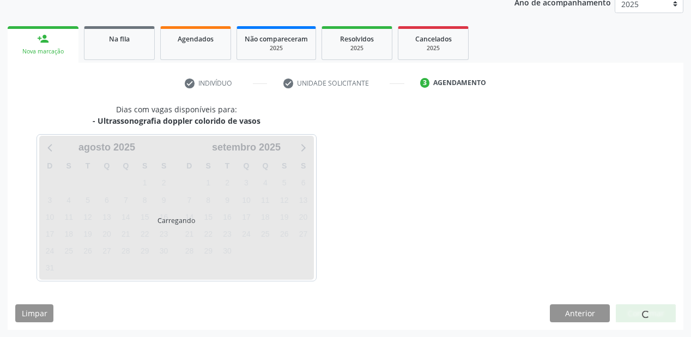
scroll to position [168, 0]
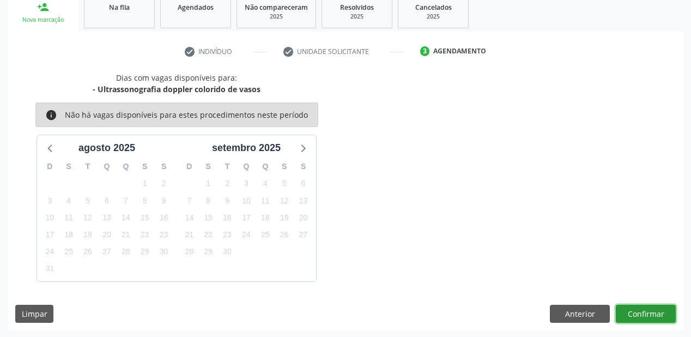
click at [636, 313] on button "Confirmar" at bounding box center [646, 314] width 60 height 19
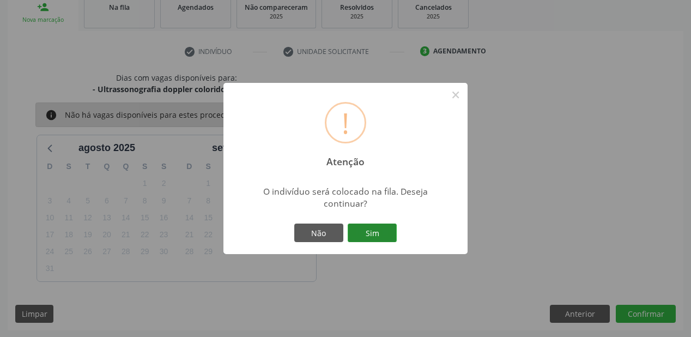
click at [384, 236] on button "Sim" at bounding box center [372, 232] width 49 height 19
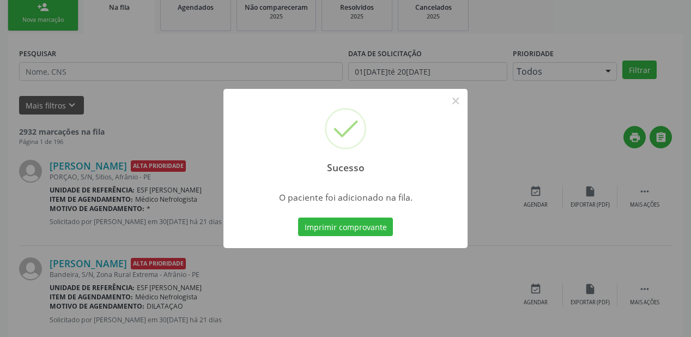
scroll to position [22, 0]
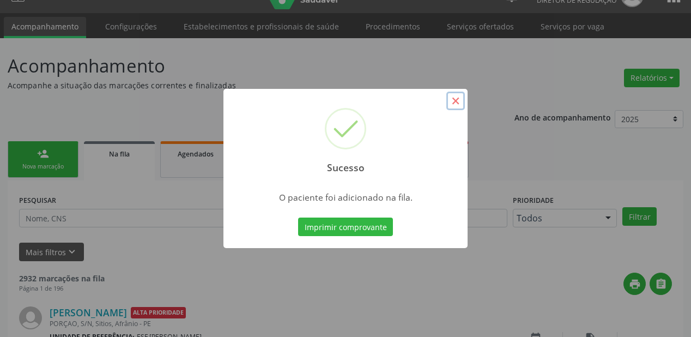
click at [453, 106] on button "×" at bounding box center [455, 101] width 19 height 19
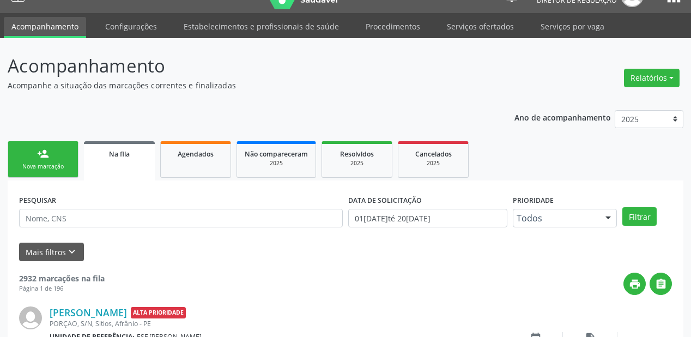
click at [54, 161] on link "person_add Nova marcação" at bounding box center [43, 159] width 71 height 37
click at [55, 167] on div "Nova marcação" at bounding box center [43, 166] width 54 height 8
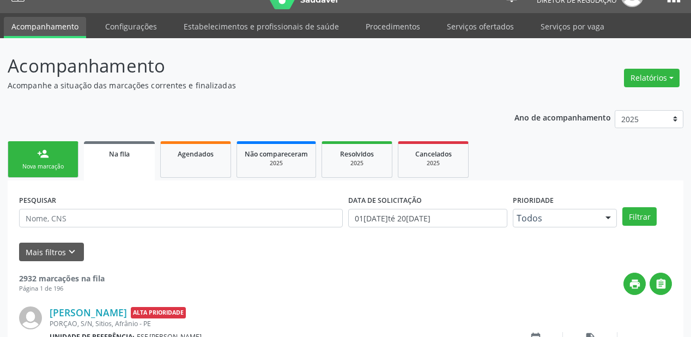
click at [55, 167] on div "Nova marcação" at bounding box center [43, 166] width 54 height 8
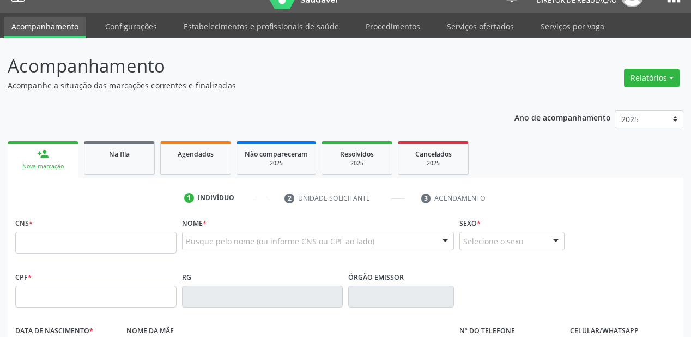
click at [55, 167] on div "Nova marcação" at bounding box center [43, 166] width 56 height 8
click at [57, 235] on input "text" at bounding box center [95, 243] width 161 height 22
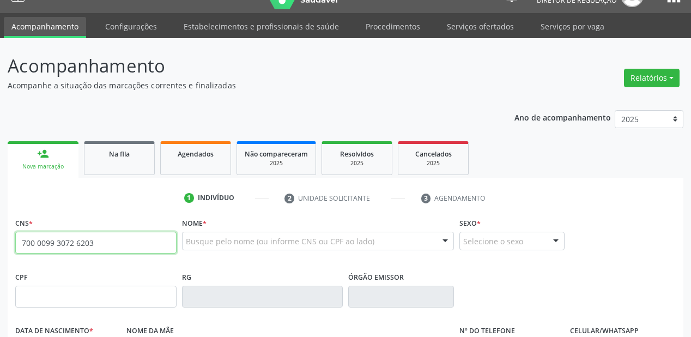
type input "700 0099 3072 6203"
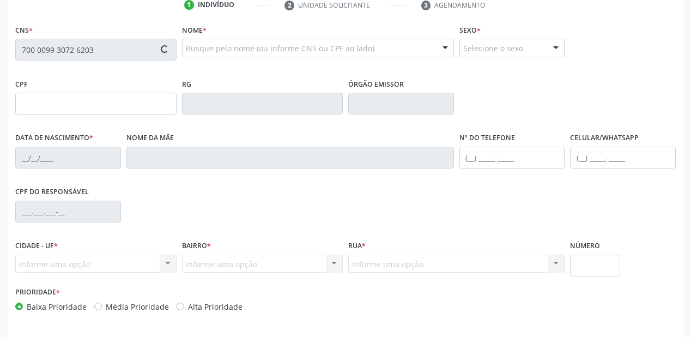
type input "104.403.954-02"
type input "13/02/1991"
type input "Elizabeth Gomes Lucas da Silva"
type input "(87) 98851-2884"
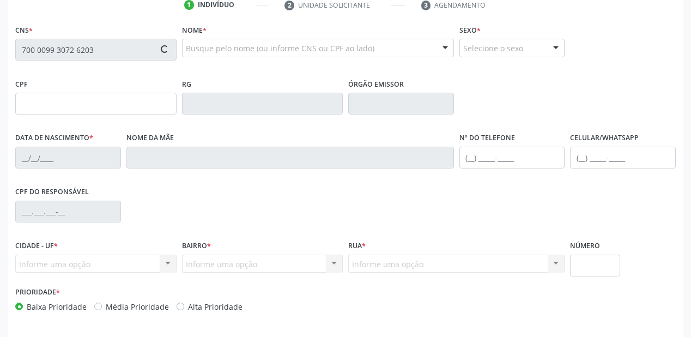
type input "S/N"
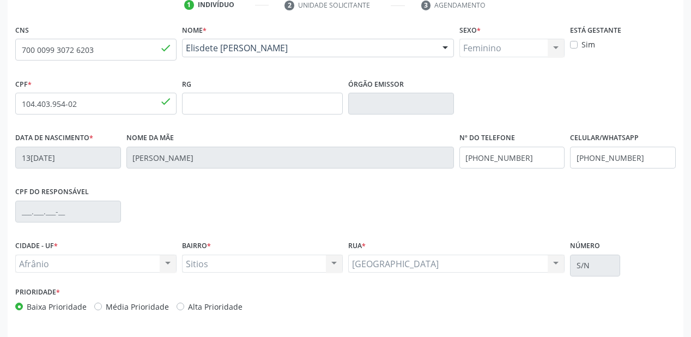
scroll to position [253, 0]
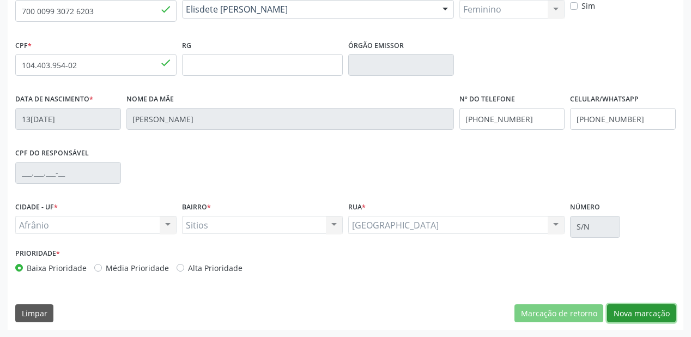
click at [626, 310] on button "Nova marcação" at bounding box center [641, 313] width 69 height 19
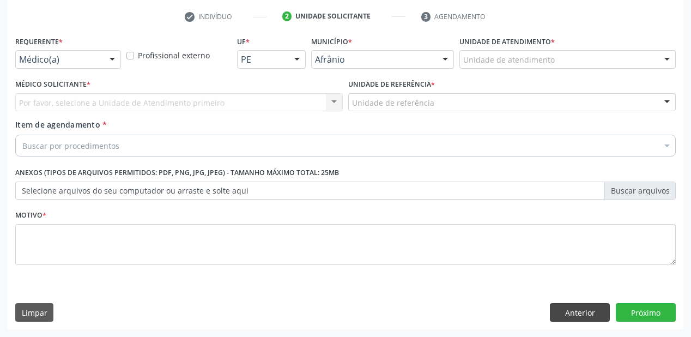
scroll to position [203, 0]
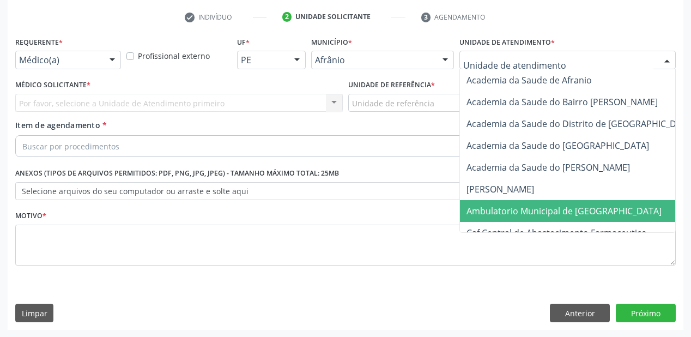
click at [489, 203] on span "Ambulatorio Municipal de [GEOGRAPHIC_DATA]" at bounding box center [593, 211] width 266 height 22
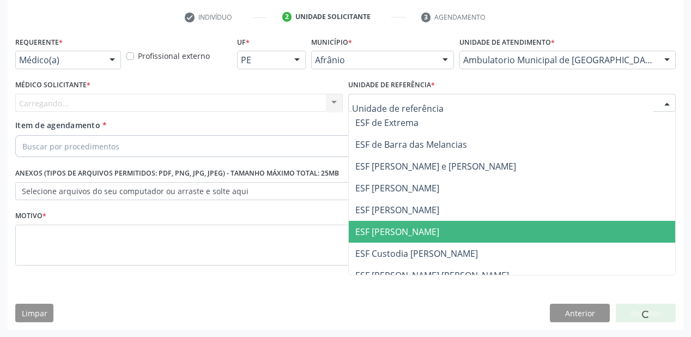
click at [387, 228] on span "ESF [PERSON_NAME]" at bounding box center [397, 232] width 84 height 12
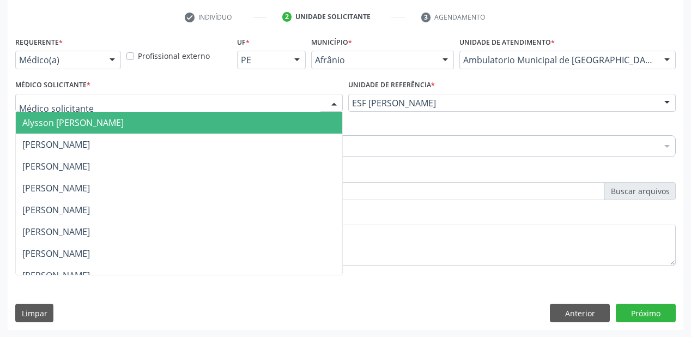
click at [50, 128] on span "Alysson [PERSON_NAME]" at bounding box center [72, 123] width 101 height 12
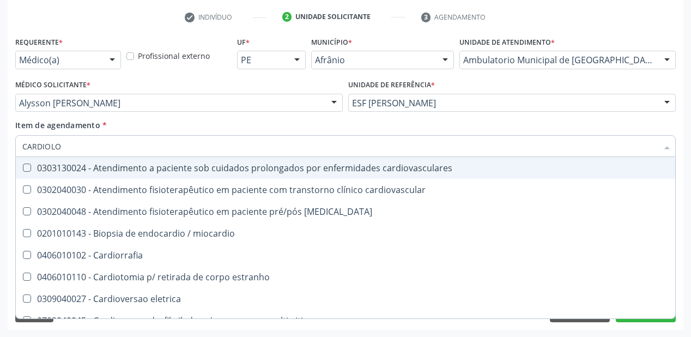
type input "CARDIOLOG"
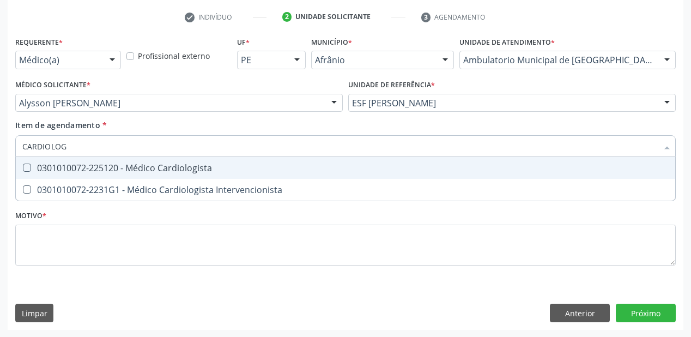
click at [61, 167] on div "0301010072-225120 - Médico Cardiologista" at bounding box center [345, 167] width 646 height 9
checkbox Cardiologista "true"
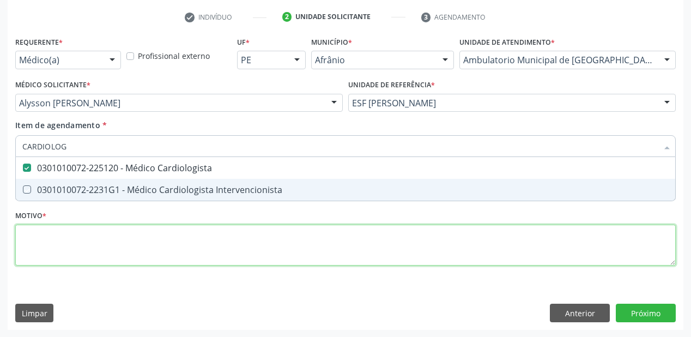
click at [32, 240] on div "Requerente * Médico(a) Médico(a) Enfermeiro(a) Paciente Nenhum resultado encont…" at bounding box center [345, 157] width 660 height 247
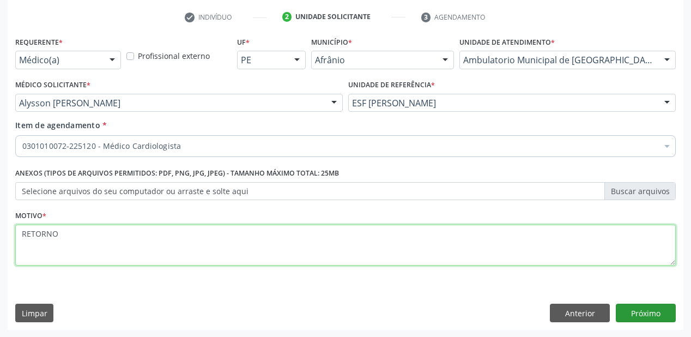
scroll to position [0, 0]
type textarea "RETORNO"
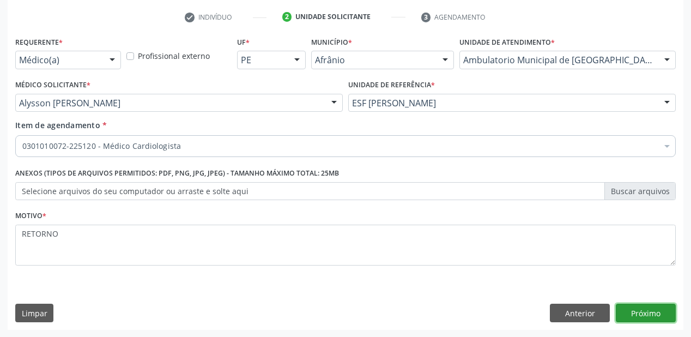
click at [623, 309] on button "Próximo" at bounding box center [646, 313] width 60 height 19
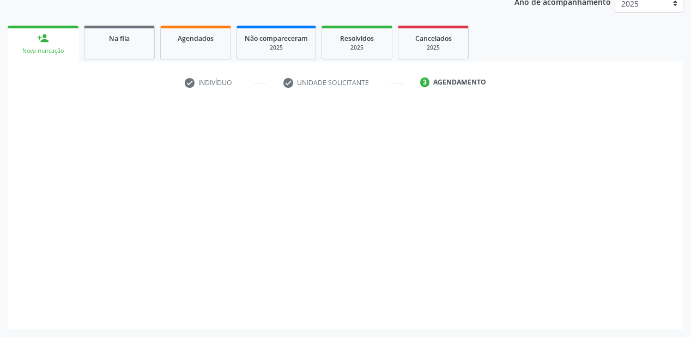
click at [627, 310] on div at bounding box center [646, 313] width 60 height 19
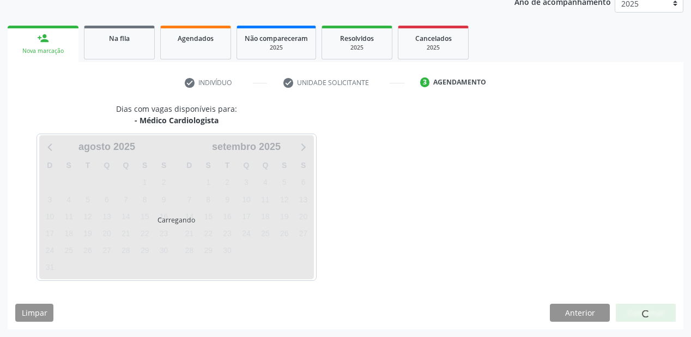
scroll to position [137, 0]
click at [627, 310] on div at bounding box center [646, 313] width 60 height 19
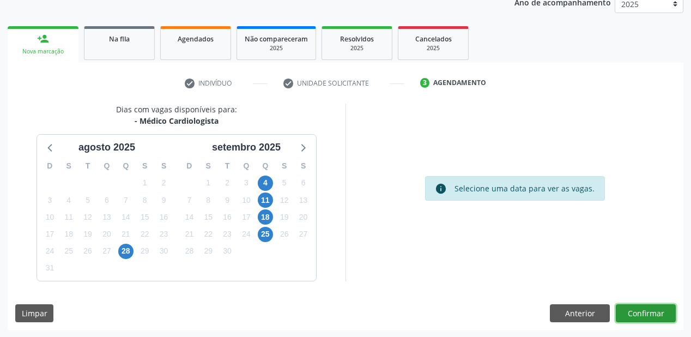
click at [630, 312] on button "Confirmar" at bounding box center [646, 313] width 60 height 19
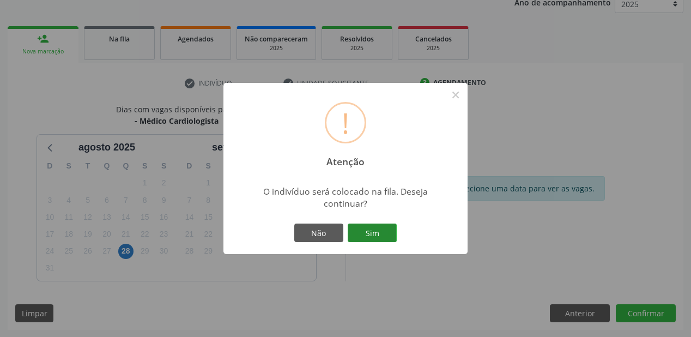
click at [377, 232] on button "Sim" at bounding box center [372, 232] width 49 height 19
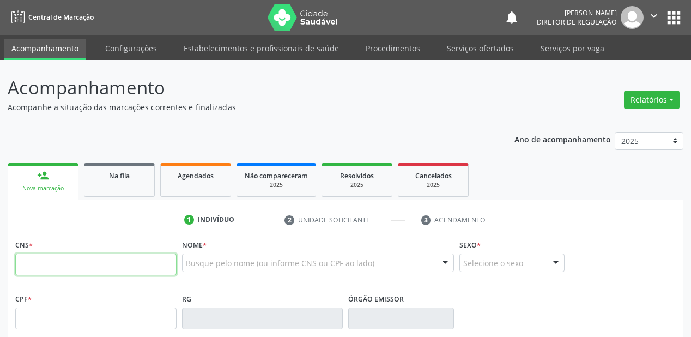
click at [120, 268] on input "text" at bounding box center [95, 264] width 161 height 22
type input "705 0028 0495 3950"
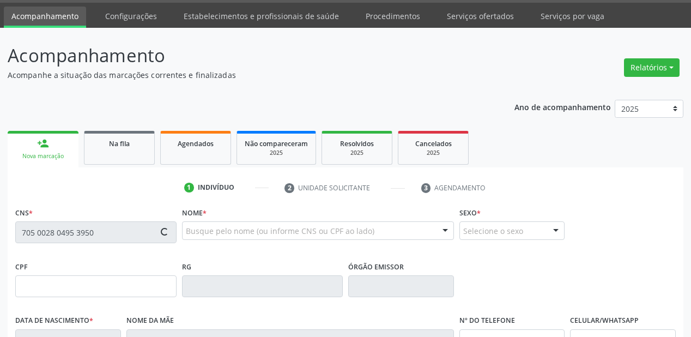
type input "121.304.404-95"
type input "25[DATE]"
type input "[PERSON_NAME]"
type input "[PHONE_NUMBER]"
type input "055.712.234-13"
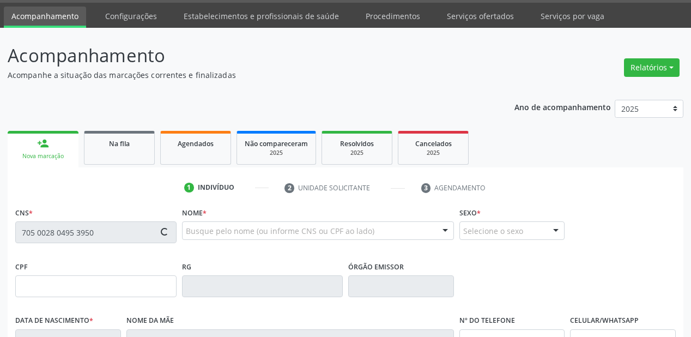
type input "970"
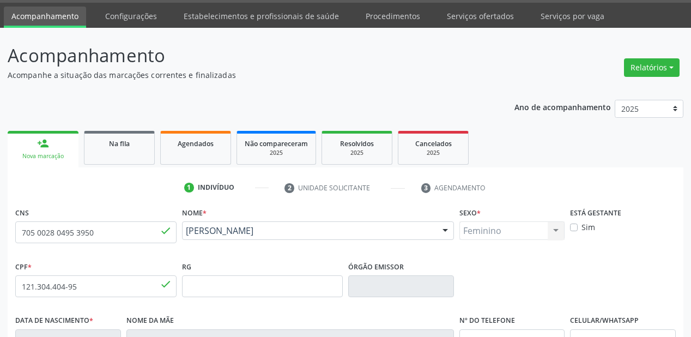
scroll to position [253, 0]
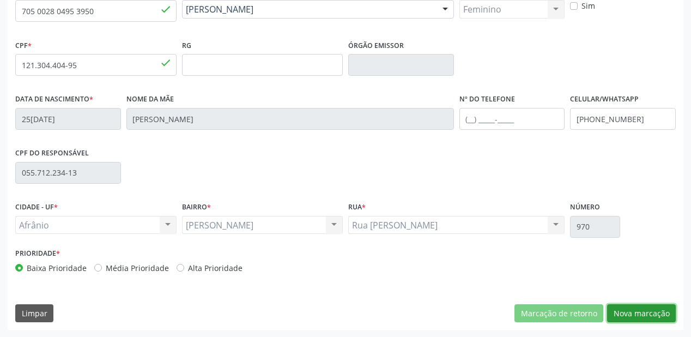
click at [630, 314] on button "Nova marcação" at bounding box center [641, 313] width 69 height 19
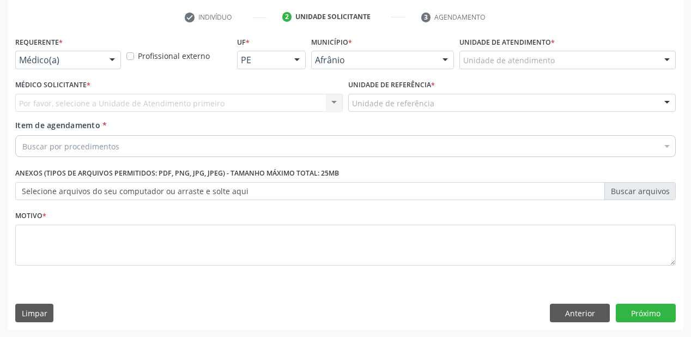
drag, startPoint x: 480, startPoint y: 62, endPoint x: 480, endPoint y: 112, distance: 50.1
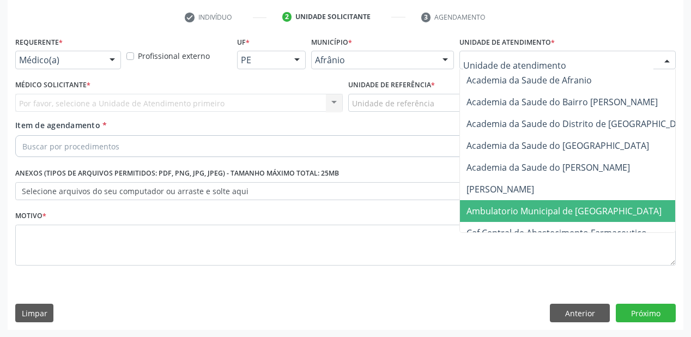
drag, startPoint x: 477, startPoint y: 204, endPoint x: 456, endPoint y: 173, distance: 37.9
click at [477, 203] on span "Ambulatorio Municipal de [GEOGRAPHIC_DATA]" at bounding box center [593, 211] width 266 height 22
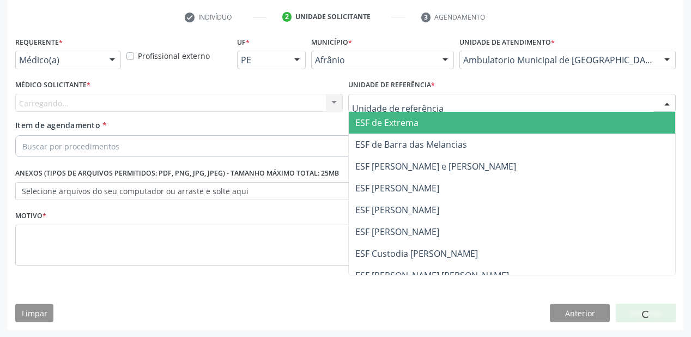
drag, startPoint x: 396, startPoint y: 106, endPoint x: 396, endPoint y: 147, distance: 40.9
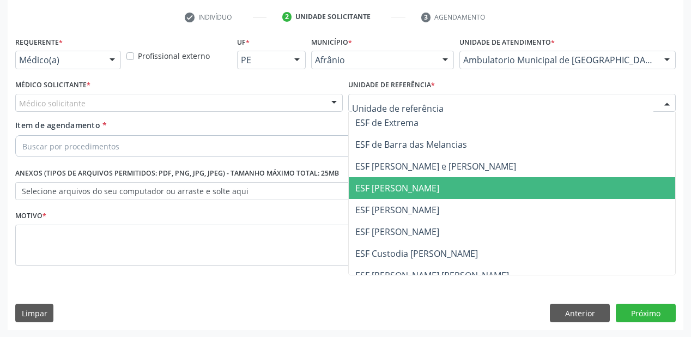
click at [395, 177] on span "ESF [PERSON_NAME]" at bounding box center [512, 188] width 326 height 22
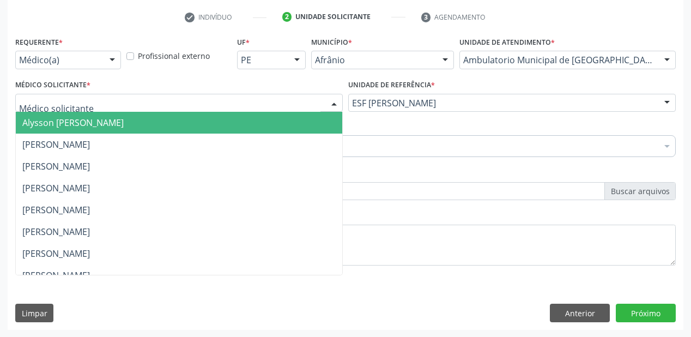
click at [70, 125] on span "Alysson [PERSON_NAME]" at bounding box center [72, 123] width 101 height 12
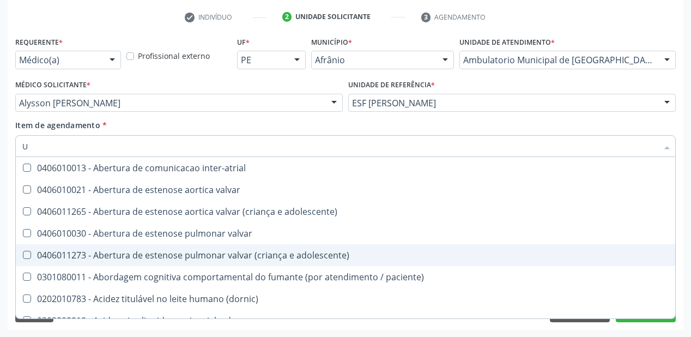
scroll to position [0, 0]
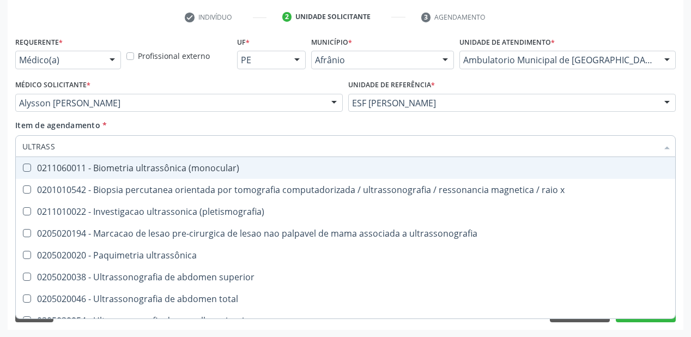
type input "ULTRASSO"
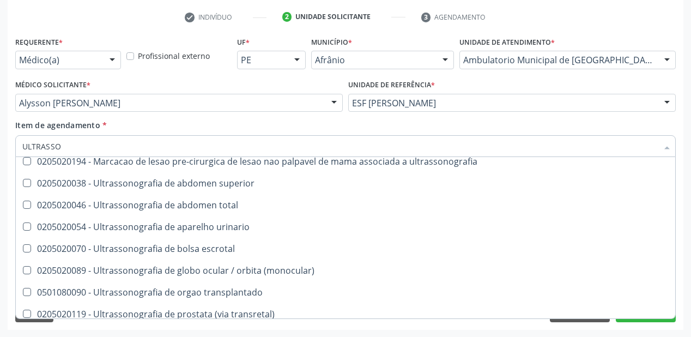
scroll to position [35, 0]
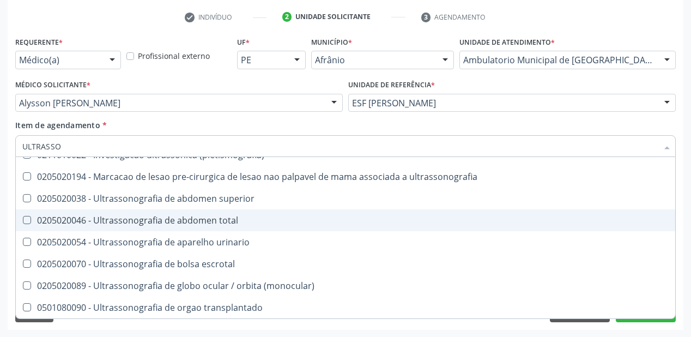
click at [150, 222] on div "0205020046 - Ultrassonografia de abdomen total" at bounding box center [345, 220] width 646 height 9
checkbox total "true"
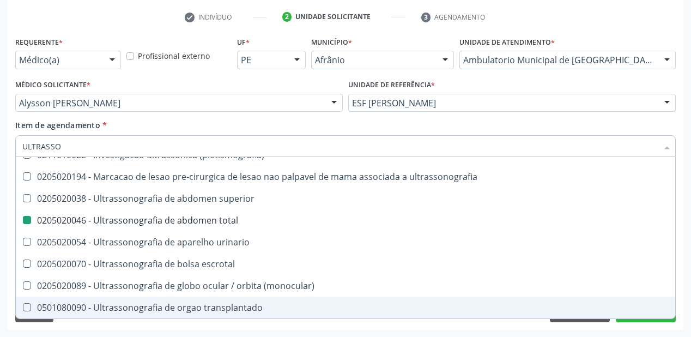
click at [84, 323] on div "Requerente * Médico(a) Médico(a) Enfermeiro(a) Paciente Nenhum resultado encont…" at bounding box center [346, 182] width 676 height 296
checkbox \(pletismografia\) "true"
checkbox total "false"
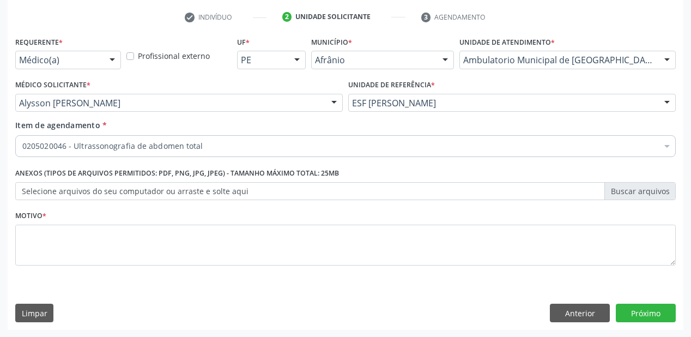
scroll to position [0, 0]
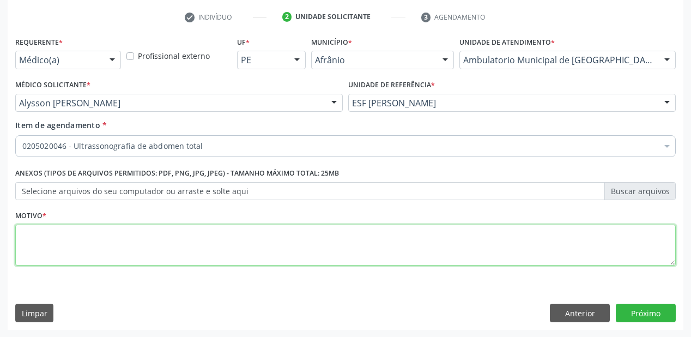
click at [31, 244] on textarea at bounding box center [345, 245] width 660 height 41
type textarea "CALCULOSE NO RIN"
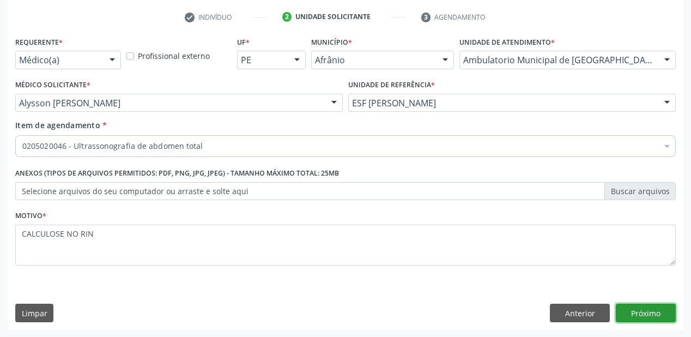
click at [646, 312] on button "Próximo" at bounding box center [646, 313] width 60 height 19
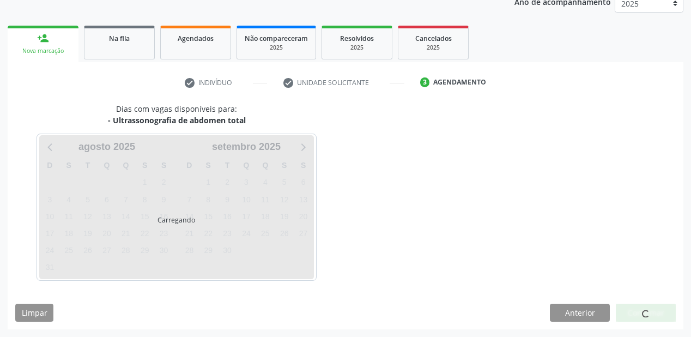
scroll to position [137, 0]
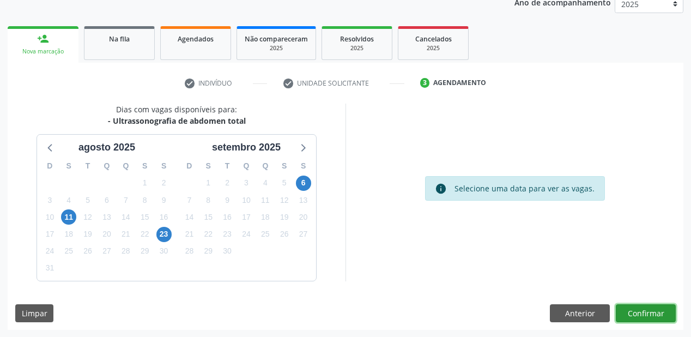
click at [649, 315] on button "Confirmar" at bounding box center [646, 313] width 60 height 19
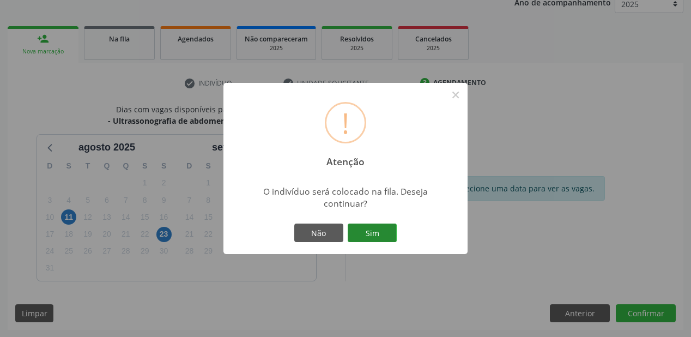
click at [373, 229] on button "Sim" at bounding box center [372, 232] width 49 height 19
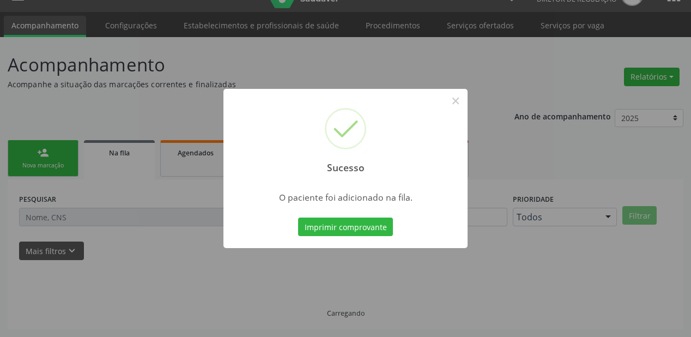
scroll to position [22, 0]
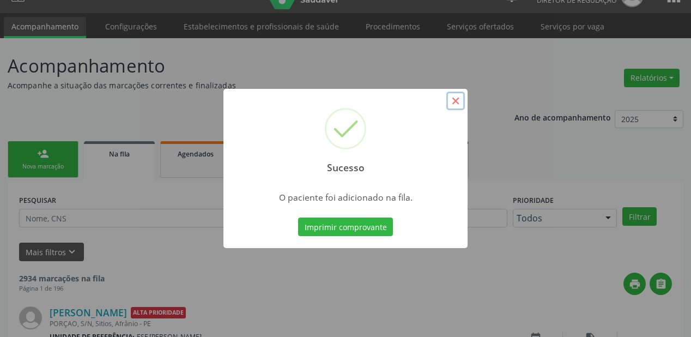
click at [456, 102] on button "×" at bounding box center [455, 101] width 19 height 19
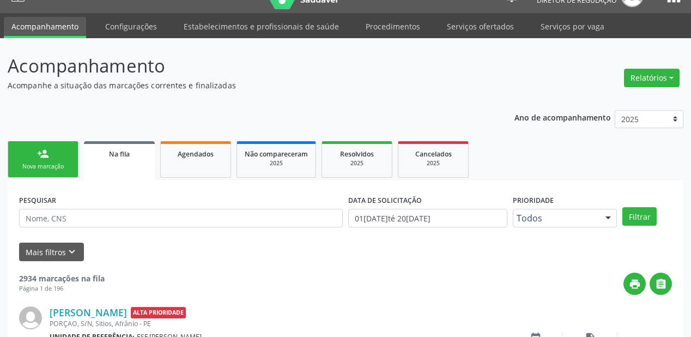
click at [58, 157] on link "person_add Nova marcação" at bounding box center [43, 159] width 71 height 37
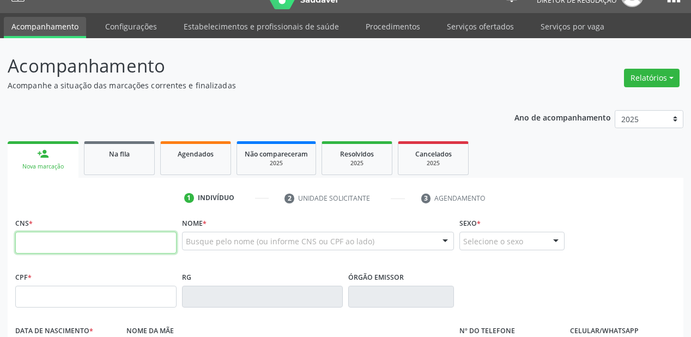
click at [54, 241] on input "text" at bounding box center [95, 243] width 161 height 22
type input "705 7004 8679 6530"
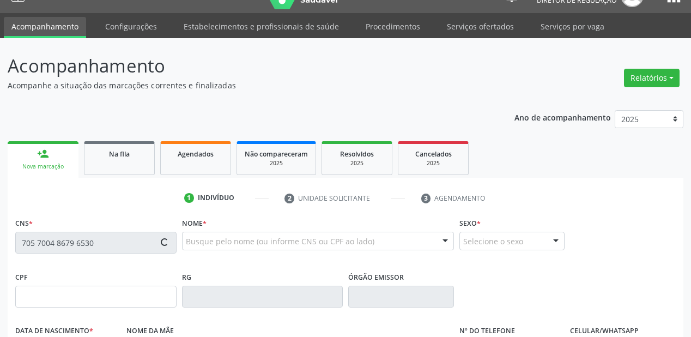
type input "046.585.374-94"
type input "23[DATE]"
type input "[PERSON_NAME]"
type input "[PHONE_NUMBER]"
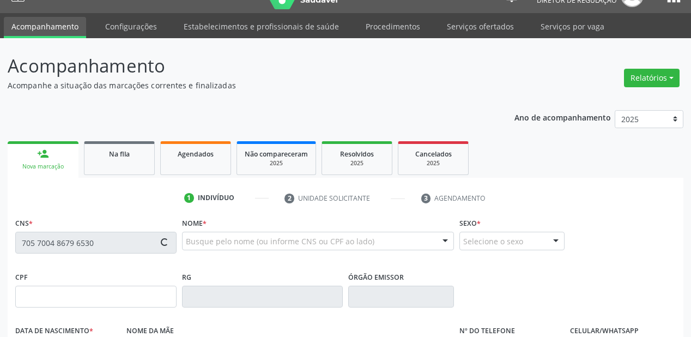
type input "S/N"
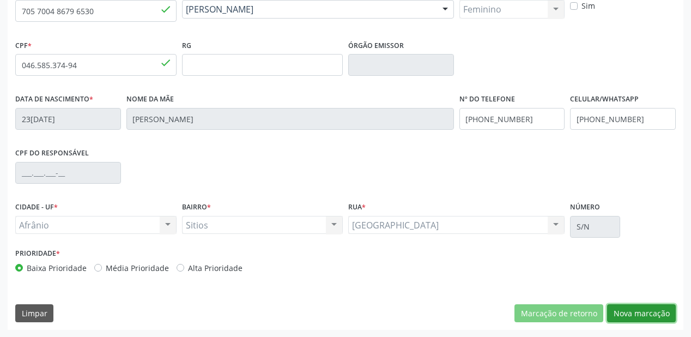
drag, startPoint x: 638, startPoint y: 310, endPoint x: 581, endPoint y: 296, distance: 58.8
click at [637, 310] on button "Nova marcação" at bounding box center [641, 313] width 69 height 19
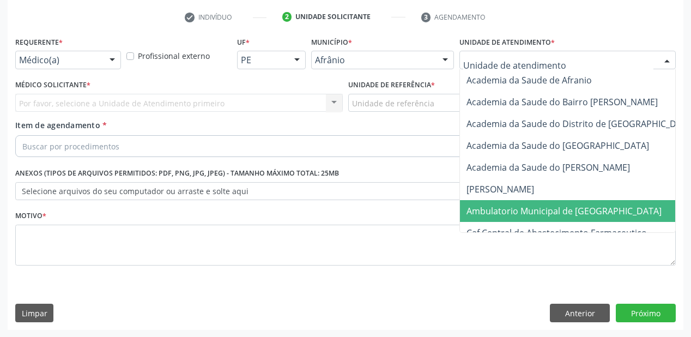
drag, startPoint x: 490, startPoint y: 204, endPoint x: 442, endPoint y: 150, distance: 72.9
click at [490, 202] on span "Ambulatorio Municipal de [GEOGRAPHIC_DATA]" at bounding box center [593, 211] width 266 height 22
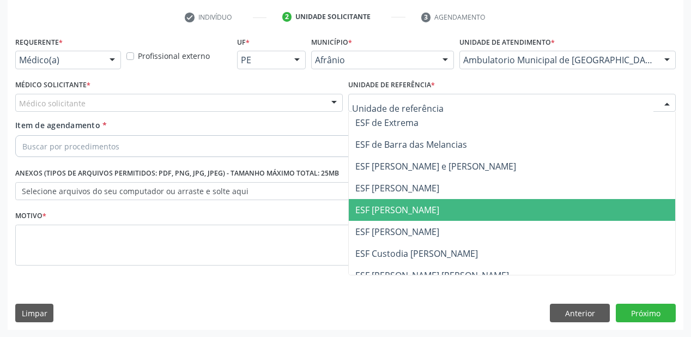
drag, startPoint x: 384, startPoint y: 219, endPoint x: 266, endPoint y: 185, distance: 122.5
click at [384, 219] on span "ESF [PERSON_NAME]" at bounding box center [512, 210] width 326 height 22
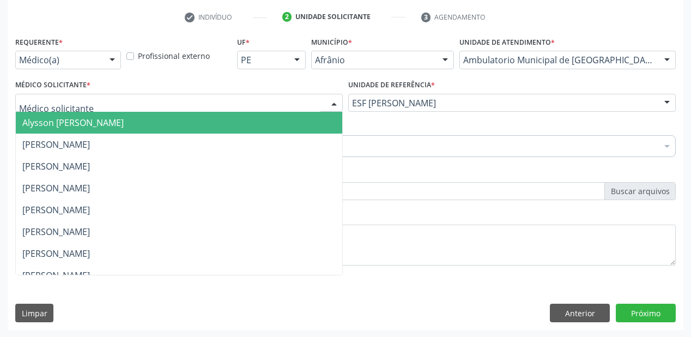
click at [41, 120] on span "Alysson [PERSON_NAME]" at bounding box center [72, 123] width 101 height 12
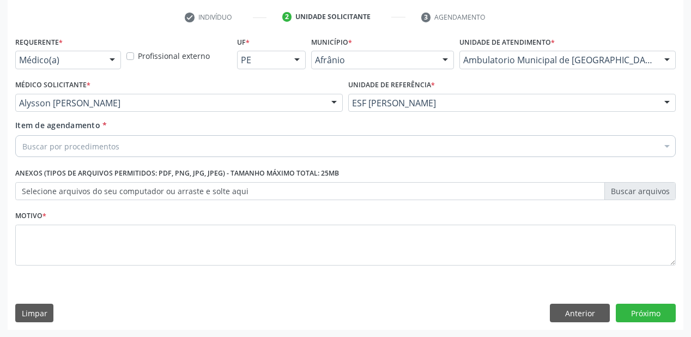
click at [41, 138] on div "Buscar por procedimentos" at bounding box center [345, 146] width 660 height 22
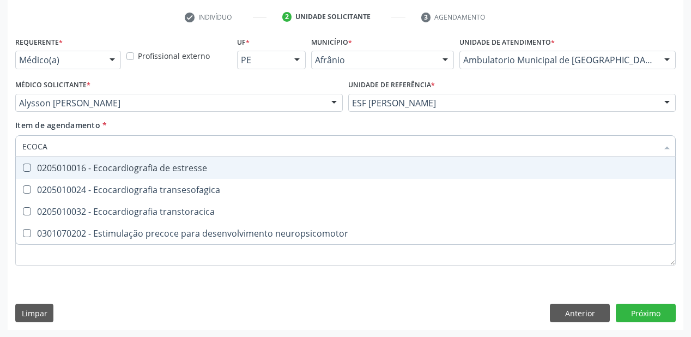
type input "ECOCAR"
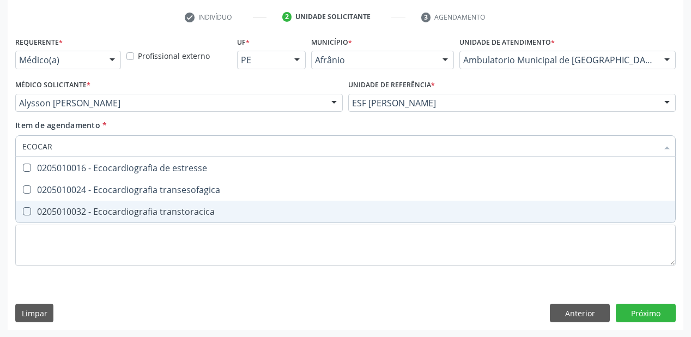
click at [209, 216] on div "0205010032 - Ecocardiografia transtoracica" at bounding box center [345, 211] width 646 height 9
checkbox transtoracica "true"
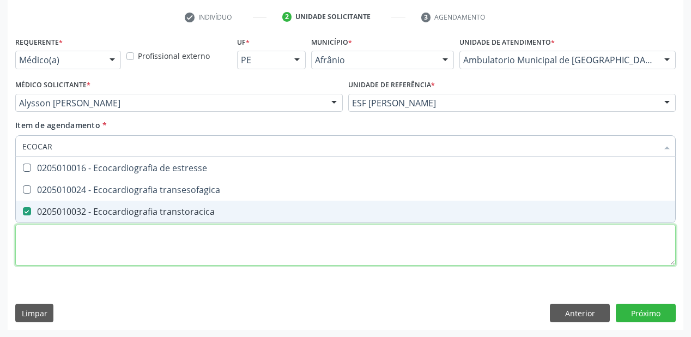
click at [76, 251] on div "Requerente * Médico(a) Médico(a) Enfermeiro(a) Paciente Nenhum resultado encont…" at bounding box center [345, 157] width 660 height 247
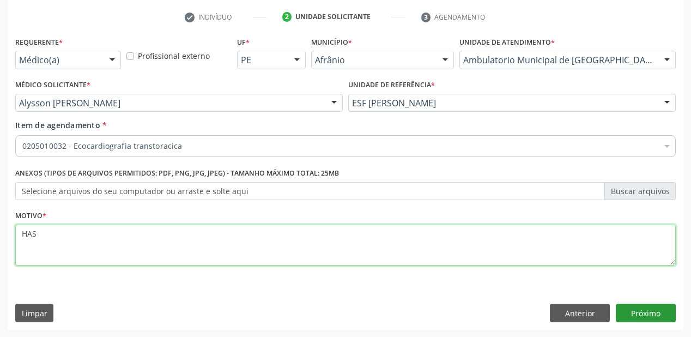
type textarea "HAS"
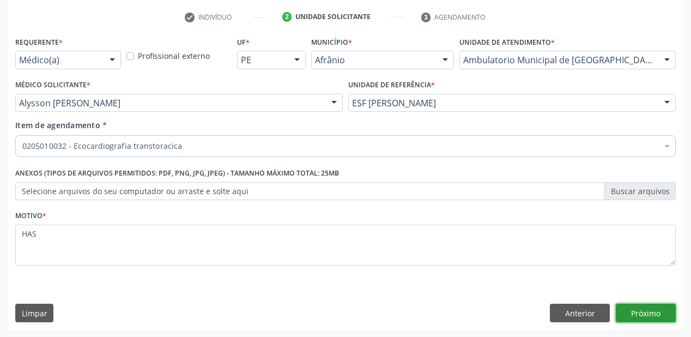
click at [628, 313] on button "Próximo" at bounding box center [646, 313] width 60 height 19
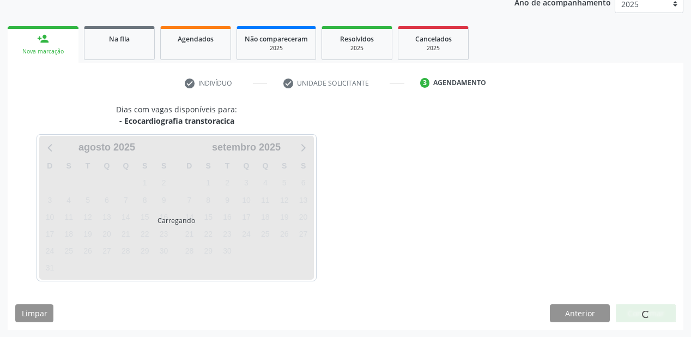
scroll to position [168, 0]
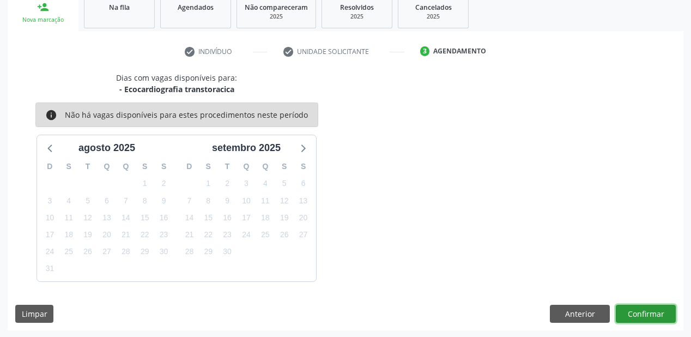
click at [635, 318] on button "Confirmar" at bounding box center [646, 314] width 60 height 19
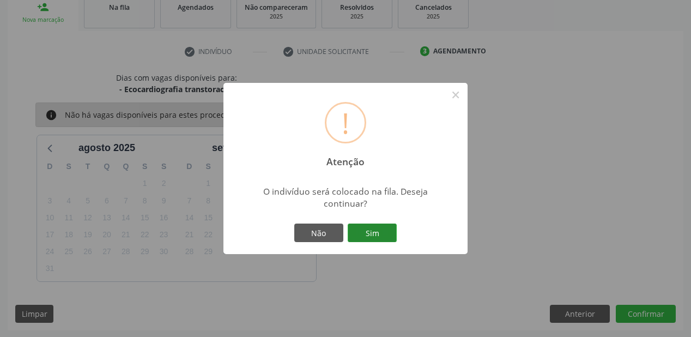
click at [377, 232] on button "Sim" at bounding box center [372, 232] width 49 height 19
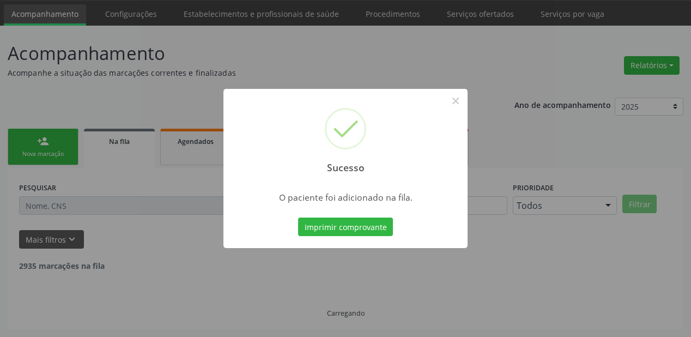
scroll to position [22, 0]
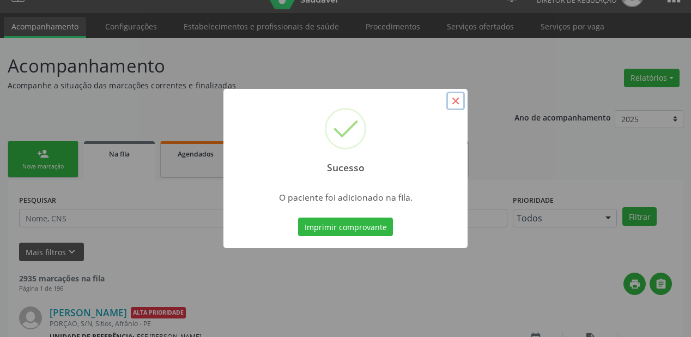
click at [453, 99] on button "×" at bounding box center [455, 101] width 19 height 19
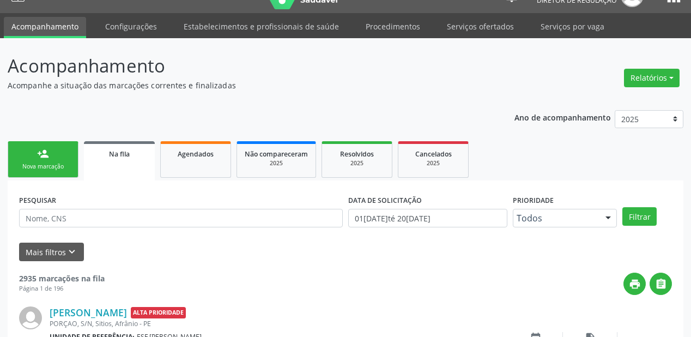
click at [51, 160] on link "person_add Nova marcação" at bounding box center [43, 159] width 71 height 37
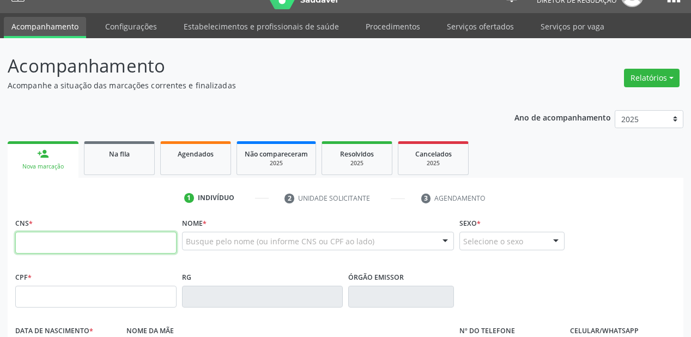
click at [43, 239] on input "text" at bounding box center [95, 243] width 161 height 22
type input "705 7004 8679 6530"
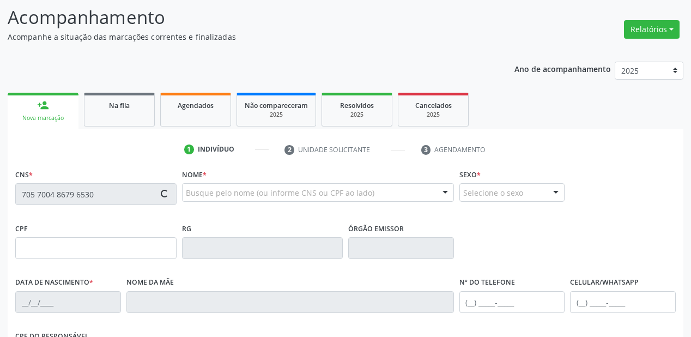
type input "046.585.374-94"
type input "23/05/1981"
type input "Rosa Rita Gomes Rodrigues"
type input "(87) 98844-6205"
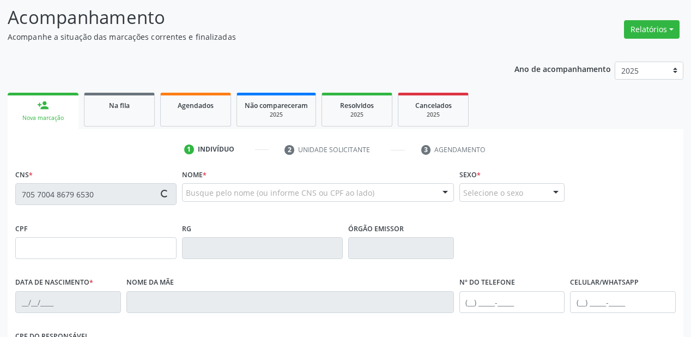
type input "S/N"
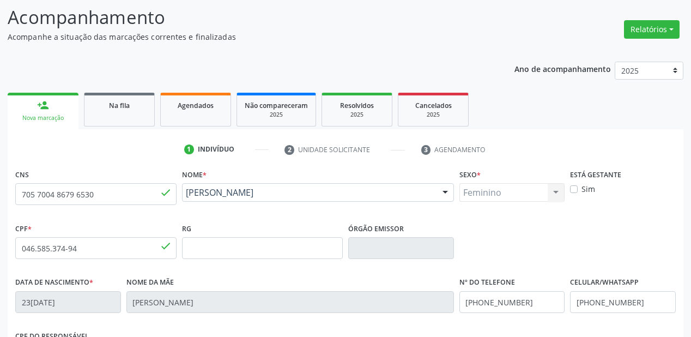
scroll to position [240, 0]
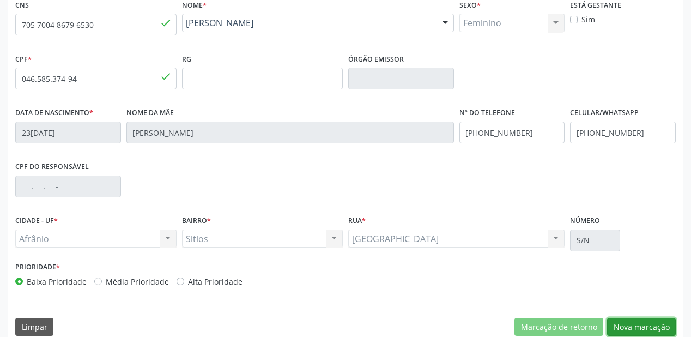
drag, startPoint x: 642, startPoint y: 324, endPoint x: 620, endPoint y: 316, distance: 23.6
click at [642, 324] on button "Nova marcação" at bounding box center [641, 327] width 69 height 19
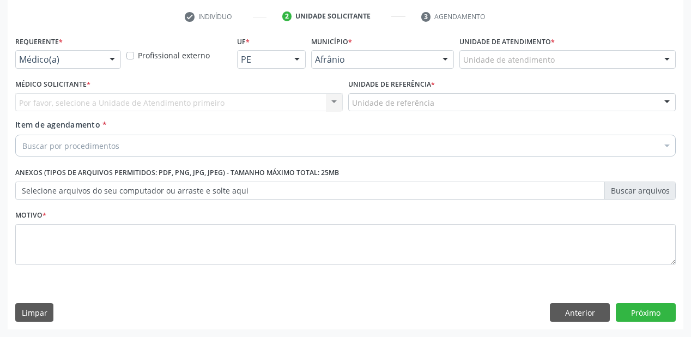
scroll to position [203, 0]
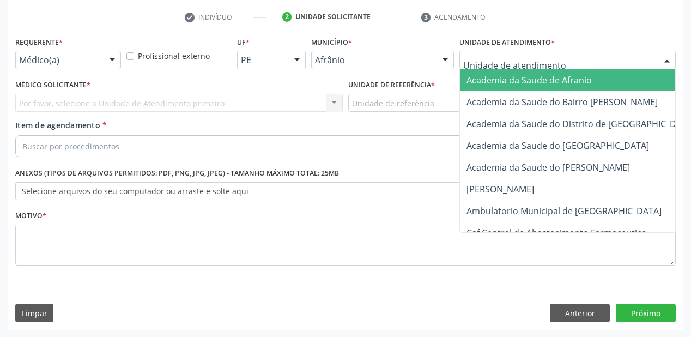
drag, startPoint x: 493, startPoint y: 61, endPoint x: 493, endPoint y: 124, distance: 62.7
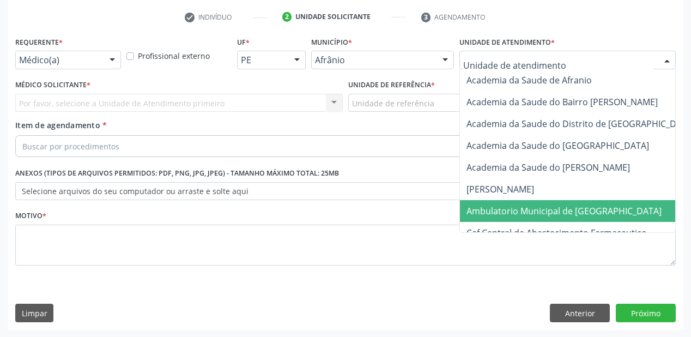
drag, startPoint x: 494, startPoint y: 208, endPoint x: 400, endPoint y: 171, distance: 101.3
click at [493, 208] on span "Ambulatorio Municipal de [GEOGRAPHIC_DATA]" at bounding box center [563, 211] width 195 height 12
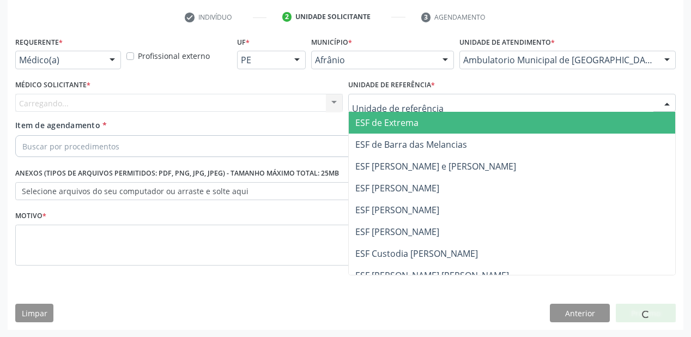
drag, startPoint x: 364, startPoint y: 102, endPoint x: 367, endPoint y: 160, distance: 58.4
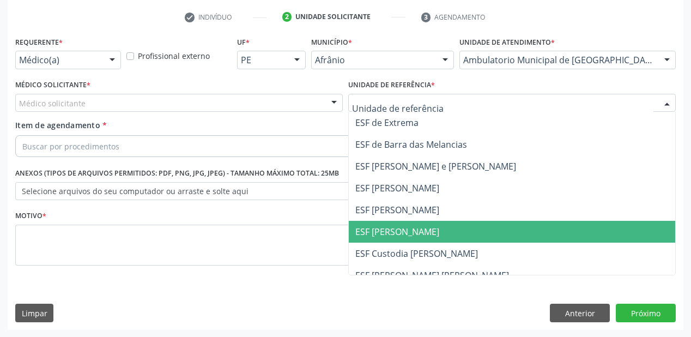
click at [367, 226] on span "ESF [PERSON_NAME]" at bounding box center [397, 232] width 84 height 12
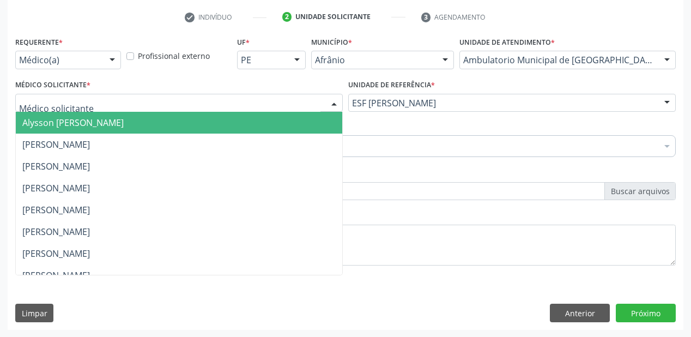
drag, startPoint x: 77, startPoint y: 106, endPoint x: 71, endPoint y: 130, distance: 25.1
click at [71, 130] on span "Alysson [PERSON_NAME]" at bounding box center [179, 123] width 326 height 22
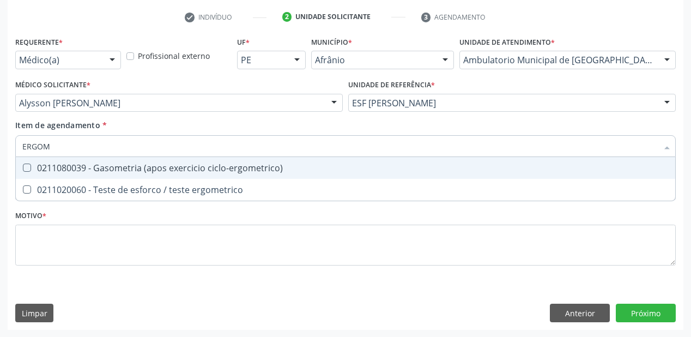
type input "ERGOME"
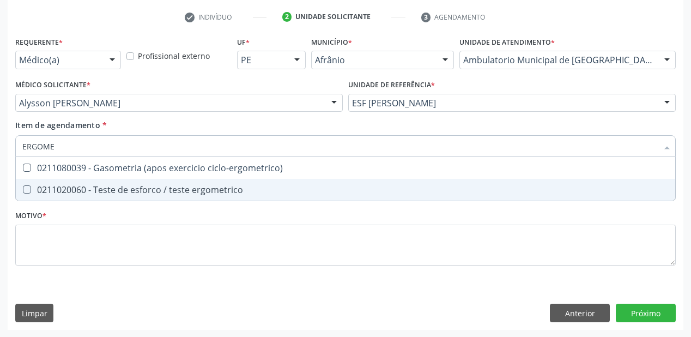
click at [63, 190] on div "0211020060 - Teste de esforco / teste ergometrico" at bounding box center [345, 189] width 646 height 9
checkbox ergometrico "true"
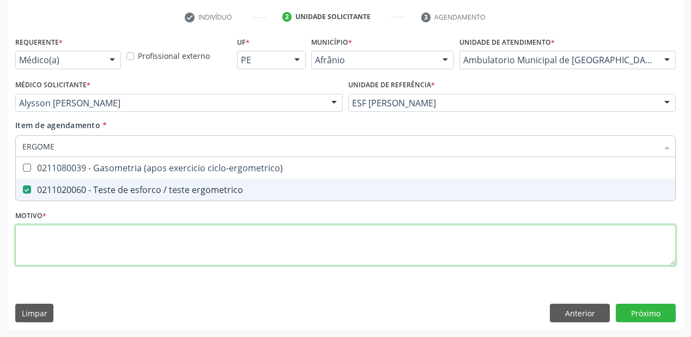
click at [43, 235] on div "Requerente * Médico(a) Médico(a) Enfermeiro(a) Paciente Nenhum resultado encont…" at bounding box center [345, 157] width 660 height 247
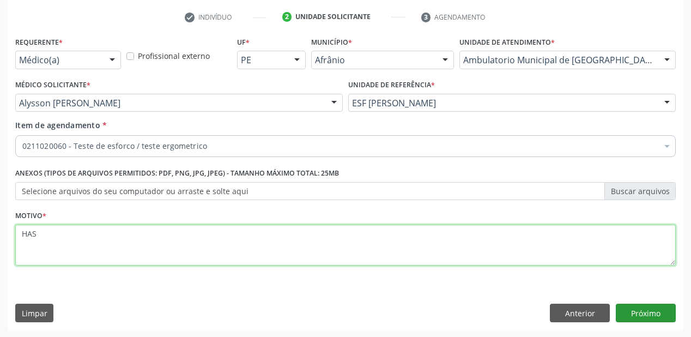
type textarea "HAS"
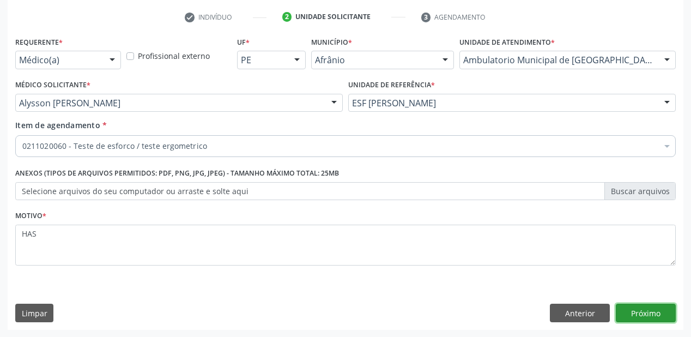
click at [628, 311] on button "Próximo" at bounding box center [646, 313] width 60 height 19
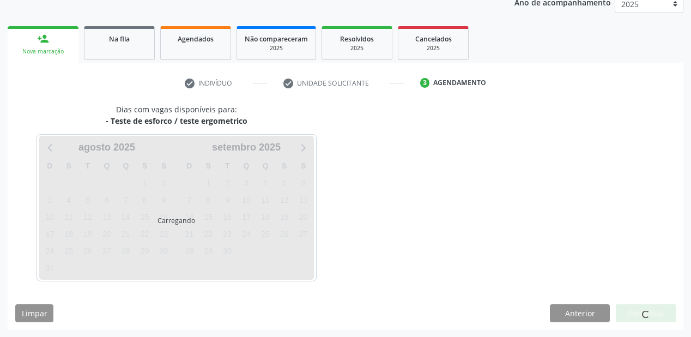
scroll to position [168, 0]
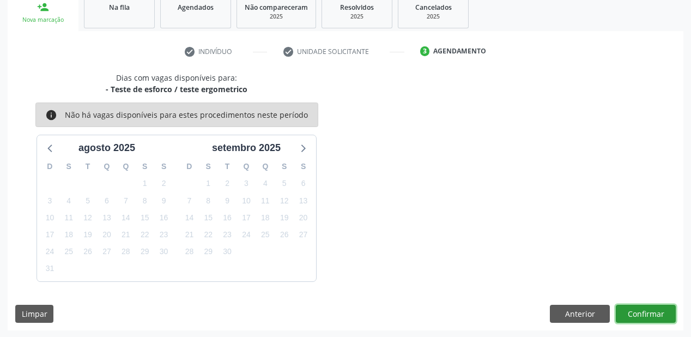
click at [636, 314] on button "Confirmar" at bounding box center [646, 314] width 60 height 19
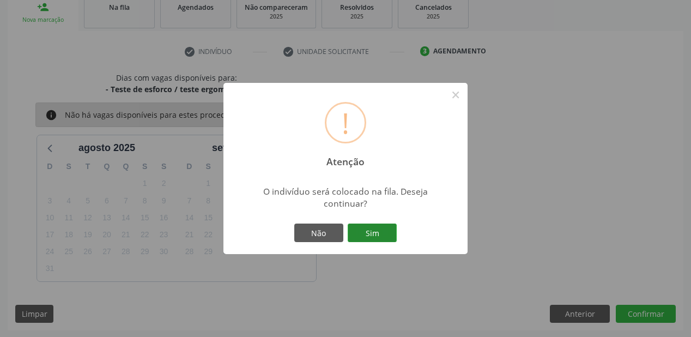
click at [371, 230] on button "Sim" at bounding box center [372, 232] width 49 height 19
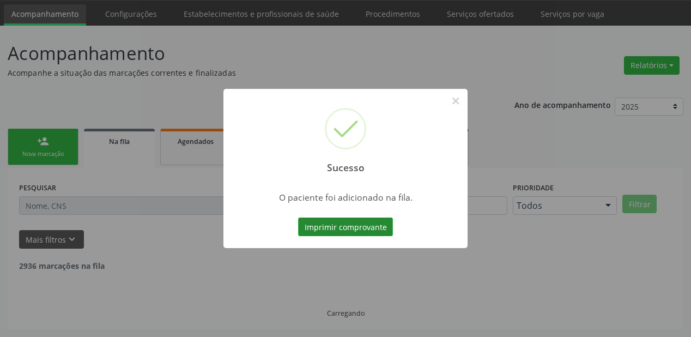
scroll to position [22, 0]
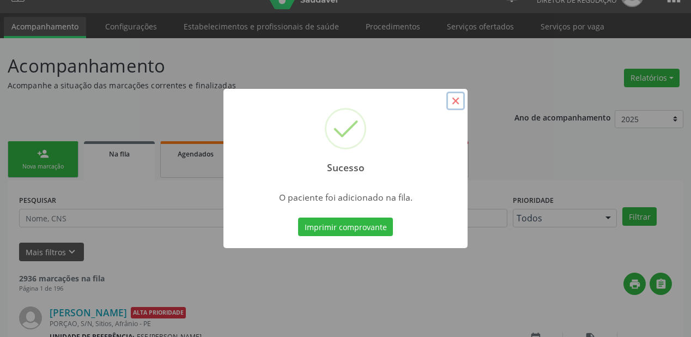
click at [453, 99] on button "×" at bounding box center [455, 101] width 19 height 19
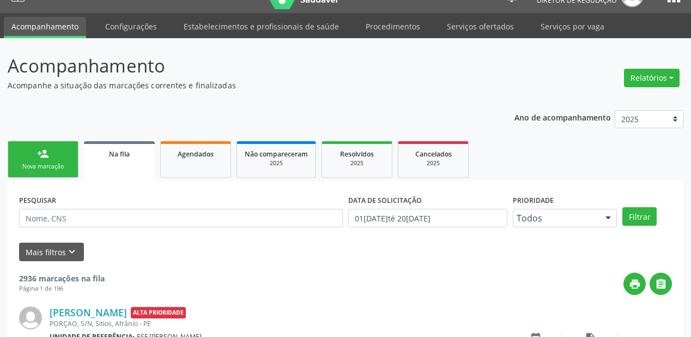
click at [48, 162] on div "Nova marcação" at bounding box center [43, 166] width 54 height 8
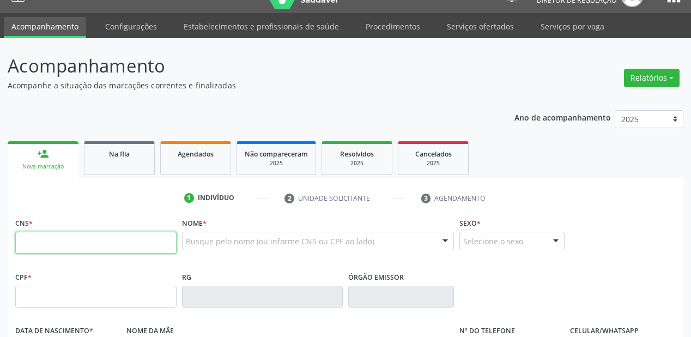
click at [64, 241] on input "text" at bounding box center [95, 243] width 161 height 22
type input "705 7004 8679 6530"
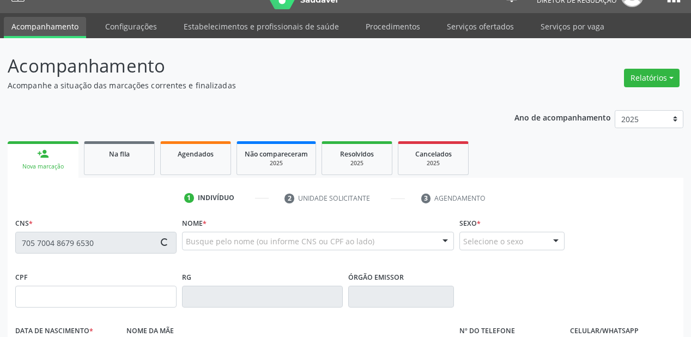
type input "046.585.374-94"
type input "23/05/1981"
type input "Rosa Rita Gomes Rodrigues"
type input "(87) 98844-6205"
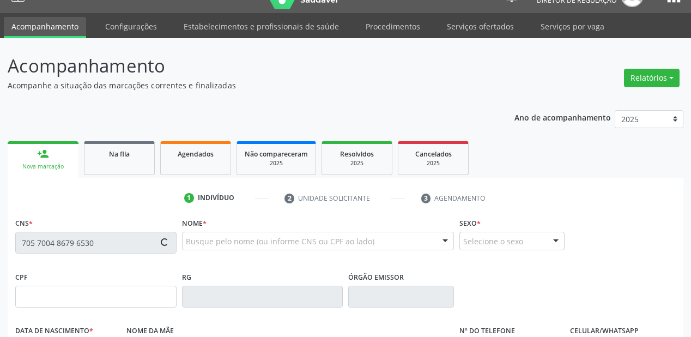
type input "S/N"
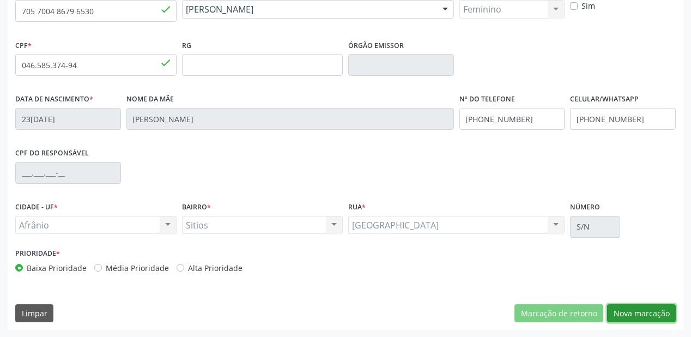
click at [623, 307] on button "Nova marcação" at bounding box center [641, 313] width 69 height 19
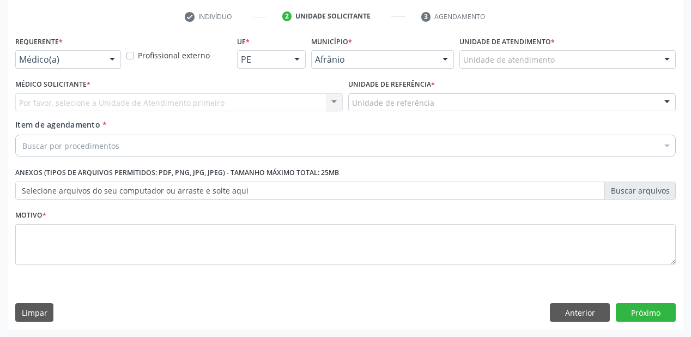
scroll to position [203, 0]
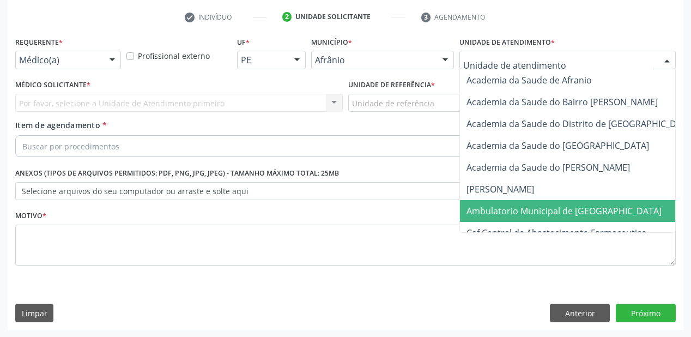
drag, startPoint x: 490, startPoint y: 205, endPoint x: 469, endPoint y: 183, distance: 30.8
click at [490, 205] on span "Ambulatorio Municipal de [GEOGRAPHIC_DATA]" at bounding box center [563, 211] width 195 height 12
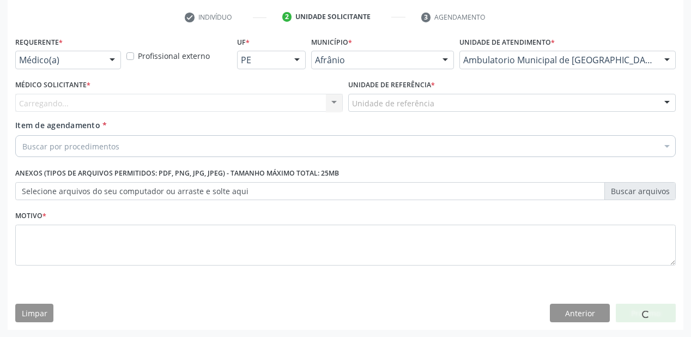
click at [386, 88] on label "Unidade de referência *" at bounding box center [391, 85] width 87 height 17
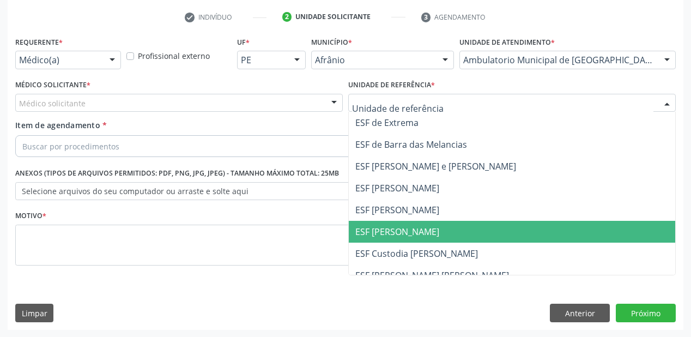
click at [387, 226] on span "ESF [PERSON_NAME]" at bounding box center [397, 232] width 84 height 12
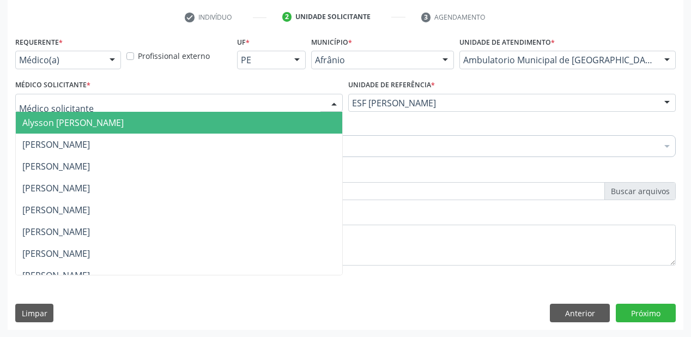
click at [54, 117] on span "Alysson [PERSON_NAME]" at bounding box center [179, 123] width 326 height 22
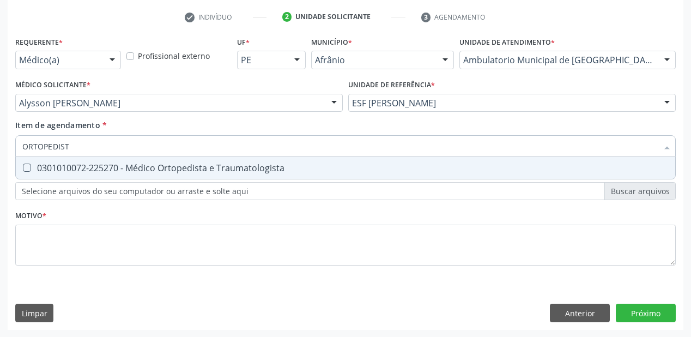
type input "ORTOPEDISTA"
click at [63, 170] on div "0301010072-225270 - Médico Ortopedista e Traumatologista" at bounding box center [345, 167] width 646 height 9
checkbox Traumatologista "true"
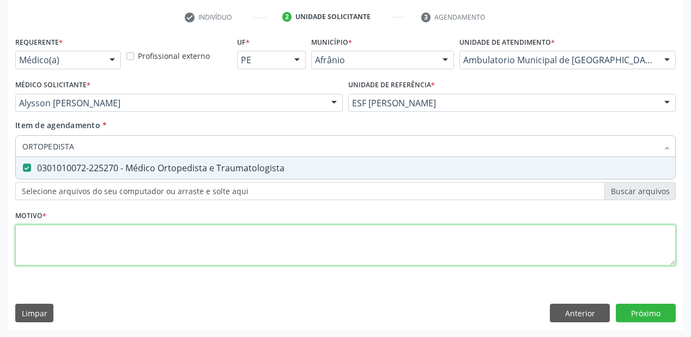
click at [32, 243] on div "Requerente * Médico(a) Médico(a) Enfermeiro(a) Paciente Nenhum resultado encont…" at bounding box center [345, 157] width 660 height 247
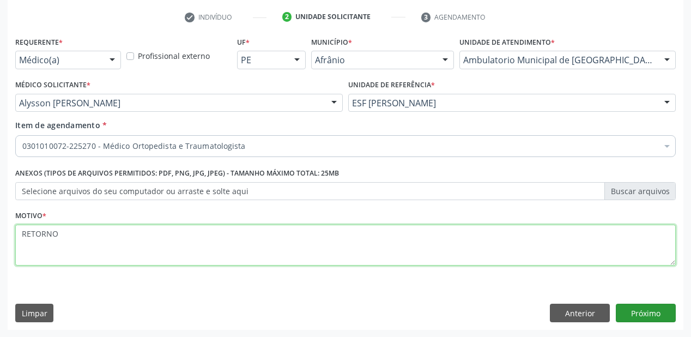
type textarea "RETORNO"
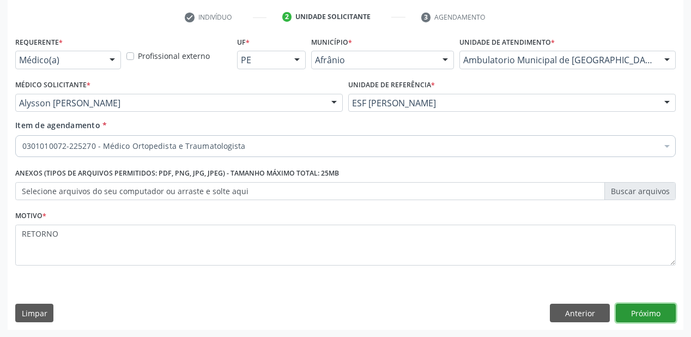
click at [647, 312] on button "Próximo" at bounding box center [646, 313] width 60 height 19
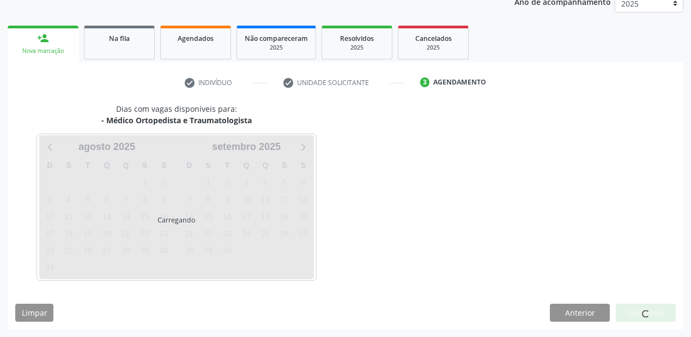
scroll to position [137, 0]
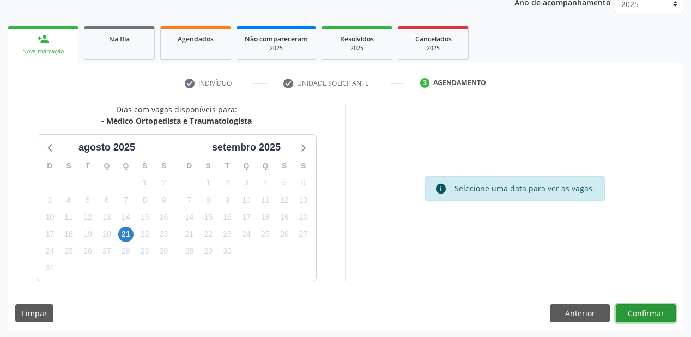
click at [649, 312] on button "Confirmar" at bounding box center [646, 313] width 60 height 19
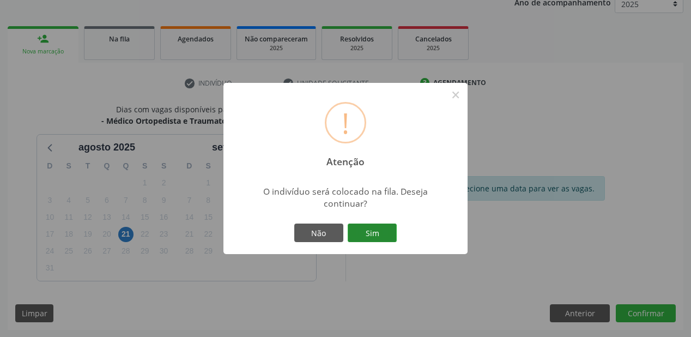
click at [376, 232] on button "Sim" at bounding box center [372, 232] width 49 height 19
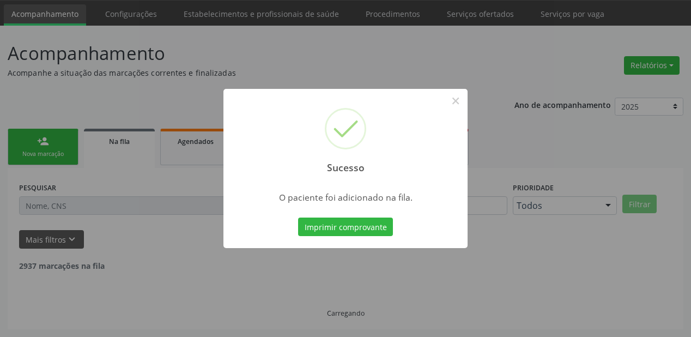
scroll to position [22, 0]
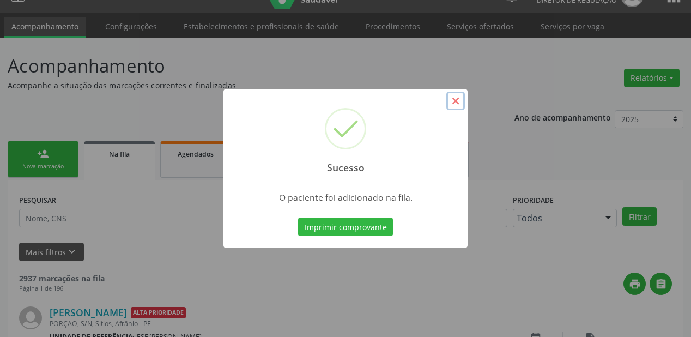
click at [451, 100] on button "×" at bounding box center [455, 101] width 19 height 19
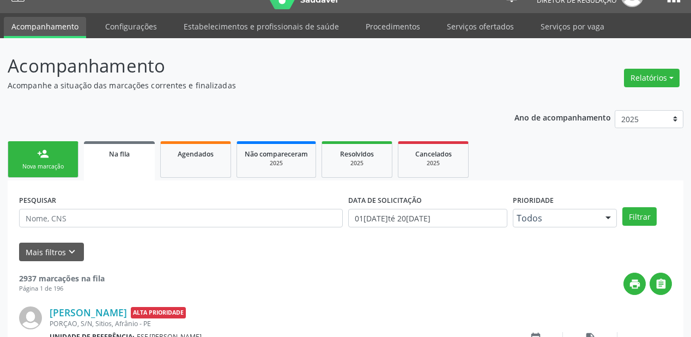
click at [42, 169] on div "Nova marcação" at bounding box center [43, 166] width 54 height 8
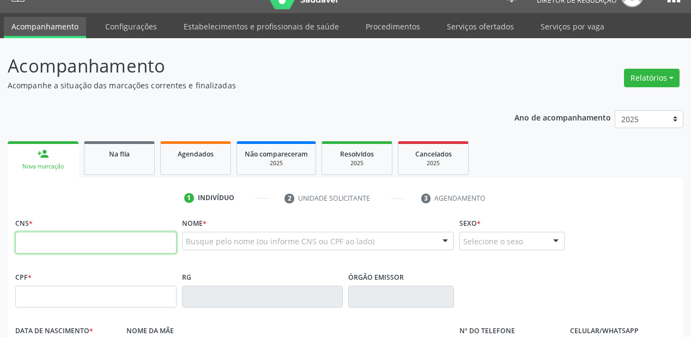
click at [51, 240] on input "text" at bounding box center [95, 243] width 161 height 22
type input "704 2072 6258 0987"
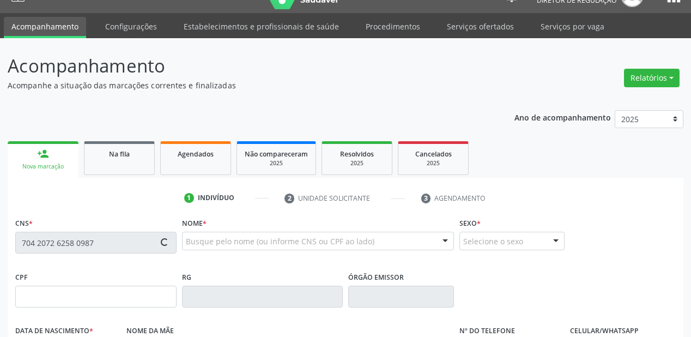
type input "18/09/1980"
type input "Geralda Maria Santana Cruz"
type input "(87) 8805-4439"
type input "S/N"
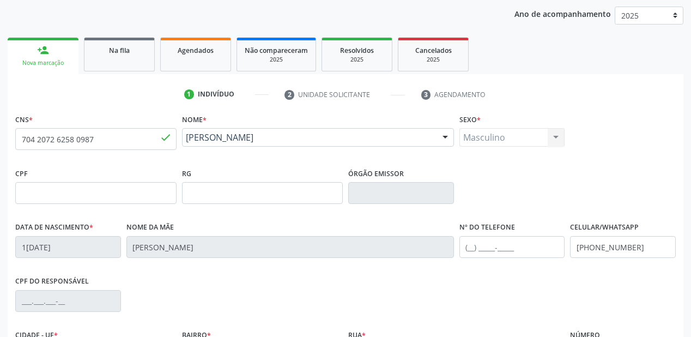
scroll to position [240, 0]
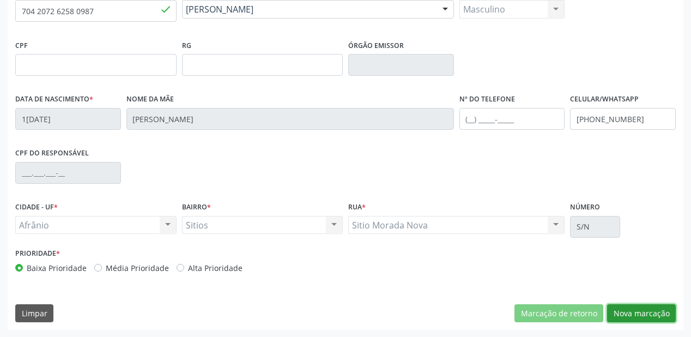
click at [626, 311] on button "Nova marcação" at bounding box center [641, 313] width 69 height 19
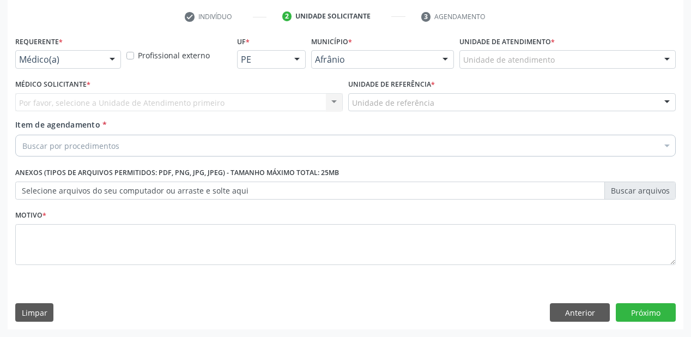
scroll to position [203, 0]
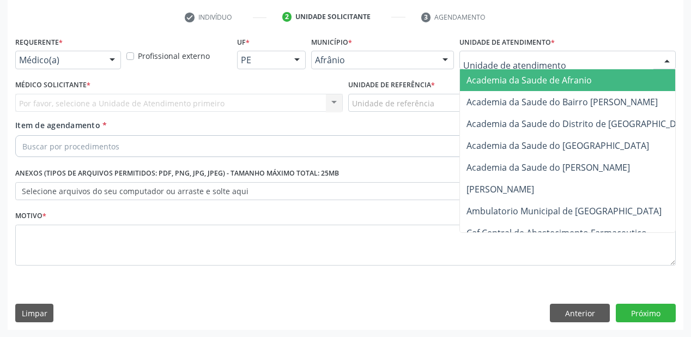
drag, startPoint x: 480, startPoint y: 56, endPoint x: 488, endPoint y: 131, distance: 75.7
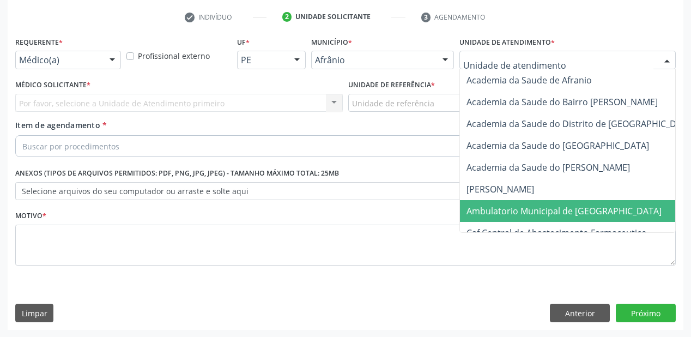
click at [501, 213] on span "Ambulatorio Municipal de [GEOGRAPHIC_DATA]" at bounding box center [563, 211] width 195 height 12
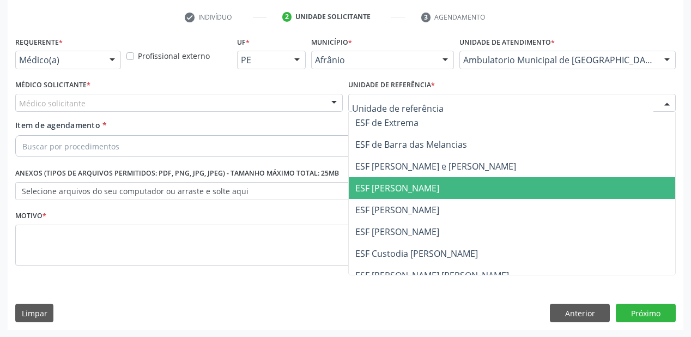
click at [380, 198] on span "ESF [PERSON_NAME]" at bounding box center [512, 188] width 326 height 22
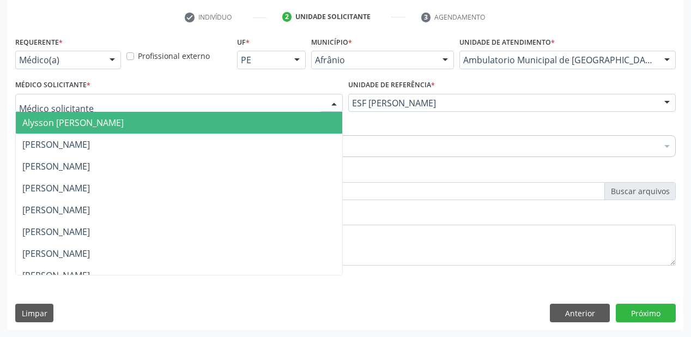
drag, startPoint x: 75, startPoint y: 108, endPoint x: 70, endPoint y: 118, distance: 11.5
drag, startPoint x: 70, startPoint y: 119, endPoint x: 64, endPoint y: 129, distance: 11.2
click at [70, 120] on span "Alysson [PERSON_NAME]" at bounding box center [72, 123] width 101 height 12
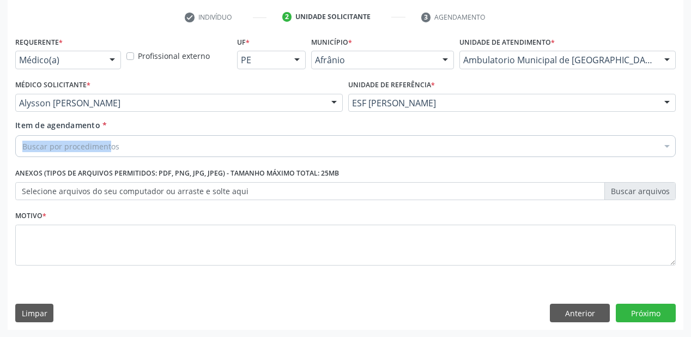
click at [62, 136] on div "Item de agendamento * Buscar por procedimentos Selecionar todos 0604320140 - Ab…" at bounding box center [345, 136] width 660 height 34
click at [65, 139] on div "Buscar por procedimentos" at bounding box center [345, 146] width 660 height 22
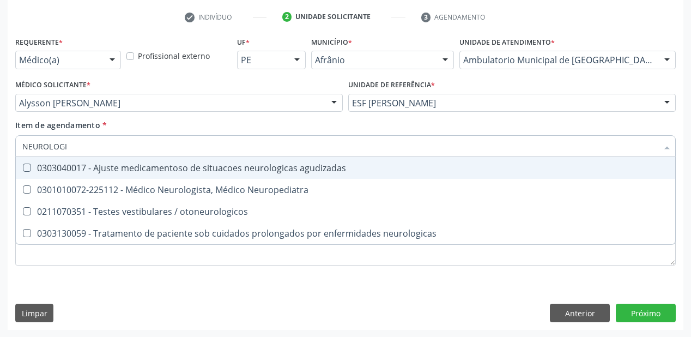
type input "NEUROLOGIS"
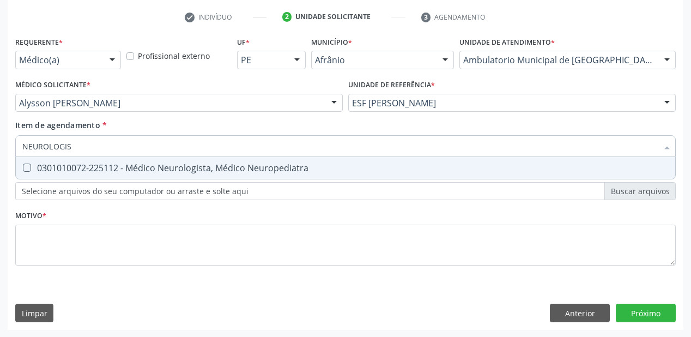
drag, startPoint x: 71, startPoint y: 167, endPoint x: 71, endPoint y: 176, distance: 8.7
click at [71, 168] on div "0301010072-225112 - Médico Neurologista, Médico Neuropediatra" at bounding box center [345, 167] width 646 height 9
checkbox Neuropediatra "true"
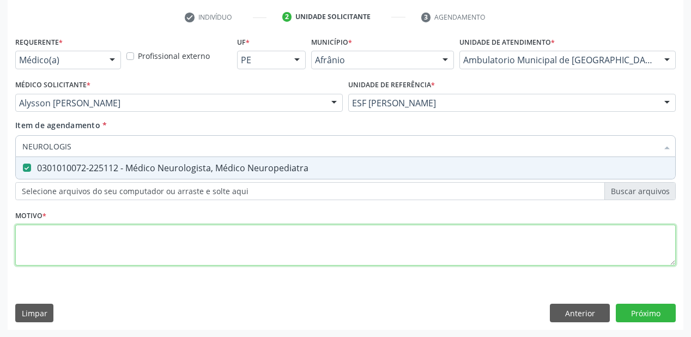
click at [59, 246] on div "Requerente * Médico(a) Médico(a) Enfermeiro(a) Paciente Nenhum resultado encont…" at bounding box center [345, 157] width 660 height 247
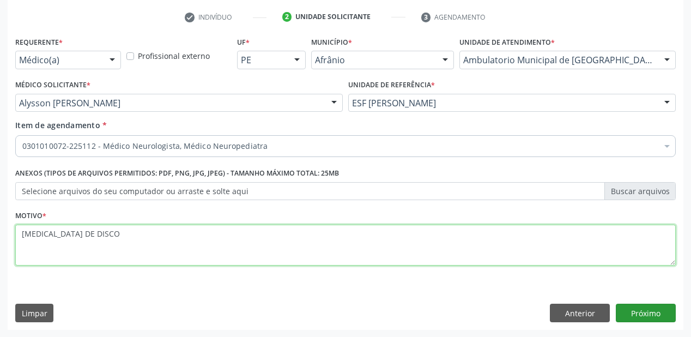
type textarea "HERNIA DE DISCO"
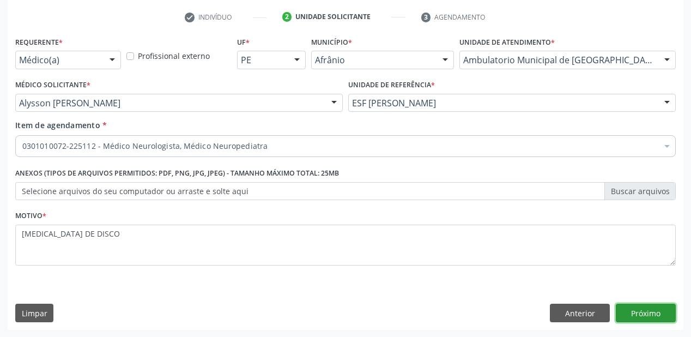
click at [634, 311] on button "Próximo" at bounding box center [646, 313] width 60 height 19
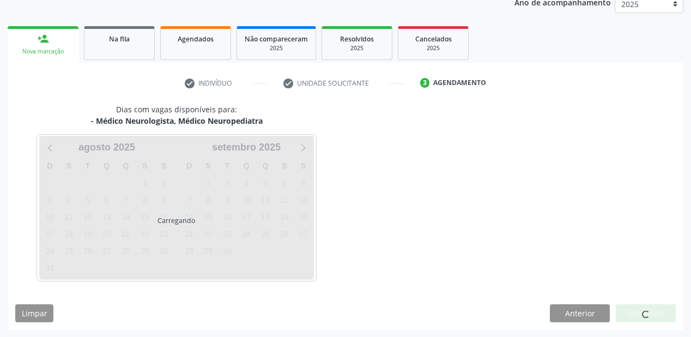
scroll to position [168, 0]
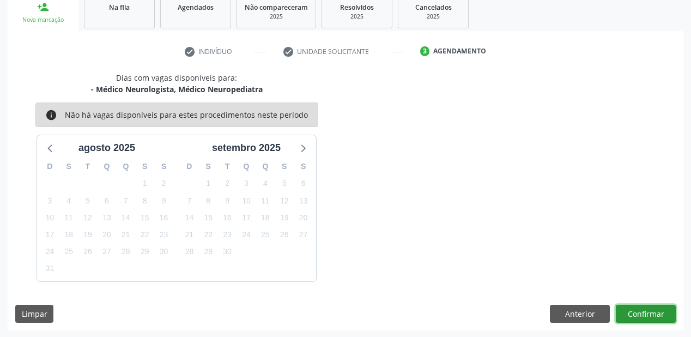
click at [638, 307] on button "Confirmar" at bounding box center [646, 314] width 60 height 19
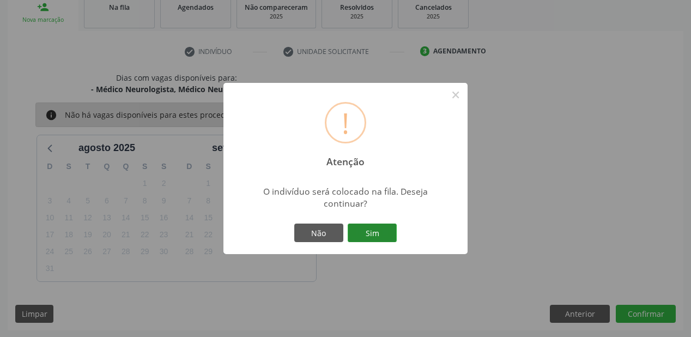
click at [372, 229] on button "Sim" at bounding box center [372, 232] width 49 height 19
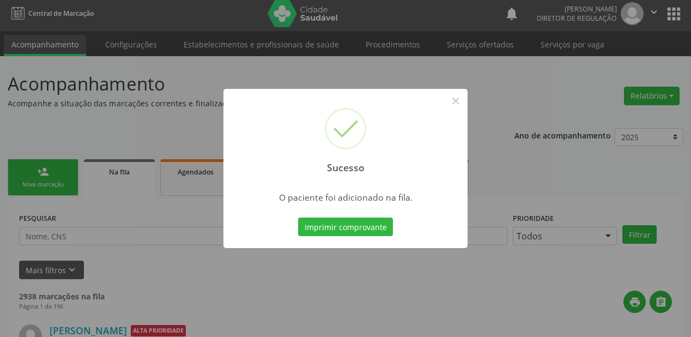
scroll to position [0, 0]
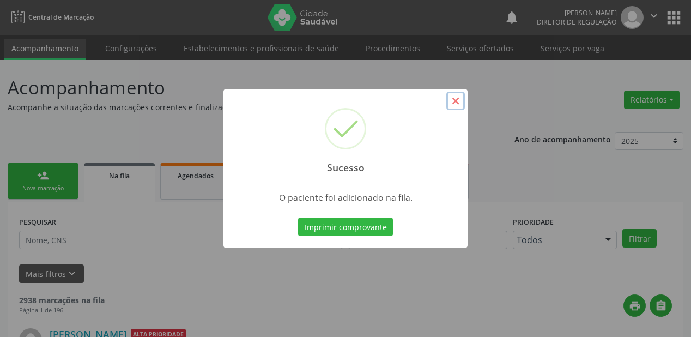
click at [454, 99] on button "×" at bounding box center [455, 101] width 19 height 19
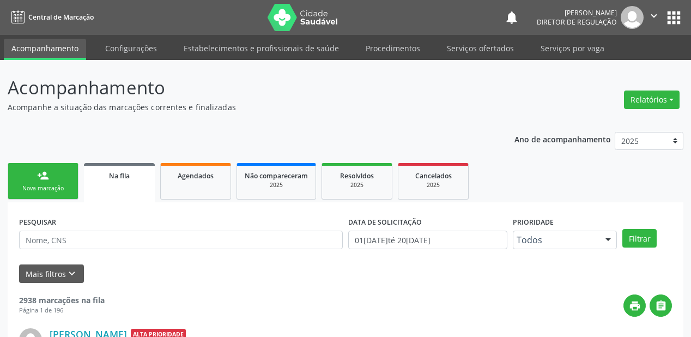
click at [43, 177] on div "person_add" at bounding box center [43, 175] width 12 height 12
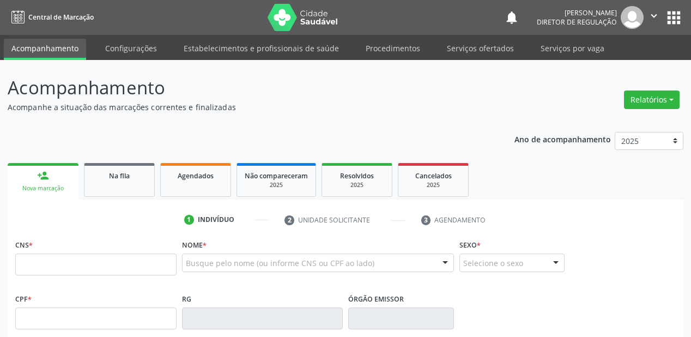
click at [43, 177] on div "person_add" at bounding box center [43, 175] width 12 height 12
click at [79, 261] on input "text" at bounding box center [95, 264] width 161 height 22
type input "7"
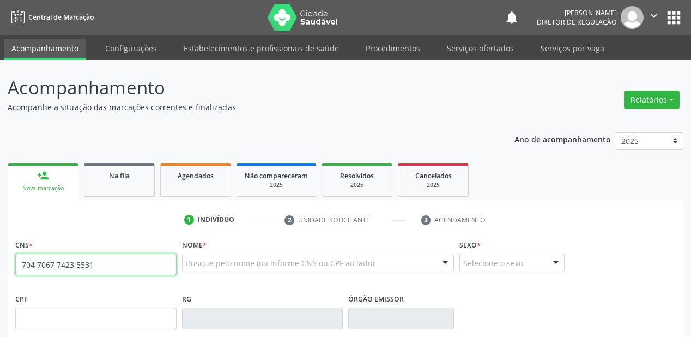
type input "704 7067 7423 5531"
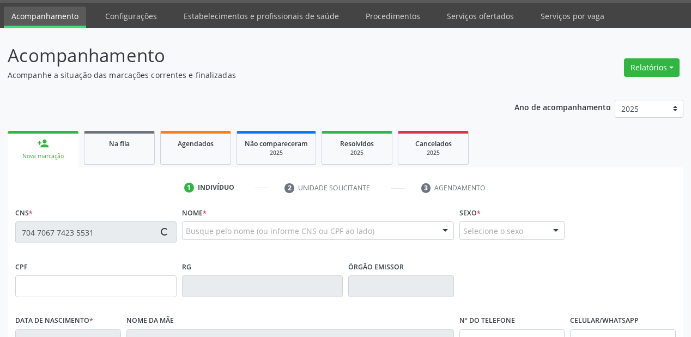
type input "20/08/1966"
type input "Eliza Luiza Gomes"
type input "(87) 8817-0559"
type input "S/N"
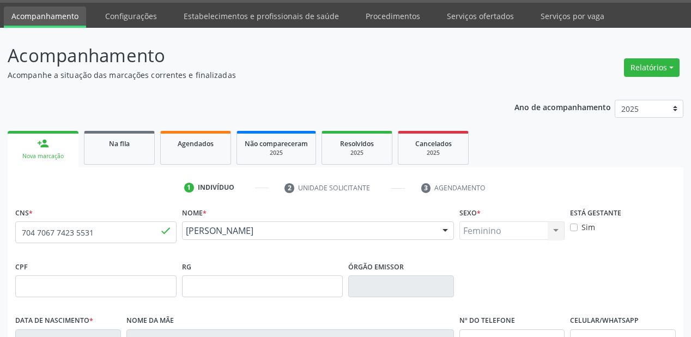
scroll to position [253, 0]
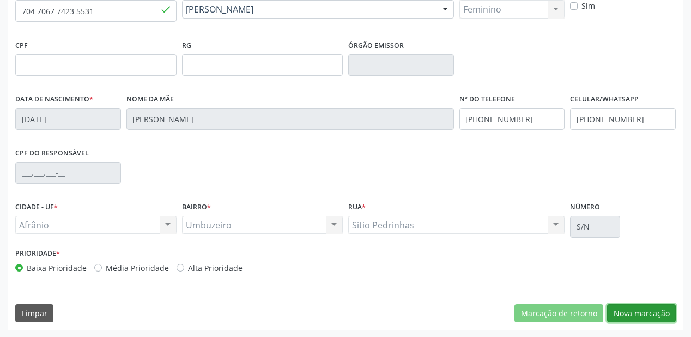
drag, startPoint x: 644, startPoint y: 309, endPoint x: 608, endPoint y: 299, distance: 37.4
click at [643, 307] on button "Nova marcação" at bounding box center [641, 313] width 69 height 19
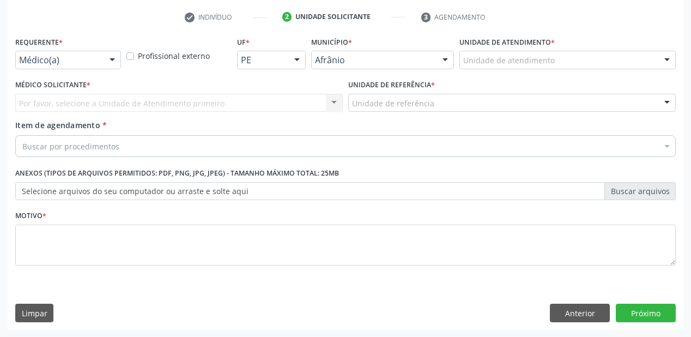
drag, startPoint x: 482, startPoint y: 52, endPoint x: 480, endPoint y: 58, distance: 6.6
click at [482, 53] on div "Unidade de atendimento" at bounding box center [567, 60] width 216 height 19
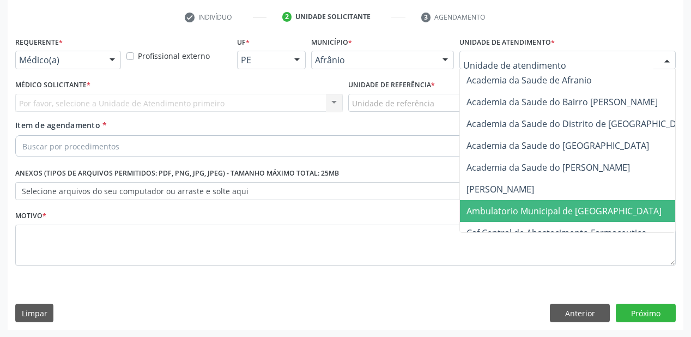
drag, startPoint x: 490, startPoint y: 214, endPoint x: 470, endPoint y: 186, distance: 34.7
click at [490, 213] on span "Ambulatorio Municipal de [GEOGRAPHIC_DATA]" at bounding box center [563, 211] width 195 height 12
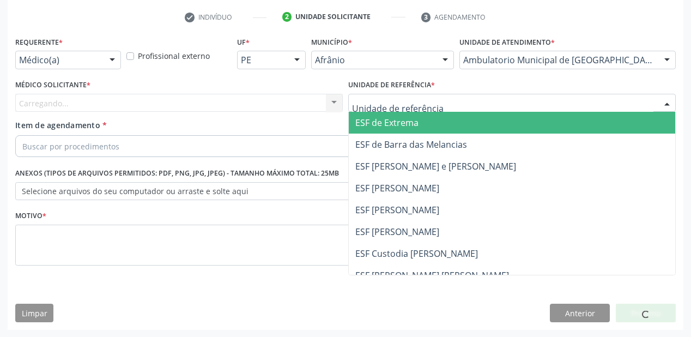
drag, startPoint x: 388, startPoint y: 95, endPoint x: 383, endPoint y: 142, distance: 47.1
click at [386, 100] on div at bounding box center [511, 103] width 327 height 19
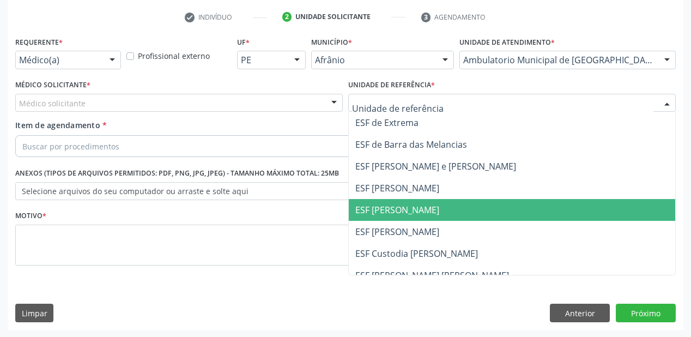
click at [388, 201] on span "ESF [PERSON_NAME]" at bounding box center [512, 210] width 326 height 22
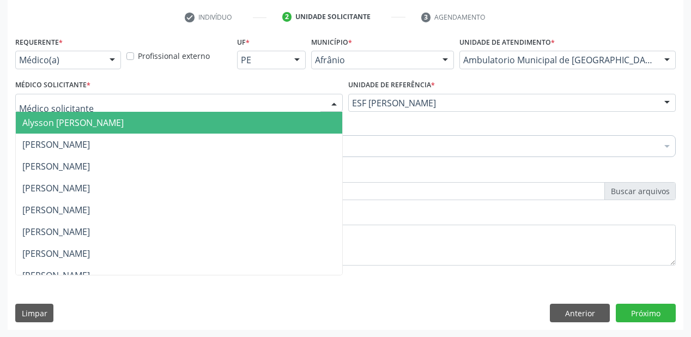
drag, startPoint x: 83, startPoint y: 96, endPoint x: 83, endPoint y: 118, distance: 21.8
click at [83, 102] on div at bounding box center [178, 103] width 327 height 19
drag, startPoint x: 81, startPoint y: 126, endPoint x: 81, endPoint y: 134, distance: 8.2
click at [81, 127] on span "Alysson [PERSON_NAME]" at bounding box center [72, 123] width 101 height 12
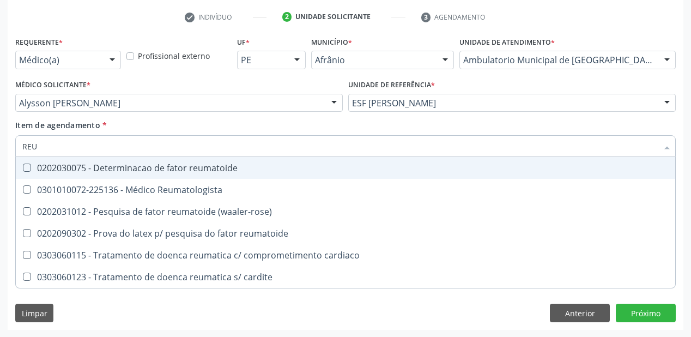
type input "REUM"
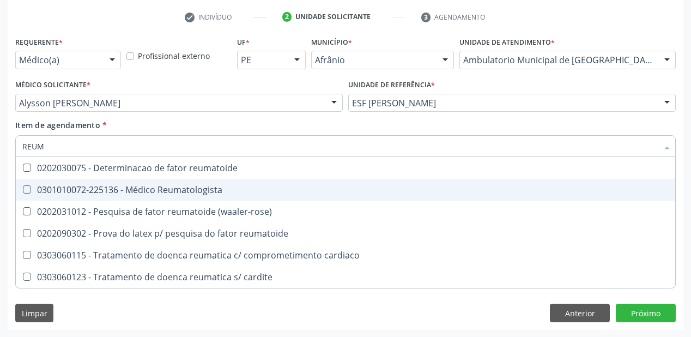
click at [179, 192] on div "0301010072-225136 - Médico Reumatologista" at bounding box center [345, 189] width 646 height 9
checkbox Reumatologista "true"
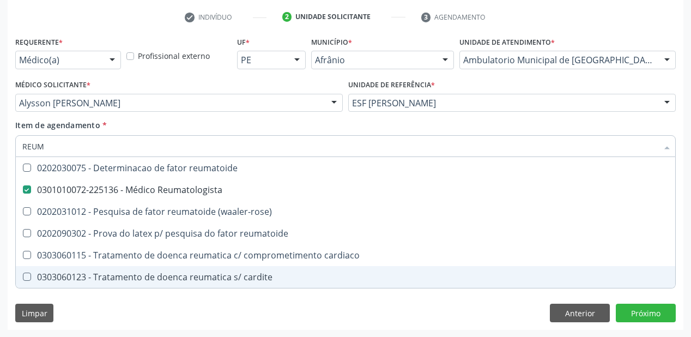
click at [82, 299] on div "Requerente * Médico(a) Médico(a) Enfermeiro(a) Paciente Nenhum resultado encont…" at bounding box center [346, 182] width 676 height 296
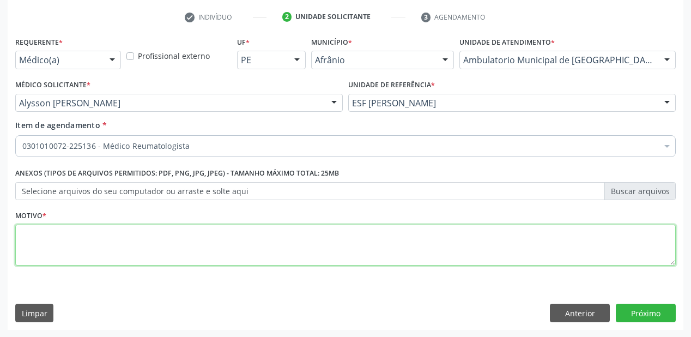
click at [53, 243] on textarea at bounding box center [345, 245] width 660 height 41
type textarea "RETORNO"
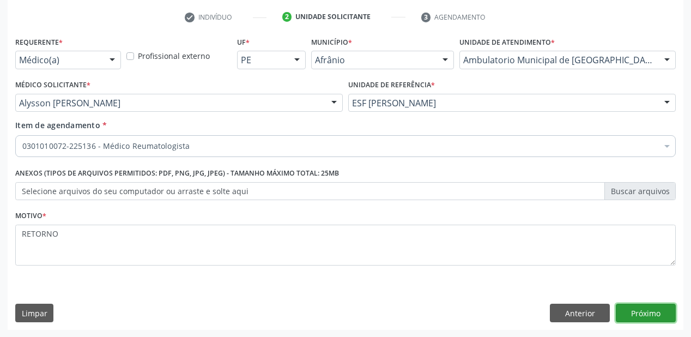
click at [644, 310] on button "Próximo" at bounding box center [646, 313] width 60 height 19
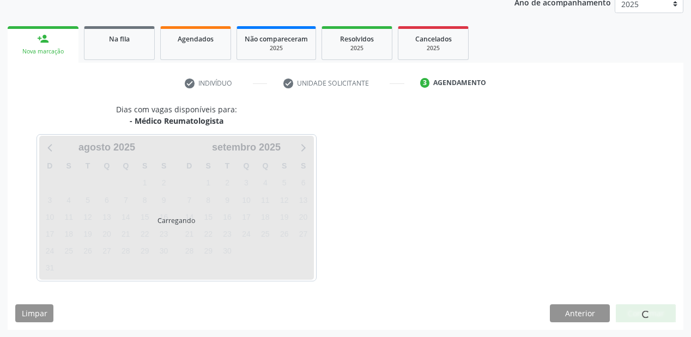
scroll to position [168, 0]
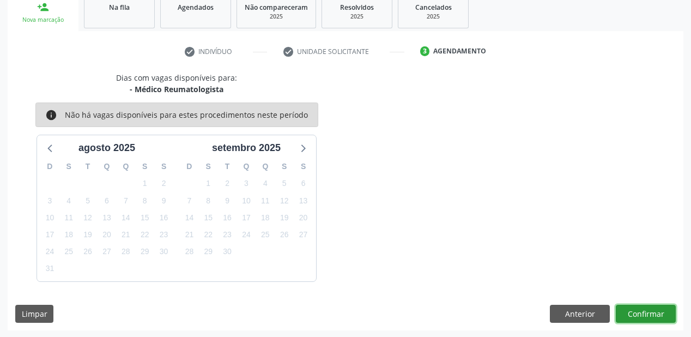
click at [656, 311] on button "Confirmar" at bounding box center [646, 314] width 60 height 19
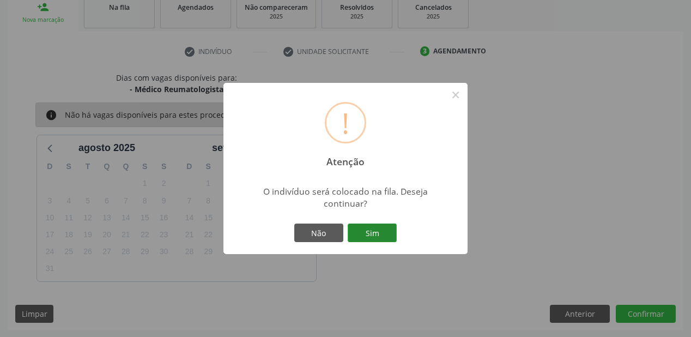
click at [368, 232] on button "Sim" at bounding box center [372, 232] width 49 height 19
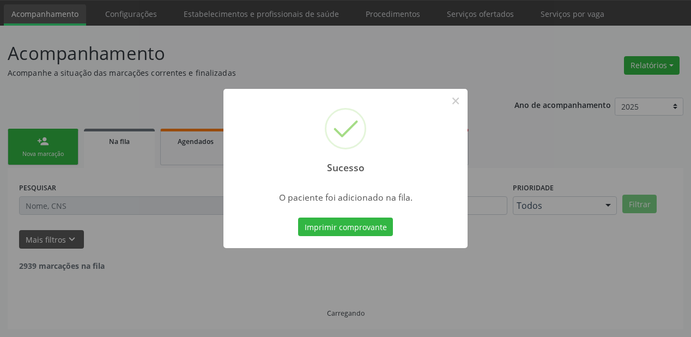
scroll to position [22, 0]
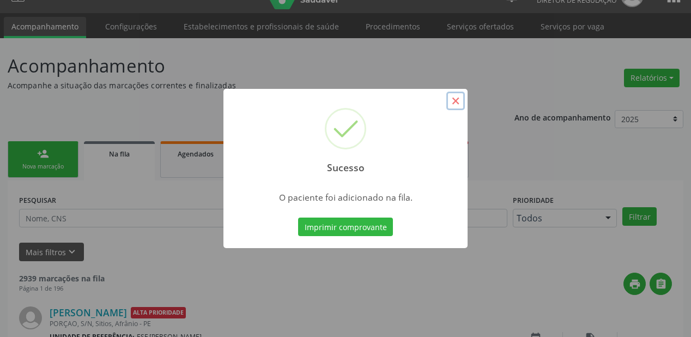
drag, startPoint x: 457, startPoint y: 99, endPoint x: 451, endPoint y: 102, distance: 7.3
click at [456, 100] on button "×" at bounding box center [455, 101] width 19 height 19
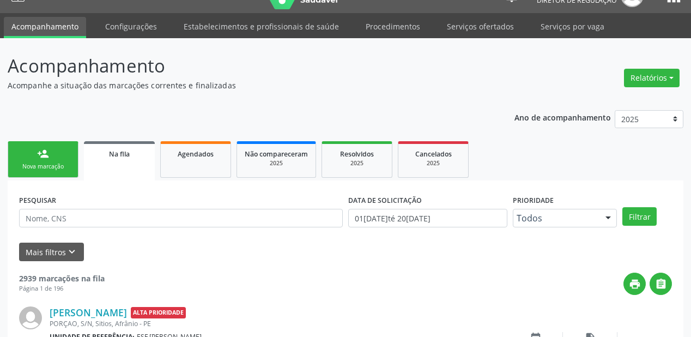
click at [44, 157] on div "person_add" at bounding box center [43, 154] width 12 height 12
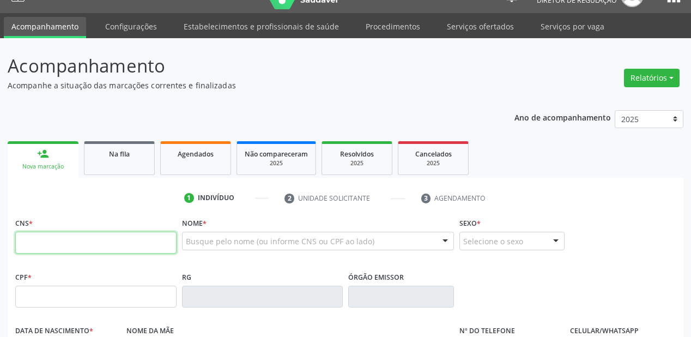
click at [65, 248] on input "text" at bounding box center [95, 243] width 161 height 22
type input "702 9075 5226 6670"
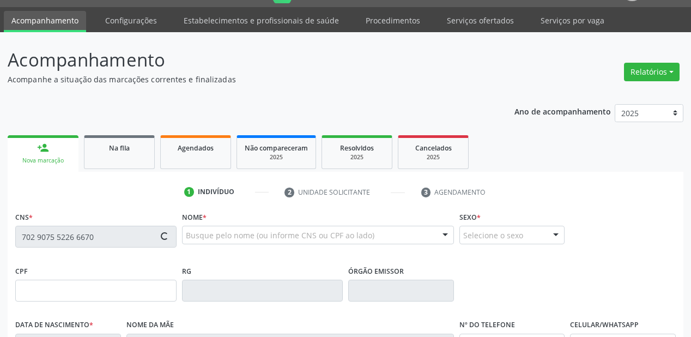
type input "[DATE]"
type input "Casciana de [PERSON_NAME]"
type input "[PHONE_NUMBER]"
type input "S/N"
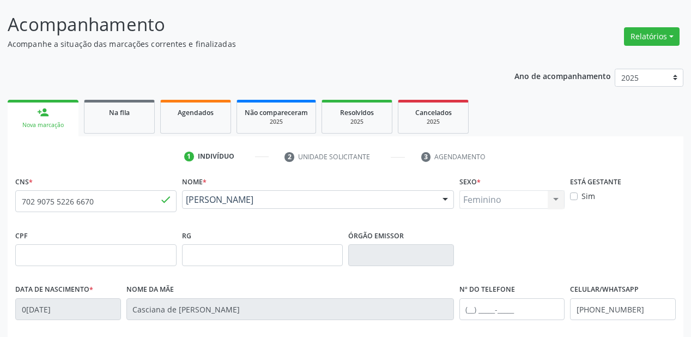
scroll to position [253, 0]
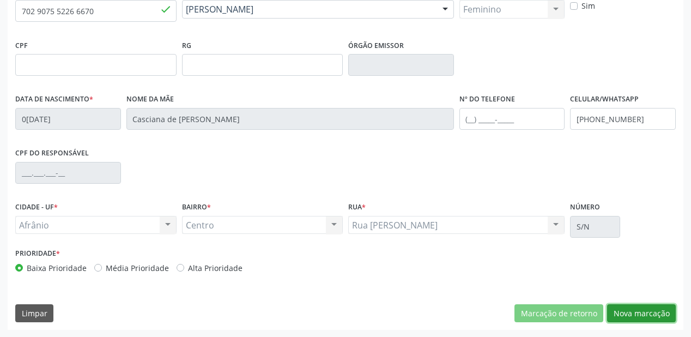
drag, startPoint x: 642, startPoint y: 313, endPoint x: 612, endPoint y: 312, distance: 30.0
click at [639, 312] on button "Nova marcação" at bounding box center [641, 313] width 69 height 19
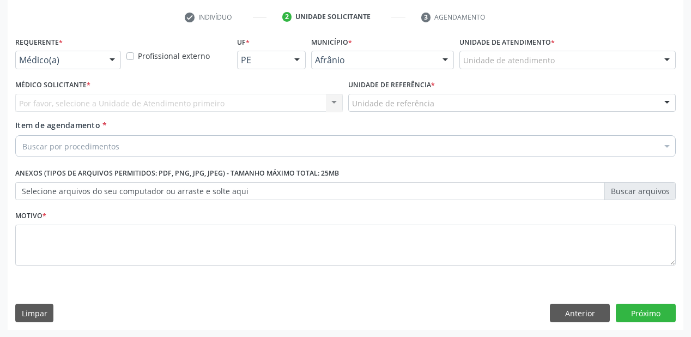
click at [486, 68] on div "Unidade de atendimento" at bounding box center [567, 60] width 216 height 19
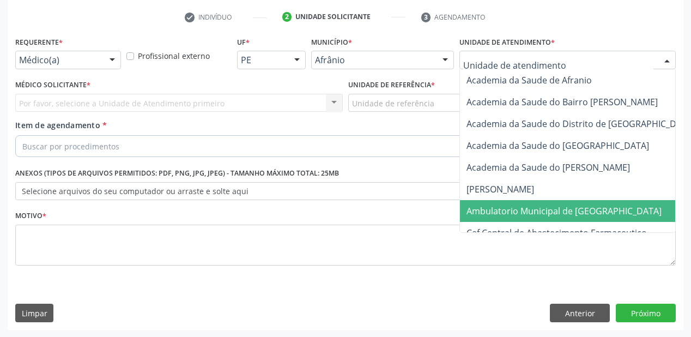
drag, startPoint x: 490, startPoint y: 203, endPoint x: 465, endPoint y: 179, distance: 34.7
click at [489, 202] on span "Ambulatorio Municipal de [GEOGRAPHIC_DATA]" at bounding box center [593, 211] width 266 height 22
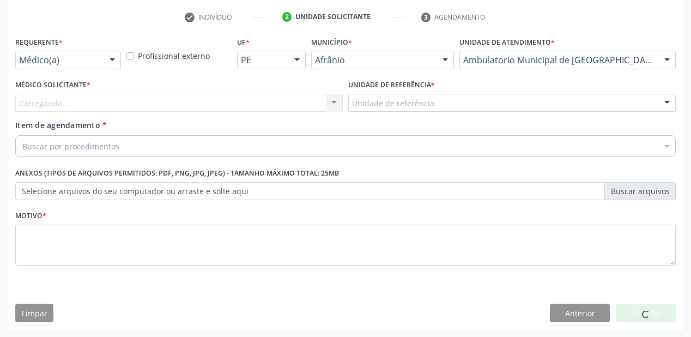
drag, startPoint x: 378, startPoint y: 102, endPoint x: 384, endPoint y: 159, distance: 56.4
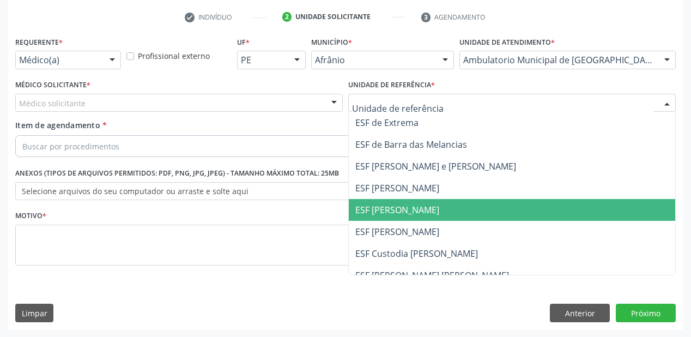
click at [392, 206] on span "ESF [PERSON_NAME]" at bounding box center [397, 210] width 84 height 12
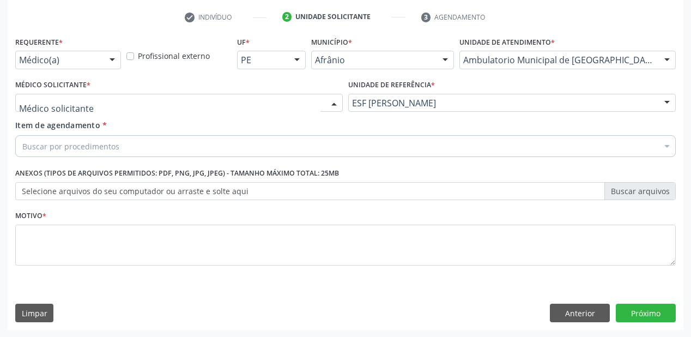
click at [48, 109] on div at bounding box center [178, 103] width 327 height 19
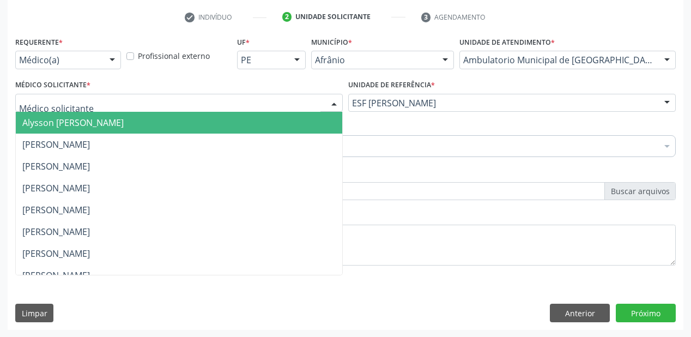
click at [48, 126] on span "Alysson [PERSON_NAME]" at bounding box center [72, 123] width 101 height 12
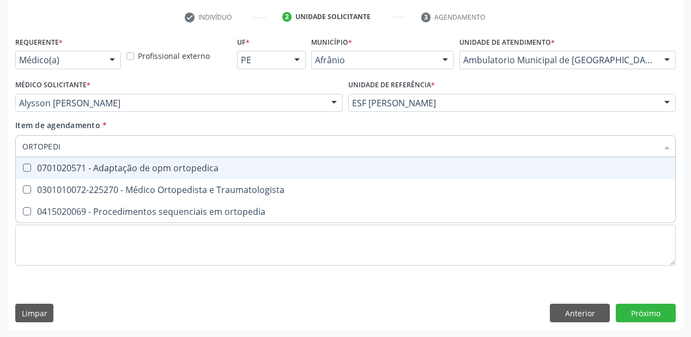
type input "ORTOPEDIS"
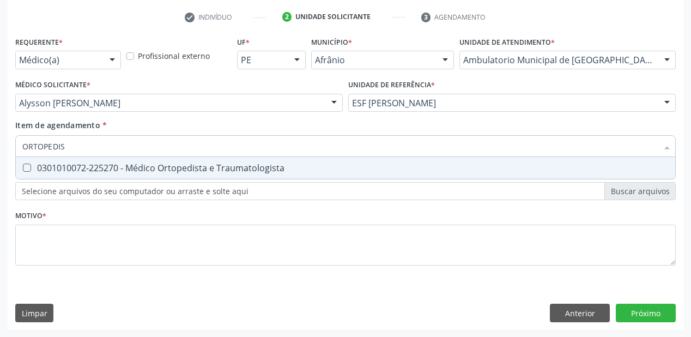
click at [58, 169] on div "0301010072-225270 - Médico Ortopedista e Traumatologista" at bounding box center [345, 167] width 646 height 9
checkbox Traumatologista "true"
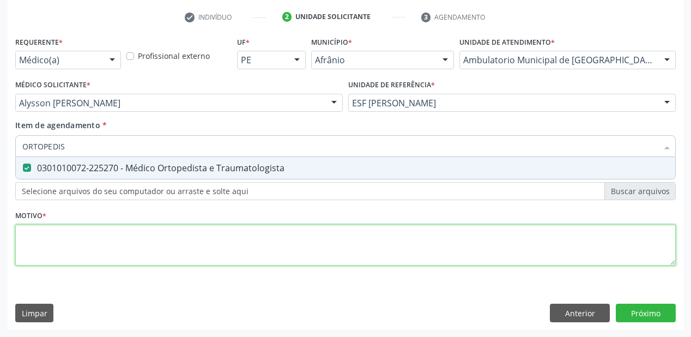
click at [39, 238] on div "Requerente * Médico(a) Médico(a) Enfermeiro(a) Paciente Nenhum resultado encont…" at bounding box center [345, 157] width 660 height 247
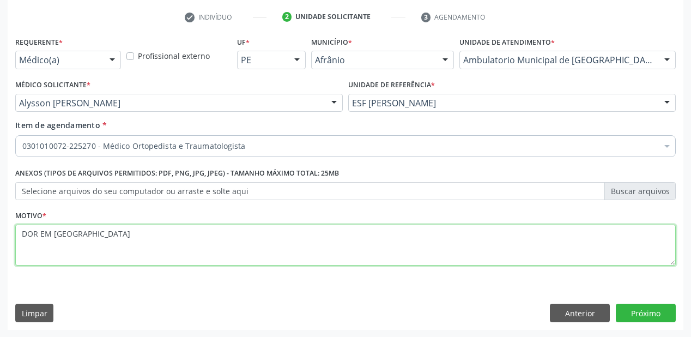
type textarea "DOR EM MEM"
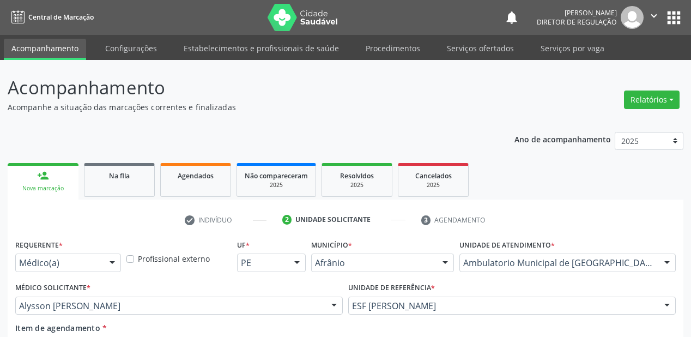
scroll to position [203, 0]
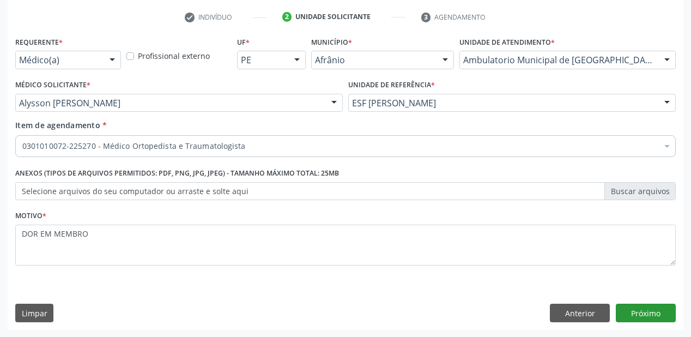
type textarea "DOR EM MEMBRO"
click at [645, 313] on button "Próximo" at bounding box center [646, 313] width 60 height 19
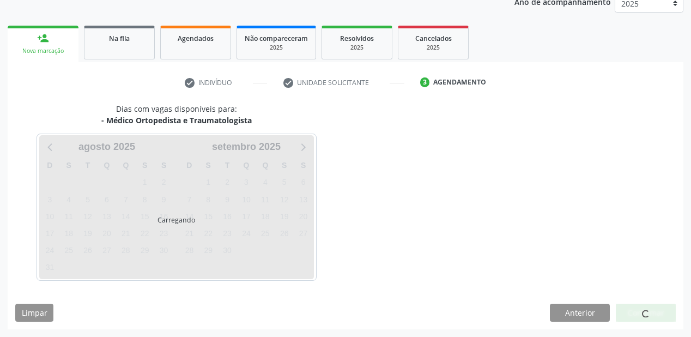
scroll to position [137, 0]
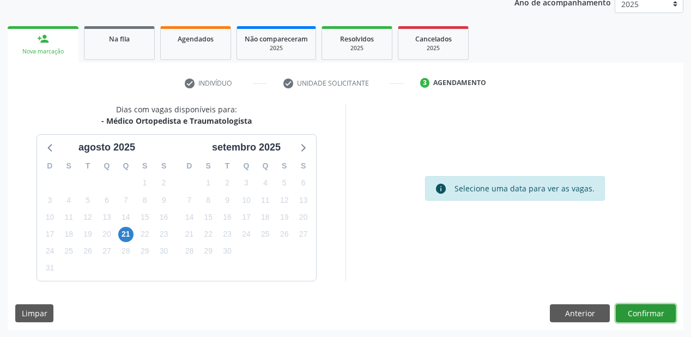
click at [636, 312] on button "Confirmar" at bounding box center [646, 313] width 60 height 19
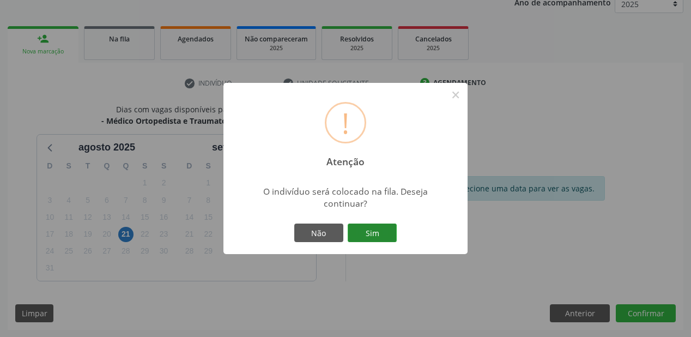
click at [375, 238] on button "Sim" at bounding box center [372, 232] width 49 height 19
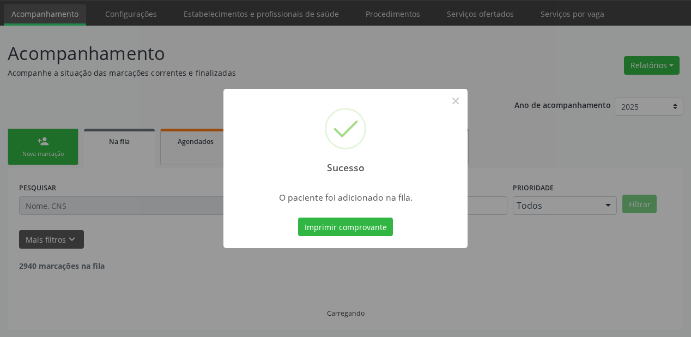
scroll to position [22, 0]
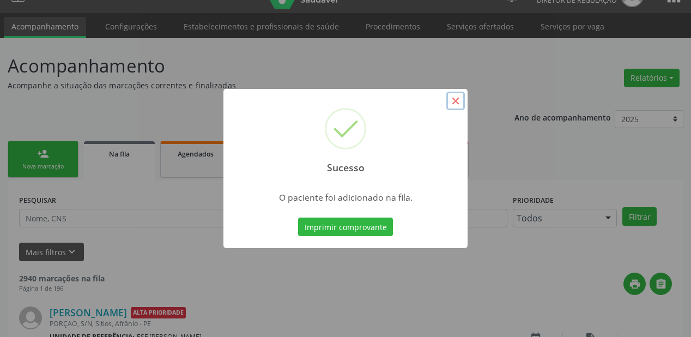
click at [453, 101] on button "×" at bounding box center [455, 101] width 19 height 19
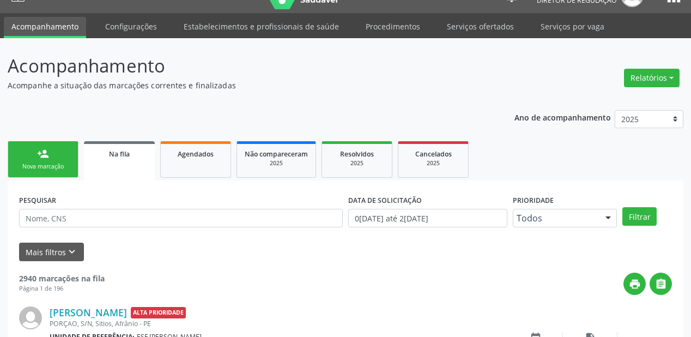
click at [45, 165] on div "Nova marcação" at bounding box center [43, 166] width 54 height 8
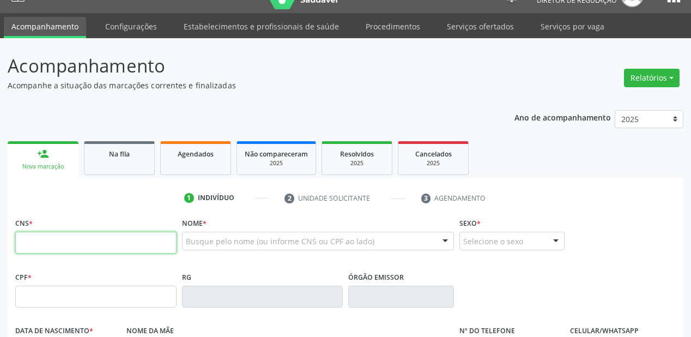
click at [58, 249] on input "text" at bounding box center [95, 243] width 161 height 22
type input "704 8040 1631 5042"
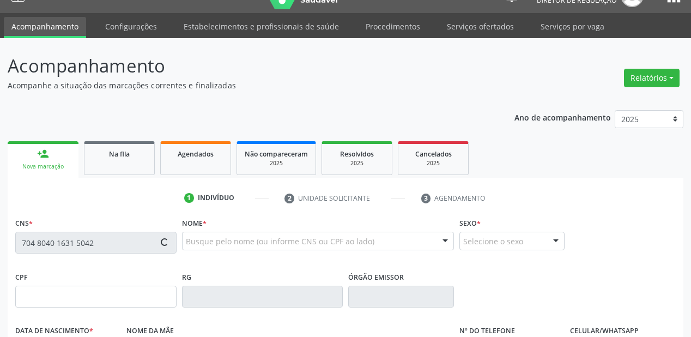
type input "749.080.904-59"
type input "[DATE]"
type input "Atercina [PERSON_NAME]"
type input "[PHONE_NUMBER]"
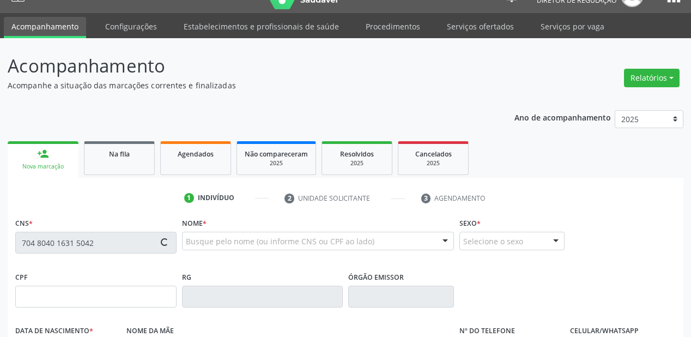
type input "S/N"
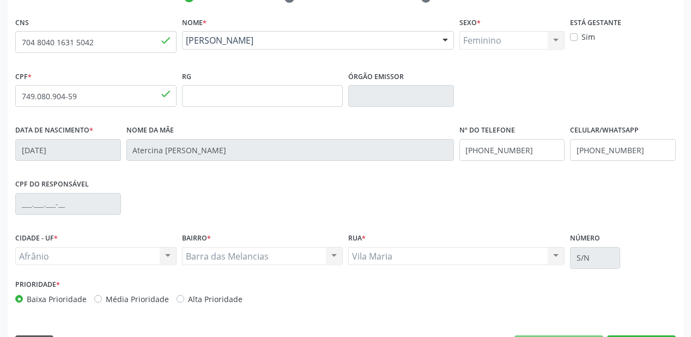
scroll to position [253, 0]
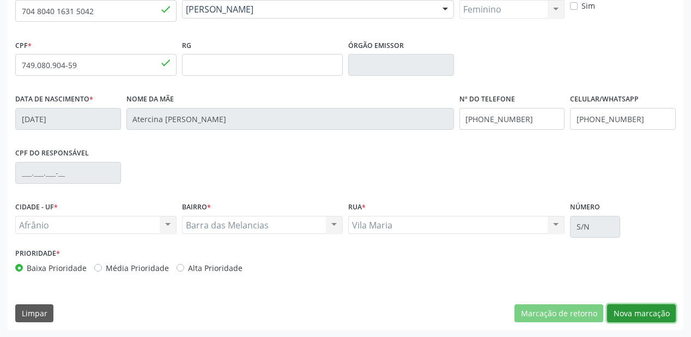
click at [651, 313] on button "Nova marcação" at bounding box center [641, 313] width 69 height 19
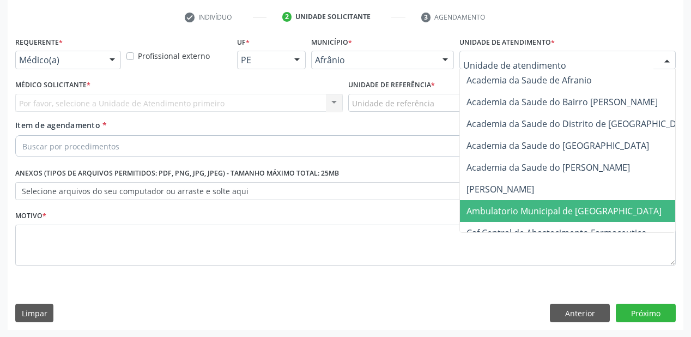
click at [480, 209] on span "Ambulatorio Municipal de [GEOGRAPHIC_DATA]" at bounding box center [563, 211] width 195 height 12
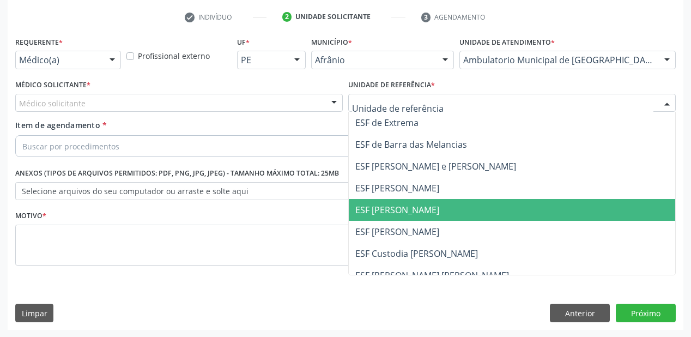
click at [385, 218] on span "ESF [PERSON_NAME]" at bounding box center [512, 210] width 326 height 22
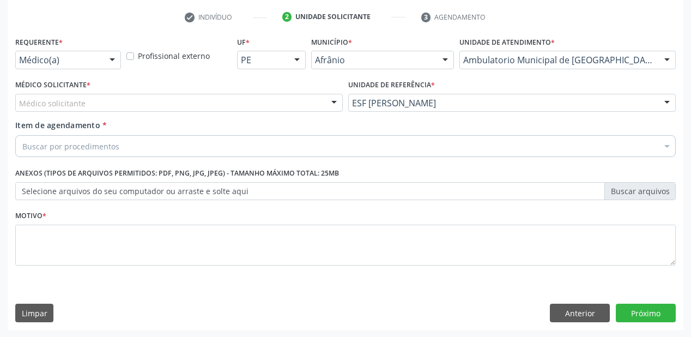
click at [87, 105] on div "Médico solicitante" at bounding box center [178, 103] width 327 height 19
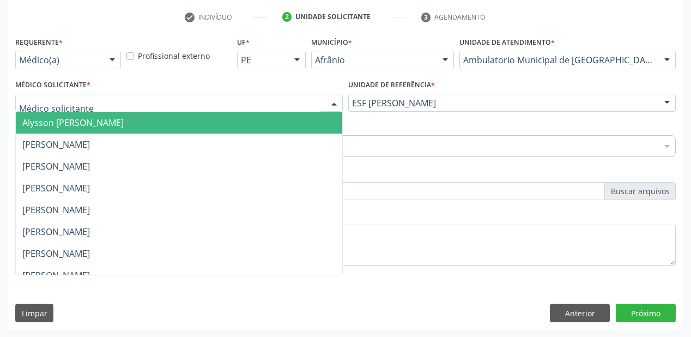
click at [75, 123] on span "Alysson [PERSON_NAME]" at bounding box center [72, 123] width 101 height 12
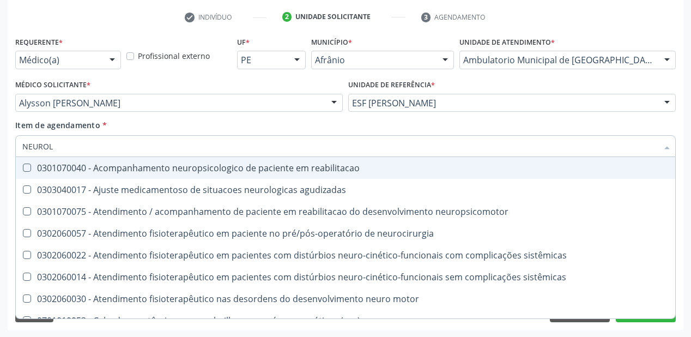
type input "NEUROLO"
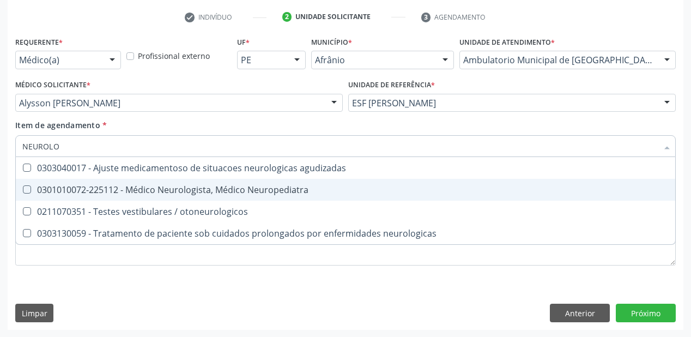
click at [156, 194] on div "0301010072-225112 - Médico Neurologista, Médico Neuropediatra" at bounding box center [345, 189] width 646 height 9
checkbox Neuropediatra "true"
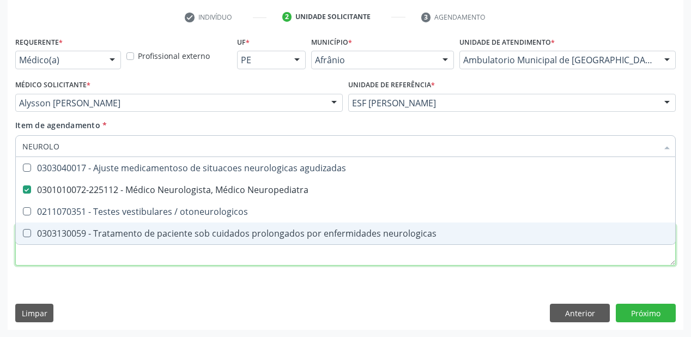
click at [63, 257] on div "Requerente * Médico(a) Médico(a) Enfermeiro(a) Paciente Nenhum resultado encont…" at bounding box center [345, 157] width 660 height 247
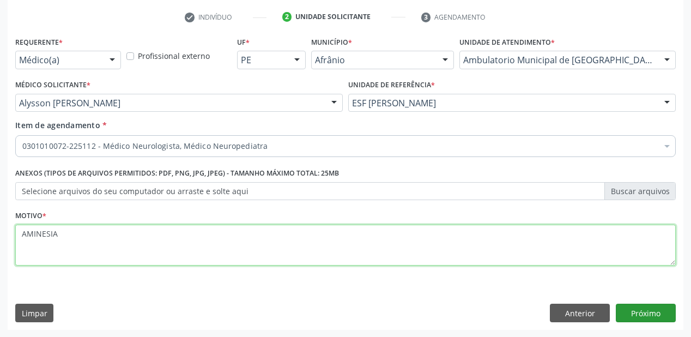
type textarea "AMINESIA"
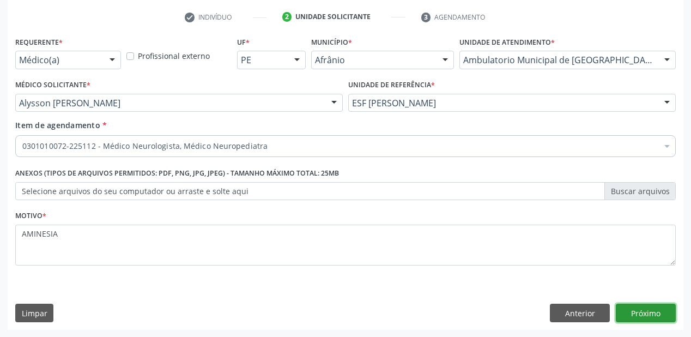
click at [656, 312] on button "Próximo" at bounding box center [646, 313] width 60 height 19
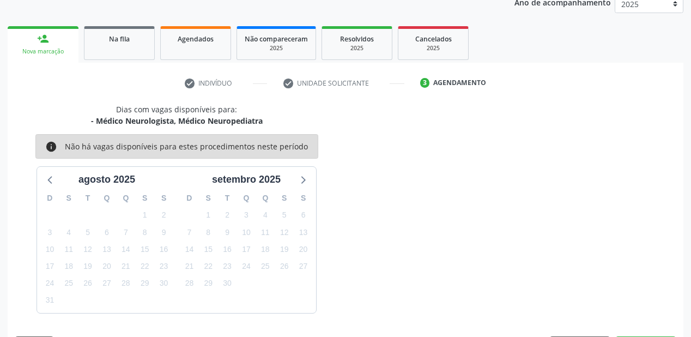
scroll to position [168, 0]
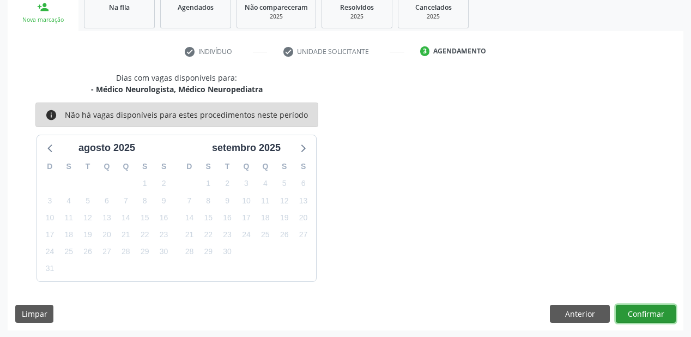
click at [632, 312] on button "Confirmar" at bounding box center [646, 314] width 60 height 19
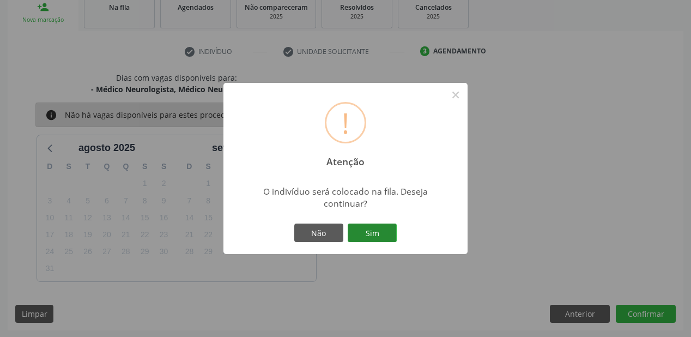
click at [378, 231] on button "Sim" at bounding box center [372, 232] width 49 height 19
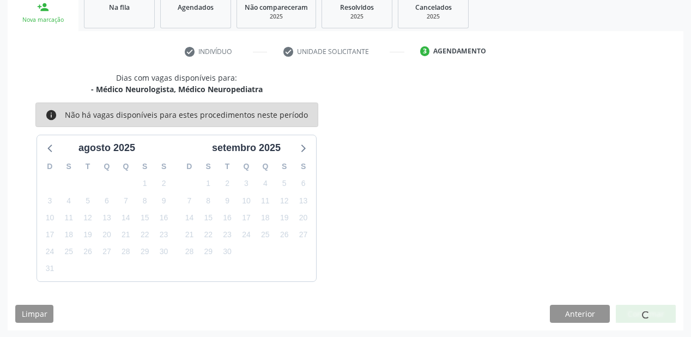
scroll to position [22, 0]
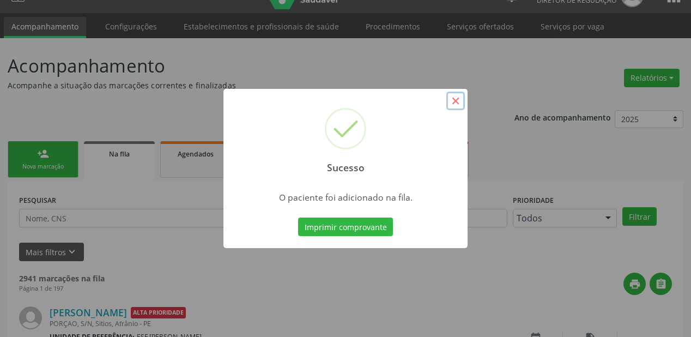
click at [451, 100] on button "×" at bounding box center [455, 101] width 19 height 19
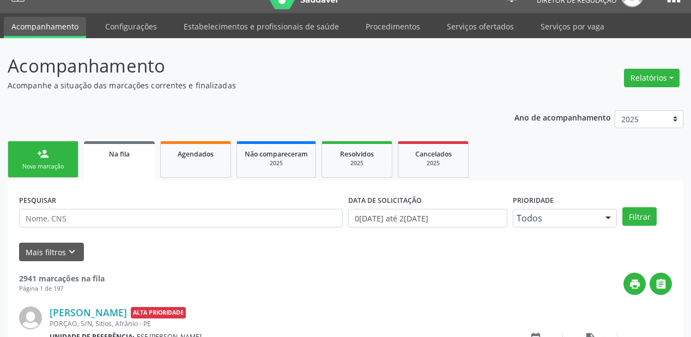
click at [35, 155] on link "person_add Nova marcação" at bounding box center [43, 159] width 71 height 37
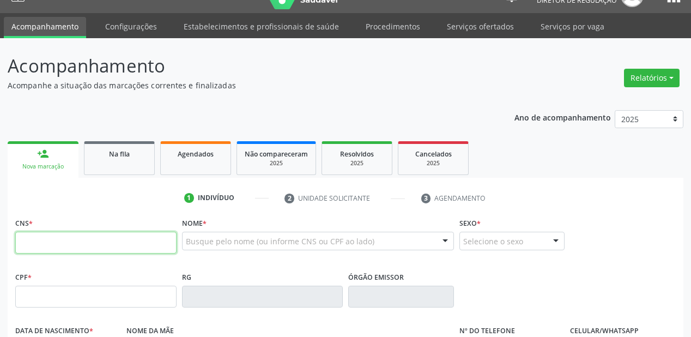
click at [48, 236] on input "text" at bounding box center [95, 243] width 161 height 22
type input "706 8052 9041 5927"
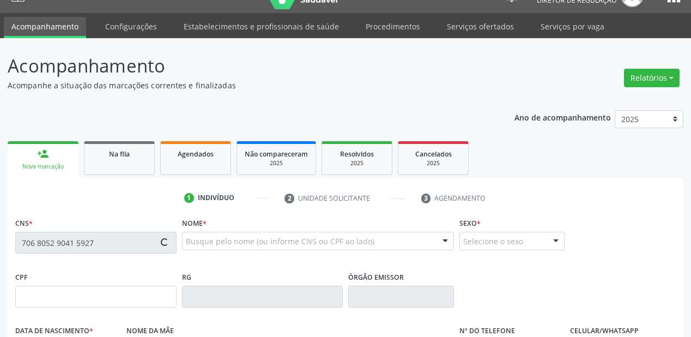
type input "040.574.774-89"
type input "2[DATE]"
type input "[PERSON_NAME]"
type input "[PHONE_NUMBER]"
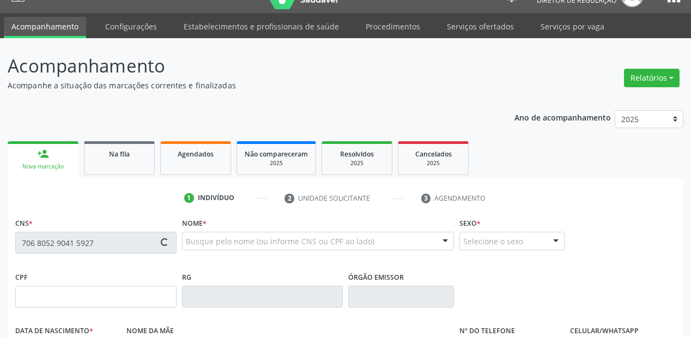
type input "S/N"
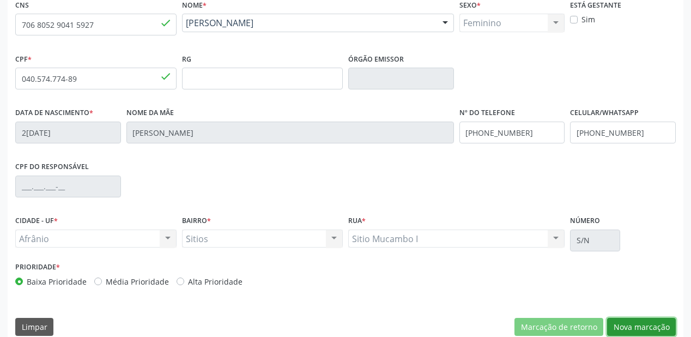
click at [636, 329] on button "Nova marcação" at bounding box center [641, 327] width 69 height 19
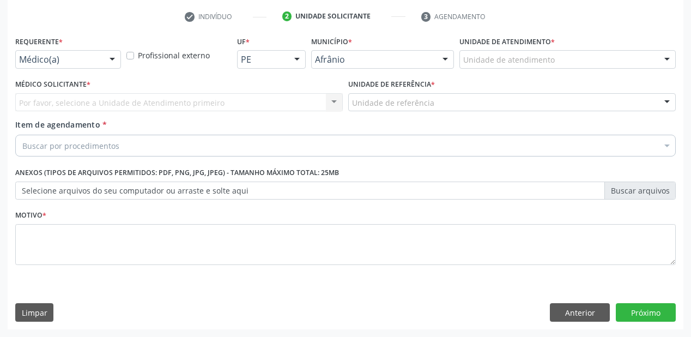
scroll to position [203, 0]
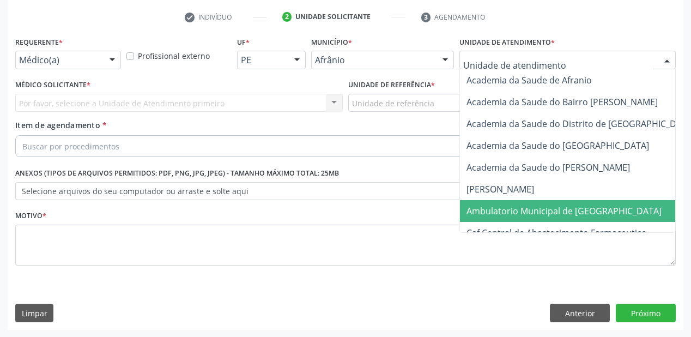
click at [496, 209] on span "Ambulatorio Municipal de [GEOGRAPHIC_DATA]" at bounding box center [563, 211] width 195 height 12
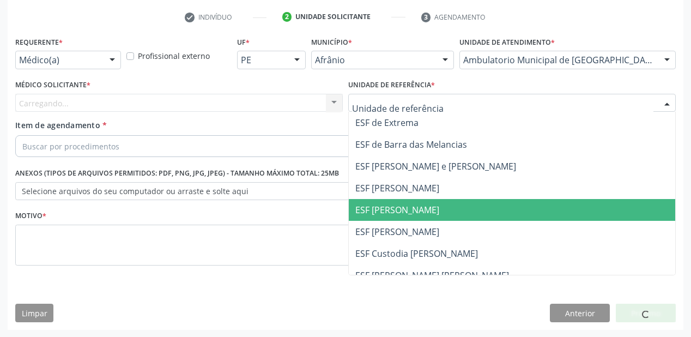
click at [388, 206] on span "ESF [PERSON_NAME]" at bounding box center [397, 210] width 84 height 12
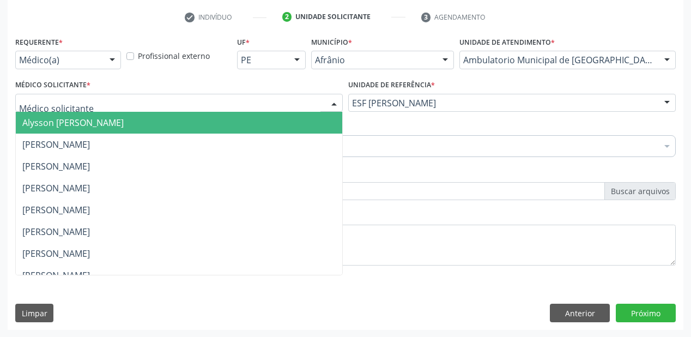
drag, startPoint x: 74, startPoint y: 101, endPoint x: 72, endPoint y: 120, distance: 19.7
click at [73, 124] on span "Alysson [PERSON_NAME]" at bounding box center [72, 123] width 101 height 12
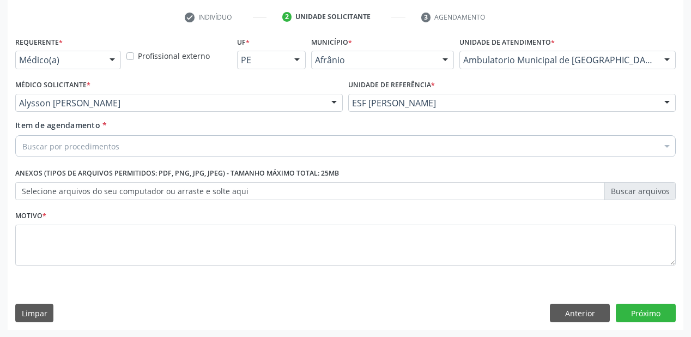
click at [68, 137] on div "Buscar por procedimentos" at bounding box center [345, 146] width 660 height 22
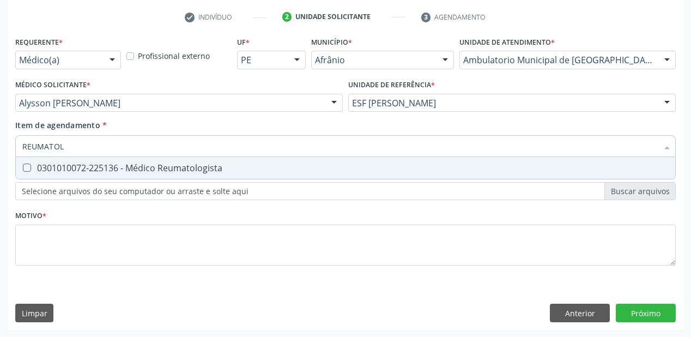
type input "REUMATOLO"
click at [74, 171] on div "0301010072-225136 - Médico Reumatologista" at bounding box center [345, 167] width 646 height 9
checkbox Reumatologista "true"
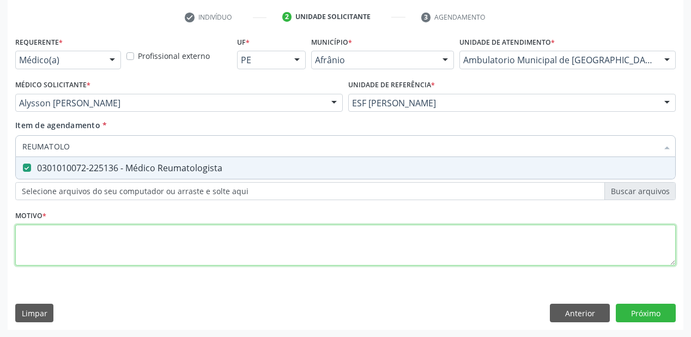
click at [32, 241] on div "Requerente * Médico(a) Médico(a) Enfermeiro(a) Paciente Nenhum resultado encont…" at bounding box center [345, 157] width 660 height 247
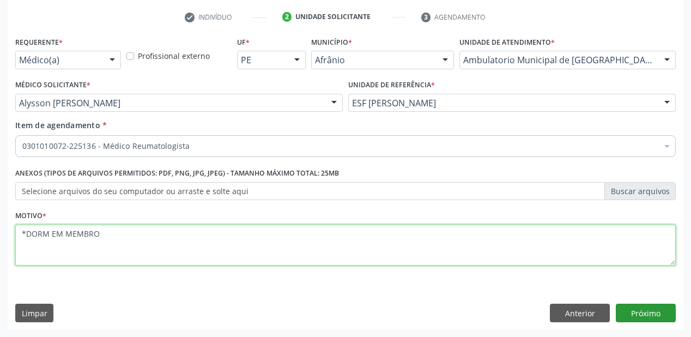
type textarea "*DORM EM MEMBRO"
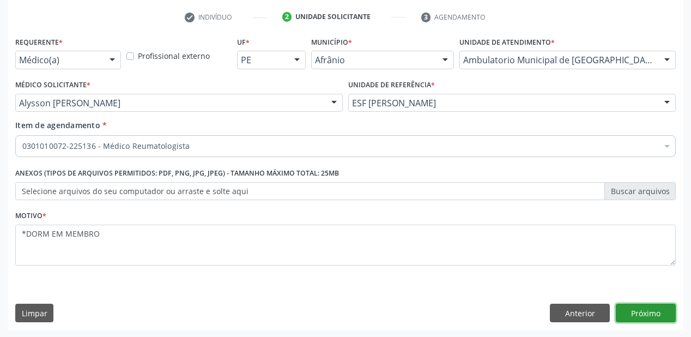
click at [626, 312] on button "Próximo" at bounding box center [646, 313] width 60 height 19
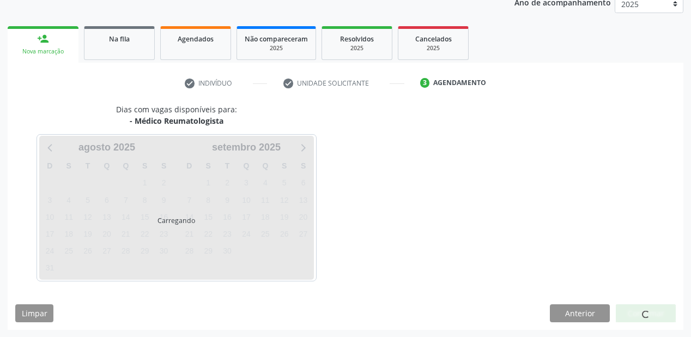
scroll to position [168, 0]
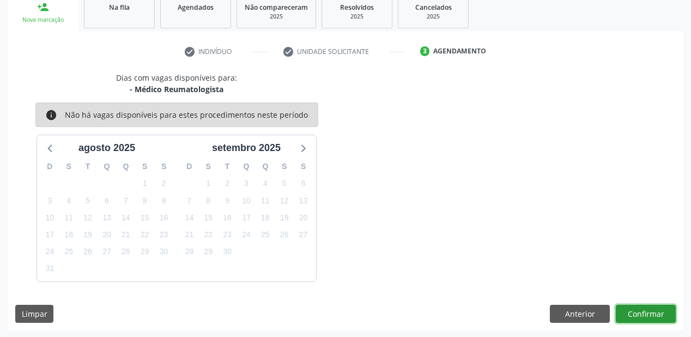
click at [636, 313] on button "Confirmar" at bounding box center [646, 314] width 60 height 19
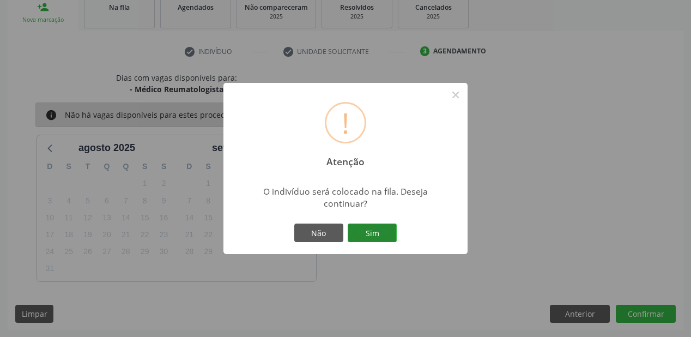
click at [379, 239] on button "Sim" at bounding box center [372, 232] width 49 height 19
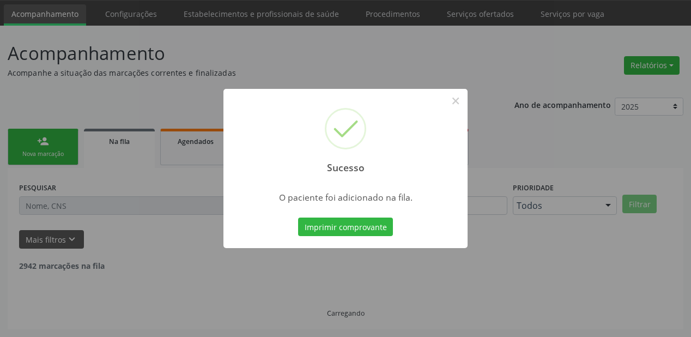
scroll to position [22, 0]
